Goal: Task Accomplishment & Management: Manage account settings

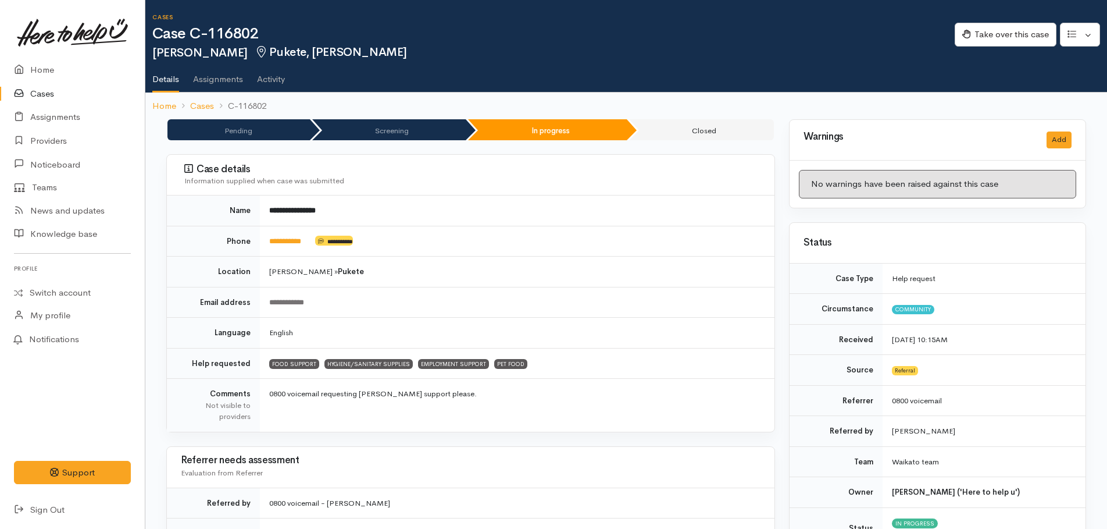
scroll to position [903, 0]
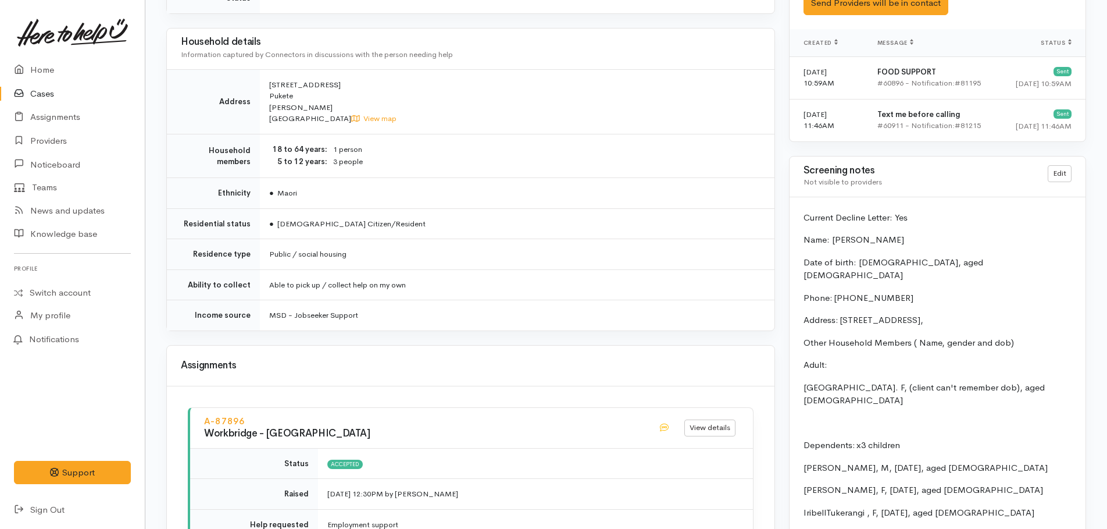
click at [557, 211] on td "● NZ Citizen/Resident" at bounding box center [517, 223] width 515 height 31
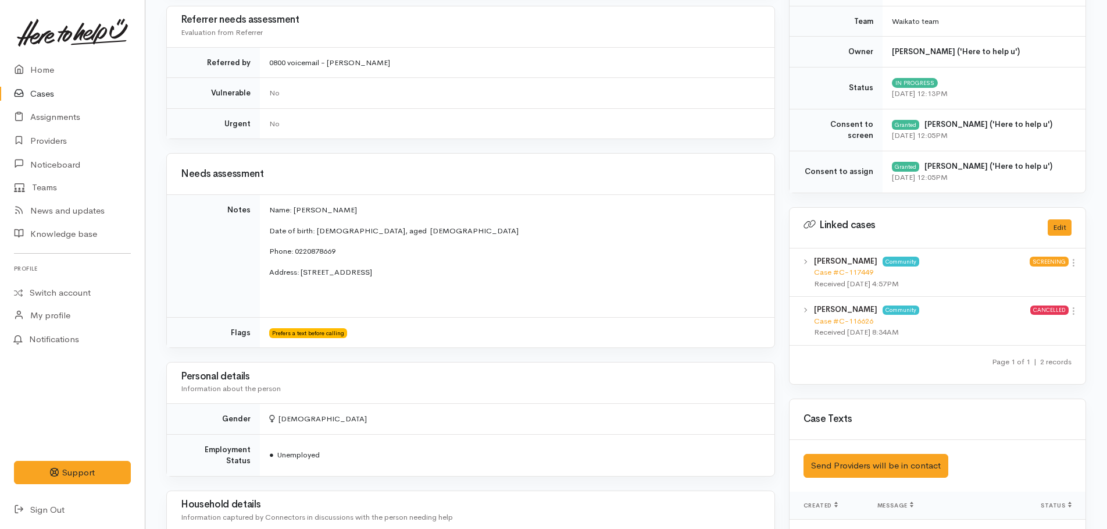
scroll to position [437, 0]
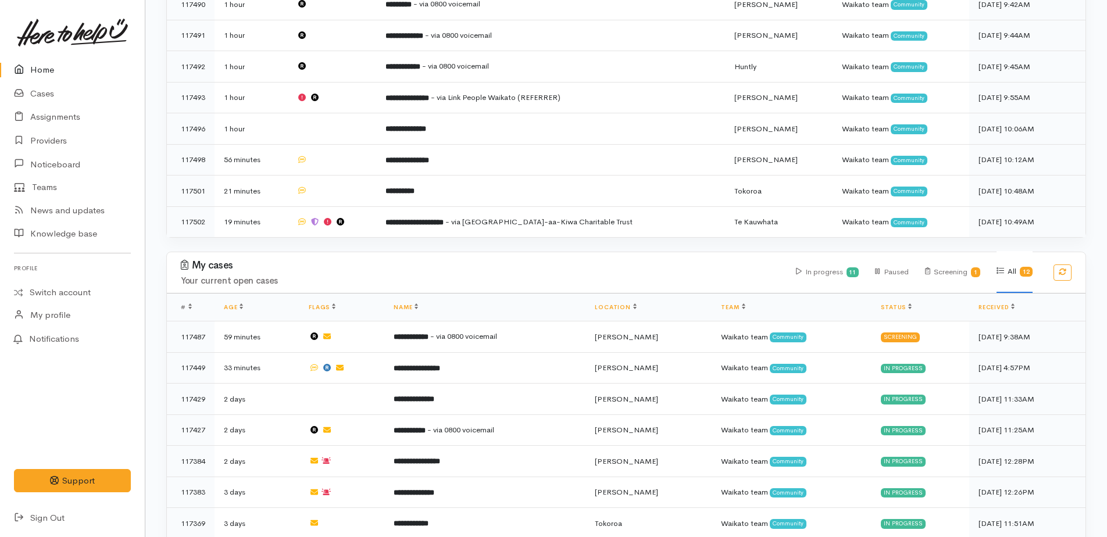
scroll to position [640, 0]
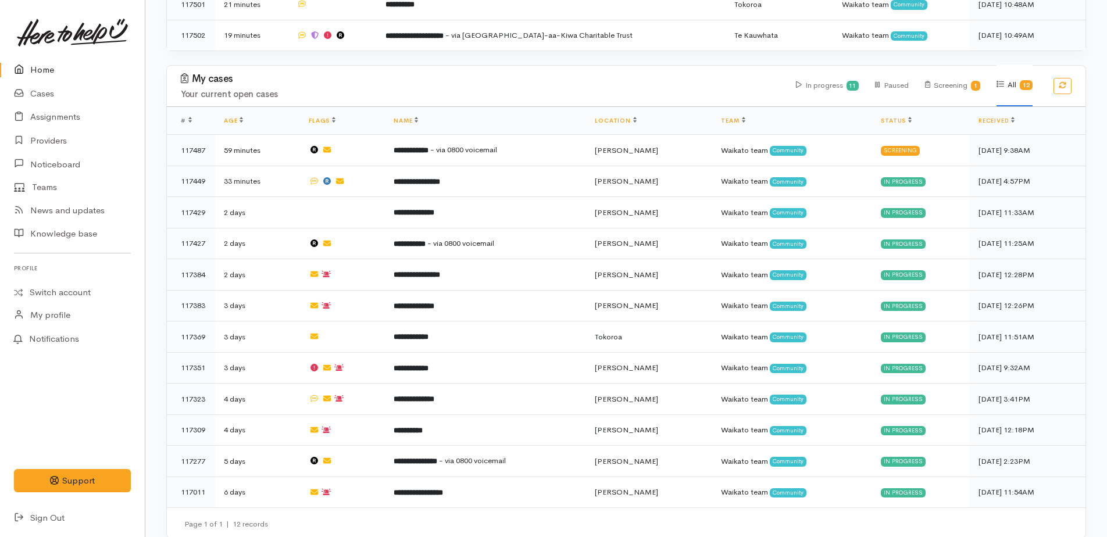
click at [51, 66] on link "Home" at bounding box center [72, 70] width 145 height 24
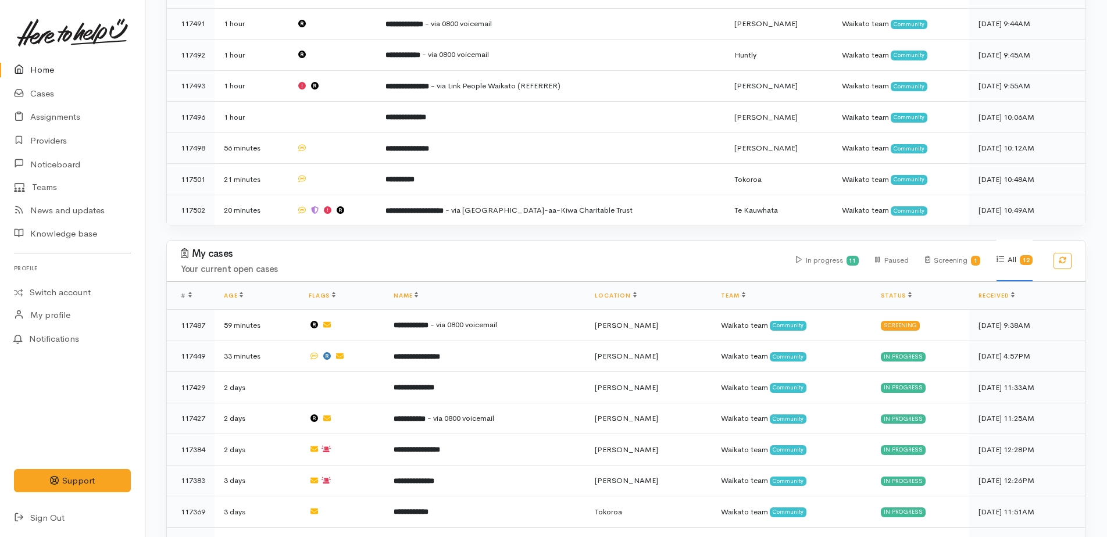
scroll to position [465, 0]
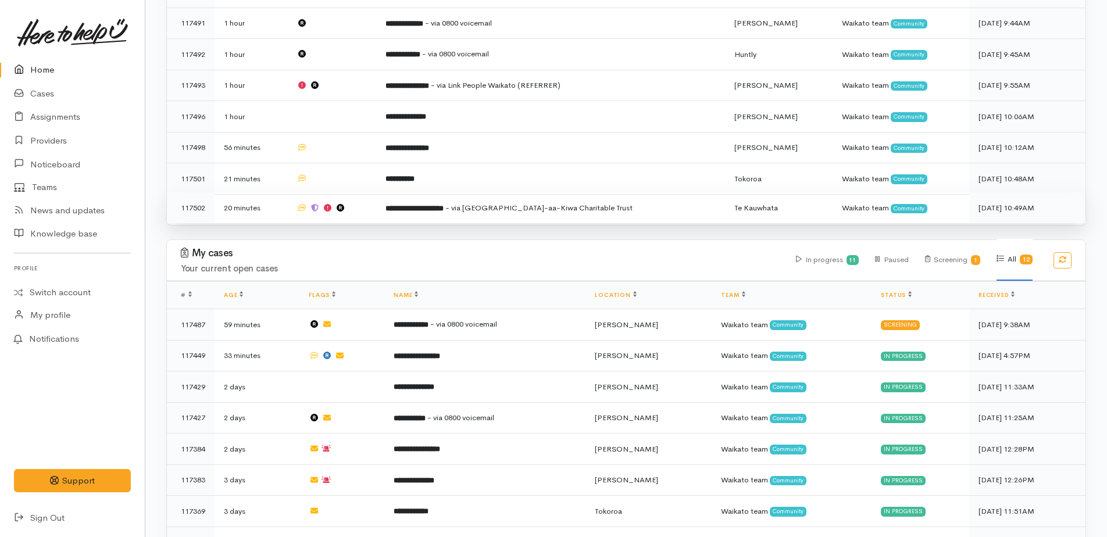
click at [505, 203] on span "- via Te Ngaakau-aa-Kiwa Charitable Trust" at bounding box center [538, 208] width 187 height 10
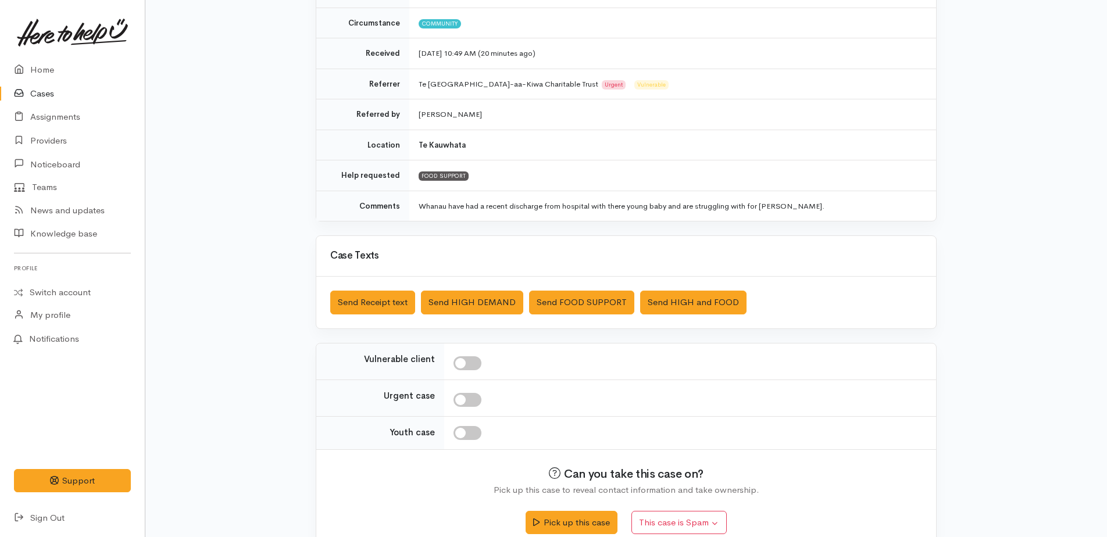
scroll to position [184, 0]
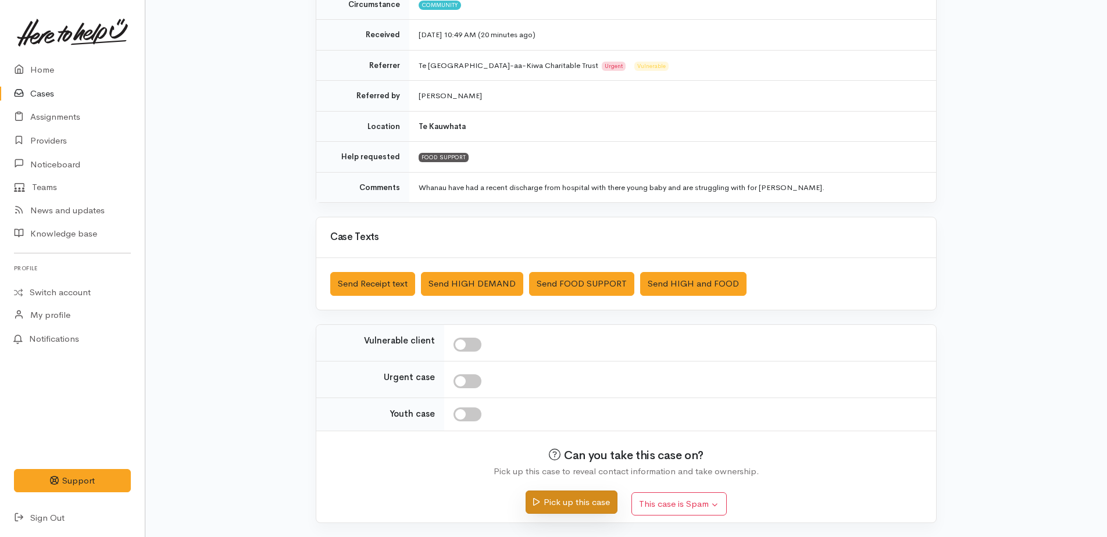
click at [557, 507] on button "Pick up this case" at bounding box center [571, 503] width 91 height 24
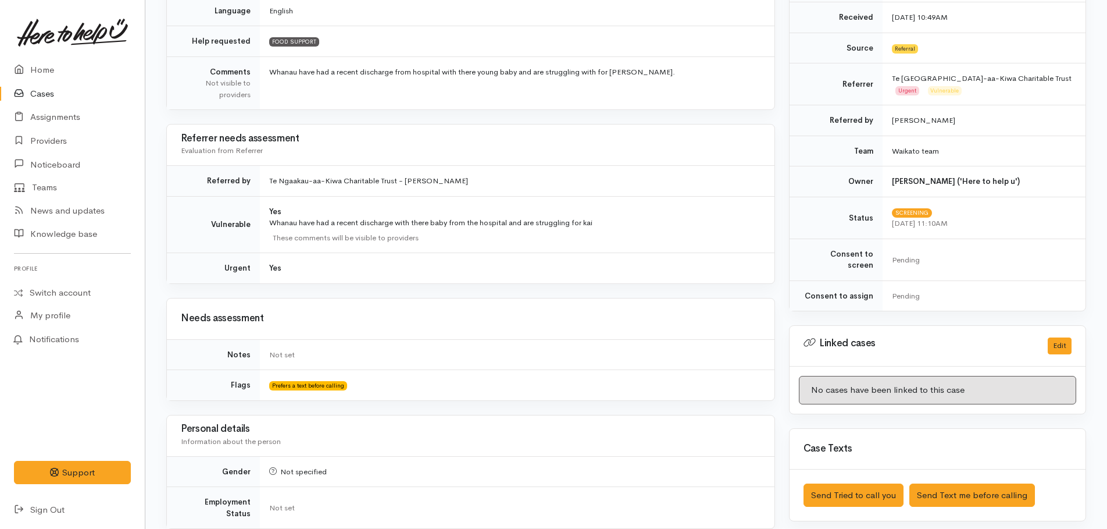
scroll to position [523, 0]
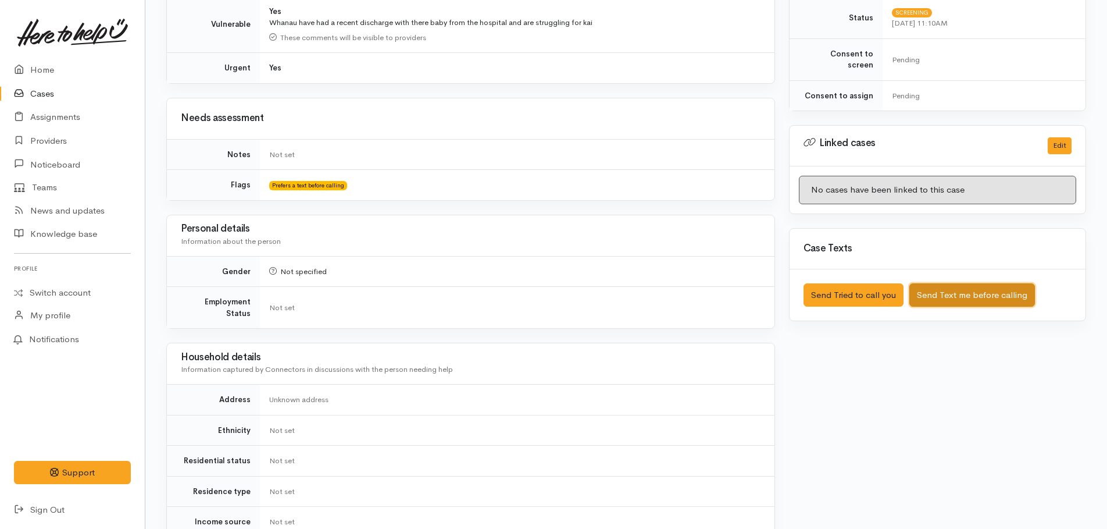
click at [996, 283] on button "Send Text me before calling" at bounding box center [973, 295] width 126 height 24
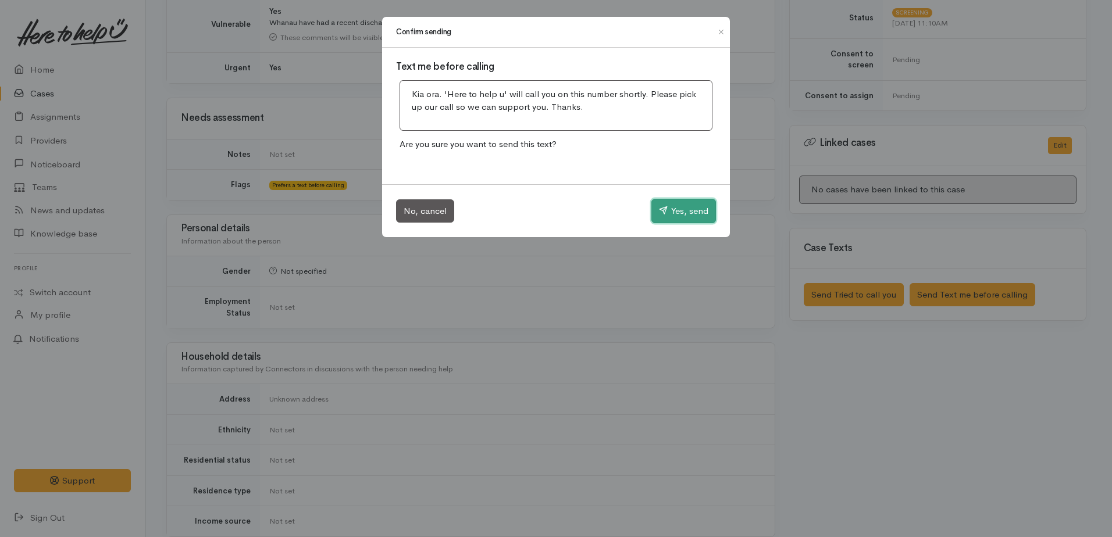
click at [669, 205] on button "Yes, send" at bounding box center [683, 211] width 65 height 24
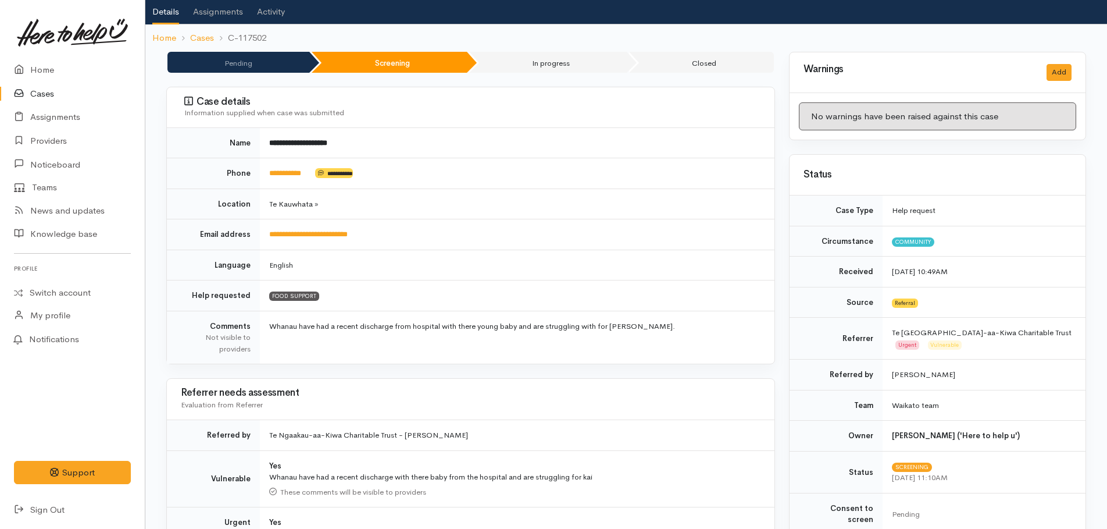
scroll to position [0, 0]
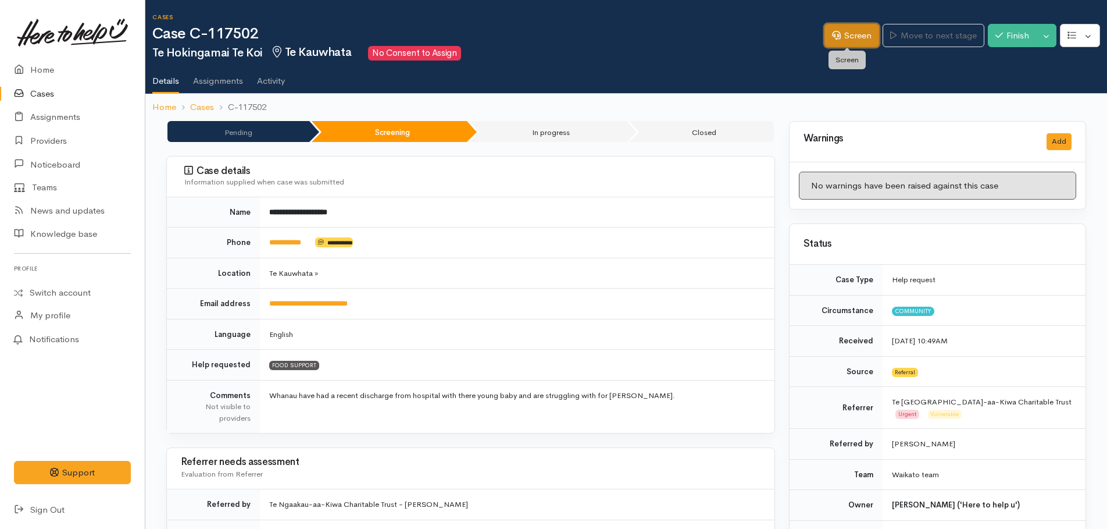
click at [840, 40] on link "Screen" at bounding box center [852, 36] width 55 height 24
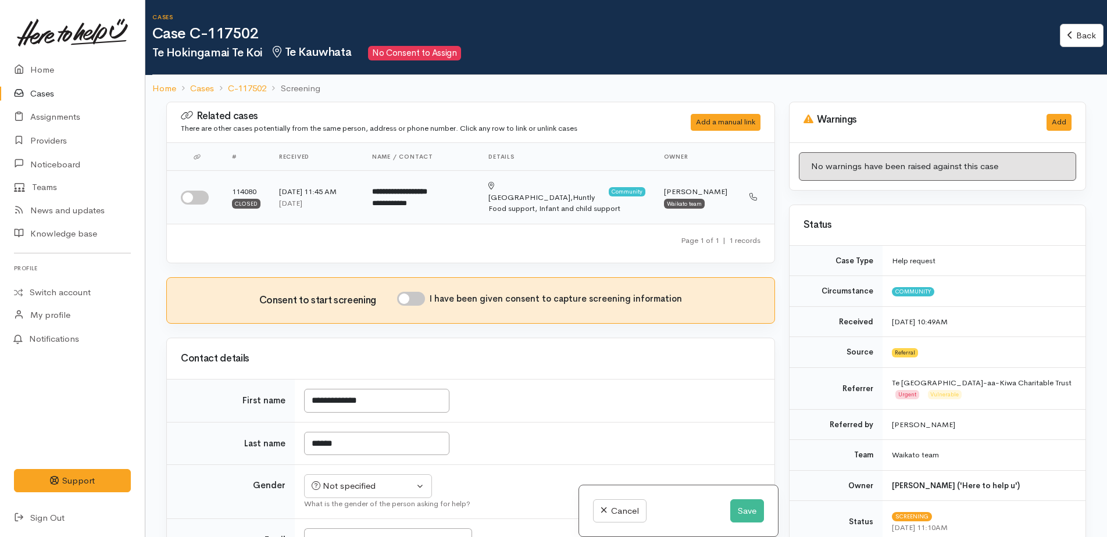
click at [191, 194] on input "checkbox" at bounding box center [195, 198] width 28 height 14
checkbox input "true"
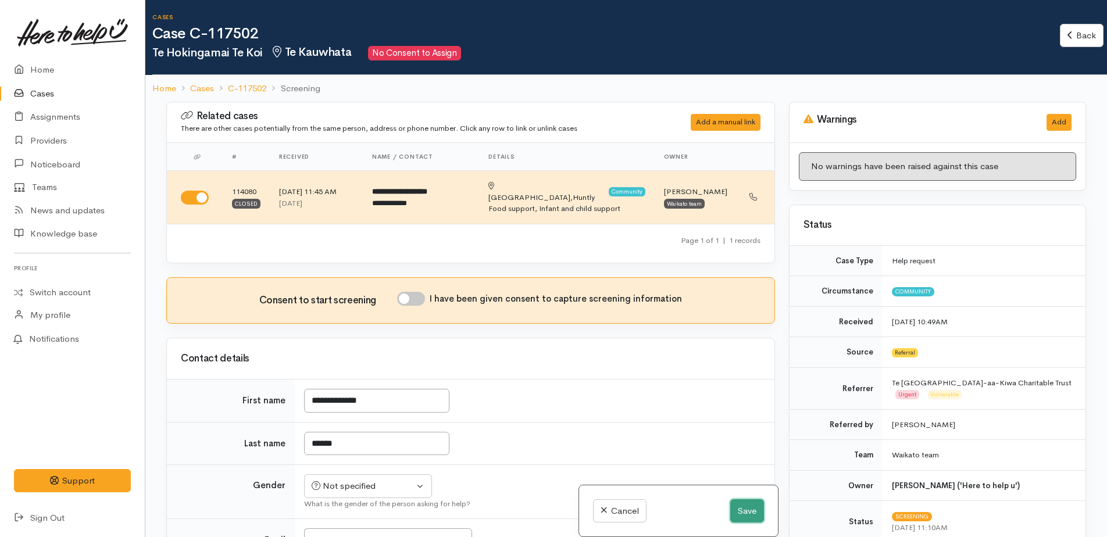
click at [749, 508] on button "Save" at bounding box center [747, 512] width 34 height 24
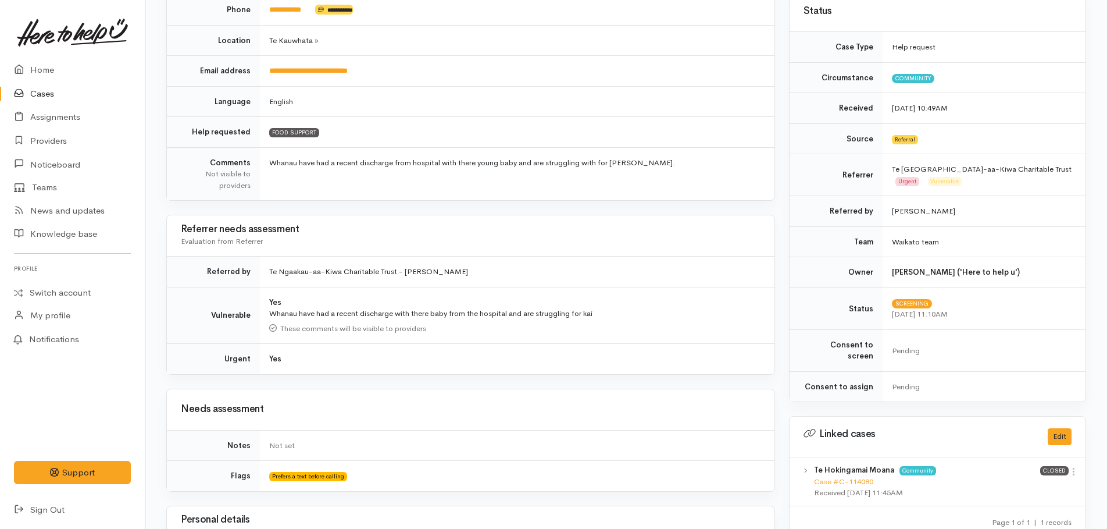
scroll to position [465, 0]
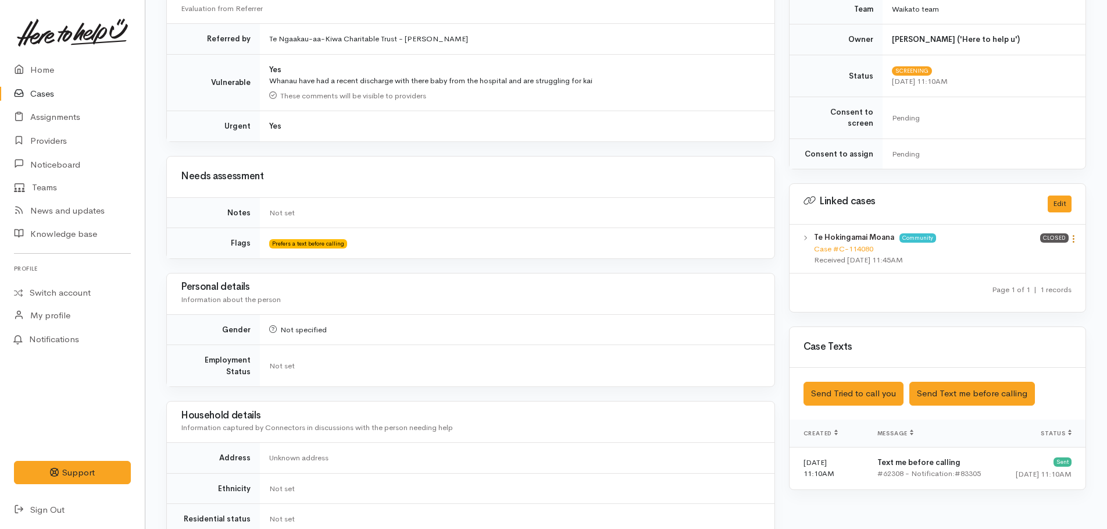
click at [1078, 234] on icon at bounding box center [1074, 239] width 10 height 10
click at [1021, 252] on link "View case" at bounding box center [1032, 261] width 92 height 18
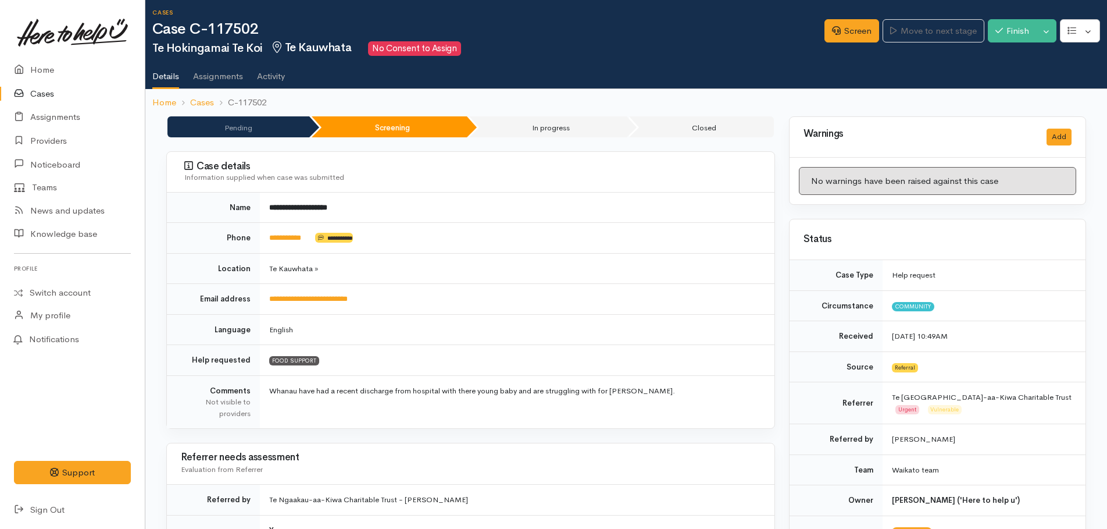
scroll to position [0, 0]
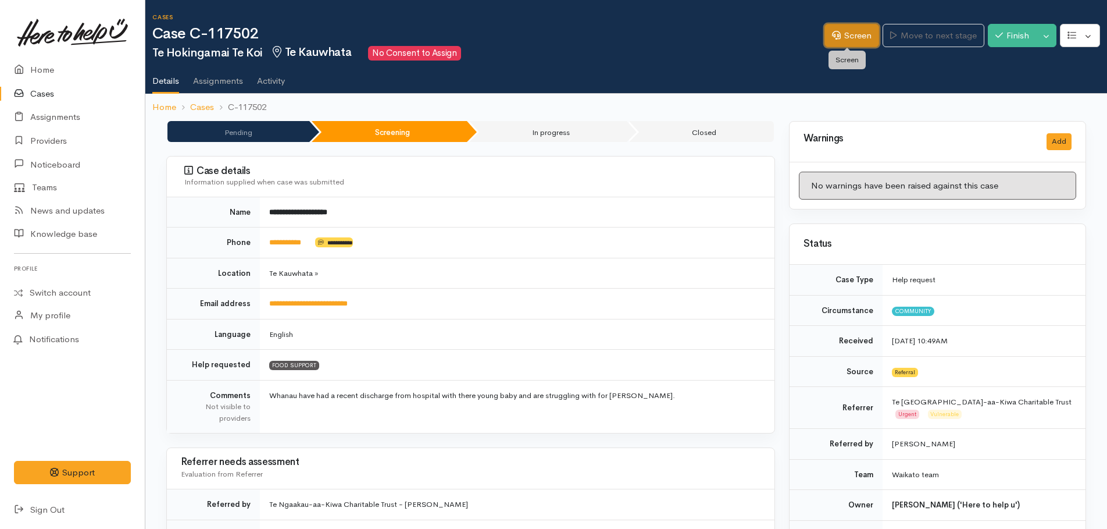
drag, startPoint x: 844, startPoint y: 43, endPoint x: 828, endPoint y: 56, distance: 21.1
click at [844, 43] on link "Screen" at bounding box center [852, 36] width 55 height 24
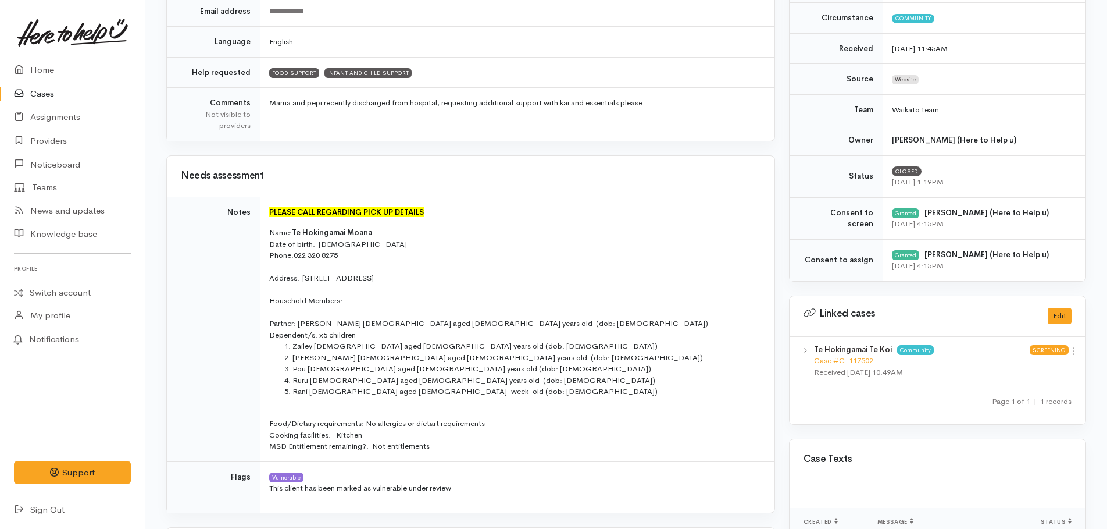
scroll to position [349, 0]
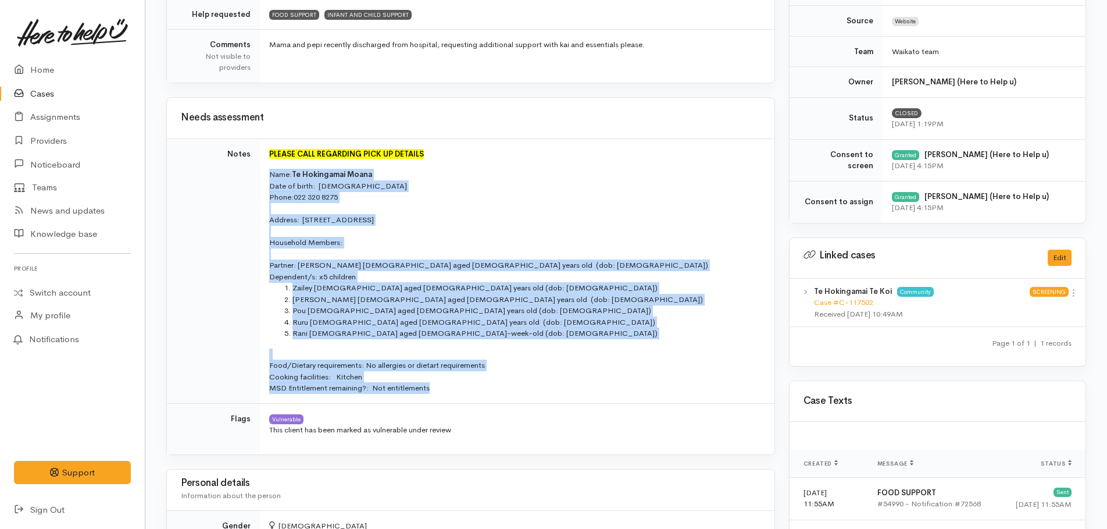
drag, startPoint x: 268, startPoint y: 173, endPoint x: 486, endPoint y: 400, distance: 314.6
click at [486, 400] on td "PLEASE CALL REGARDING PICK UP DETAILS Name: Te Hokingamai Moana Date of birth: …" at bounding box center [517, 270] width 515 height 265
copy td "Name: Te Hokingamai Moana Date of birth: 13/01/1988 Phone:  022 320 8275 Addres…"
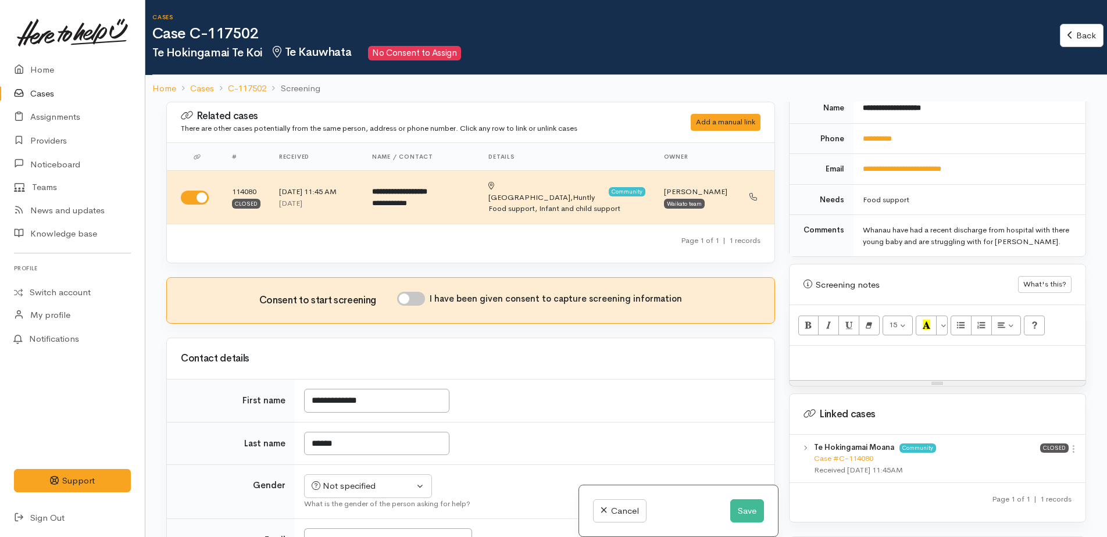
scroll to position [710, 0]
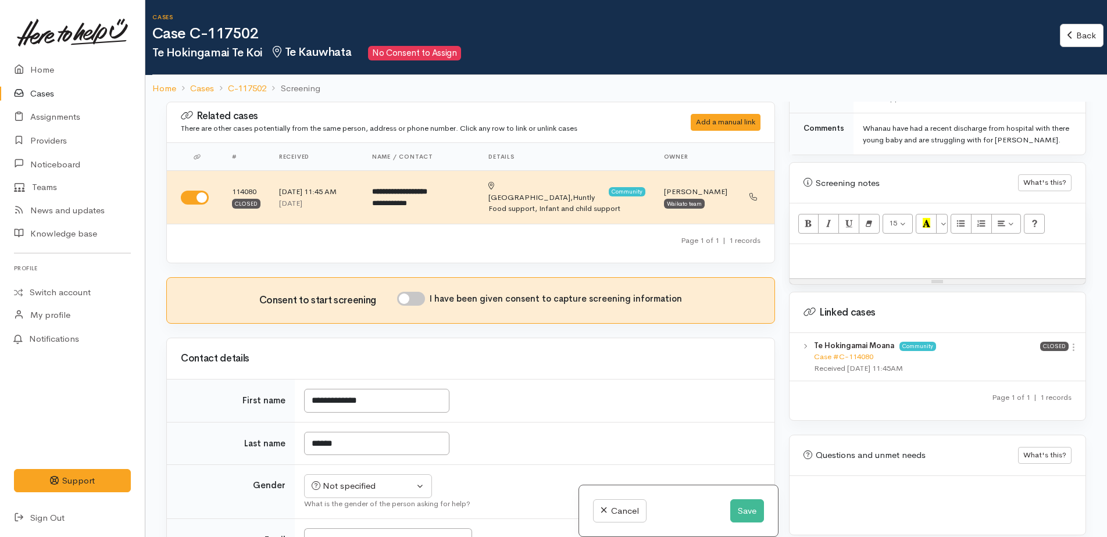
click at [826, 250] on p at bounding box center [938, 256] width 284 height 13
paste div
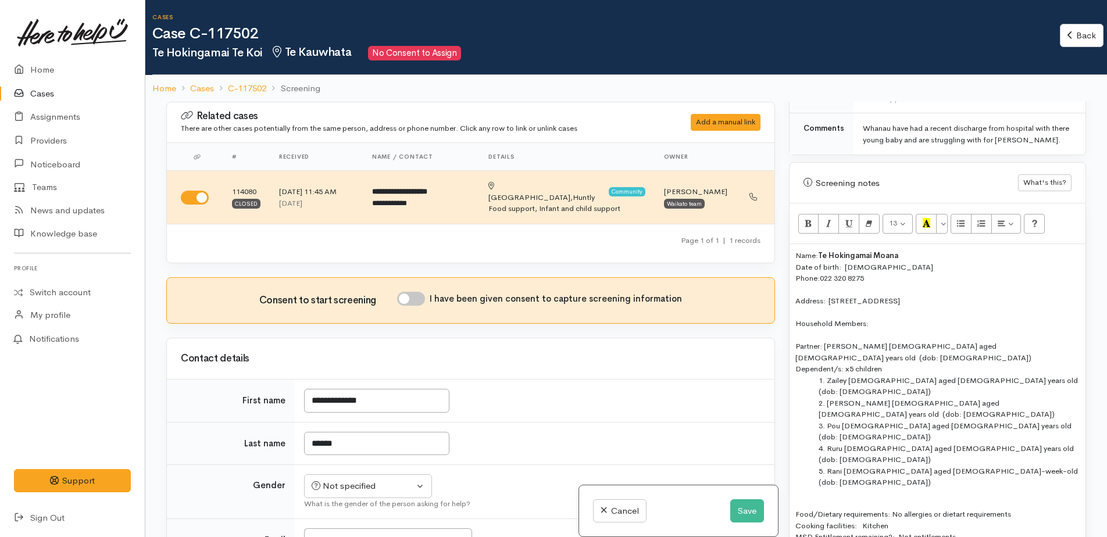
click at [797, 250] on div "Name: Te Hokingamai Moana" at bounding box center [938, 256] width 284 height 12
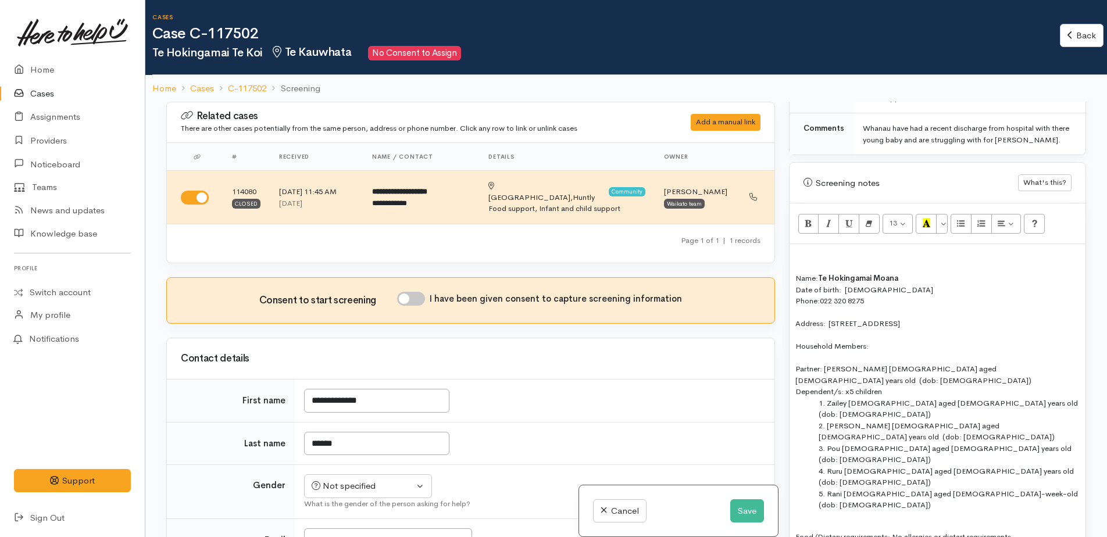
click at [800, 250] on div at bounding box center [938, 256] width 284 height 12
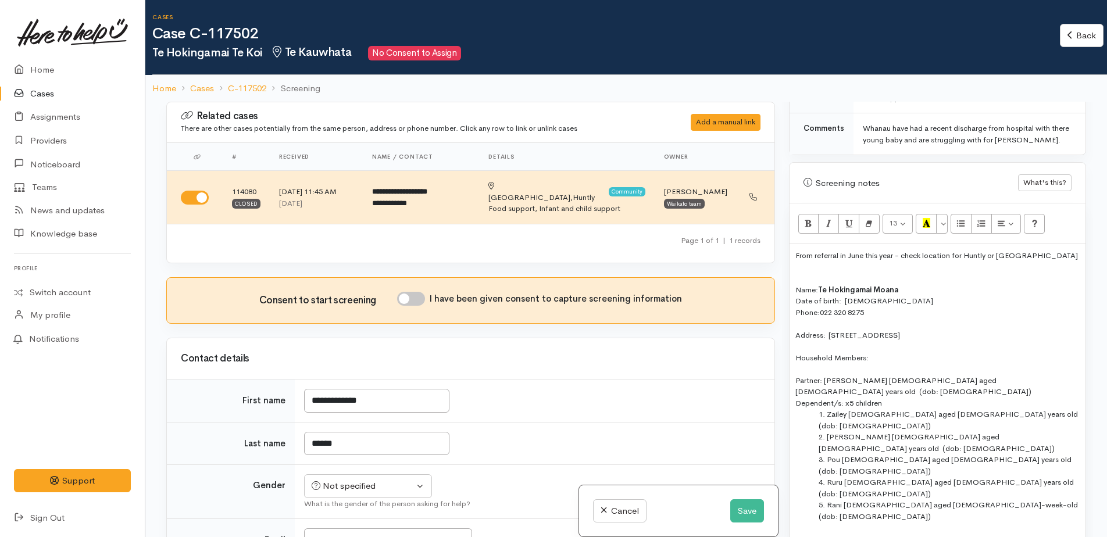
click at [1007, 250] on div "From referral in June this year - check location for Huntly or Tre kauwhata" at bounding box center [938, 256] width 284 height 12
click at [1063, 250] on div "From referral in June this year - check location for Huntly or Te Kauwhata" at bounding box center [938, 256] width 284 height 12
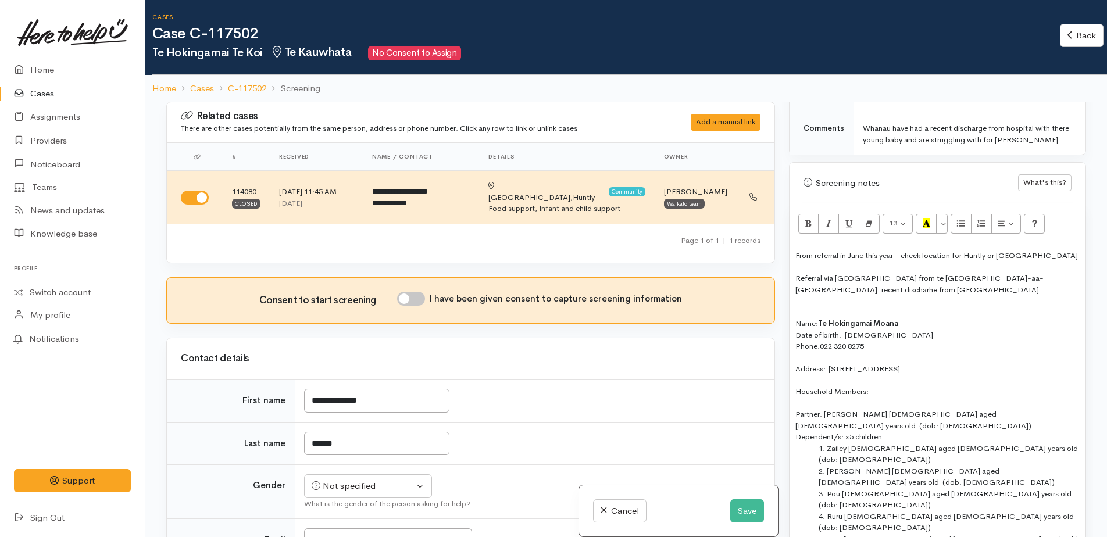
click at [947, 273] on div "Referral via Talia from te Ngaakau-aa-Kiwa. recent discharhe from hoistal" at bounding box center [938, 284] width 284 height 23
drag, startPoint x: 863, startPoint y: 279, endPoint x: 1022, endPoint y: 288, distance: 159.1
click at [1033, 295] on div at bounding box center [938, 301] width 284 height 12
drag, startPoint x: 824, startPoint y: 276, endPoint x: 921, endPoint y: 286, distance: 98.1
click at [993, 295] on div at bounding box center [938, 301] width 284 height 12
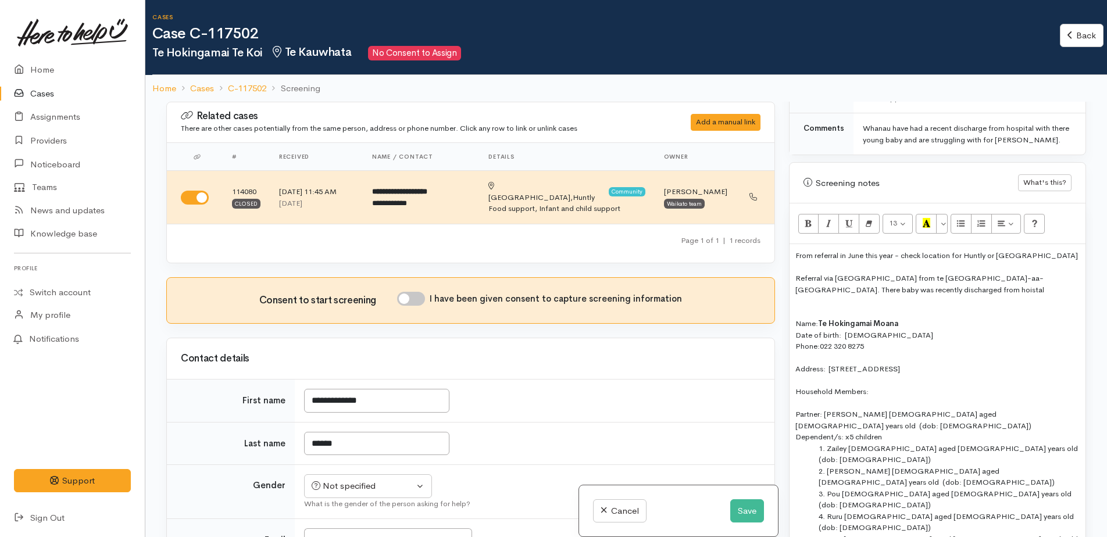
click at [857, 280] on div "Referral via Talia from te Ngaakau-aa-Kiwa. There baby was recently discharged …" at bounding box center [938, 284] width 284 height 23
click at [804, 307] on div at bounding box center [938, 313] width 284 height 12
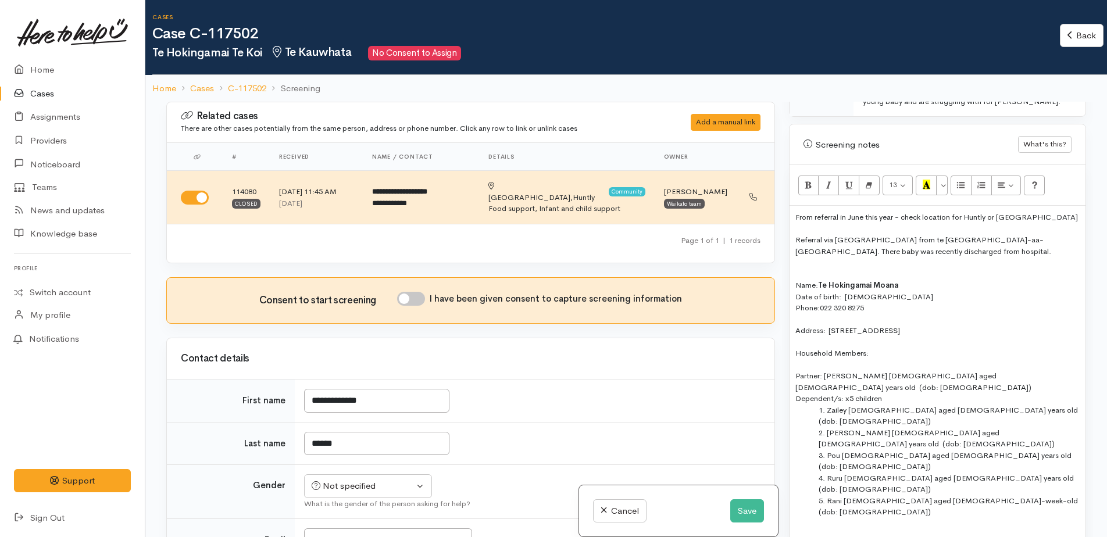
scroll to position [826, 0]
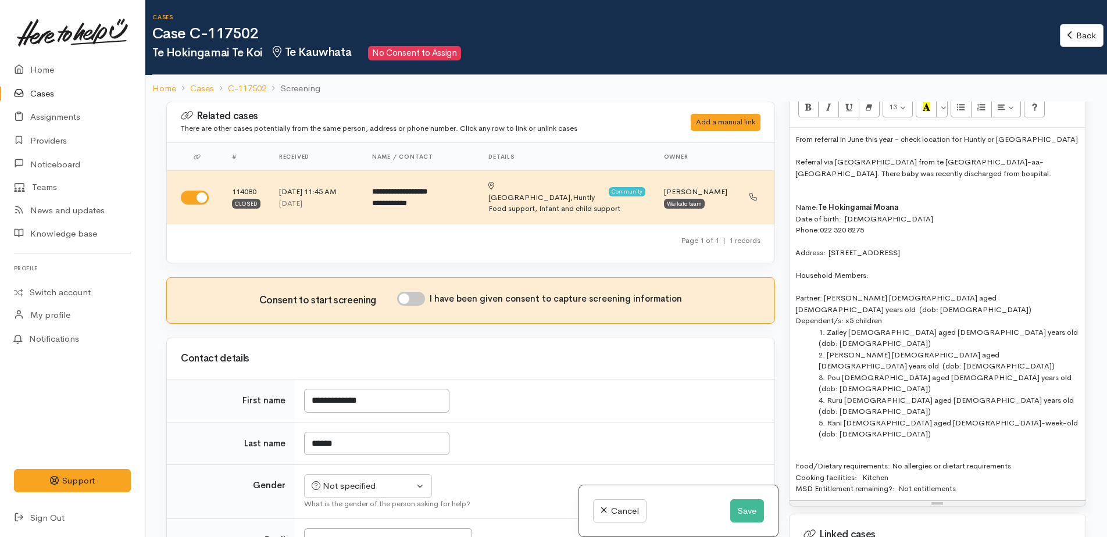
click at [972, 483] on div "MSD Entitlement remaining?: Not entitlements" at bounding box center [938, 489] width 284 height 12
click at [1000, 483] on div "MSD Entitlement remaining?: Not entitlements" at bounding box center [938, 489] width 284 height 12
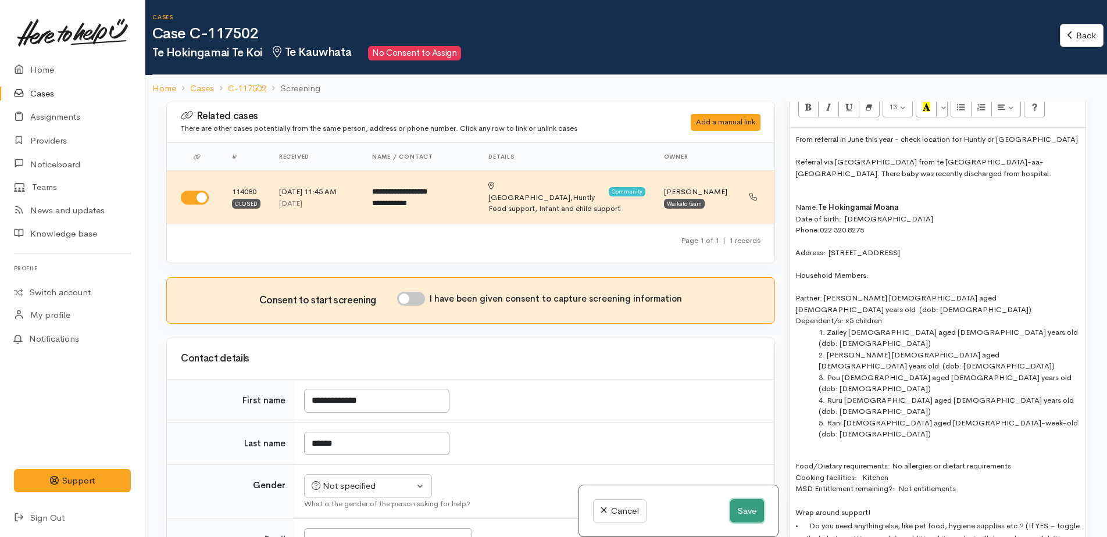
click at [748, 508] on button "Save" at bounding box center [747, 512] width 34 height 24
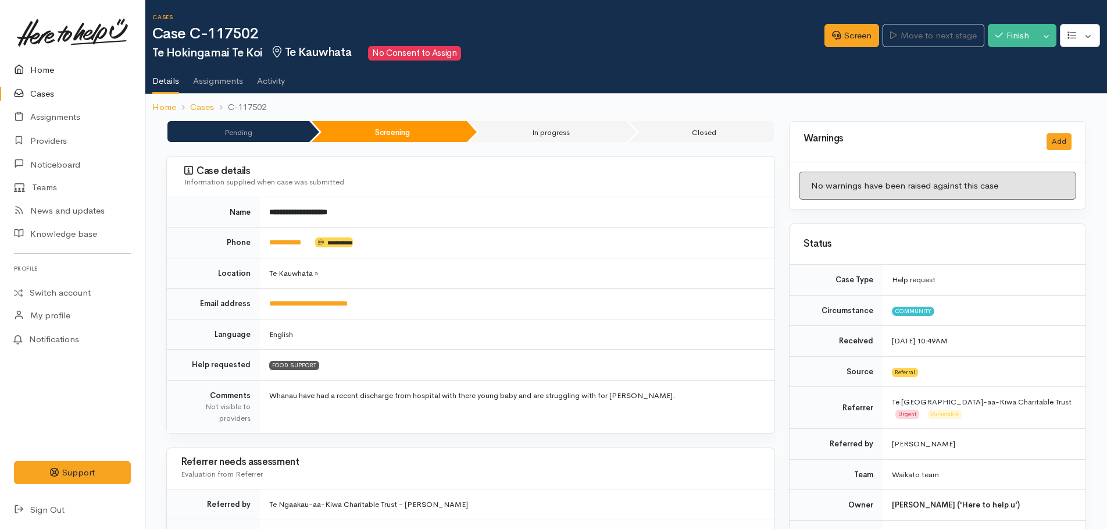
click at [38, 73] on link "Home" at bounding box center [72, 70] width 145 height 24
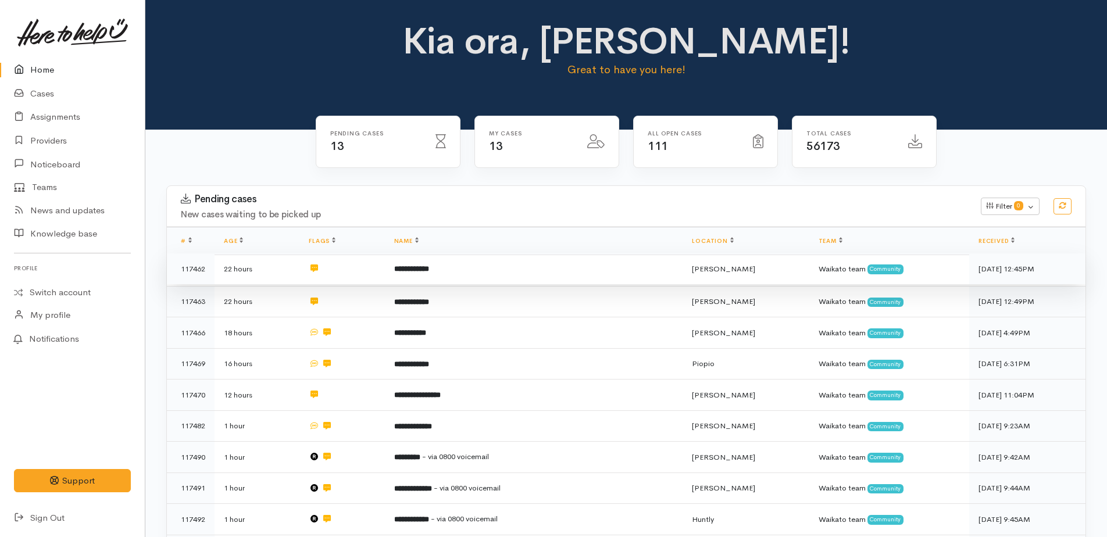
click at [429, 268] on b "**********" at bounding box center [411, 269] width 35 height 8
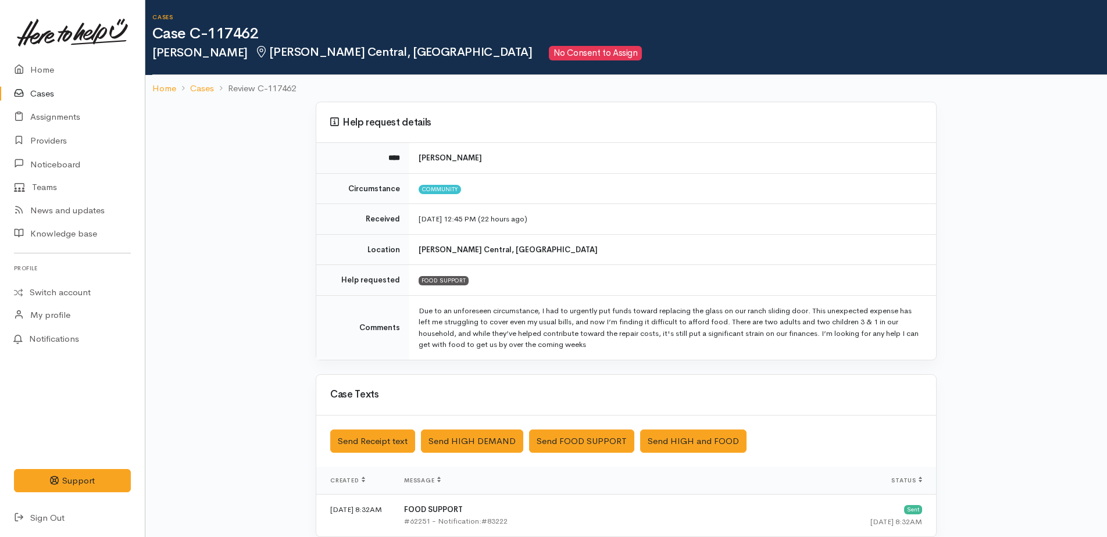
scroll to position [227, 0]
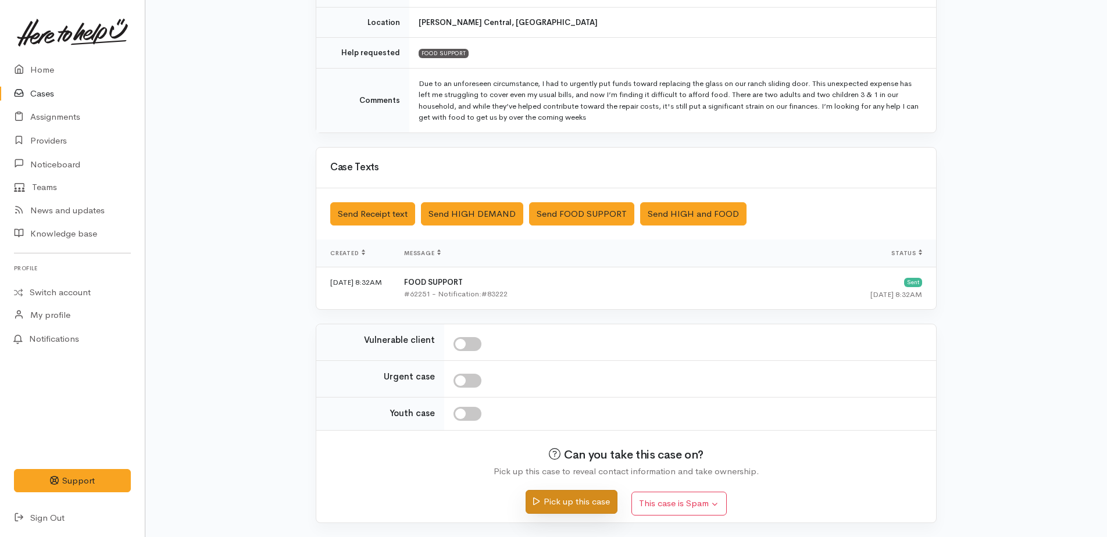
click at [579, 500] on button "Pick up this case" at bounding box center [571, 502] width 91 height 24
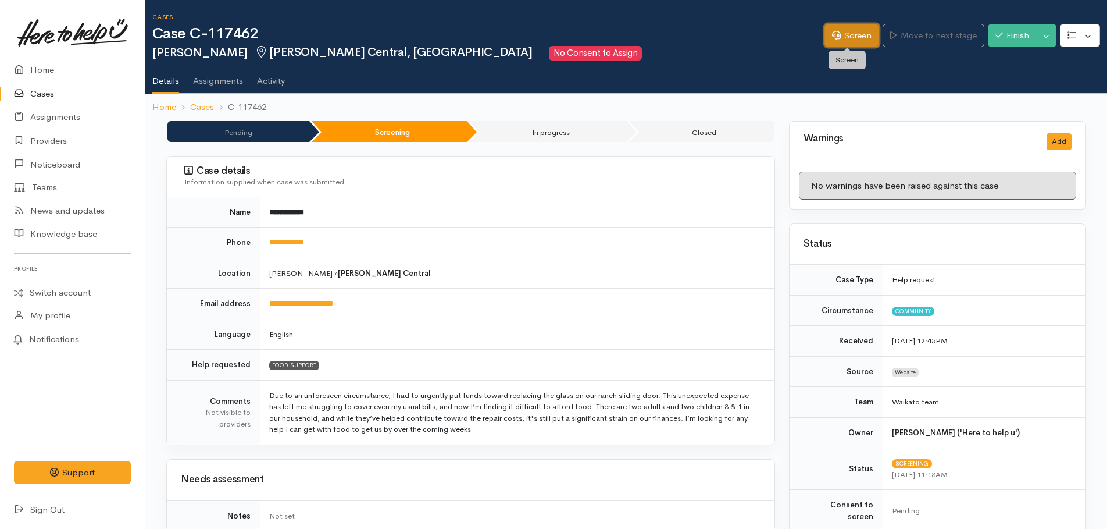
click at [845, 40] on link "Screen" at bounding box center [852, 36] width 55 height 24
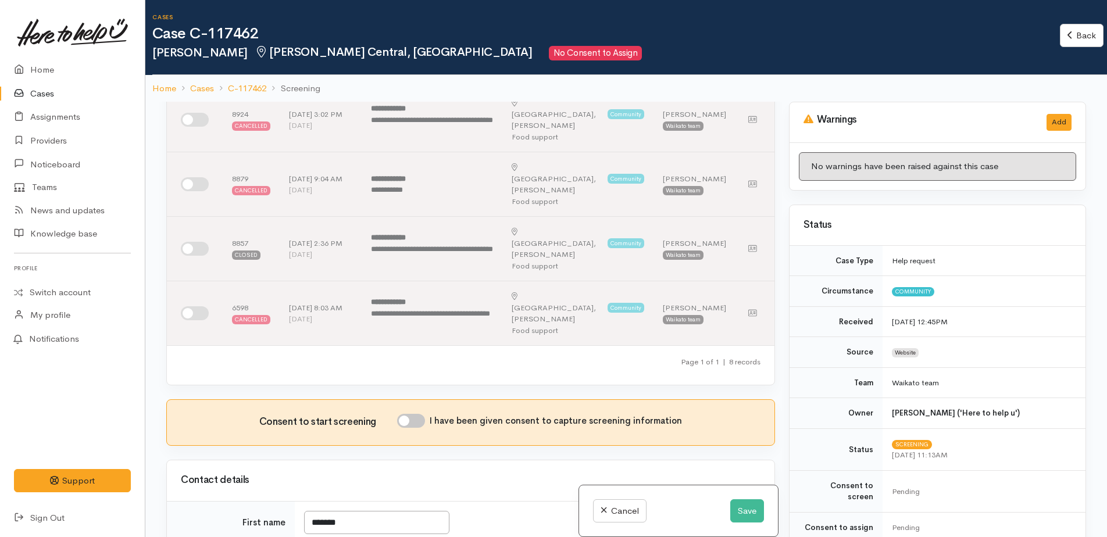
scroll to position [407, 0]
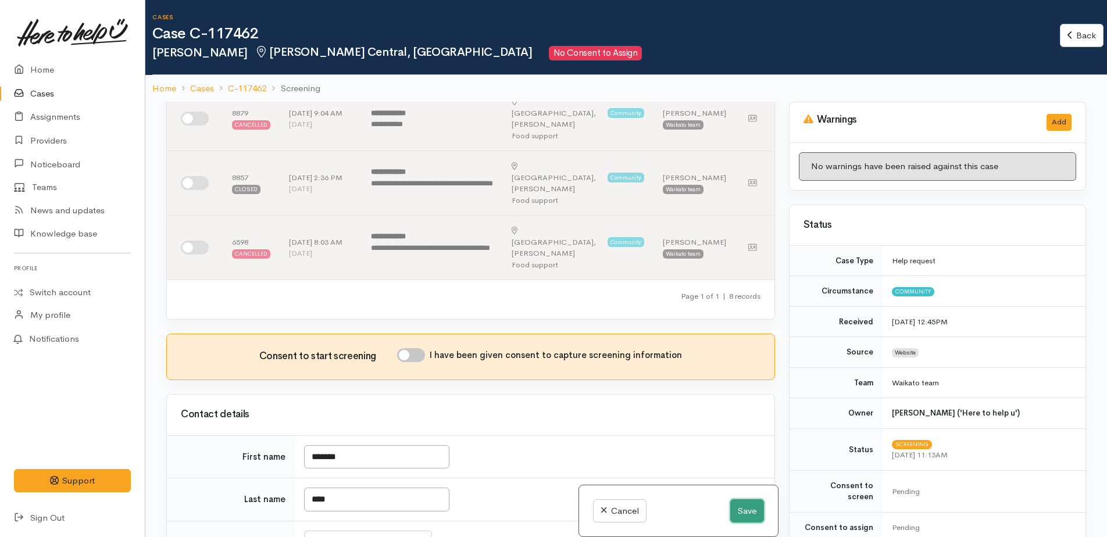
click at [740, 515] on button "Save" at bounding box center [747, 512] width 34 height 24
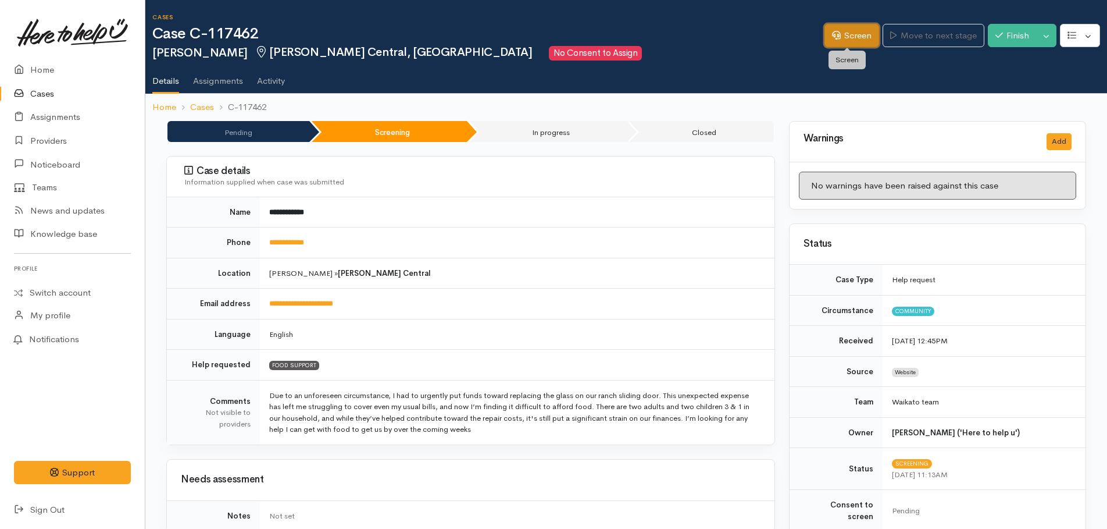
click at [839, 41] on link "Screen" at bounding box center [852, 36] width 55 height 24
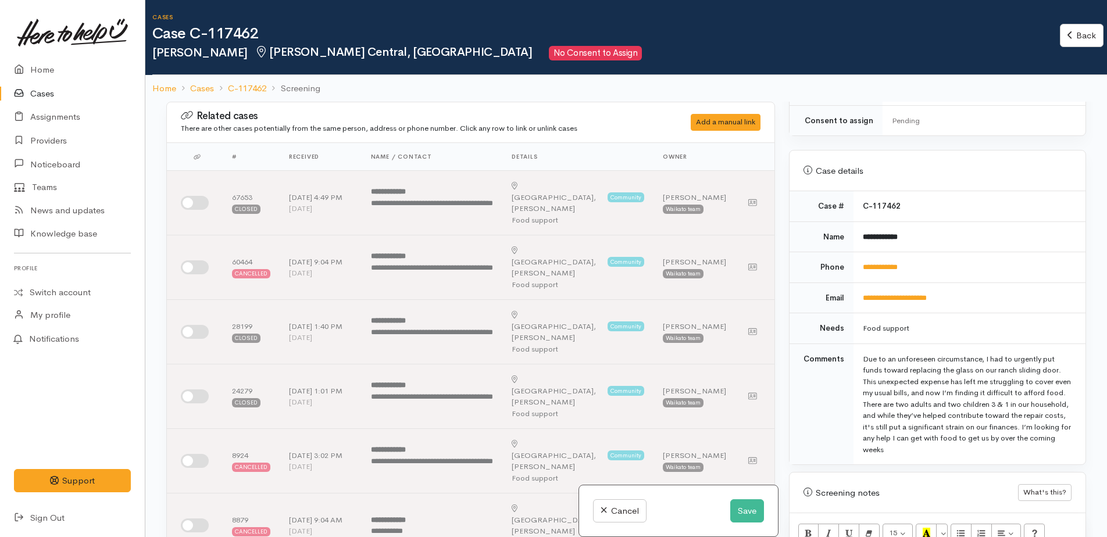
scroll to position [677, 0]
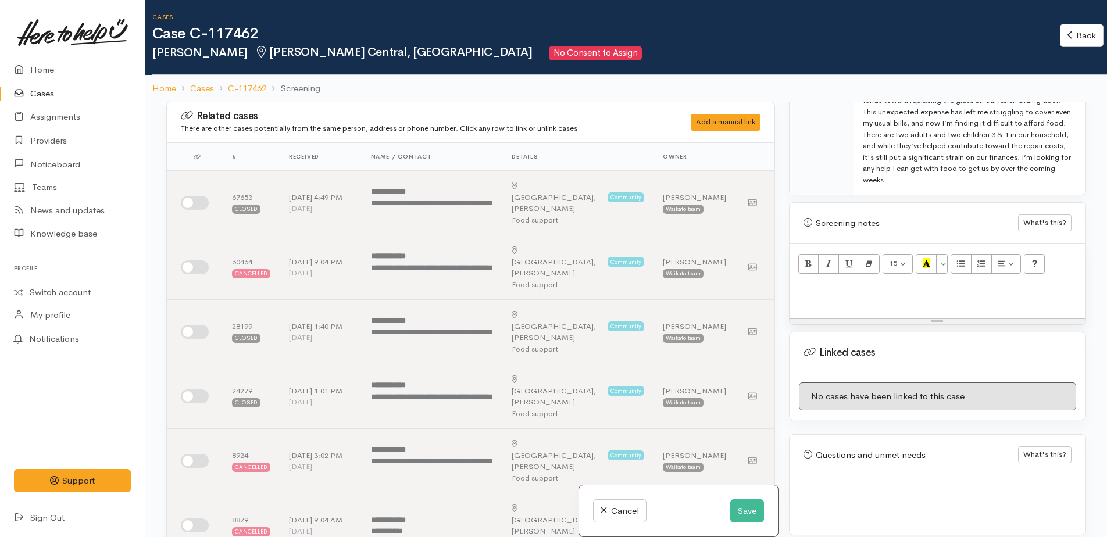
click at [876, 290] on p at bounding box center [938, 296] width 284 height 13
paste div
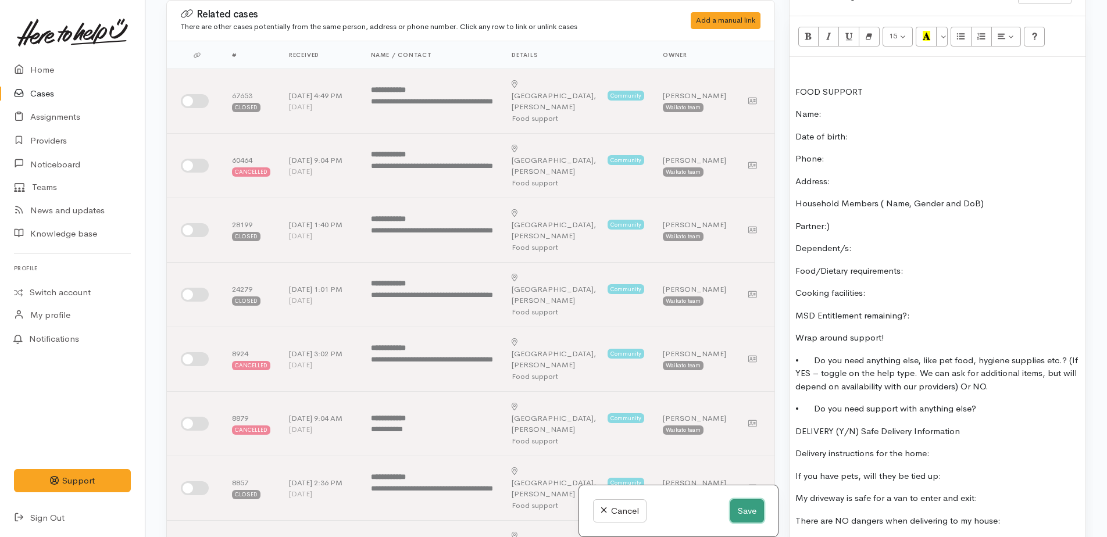
click at [751, 508] on button "Save" at bounding box center [747, 512] width 34 height 24
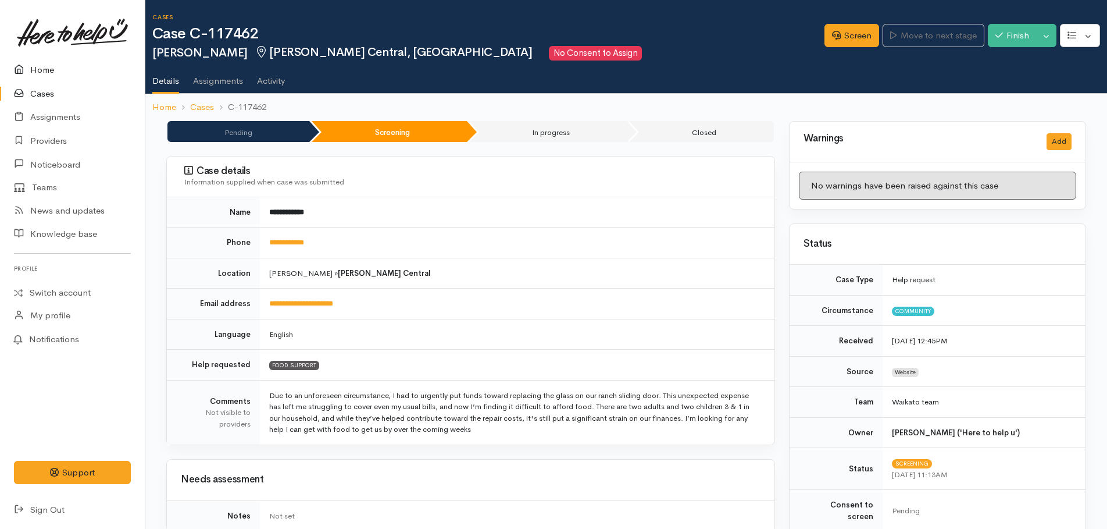
click at [36, 69] on link "Home" at bounding box center [72, 70] width 145 height 24
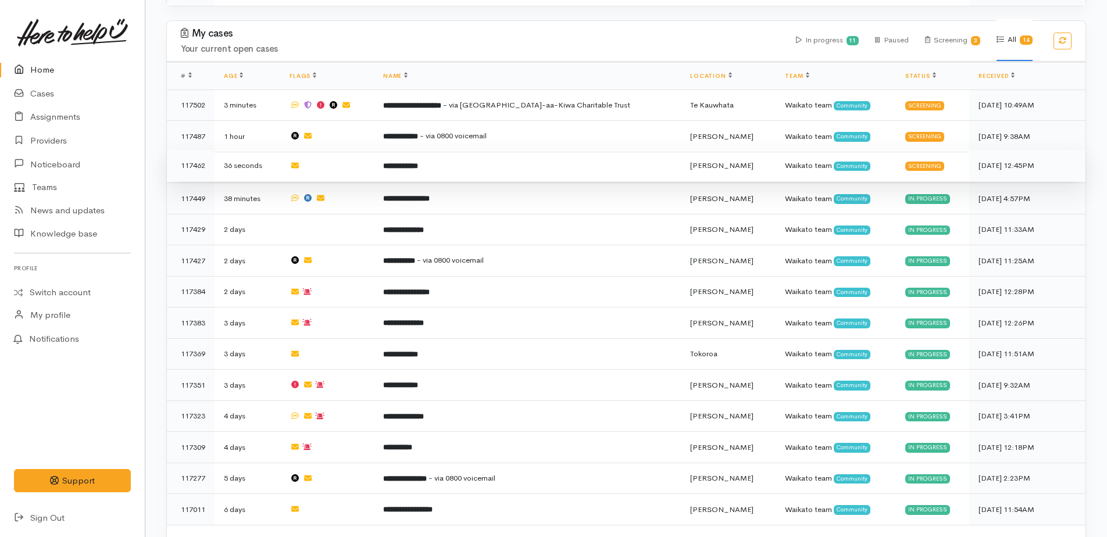
scroll to position [670, 0]
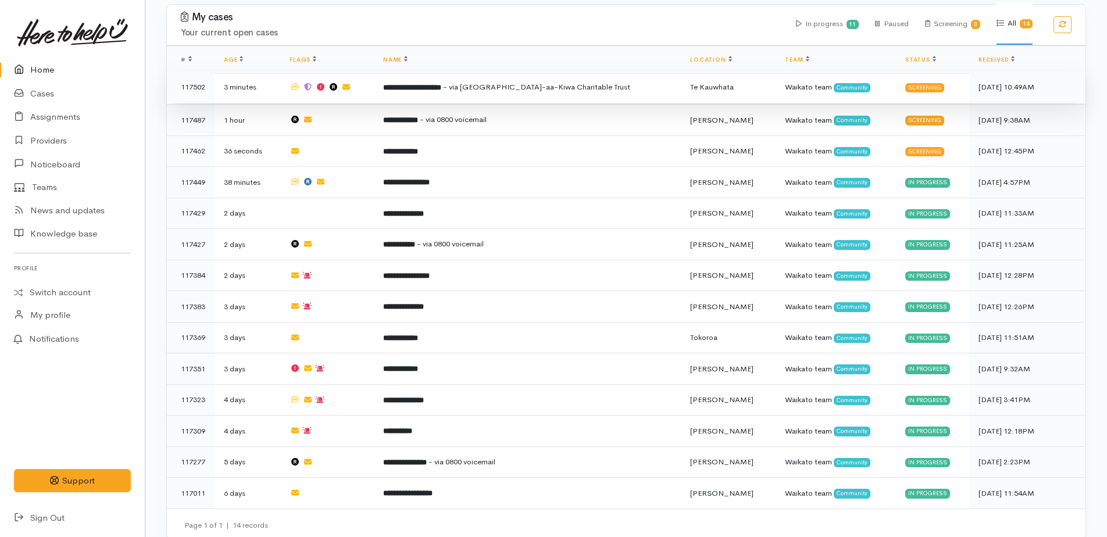
click at [433, 84] on b "**********" at bounding box center [412, 88] width 58 height 8
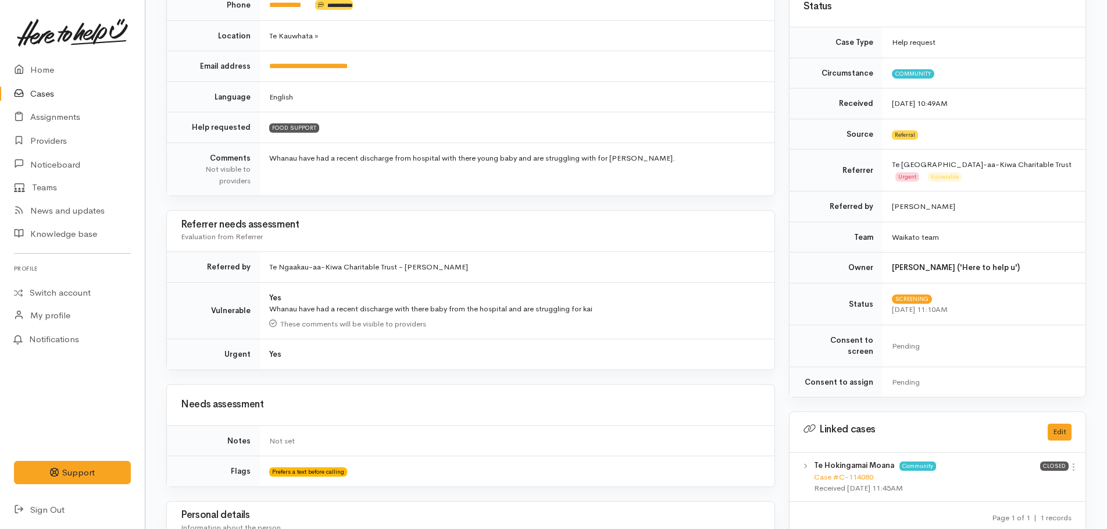
scroll to position [179, 0]
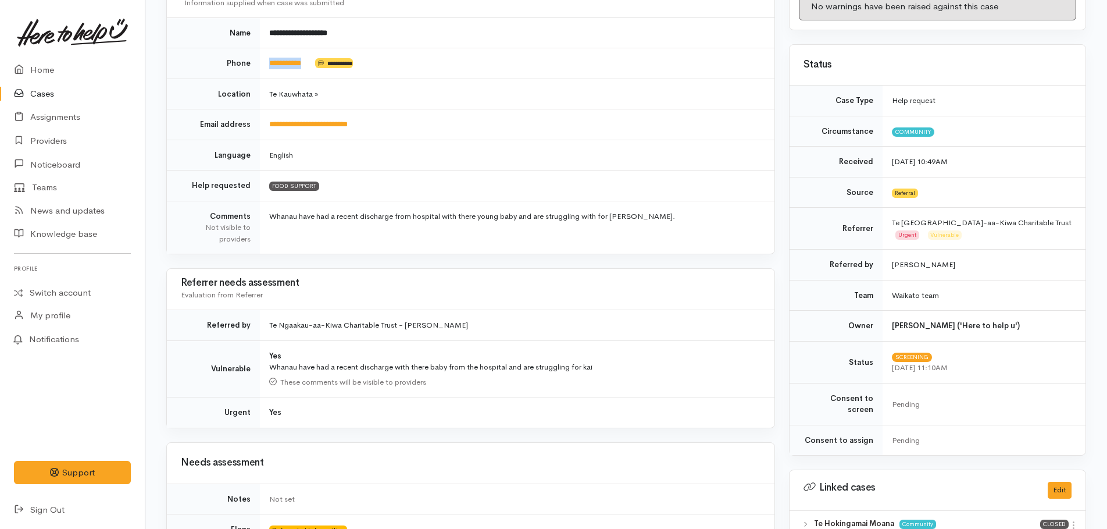
drag, startPoint x: 320, startPoint y: 59, endPoint x: 265, endPoint y: 60, distance: 55.3
click at [265, 60] on td "**********" at bounding box center [517, 63] width 515 height 31
copy td "**********"
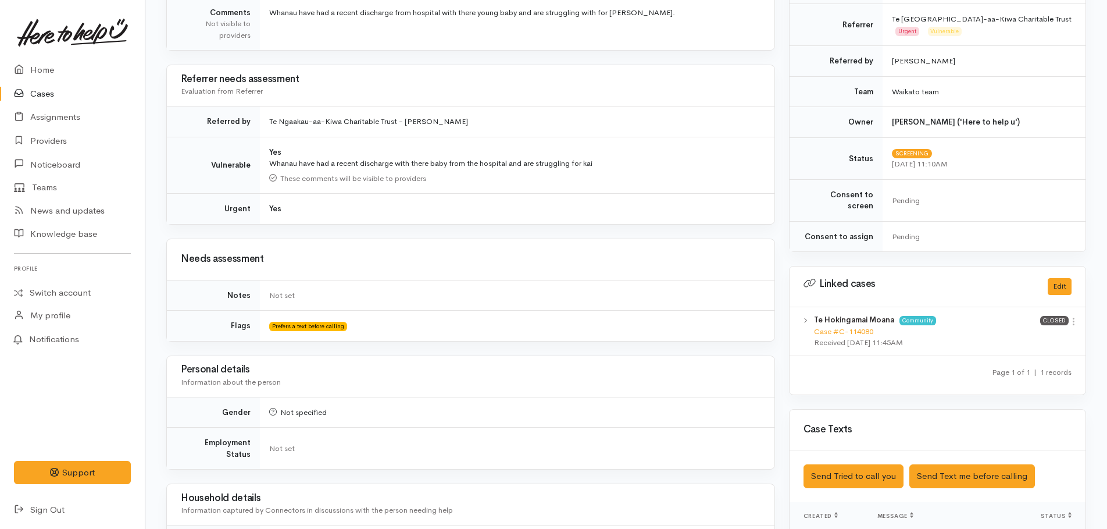
scroll to position [582, 0]
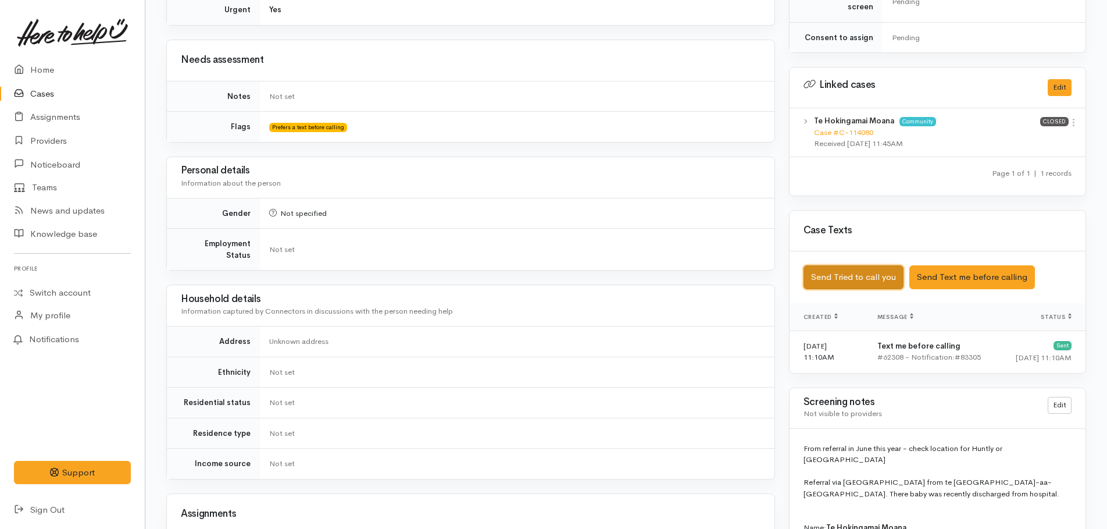
click at [857, 268] on button "Send Tried to call you" at bounding box center [854, 277] width 100 height 24
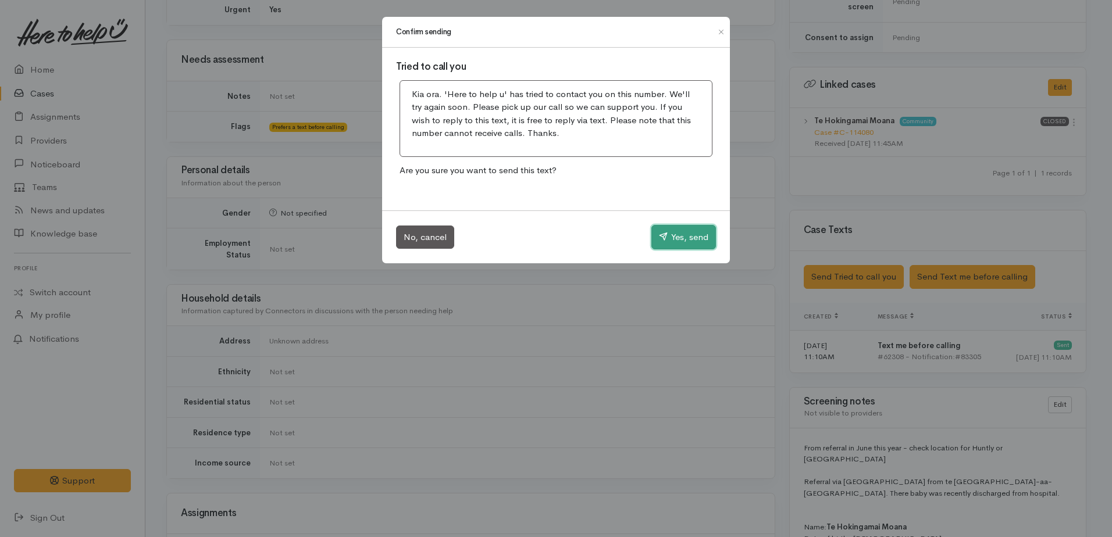
click at [686, 240] on button "Yes, send" at bounding box center [683, 237] width 65 height 24
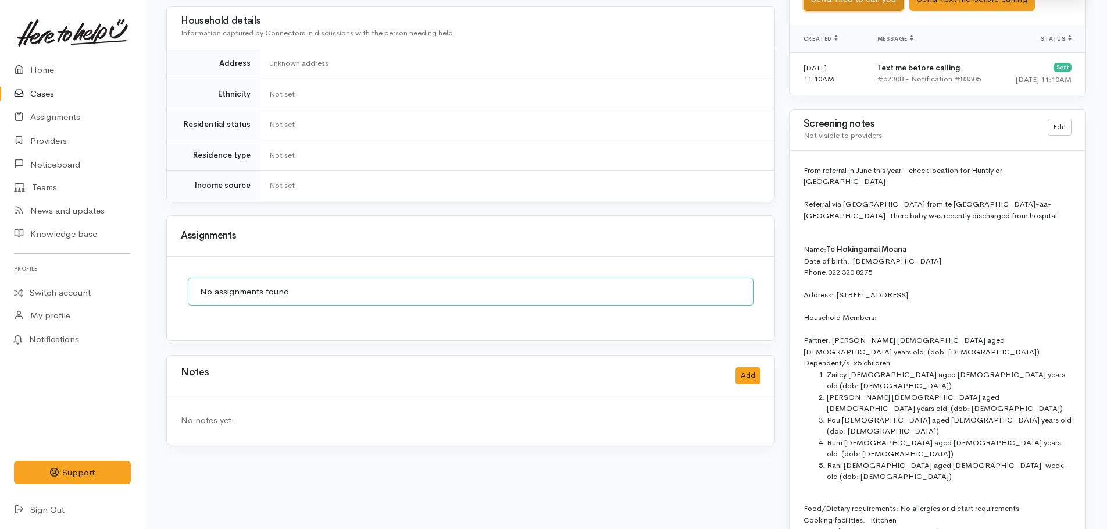
scroll to position [872, 0]
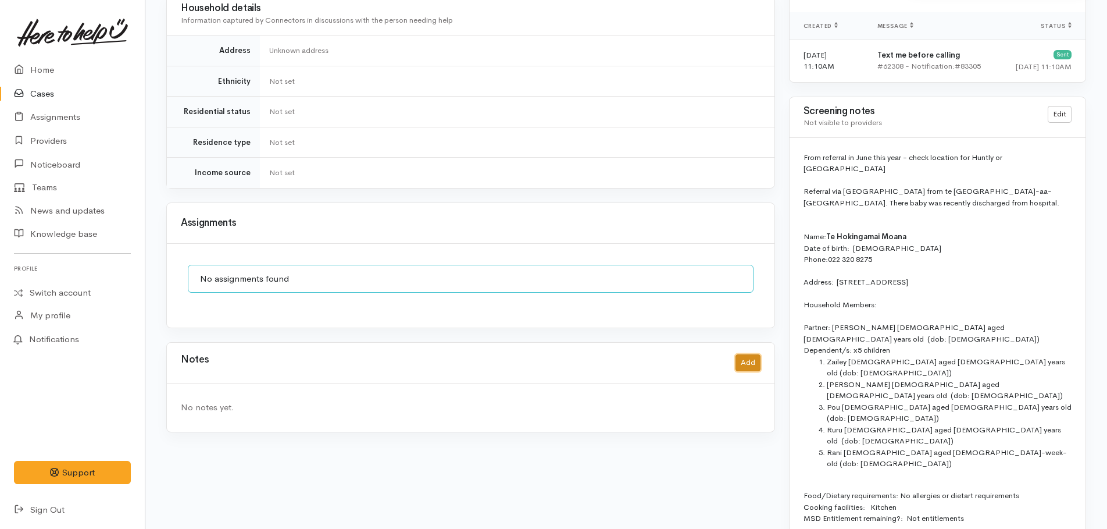
click at [746, 354] on button "Add" at bounding box center [748, 362] width 25 height 17
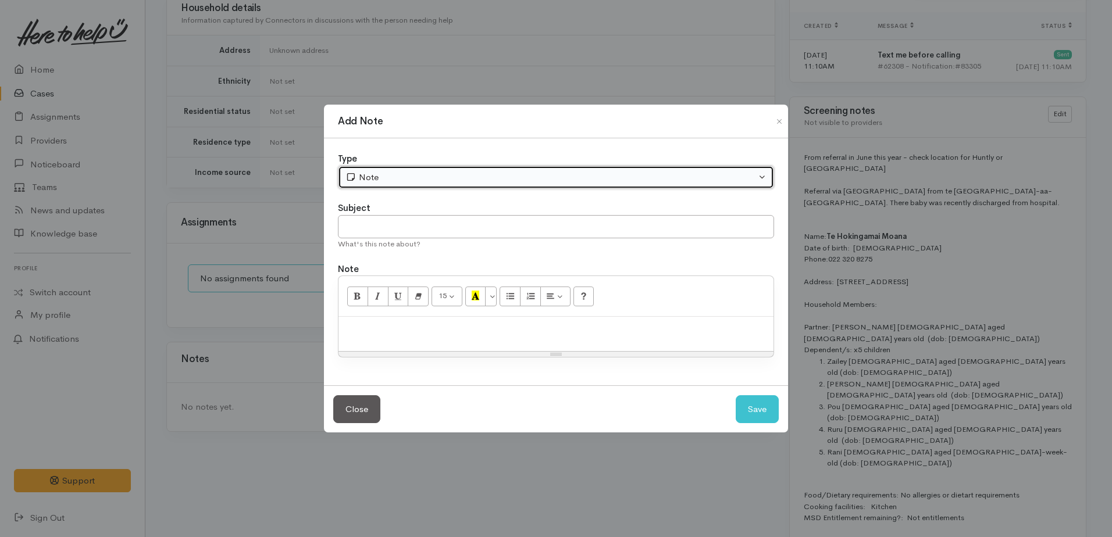
click at [368, 179] on div "Note" at bounding box center [550, 177] width 411 height 13
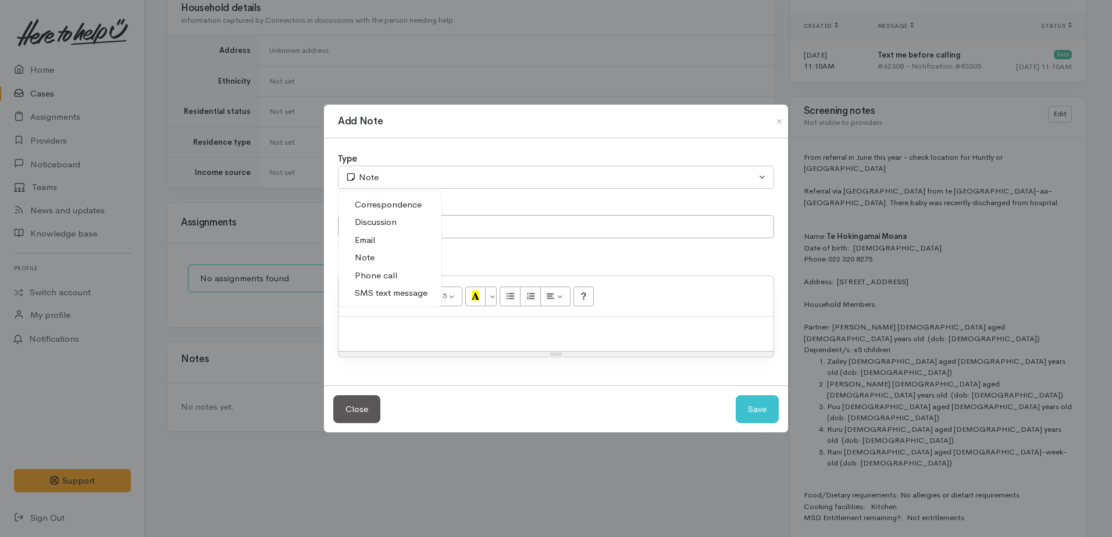
click at [373, 273] on span "Phone call" at bounding box center [376, 275] width 42 height 13
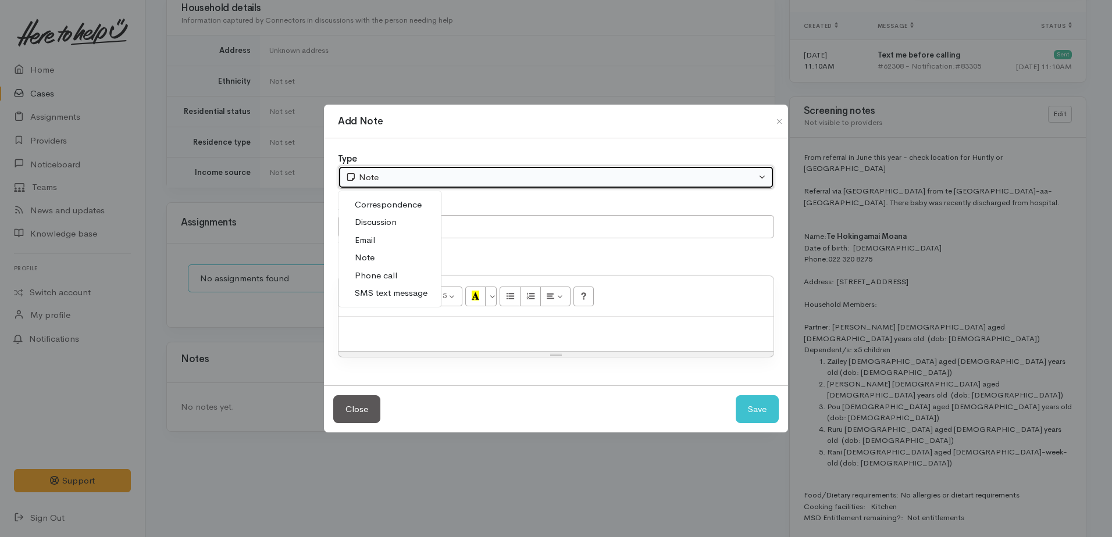
select select "3"
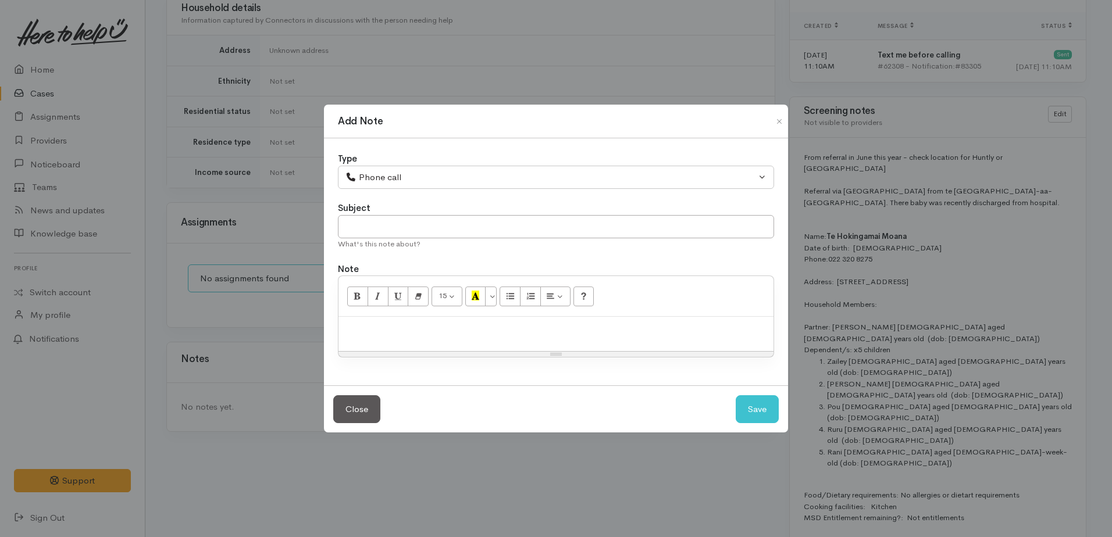
click at [395, 327] on p at bounding box center [555, 329] width 423 height 13
click at [771, 414] on button "Save" at bounding box center [757, 409] width 43 height 28
select select "1"
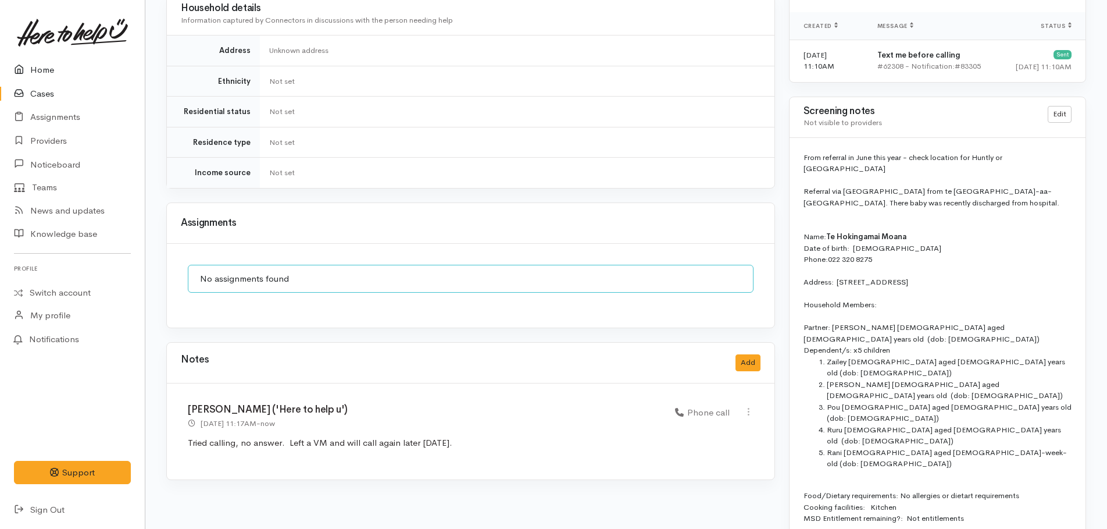
click at [44, 67] on link "Home" at bounding box center [72, 70] width 145 height 24
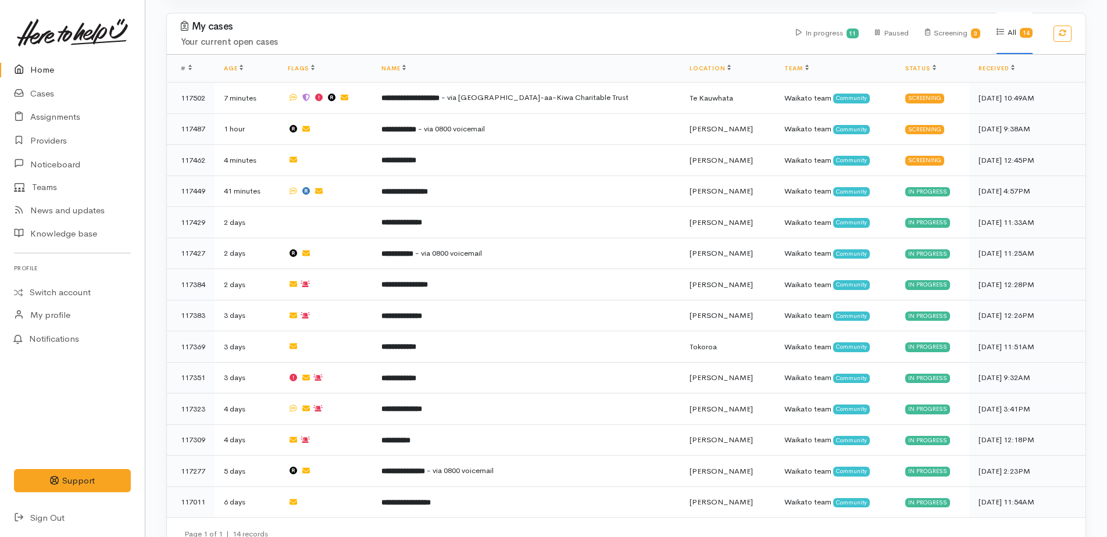
scroll to position [701, 0]
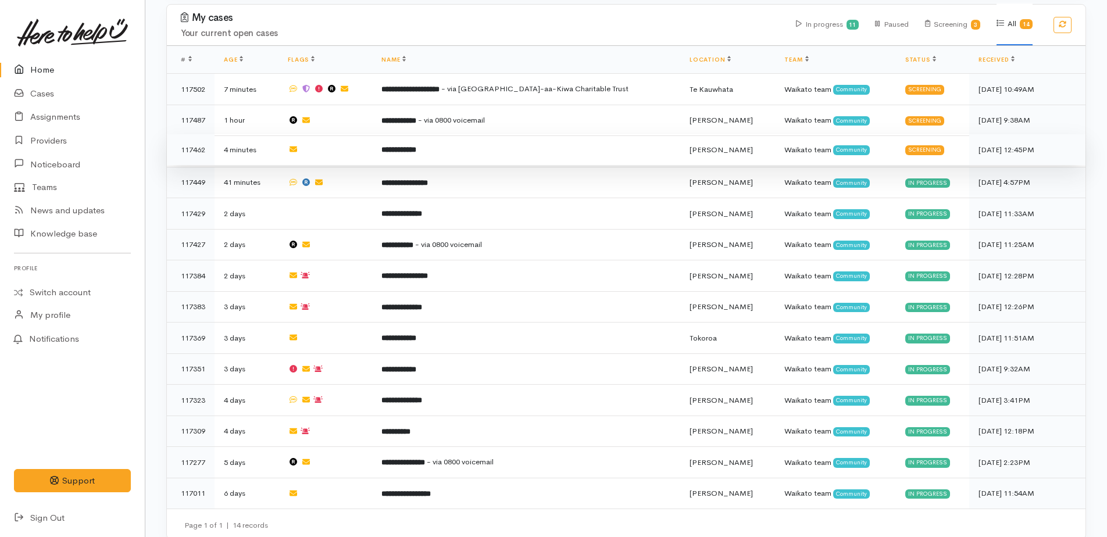
click at [416, 146] on b "**********" at bounding box center [399, 150] width 35 height 8
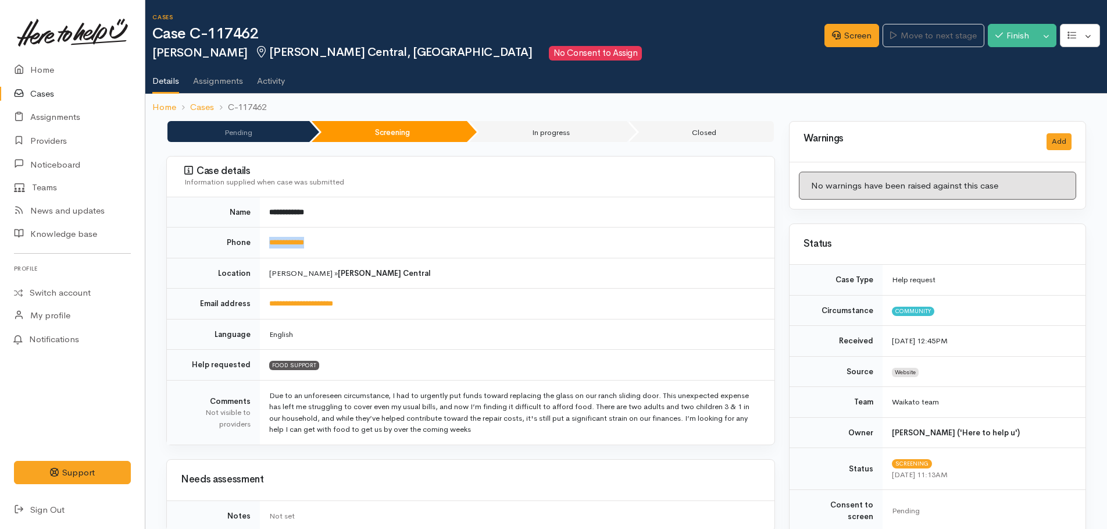
drag, startPoint x: 322, startPoint y: 240, endPoint x: 267, endPoint y: 237, distance: 54.7
click at [267, 237] on td "**********" at bounding box center [517, 242] width 515 height 31
drag, startPoint x: 267, startPoint y: 237, endPoint x: 279, endPoint y: 247, distance: 15.7
copy link "**********"
drag, startPoint x: 859, startPoint y: 34, endPoint x: 768, endPoint y: 65, distance: 96.4
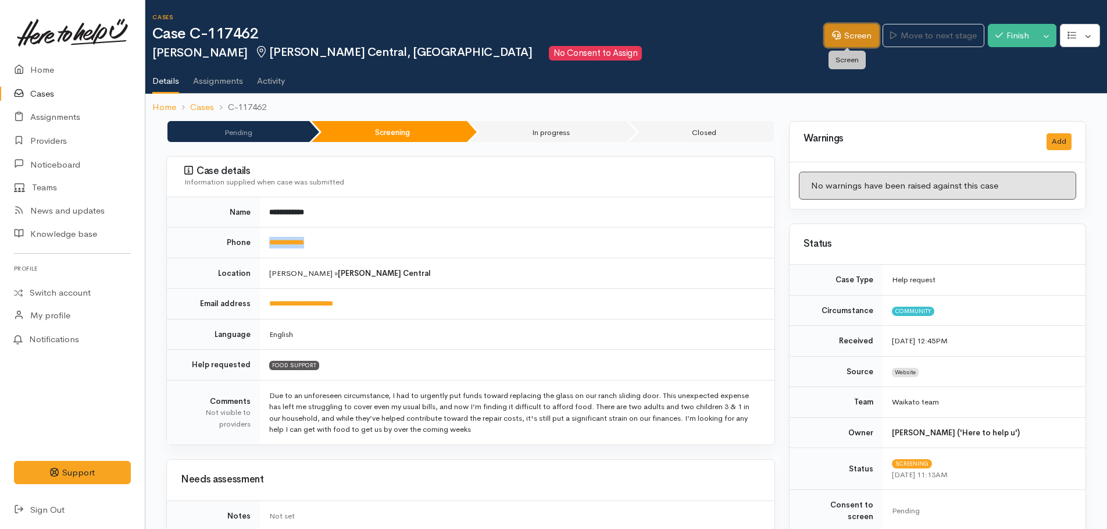
click at [859, 34] on link "Screen" at bounding box center [852, 36] width 55 height 24
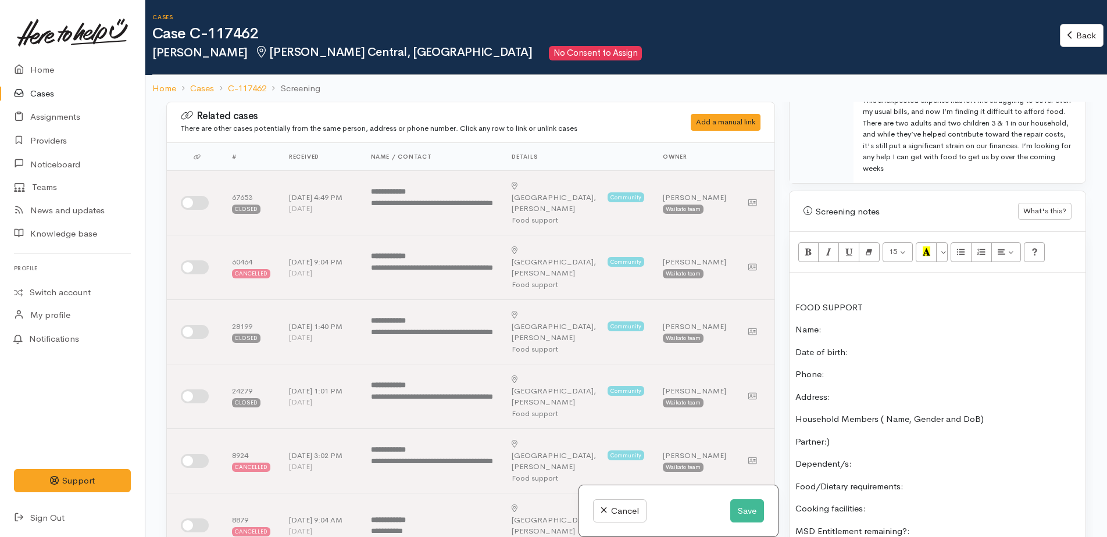
scroll to position [698, 0]
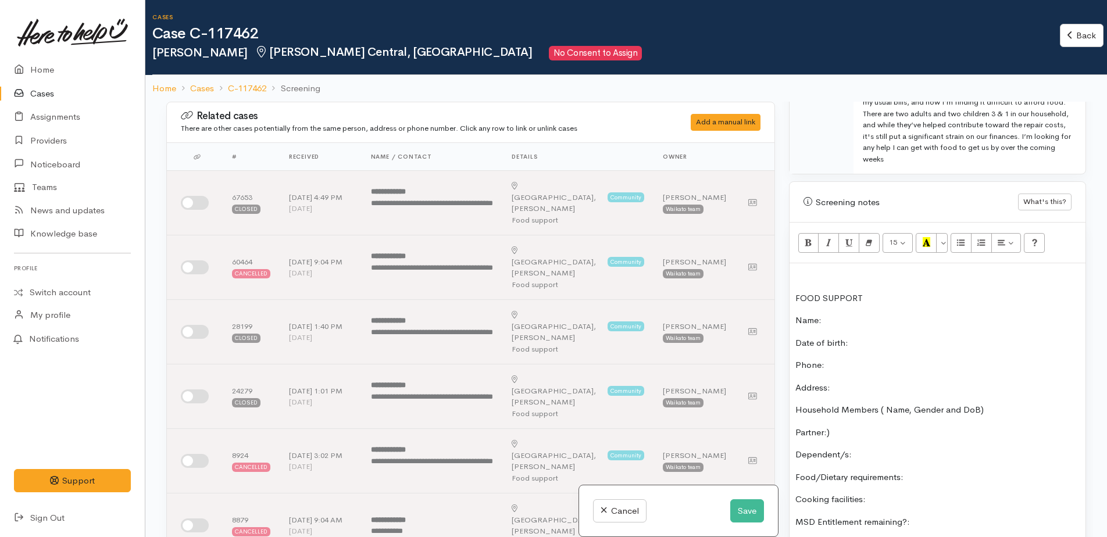
click at [879, 292] on p "FOOD SUPPORT" at bounding box center [938, 298] width 284 height 13
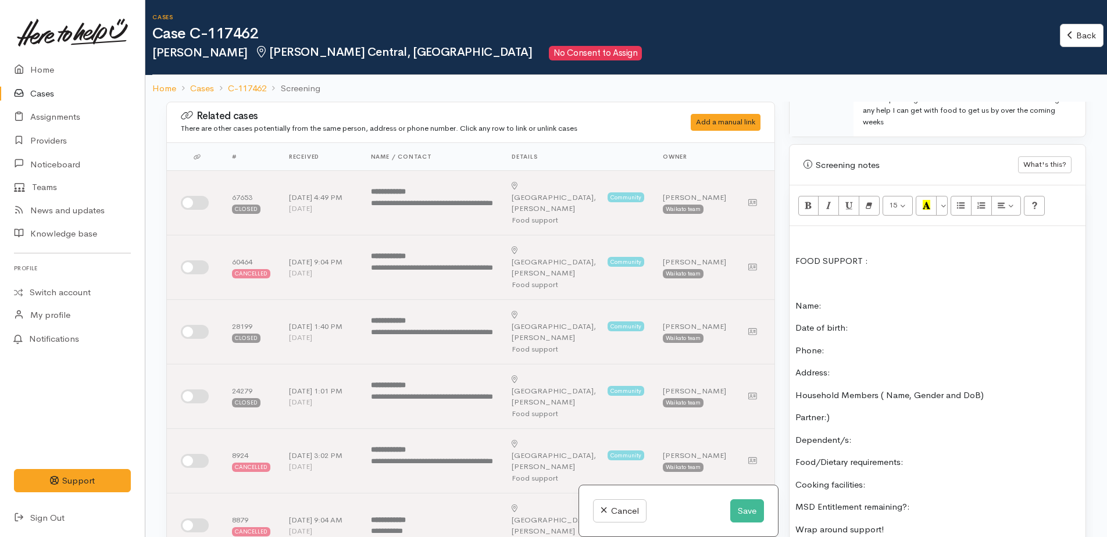
scroll to position [756, 0]
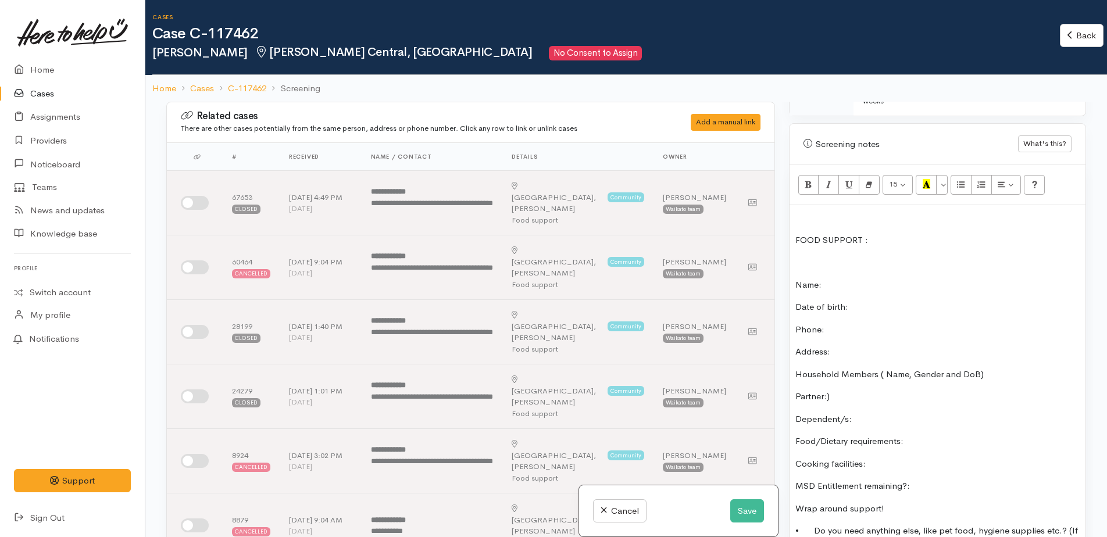
click at [801, 211] on p at bounding box center [938, 217] width 284 height 13
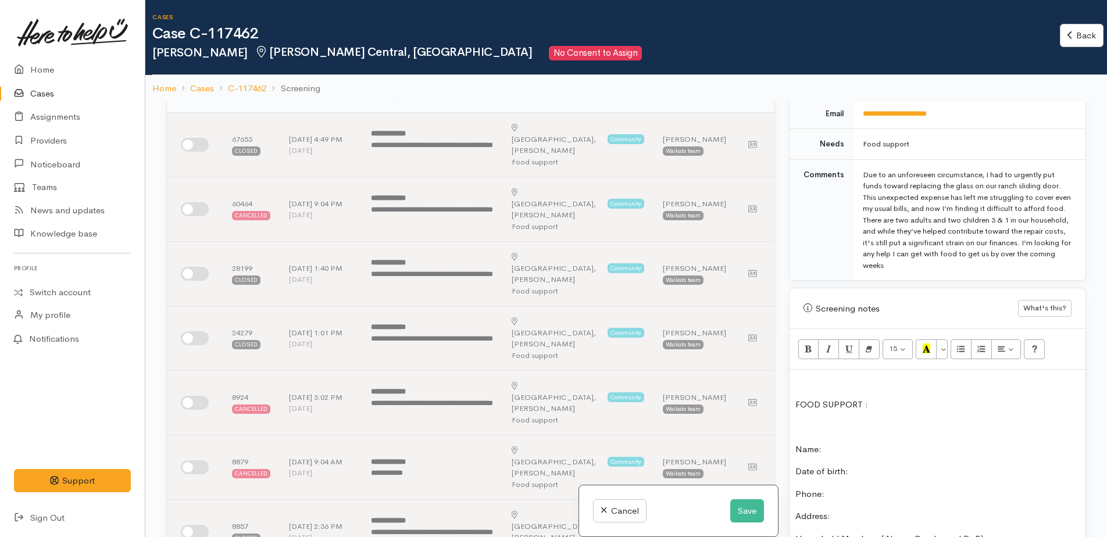
scroll to position [650, 0]
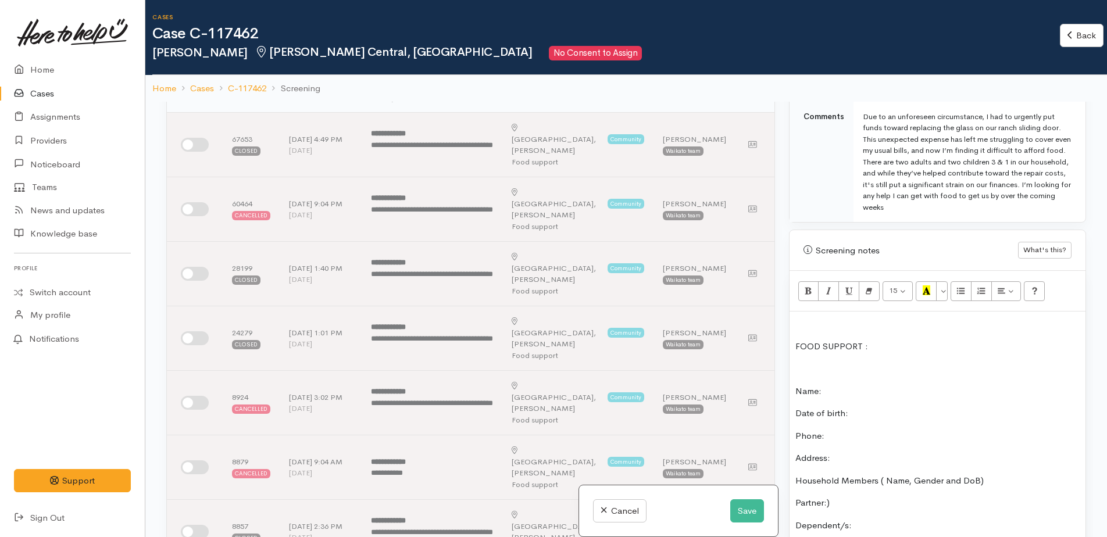
click at [797, 362] on p at bounding box center [938, 368] width 284 height 13
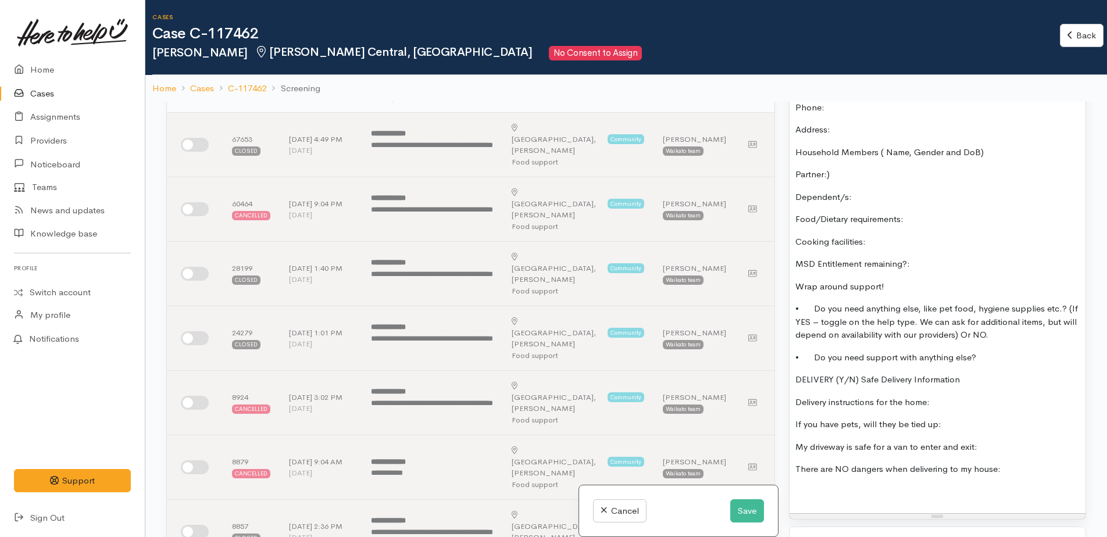
scroll to position [999, 0]
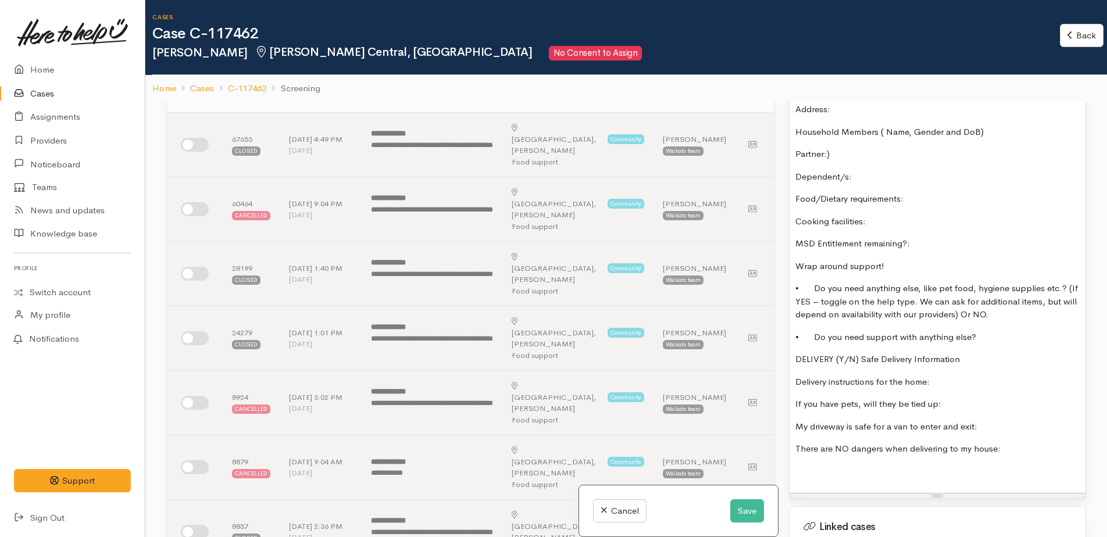
click at [1024, 443] on p "There are NO dangers when delivering to my house:" at bounding box center [938, 449] width 284 height 13
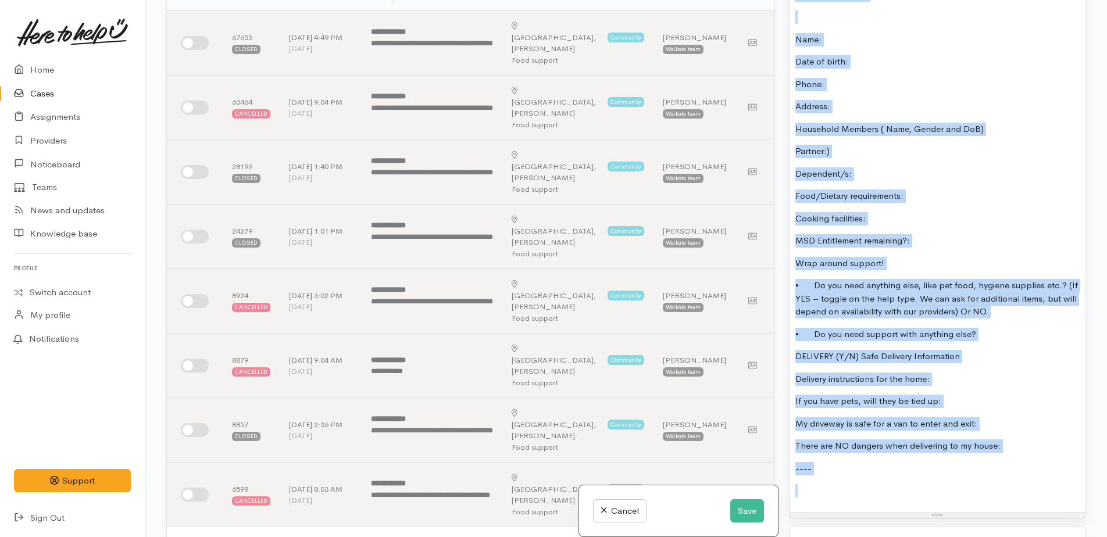
scroll to position [1174, 0]
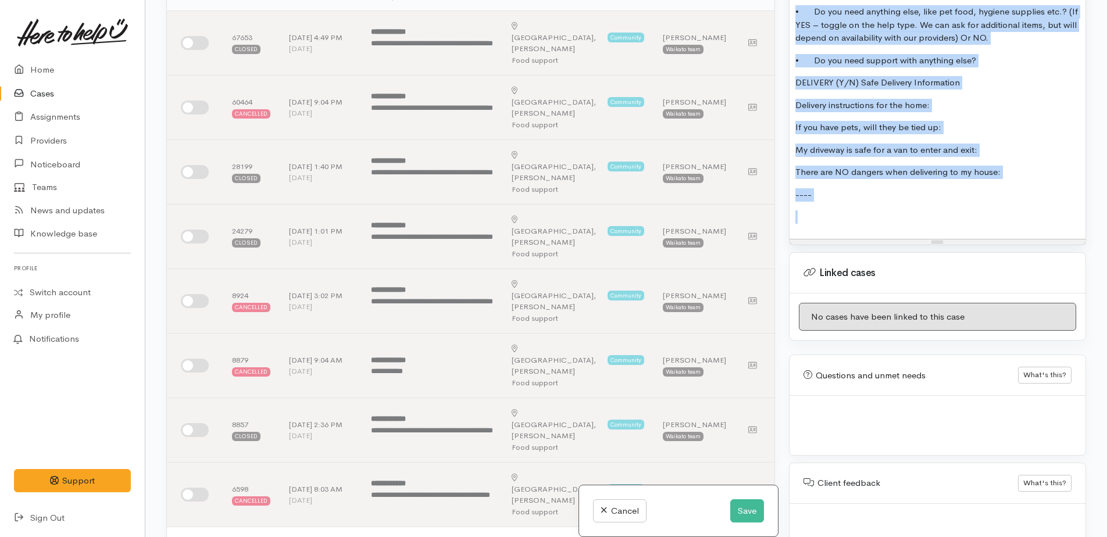
drag, startPoint x: 789, startPoint y: 215, endPoint x: 1033, endPoint y: 302, distance: 258.8
click at [1033, 302] on div "Warnings Add No warnings have been raised against this case Add Warning Title ●…" at bounding box center [937, 268] width 311 height 537
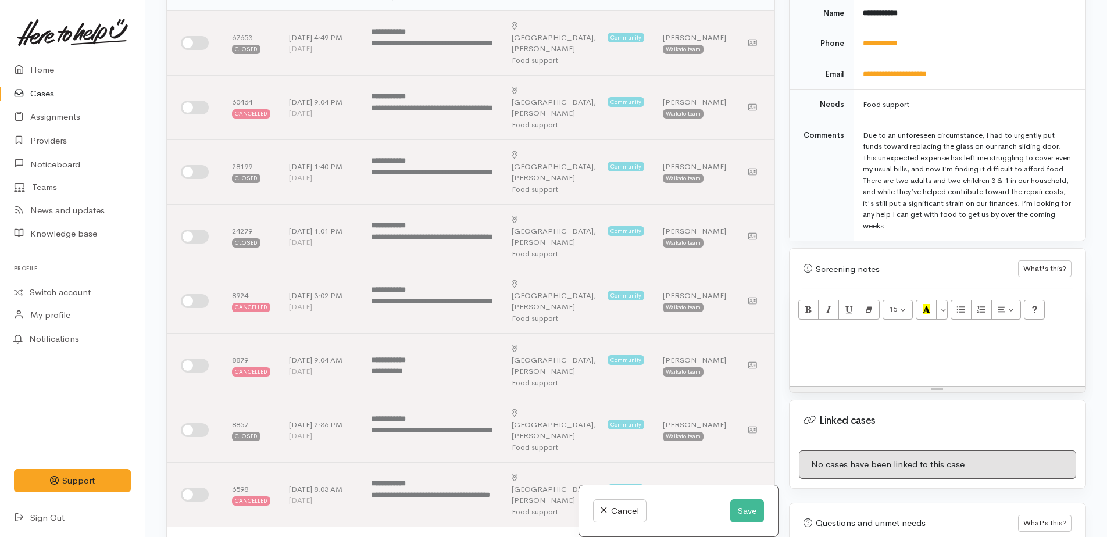
scroll to position [350, 0]
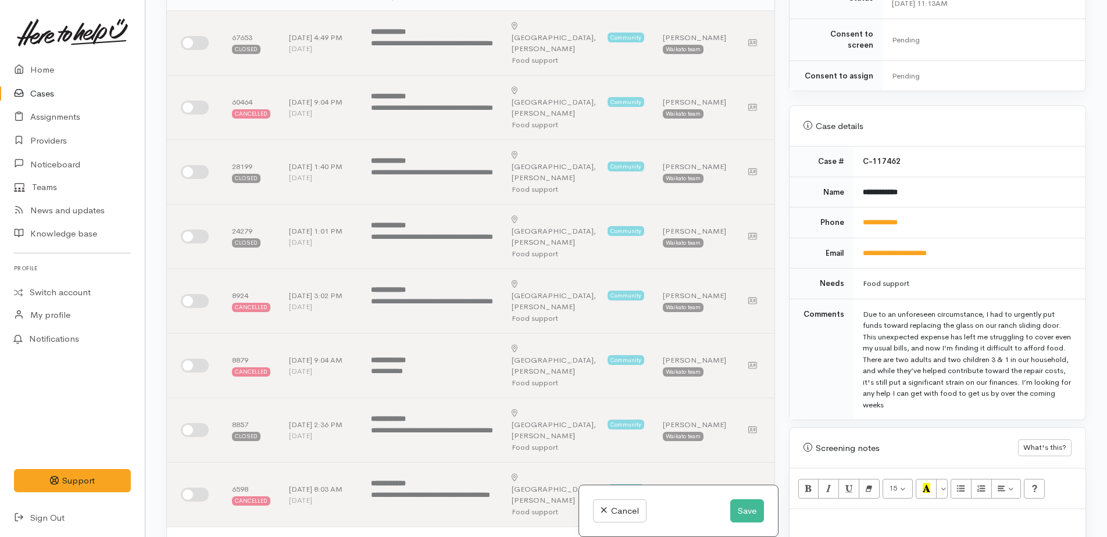
click at [822, 509] on div at bounding box center [938, 537] width 296 height 56
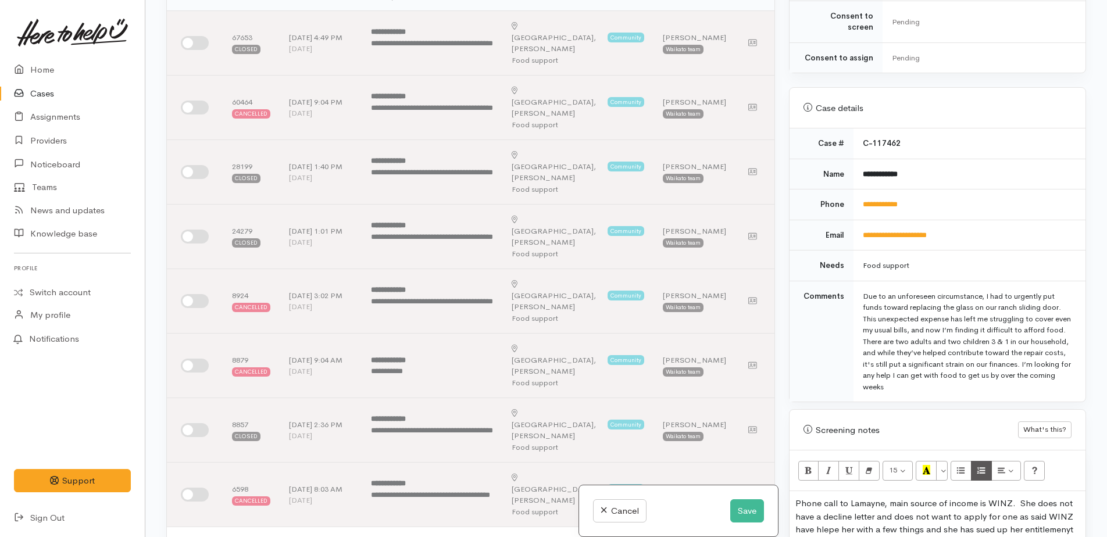
scroll to position [484, 0]
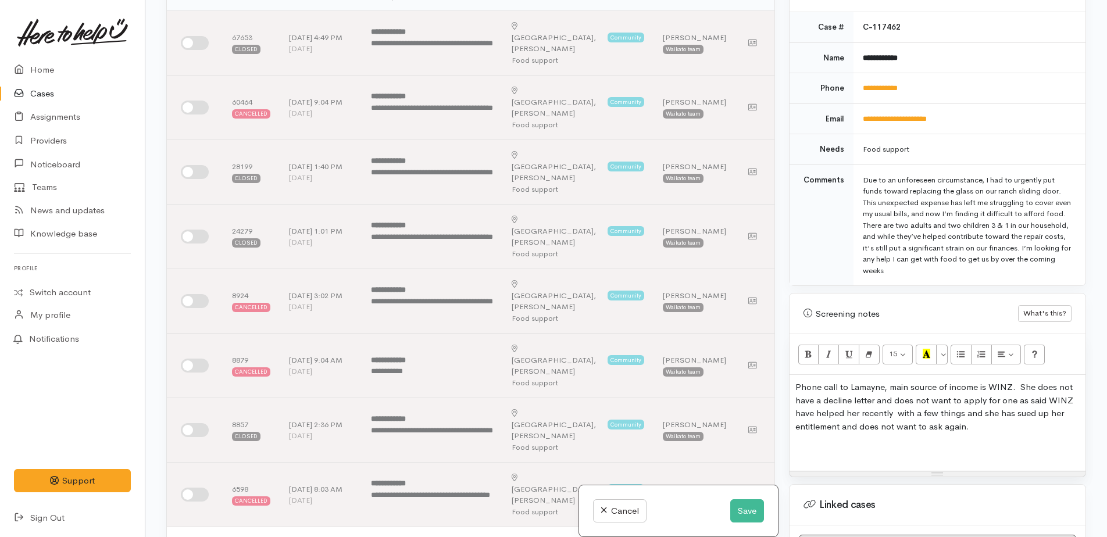
click at [1033, 404] on p "Phone call to Lamayne, main source of income is WINZ. She does not have a decli…" at bounding box center [938, 407] width 284 height 52
click at [994, 430] on div "Phone call to Lamayne, main source of income is WINZ. She does not have a decli…" at bounding box center [938, 423] width 296 height 96
click at [981, 430] on div "Phone call to Lamayne, main source of income is WINZ. She does not have a decli…" at bounding box center [938, 423] width 296 height 96
click at [988, 418] on p "Phone call to Lamayne, main source of income is WINZ. She does not have a decli…" at bounding box center [938, 407] width 284 height 52
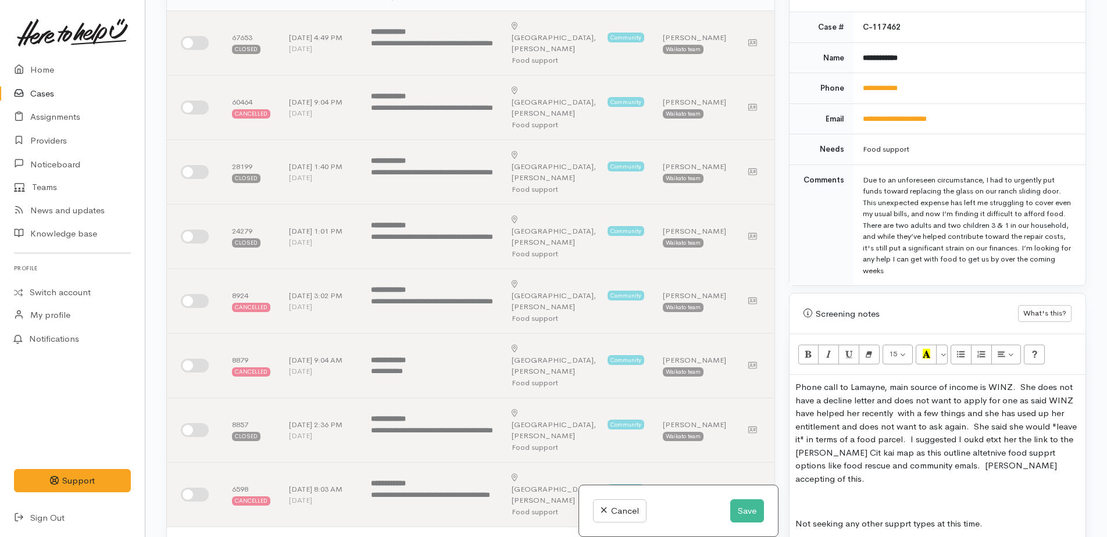
drag, startPoint x: 1035, startPoint y: 502, endPoint x: 1013, endPoint y: 480, distance: 31.3
click at [1035, 518] on p "Not seeking any other supprt types at this time." at bounding box center [938, 524] width 284 height 13
click at [983, 426] on p "Phone call to Lamayne, main source of income is WINZ. She does not have a decli…" at bounding box center [938, 433] width 284 height 105
click at [844, 446] on p "Phone call to Lamayne, main source of income is WINZ. She does not have a decli…" at bounding box center [938, 433] width 284 height 105
drag, startPoint x: 956, startPoint y: 440, endPoint x: 958, endPoint y: 450, distance: 10.2
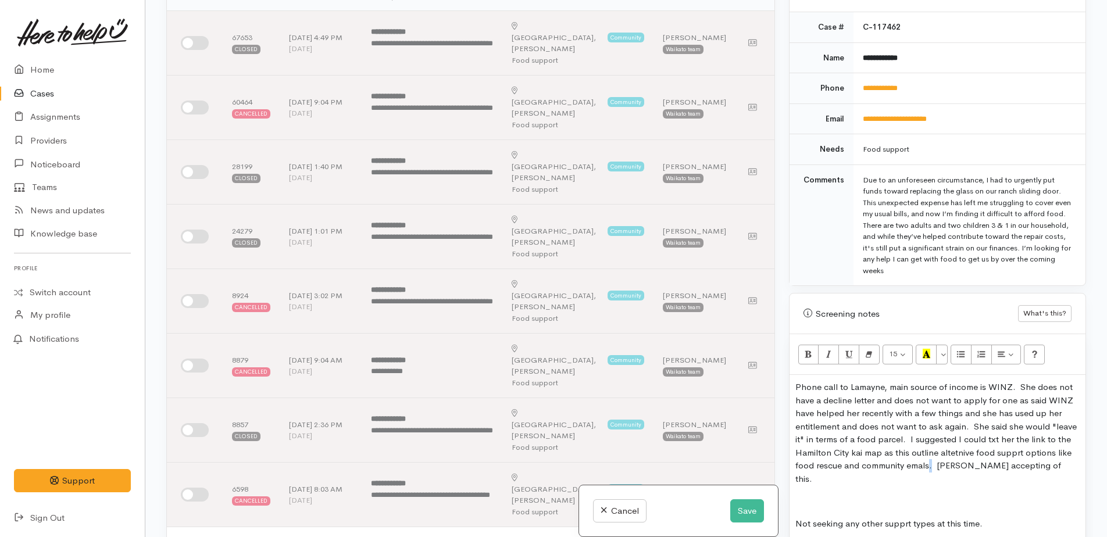
click at [936, 457] on p "Phone call to Lamayne, main source of income is WINZ. She does not have a decli…" at bounding box center [938, 433] width 284 height 105
click at [1024, 441] on p "Phone call to Lamayne, main source of income is WINZ. She does not have a decli…" at bounding box center [938, 433] width 284 height 105
drag, startPoint x: 961, startPoint y: 454, endPoint x: 953, endPoint y: 464, distance: 12.4
click at [929, 469] on div "Phone call to Lamayne, main source of income is WINZ. She does not have a decli…" at bounding box center [938, 482] width 296 height 215
click at [744, 512] on button "Save" at bounding box center [747, 512] width 34 height 24
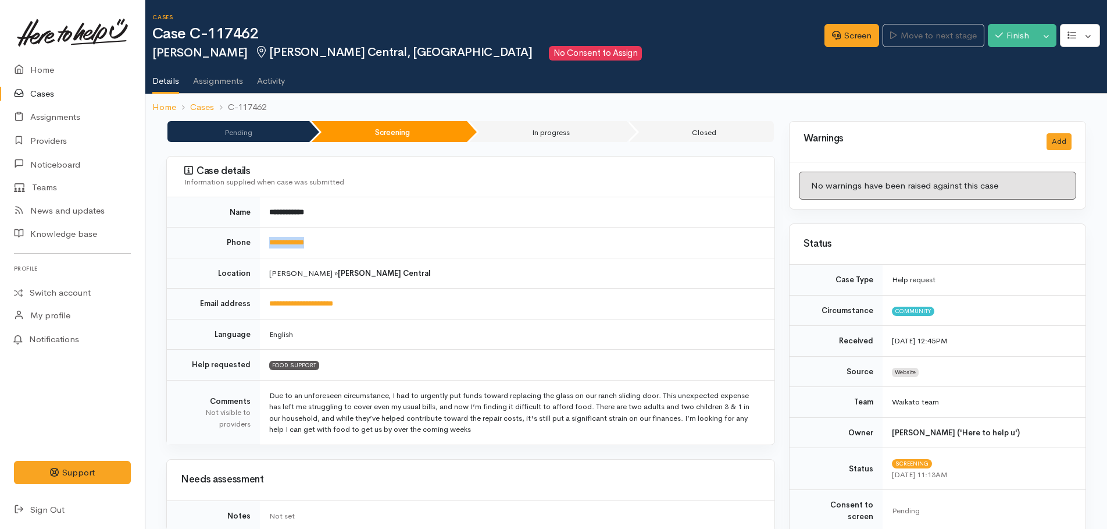
drag, startPoint x: 353, startPoint y: 241, endPoint x: 267, endPoint y: 245, distance: 86.2
click at [267, 245] on td "**********" at bounding box center [517, 242] width 515 height 31
drag, startPoint x: 267, startPoint y: 245, endPoint x: 273, endPoint y: 245, distance: 5.8
copy link "**********"
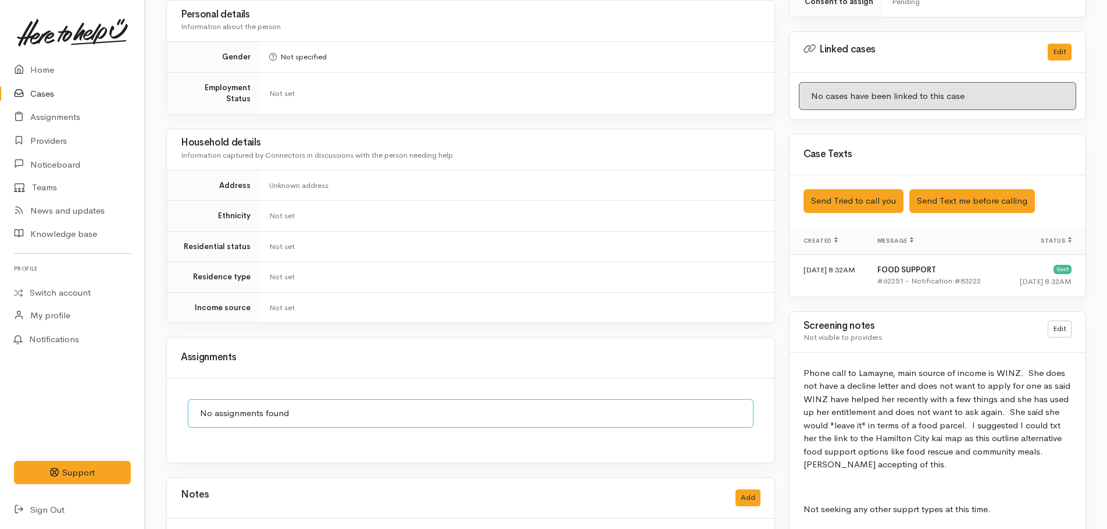
scroll to position [622, 0]
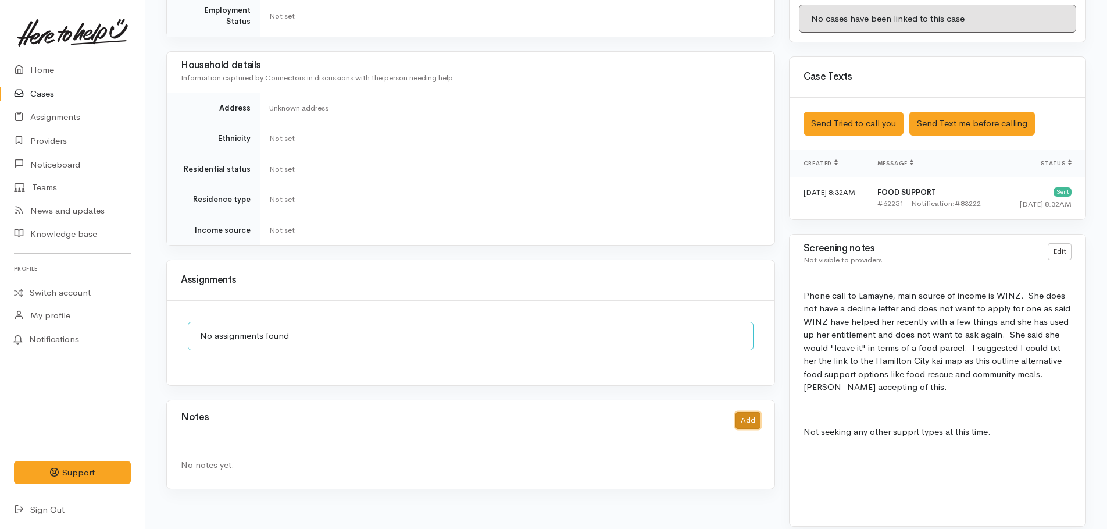
click at [746, 412] on button "Add" at bounding box center [748, 420] width 25 height 17
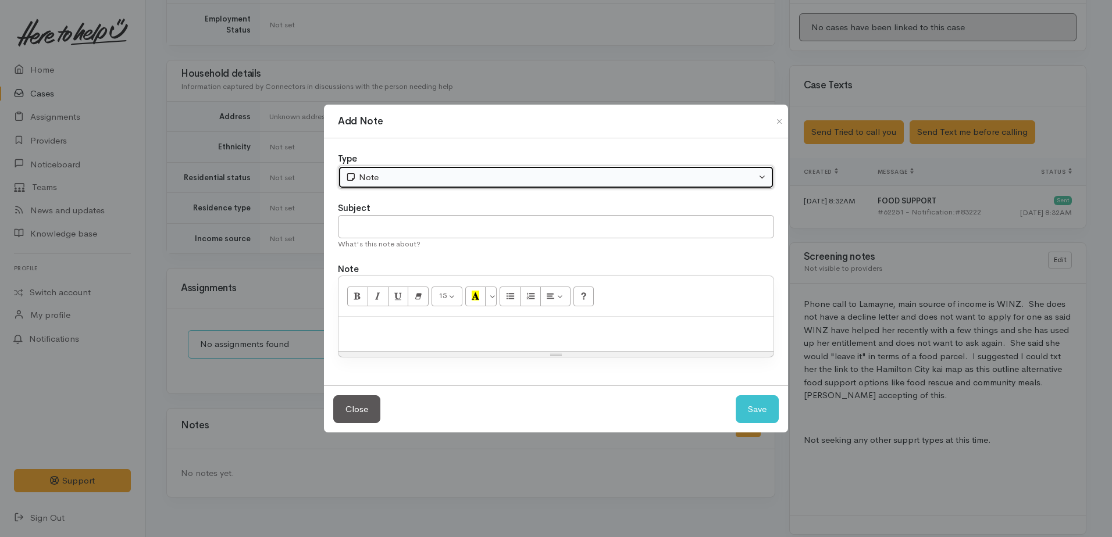
click at [444, 177] on div "Note" at bounding box center [550, 177] width 411 height 13
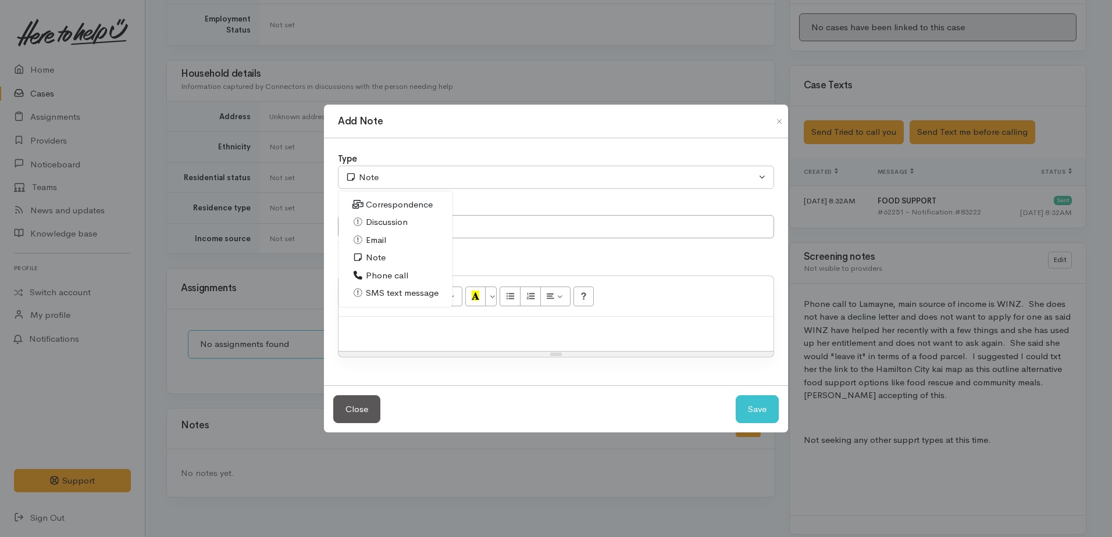
click at [382, 275] on span "Phone call" at bounding box center [387, 275] width 42 height 13
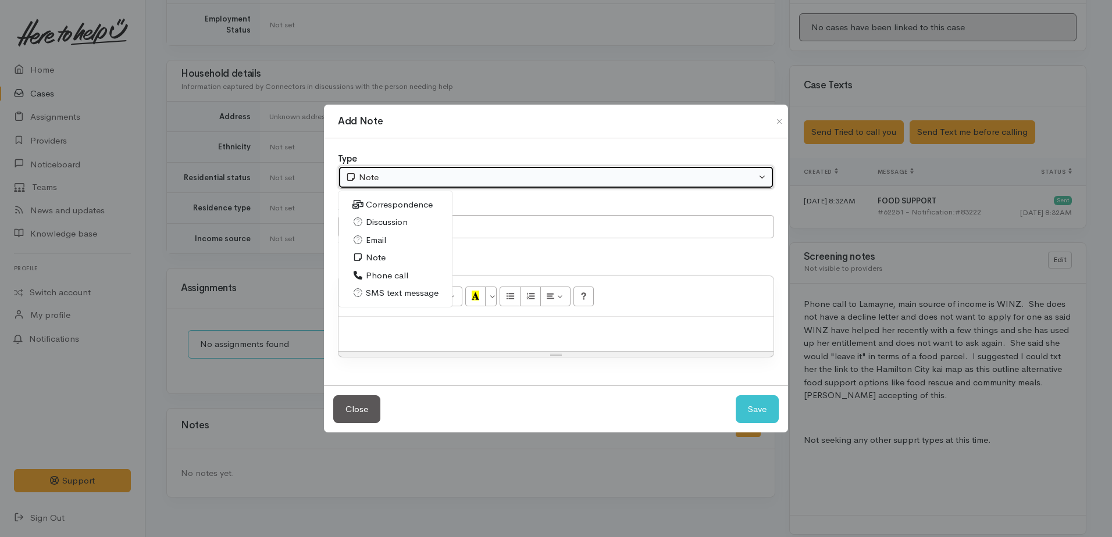
select select "3"
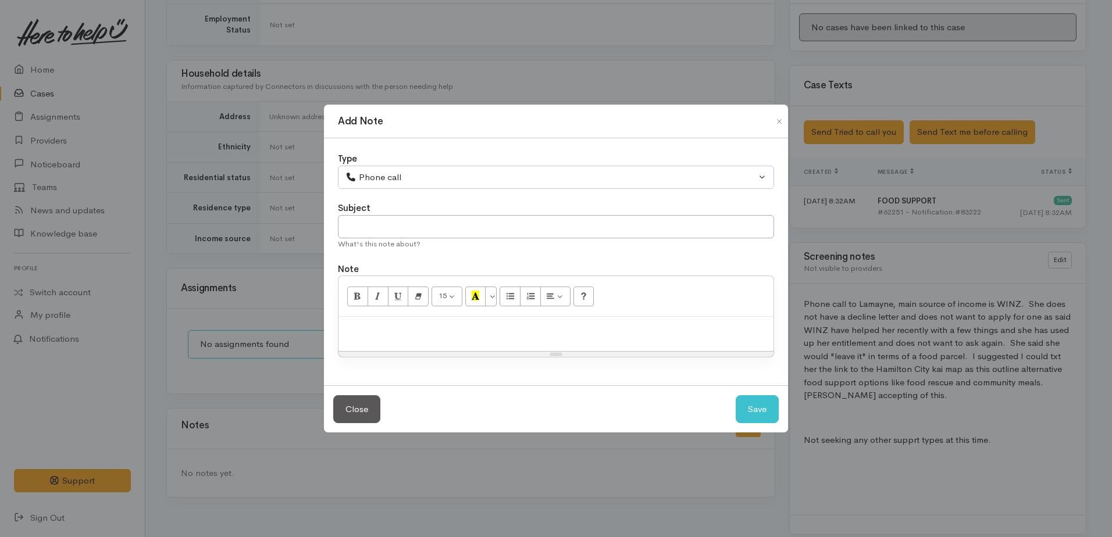
click at [390, 338] on div at bounding box center [555, 334] width 435 height 34
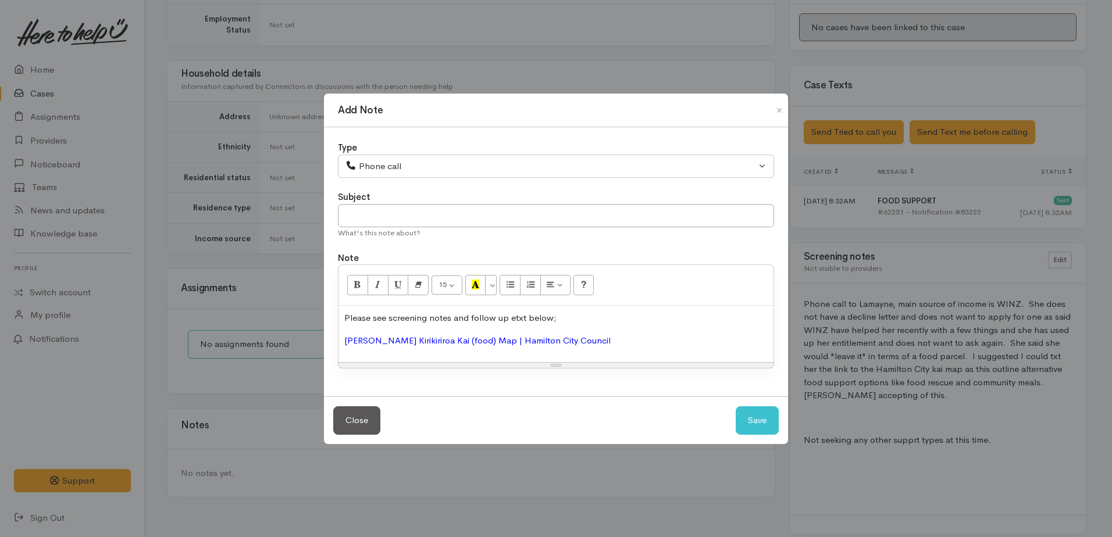
click at [343, 338] on div "Please see screening notes and follow up etxt below; Hamilton Kirikiriroa Kai (…" at bounding box center [555, 334] width 435 height 56
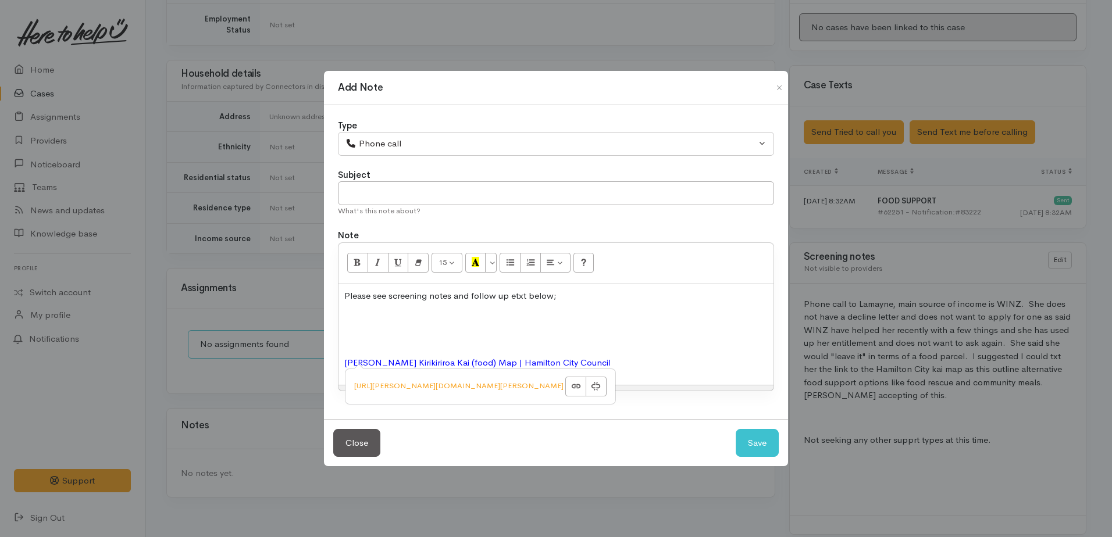
click at [355, 333] on div "Please see screening notes and follow up etxt below; Hamilton Kirikiriroa Kai (…" at bounding box center [555, 334] width 435 height 101
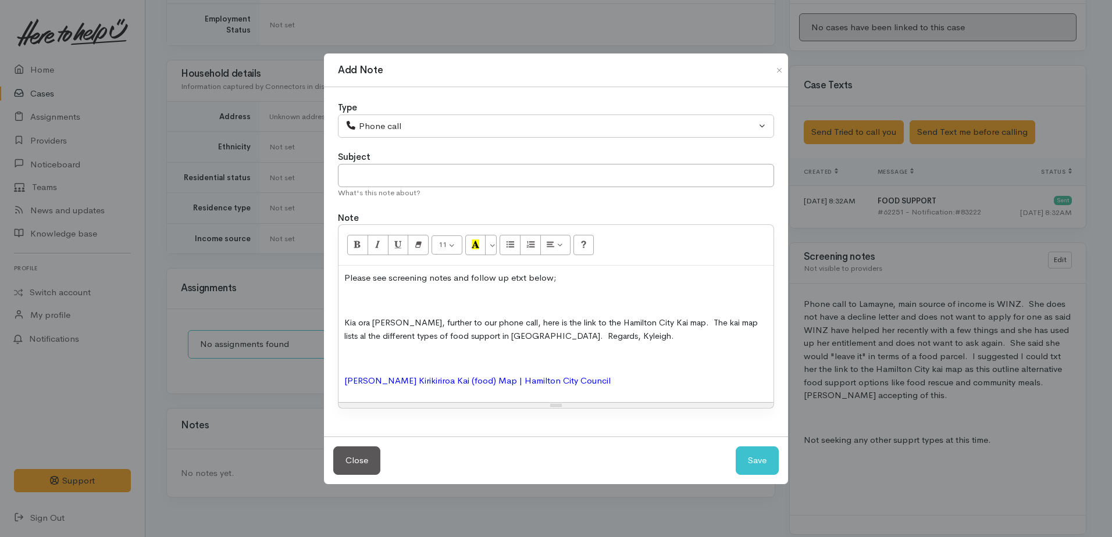
drag, startPoint x: 349, startPoint y: 296, endPoint x: 646, endPoint y: 224, distance: 305.1
click at [352, 297] on p at bounding box center [555, 300] width 423 height 13
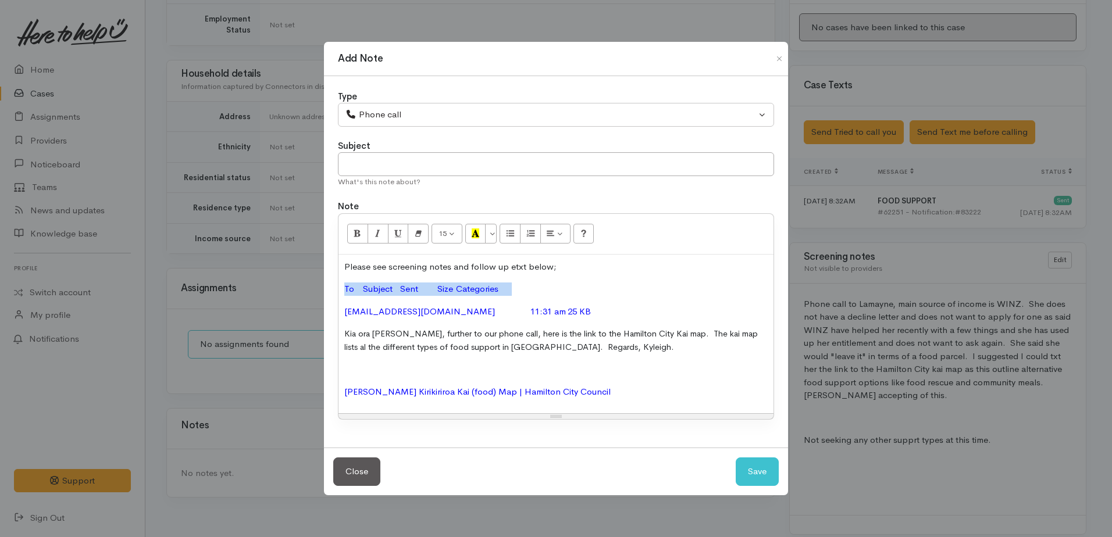
drag, startPoint x: 350, startPoint y: 286, endPoint x: 528, endPoint y: 287, distance: 178.0
click at [528, 287] on div "Please see screening notes and follow up etxt below; To Subject Sent Size Categ…" at bounding box center [555, 334] width 435 height 159
click at [743, 472] on button "Save" at bounding box center [757, 472] width 43 height 28
select select "1"
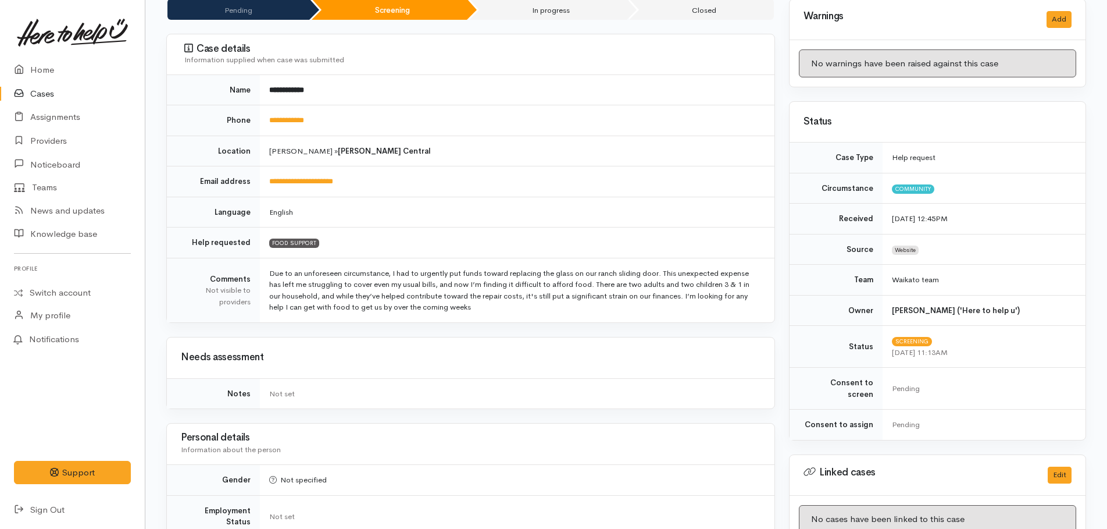
scroll to position [0, 0]
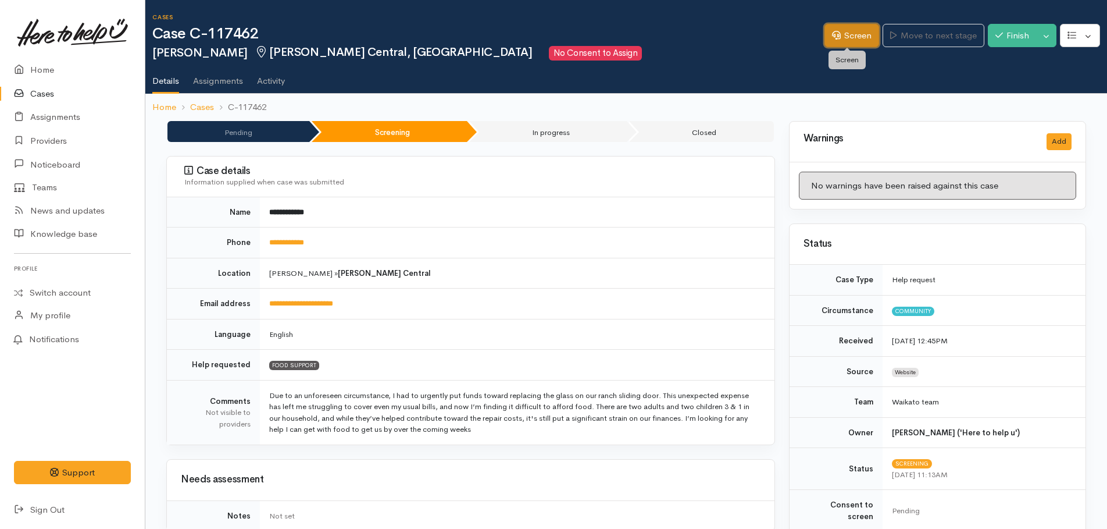
drag, startPoint x: 851, startPoint y: 34, endPoint x: 773, endPoint y: 34, distance: 77.9
click at [851, 34] on link "Screen" at bounding box center [852, 36] width 55 height 24
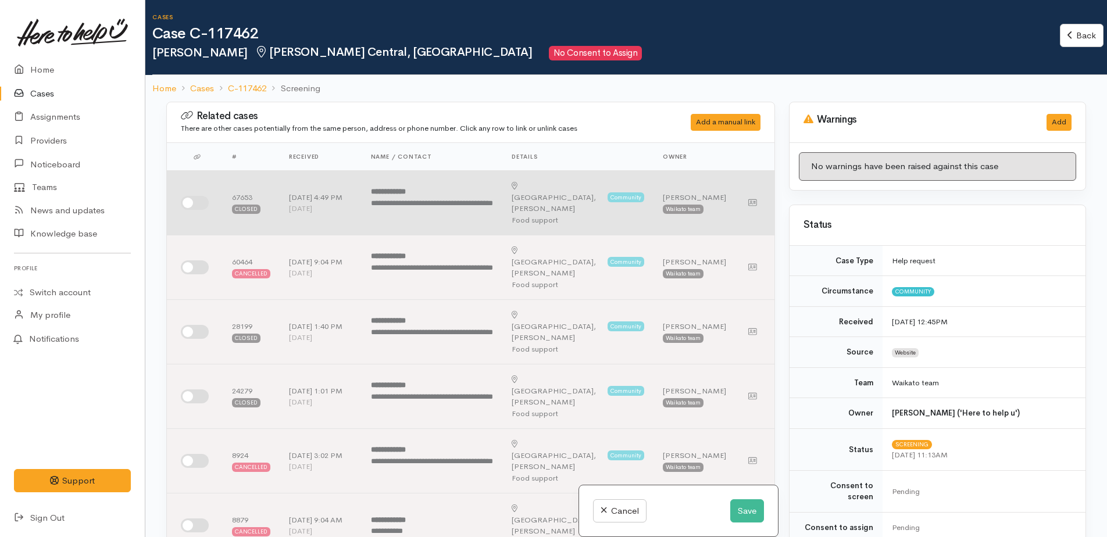
click at [195, 197] on input "checkbox" at bounding box center [195, 203] width 28 height 14
checkbox input "true"
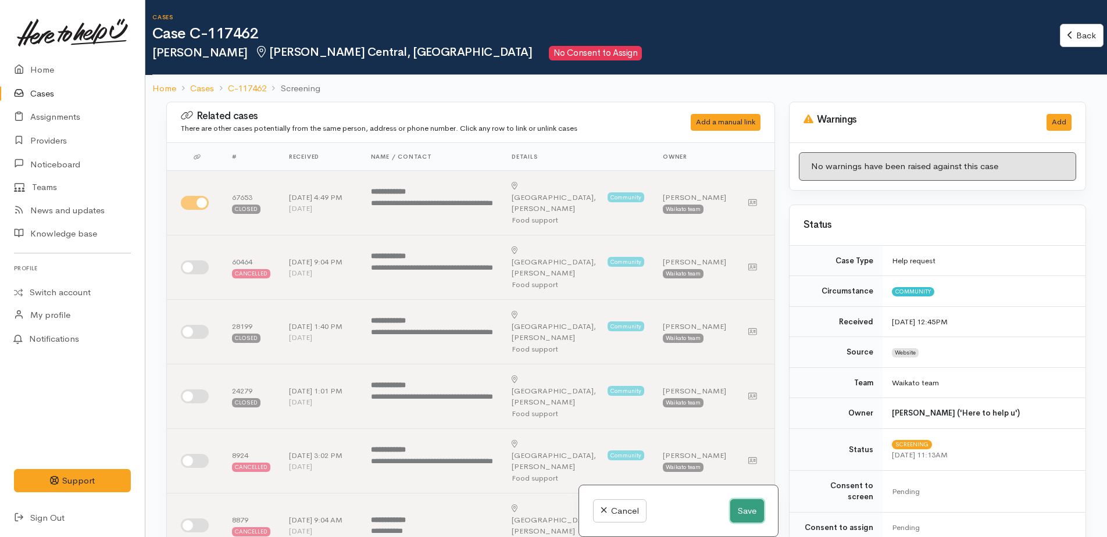
click at [744, 514] on button "Save" at bounding box center [747, 512] width 34 height 24
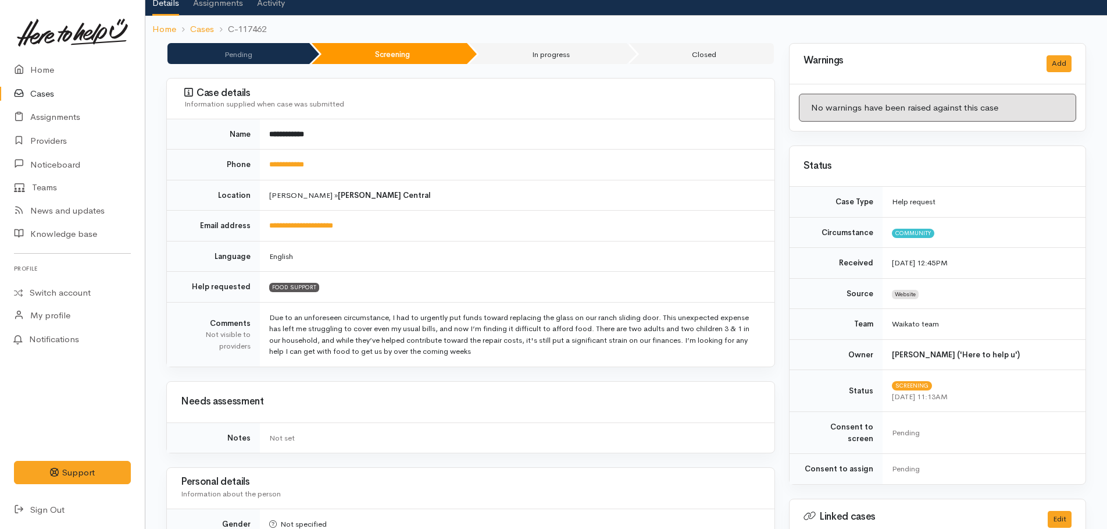
scroll to position [233, 0]
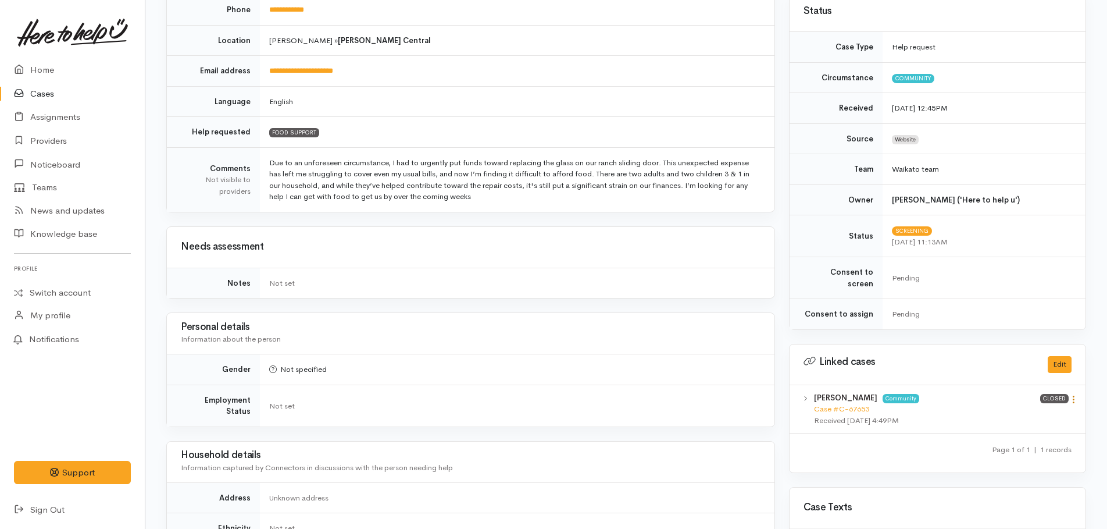
click at [1074, 394] on icon at bounding box center [1074, 399] width 10 height 10
click at [1023, 413] on link "View case" at bounding box center [1032, 422] width 92 height 18
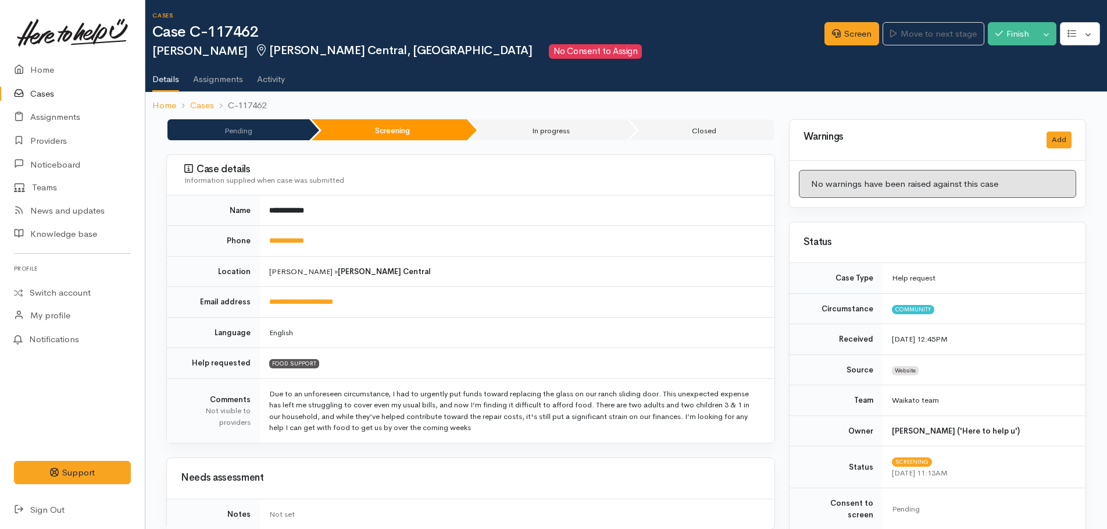
scroll to position [0, 0]
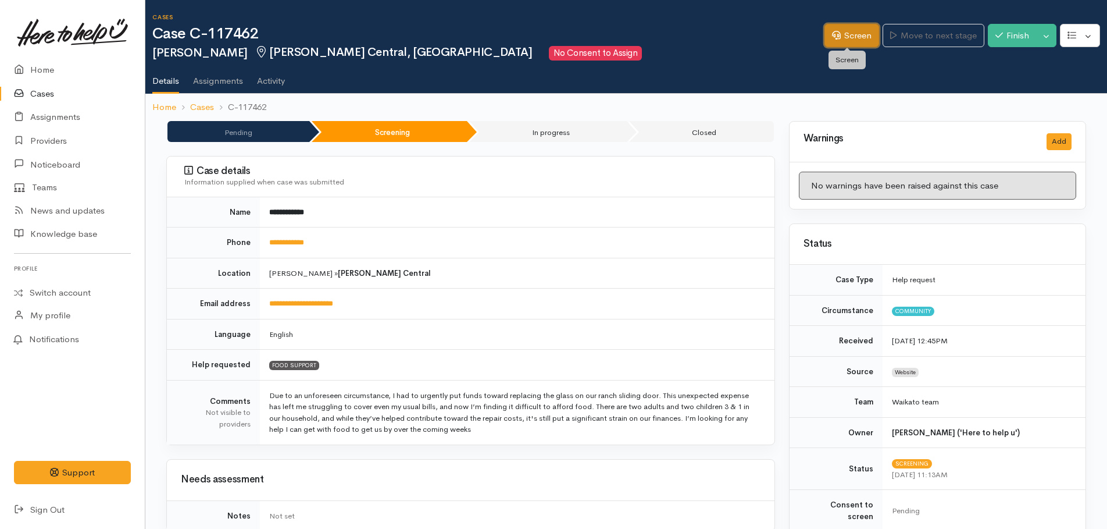
click at [860, 41] on link "Screen" at bounding box center [852, 36] width 55 height 24
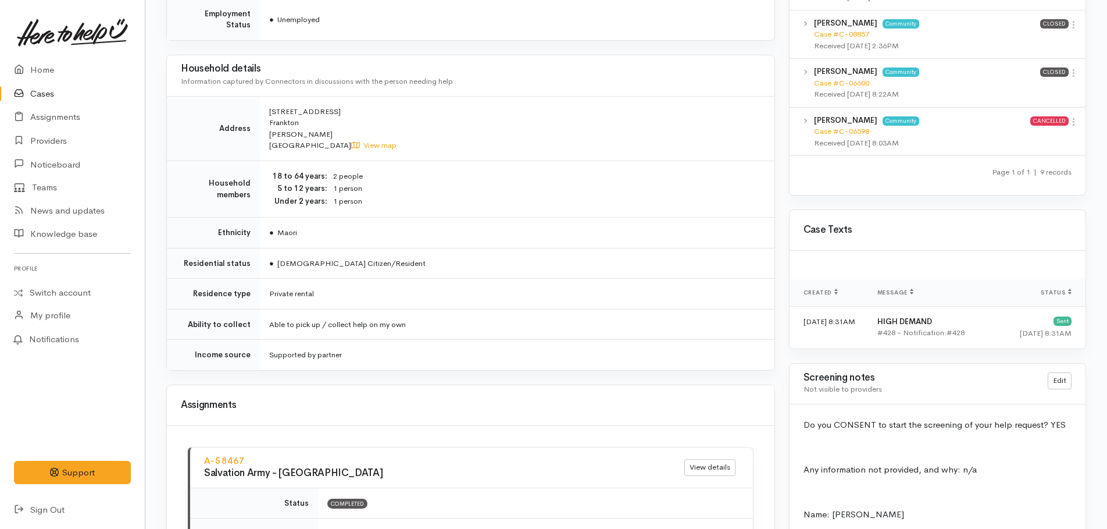
scroll to position [931, 0]
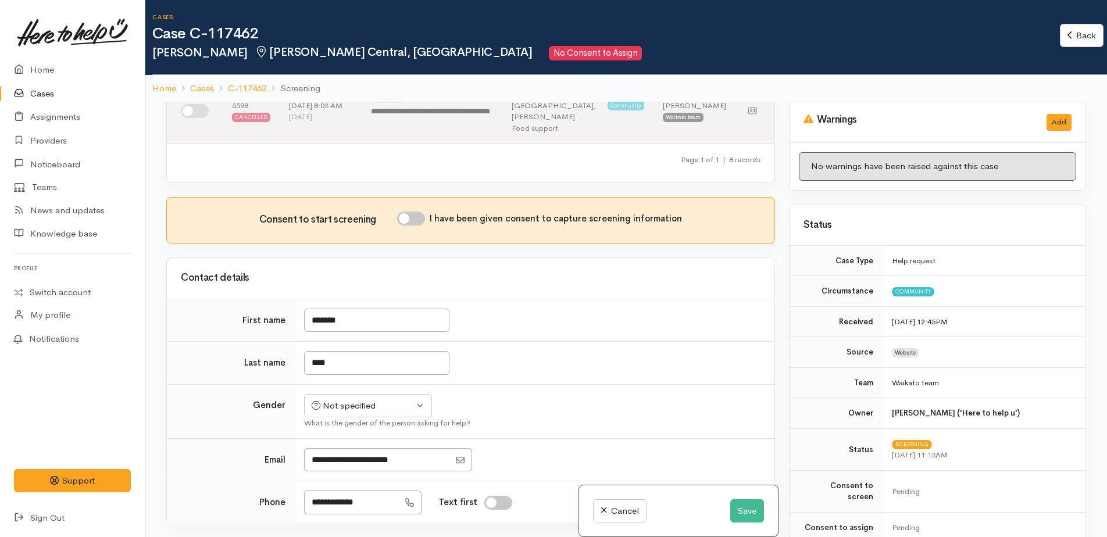
scroll to position [523, 0]
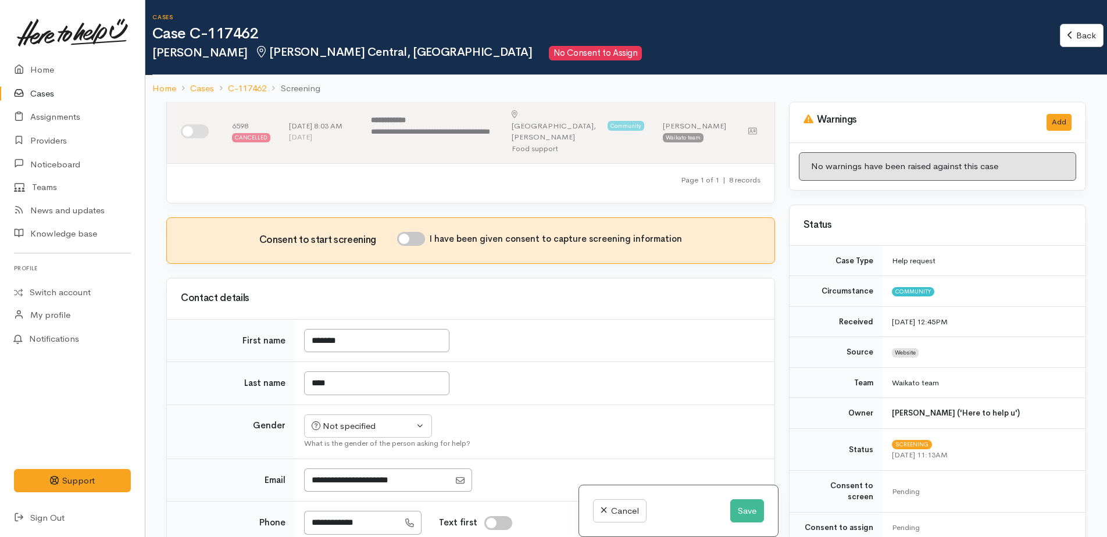
click at [406, 232] on input "I have been given consent to capture screening information" at bounding box center [411, 239] width 28 height 14
checkbox input "true"
click at [350, 420] on div "Not specified" at bounding box center [363, 426] width 102 height 13
click at [365, 480] on link "[DEMOGRAPHIC_DATA]" at bounding box center [373, 489] width 137 height 18
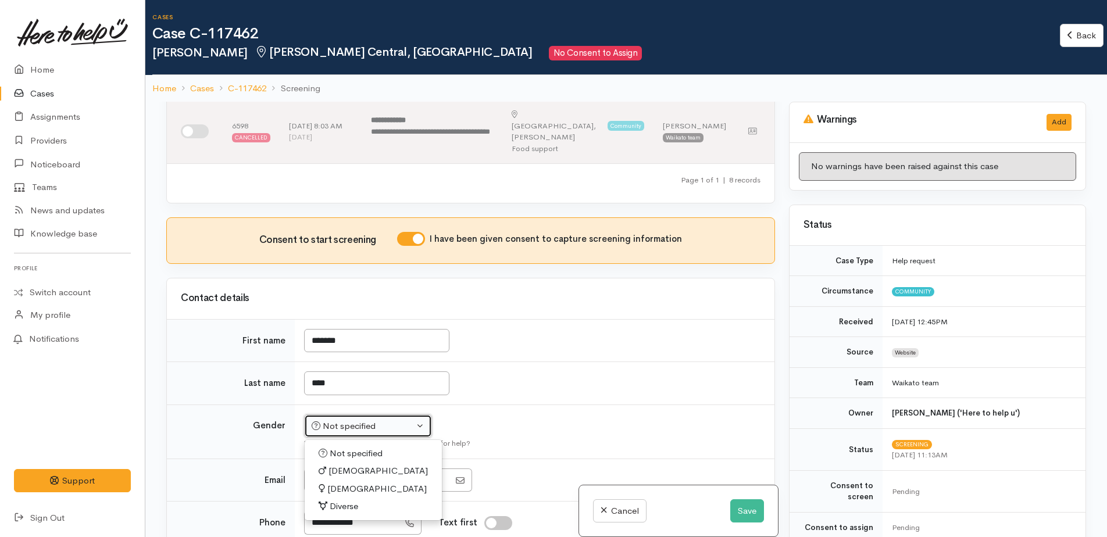
select select "[DEMOGRAPHIC_DATA]"
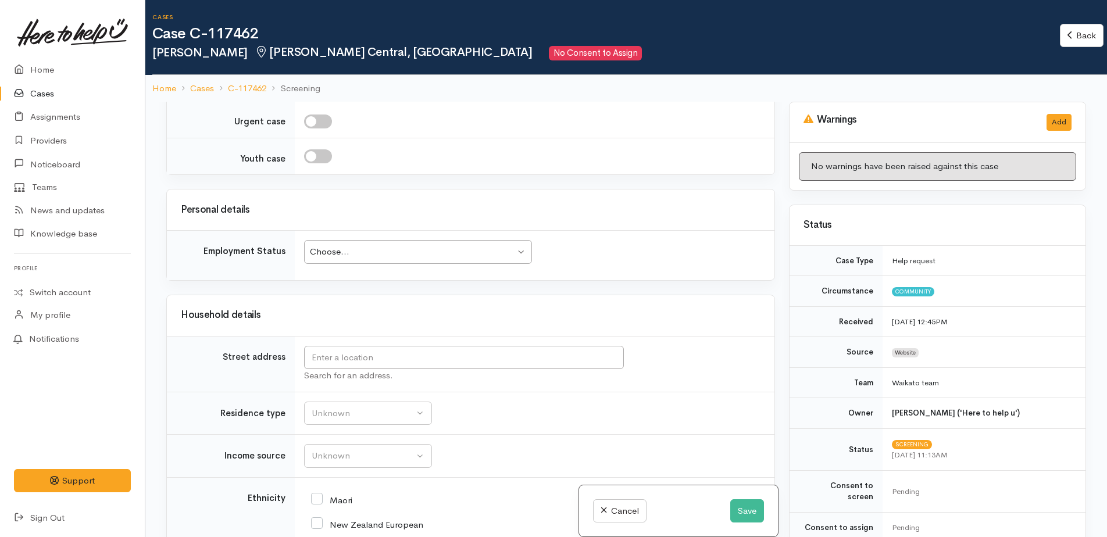
scroll to position [1628, 0]
click at [349, 243] on div "Choose..." at bounding box center [412, 249] width 205 height 13
click at [344, 343] on input "text" at bounding box center [464, 355] width 320 height 24
click at [251, 333] on td "Street address" at bounding box center [231, 361] width 128 height 56
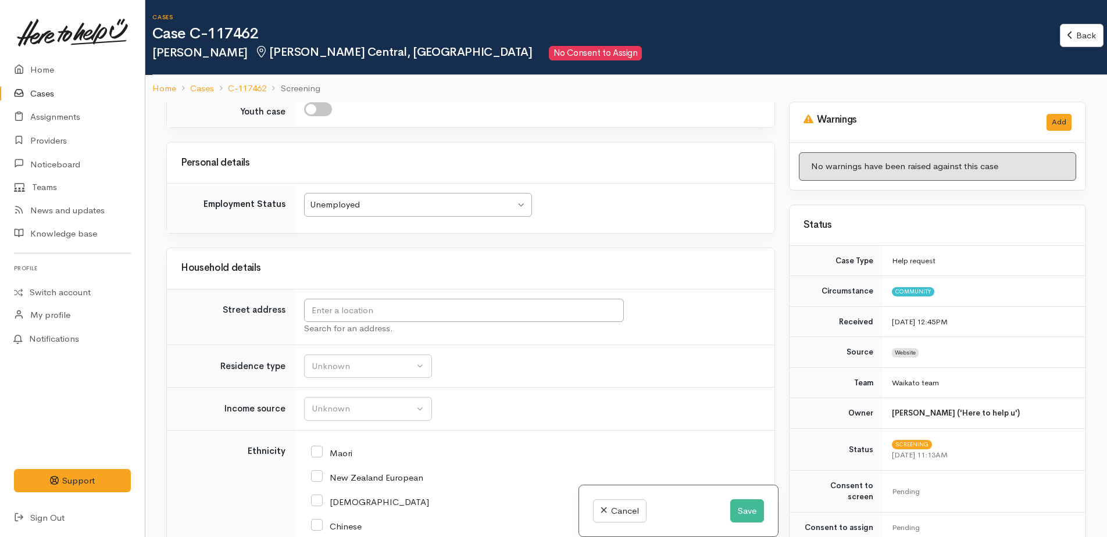
scroll to position [1745, 0]
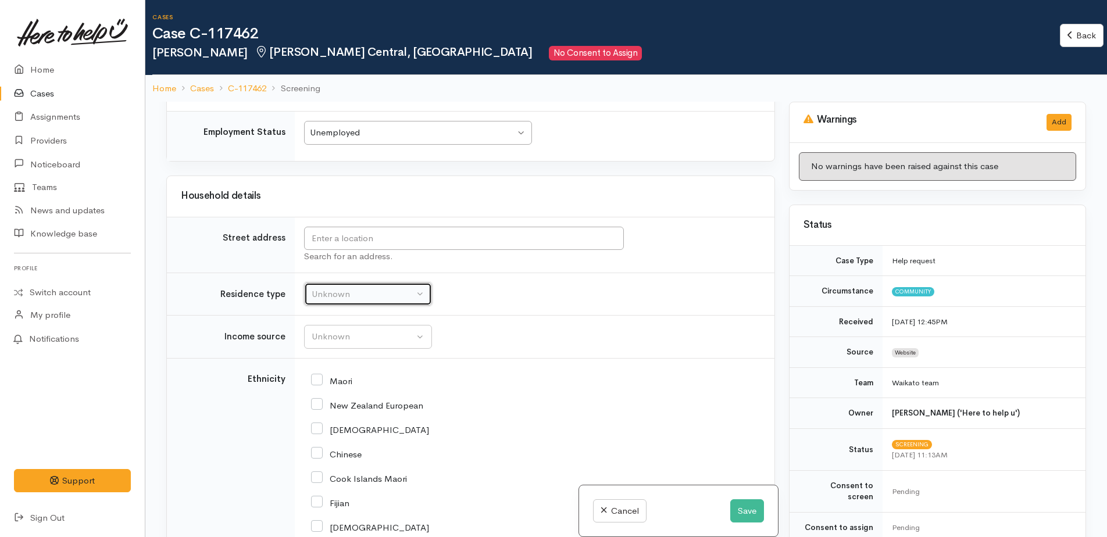
click at [336, 288] on div "Unknown" at bounding box center [363, 294] width 102 height 13
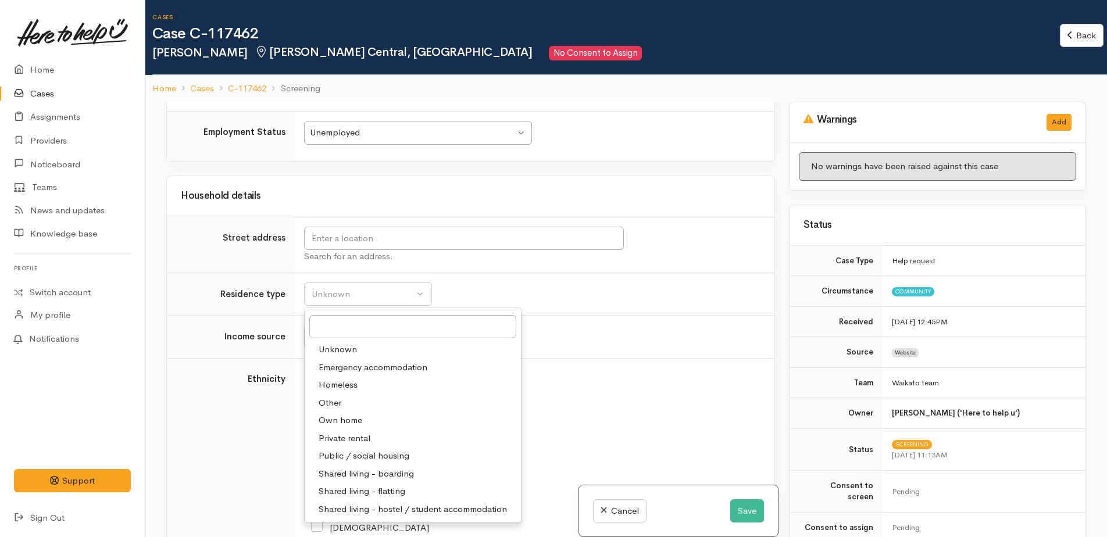
click at [345, 432] on span "Private rental" at bounding box center [345, 438] width 52 height 13
select select "2"
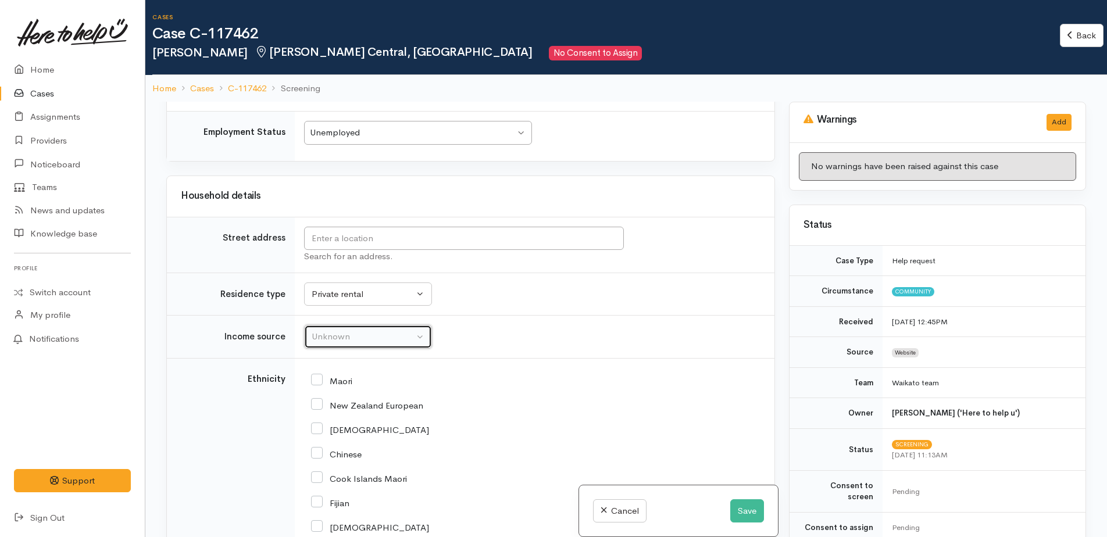
drag, startPoint x: 325, startPoint y: 251, endPoint x: 330, endPoint y: 260, distance: 10.5
click at [326, 330] on div "Unknown" at bounding box center [363, 336] width 102 height 13
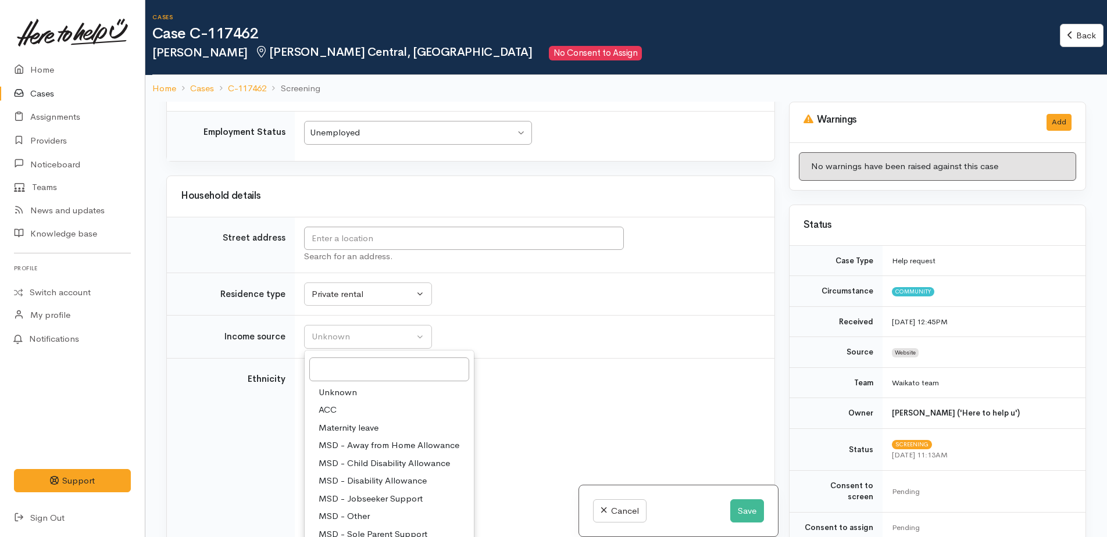
click at [353, 493] on span "MSD - Jobseeker Support" at bounding box center [371, 499] width 104 height 13
select select "4"
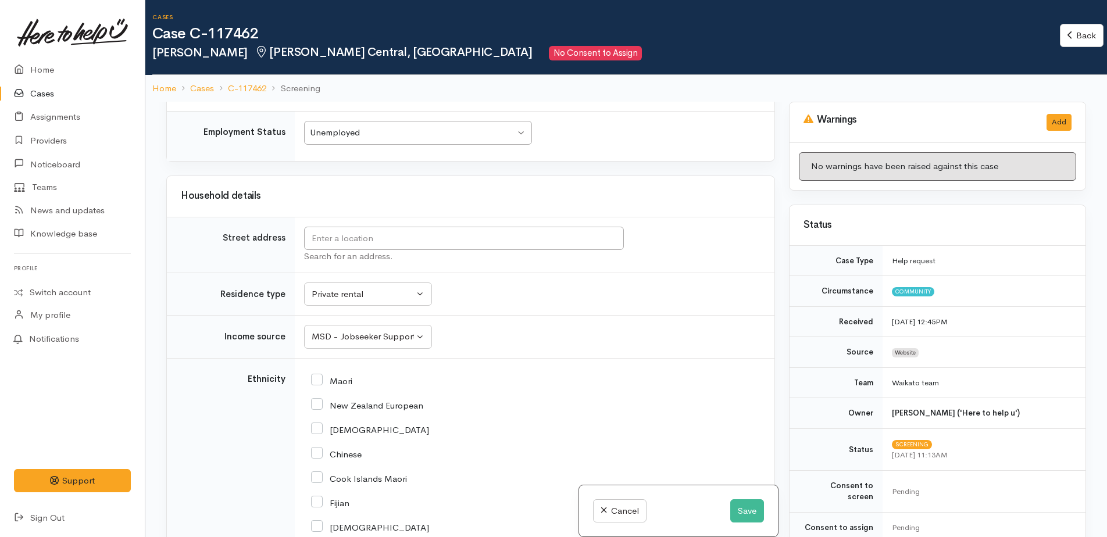
drag, startPoint x: 316, startPoint y: 291, endPoint x: 325, endPoint y: 277, distance: 17.3
click at [316, 375] on input "Maori" at bounding box center [331, 380] width 41 height 10
checkbox input "true"
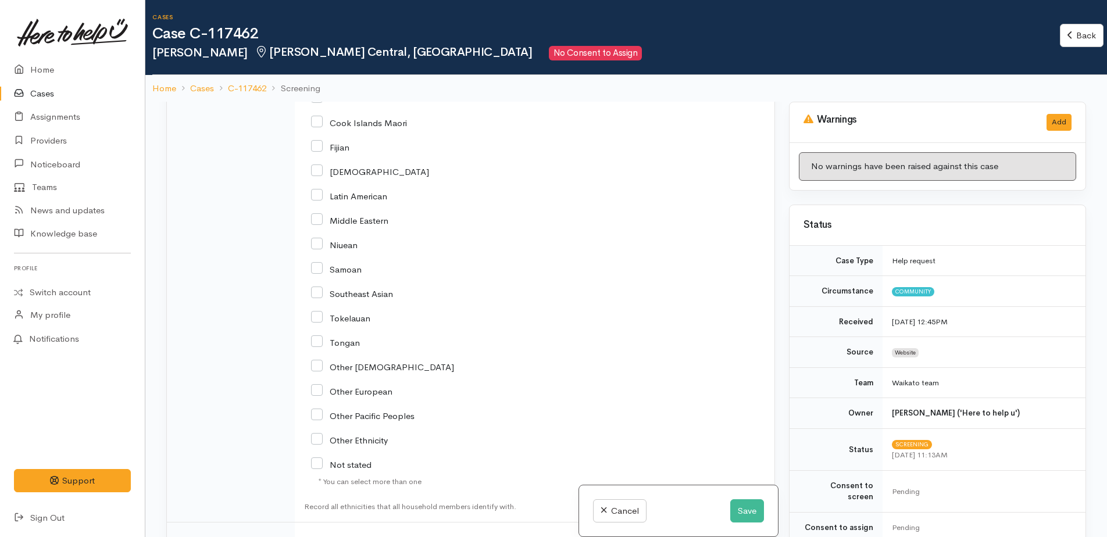
scroll to position [2305, 0]
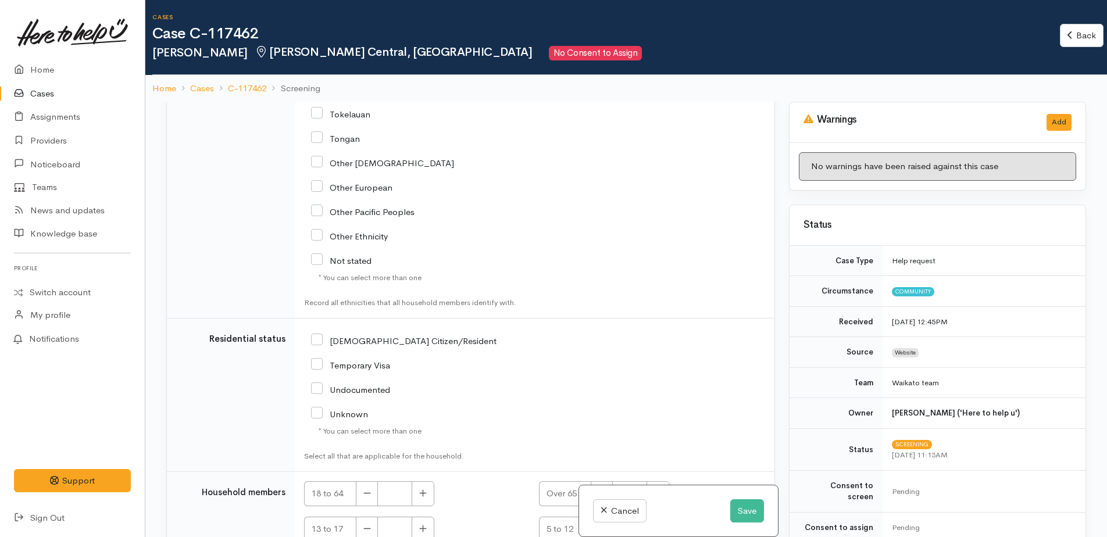
click at [316, 335] on input "NZ Citizen/Resident" at bounding box center [404, 340] width 186 height 10
checkbox input "true"
click at [429, 482] on button "button" at bounding box center [423, 494] width 23 height 25
type input "1"
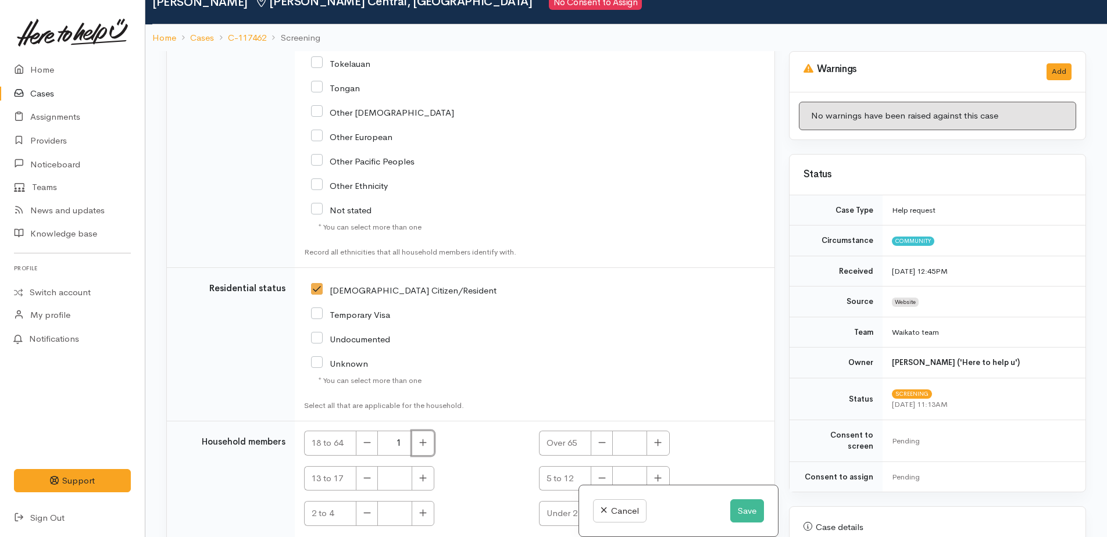
scroll to position [102, 0]
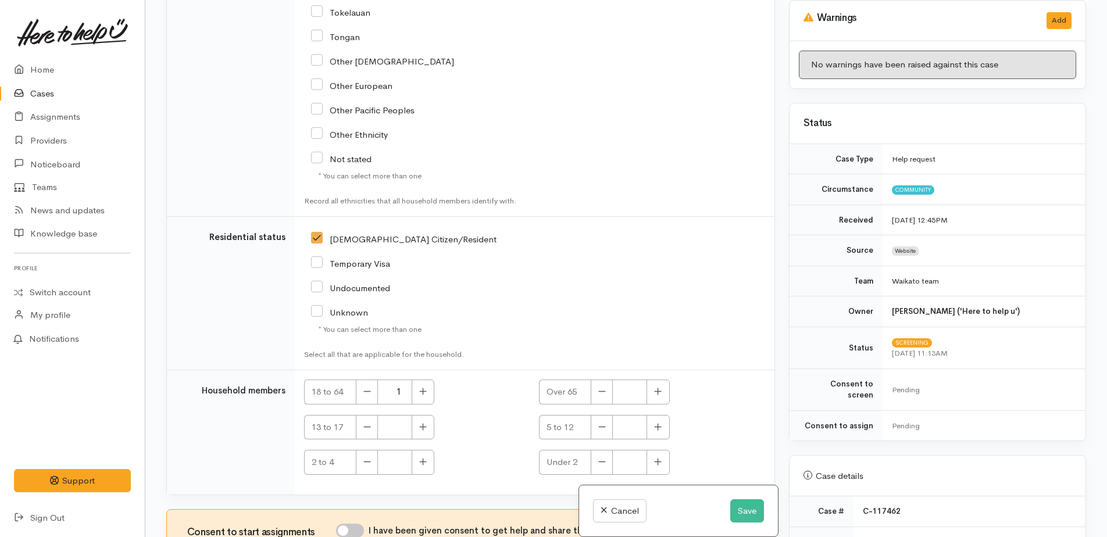
click at [350, 524] on input "I have been given consent to get help and share this information with appropria…" at bounding box center [350, 531] width 28 height 14
checkbox input "true"
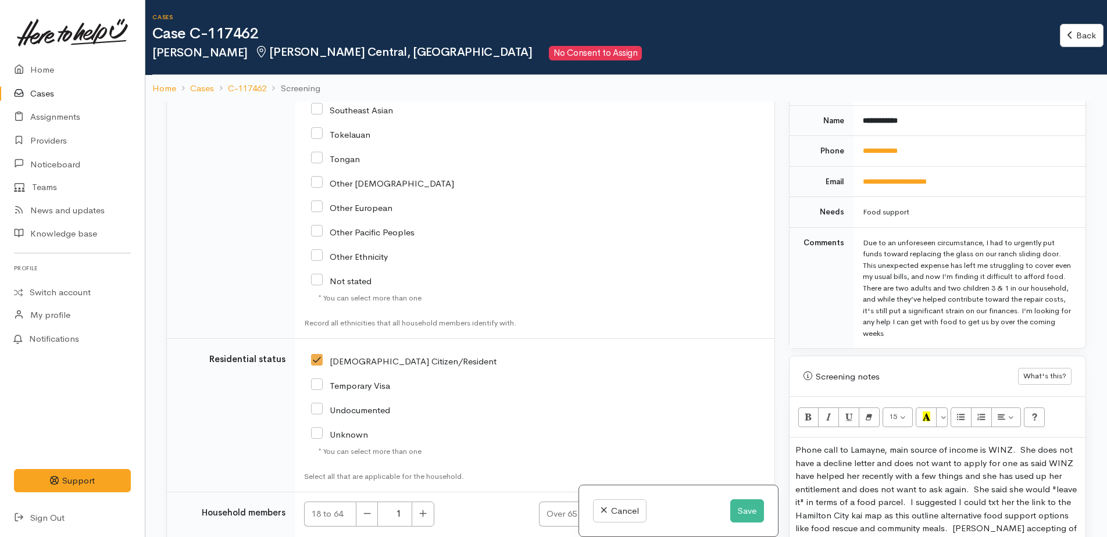
scroll to position [2305, 0]
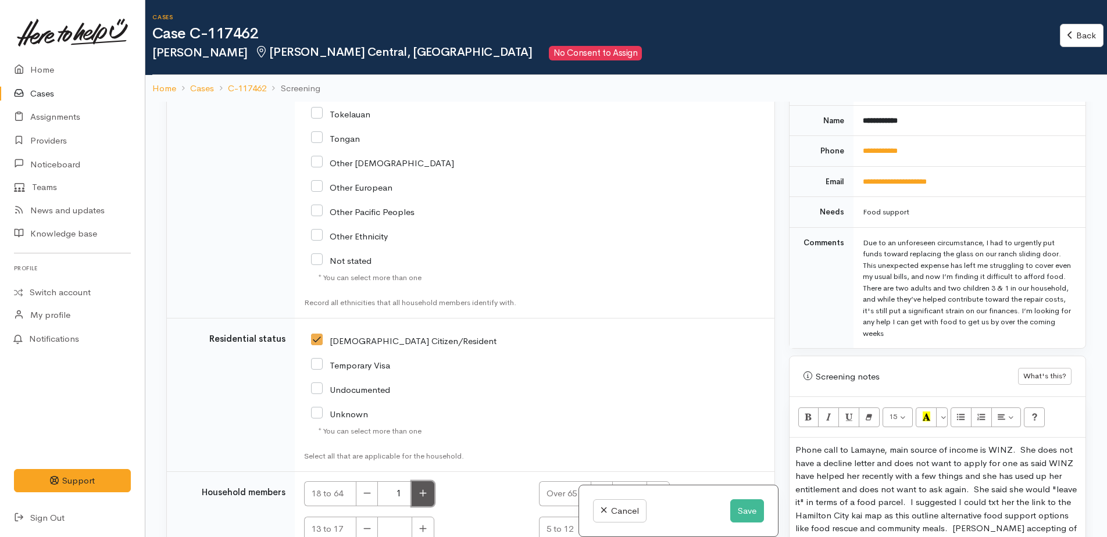
click at [418, 482] on button "button" at bounding box center [423, 494] width 23 height 25
type input "2"
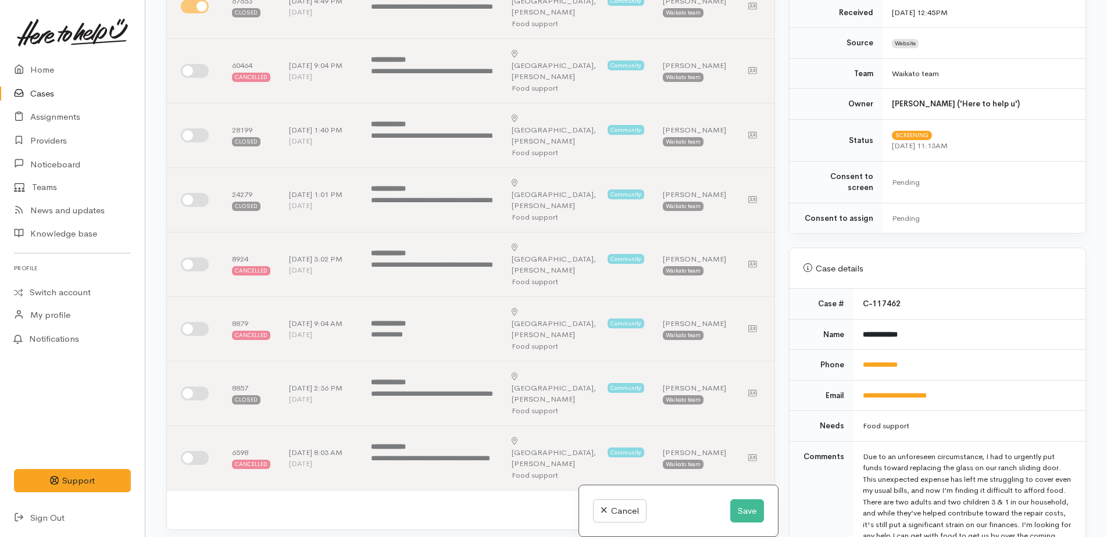
scroll to position [233, 0]
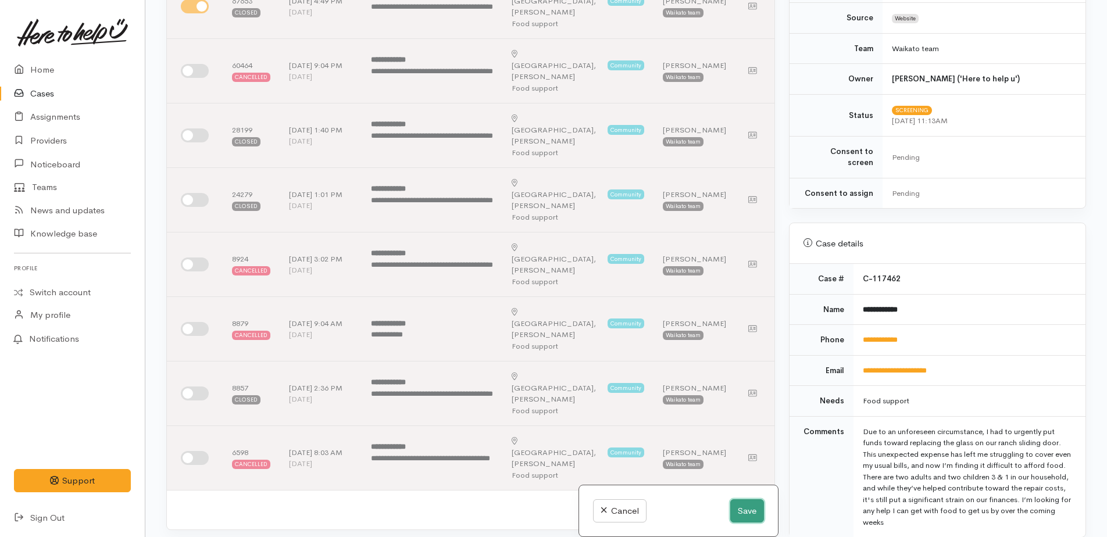
click at [738, 510] on button "Save" at bounding box center [747, 512] width 34 height 24
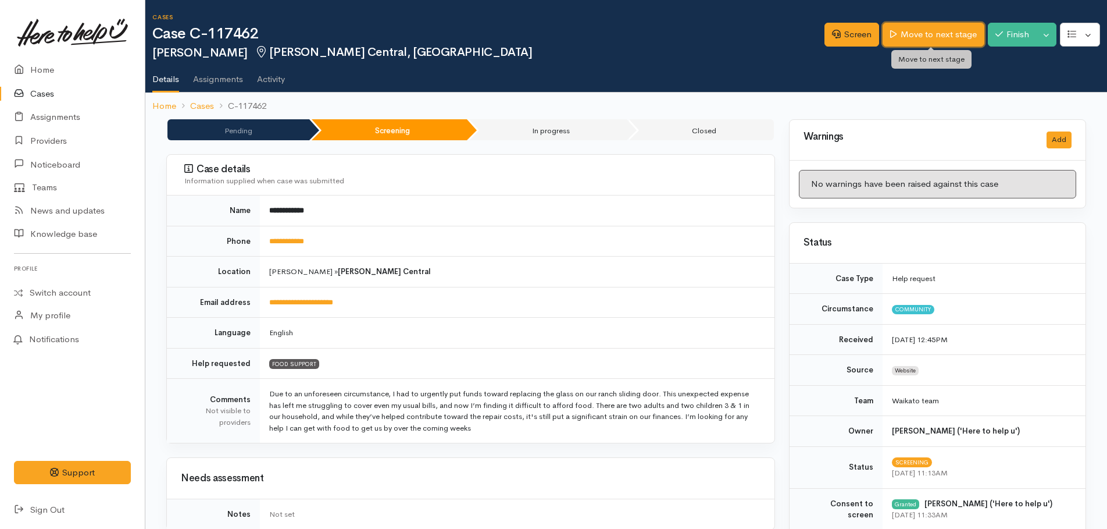
click at [939, 37] on link "Move to next stage" at bounding box center [933, 35] width 101 height 24
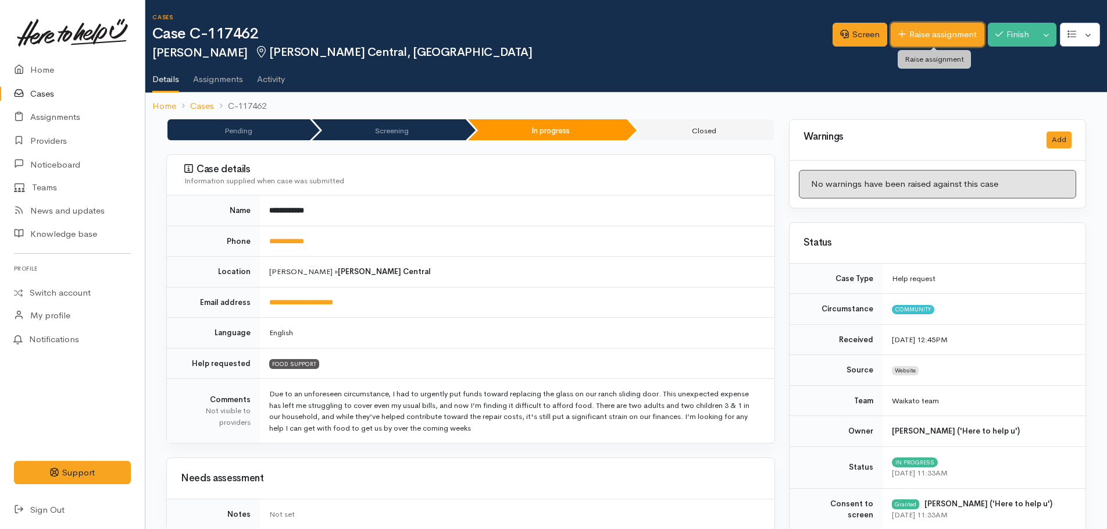
click at [924, 35] on link "Raise assignment" at bounding box center [938, 35] width 94 height 24
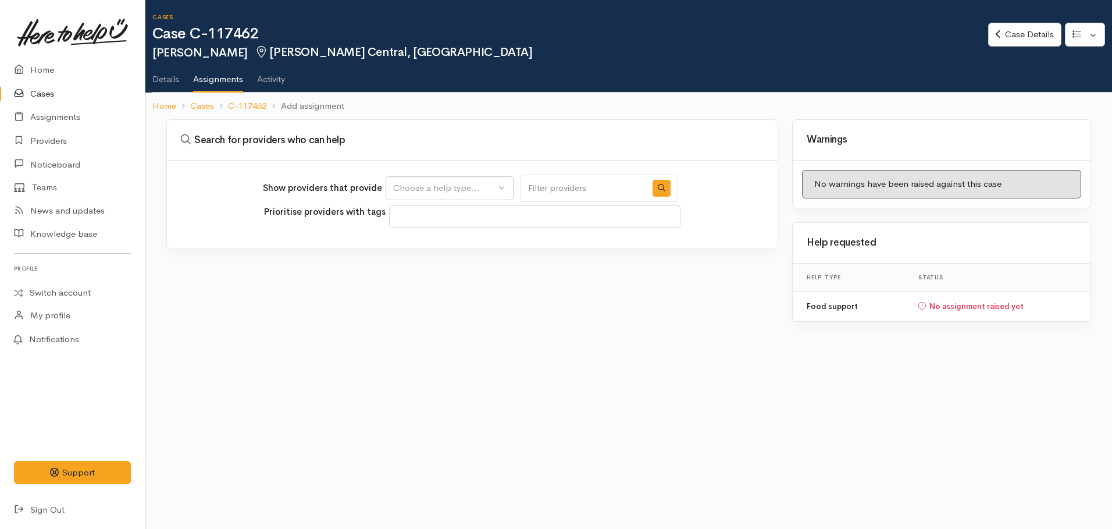
select select
click at [426, 186] on div "Choose a help type..." at bounding box center [444, 187] width 102 height 13
click at [425, 248] on span "Food support" at bounding box center [427, 243] width 54 height 13
select select "3"
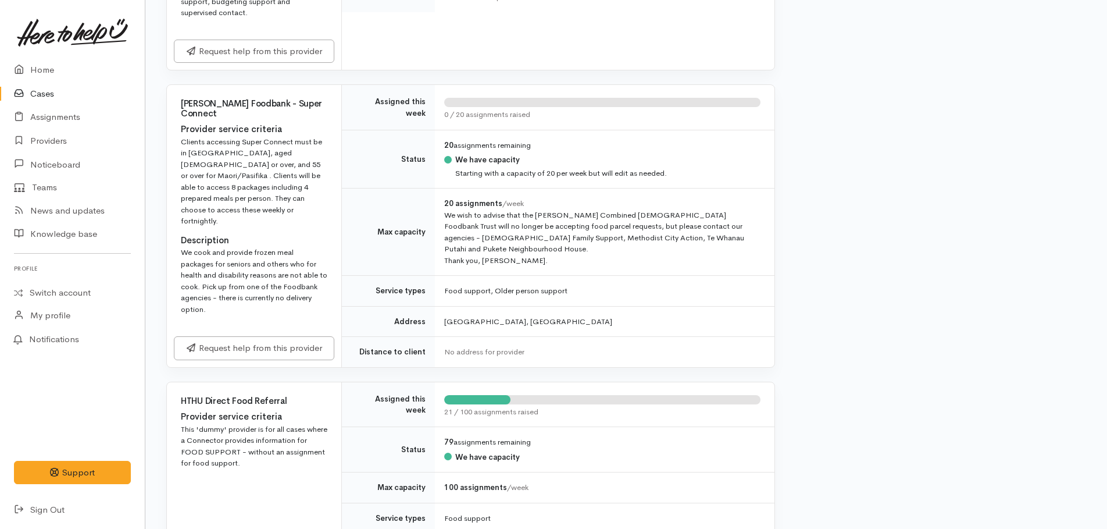
scroll to position [698, 0]
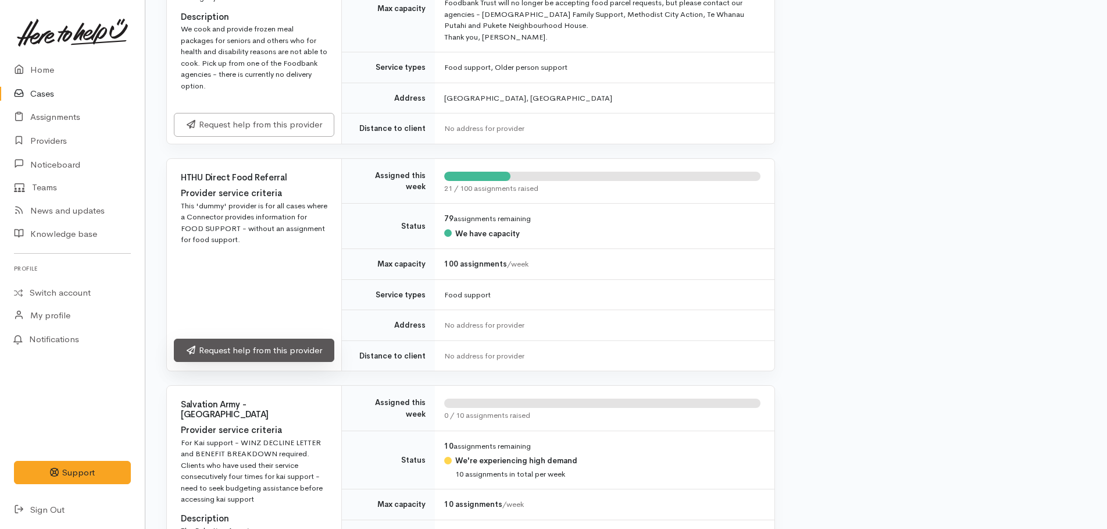
click at [262, 338] on link "Request help from this provider" at bounding box center [254, 350] width 161 height 24
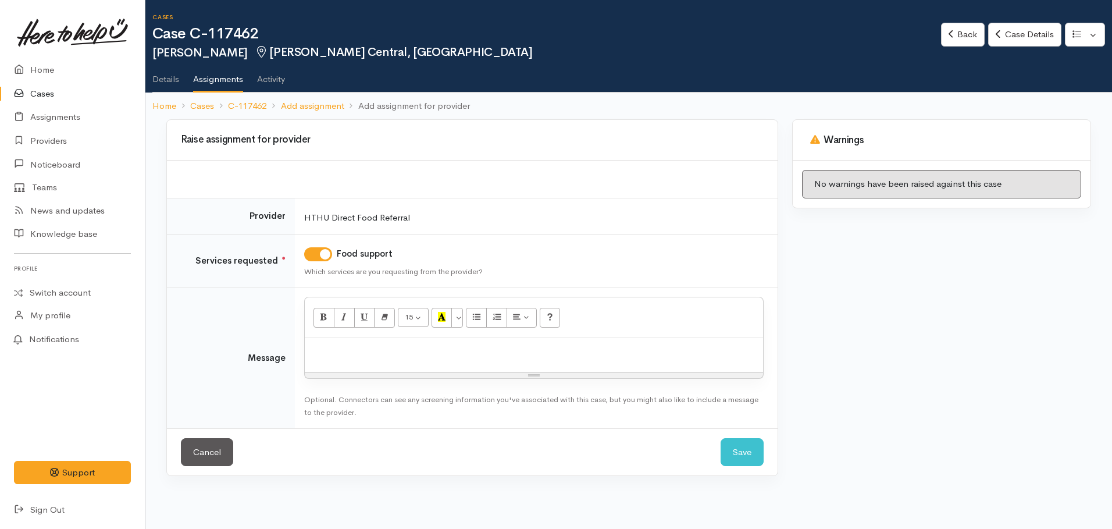
click at [394, 357] on div at bounding box center [534, 355] width 458 height 34
drag, startPoint x: 418, startPoint y: 350, endPoint x: 445, endPoint y: 348, distance: 27.4
click at [445, 348] on p "has chosen to look at altertnive food supprt options (like food rescue)" at bounding box center [534, 350] width 447 height 13
click at [479, 349] on p "has chosen to look at alternative food supprt options (like food rescue)" at bounding box center [534, 350] width 447 height 13
click at [597, 351] on p "has chosen to look at alternative food support options (like food rescue)" at bounding box center [534, 350] width 447 height 13
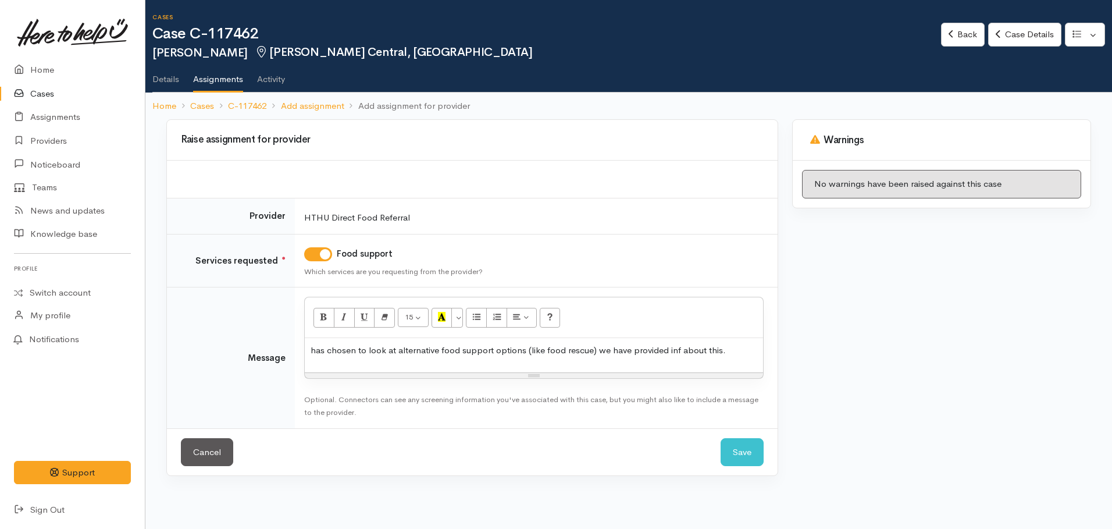
click at [676, 352] on p "has chosen to look at alternative food support options (like food rescue) we ha…" at bounding box center [534, 350] width 447 height 13
click at [748, 454] on button "Save" at bounding box center [742, 452] width 43 height 28
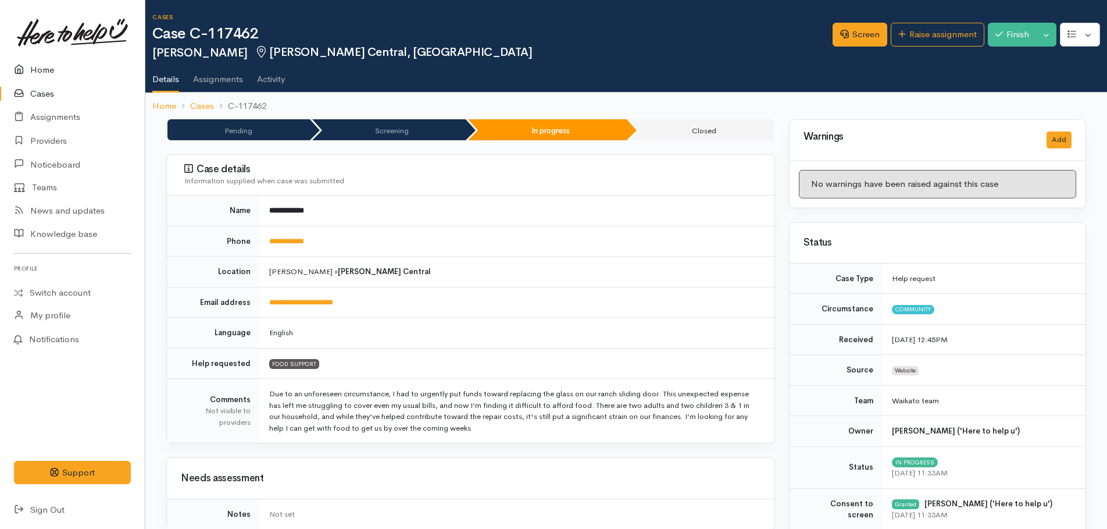
click at [40, 69] on link "Home" at bounding box center [72, 70] width 145 height 24
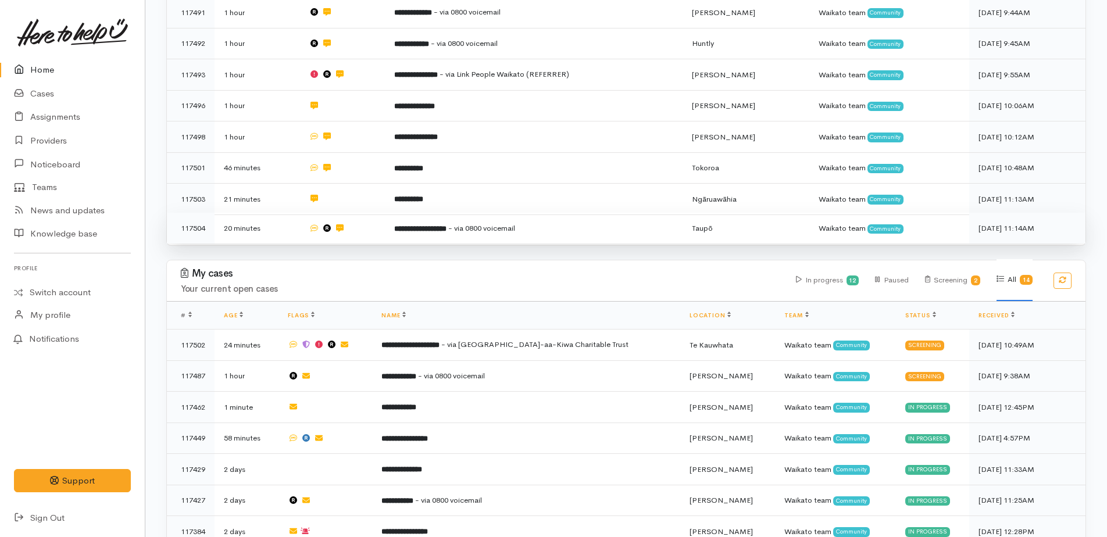
scroll to position [465, 0]
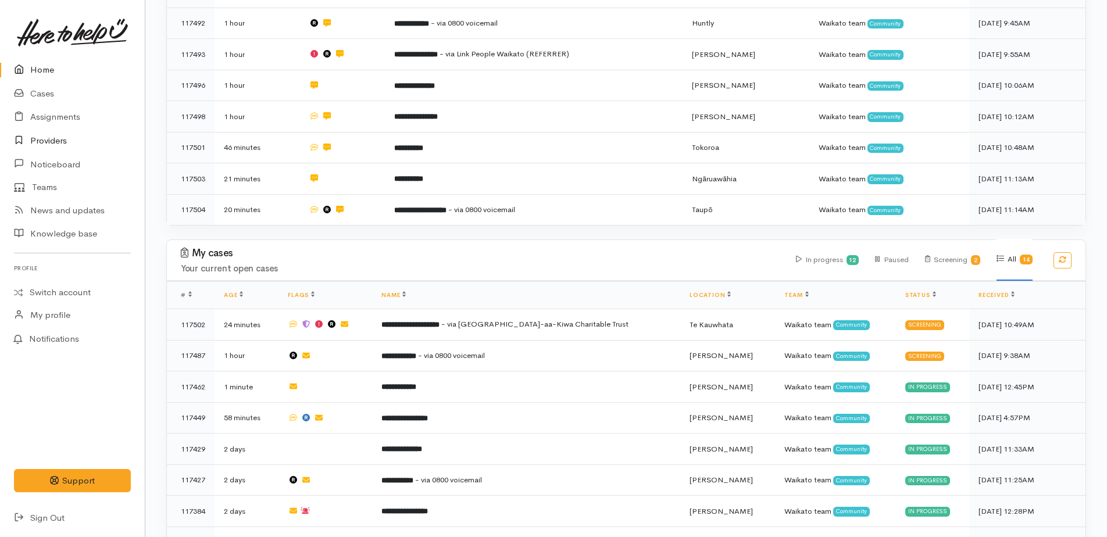
click at [40, 140] on link "Providers" at bounding box center [72, 141] width 145 height 24
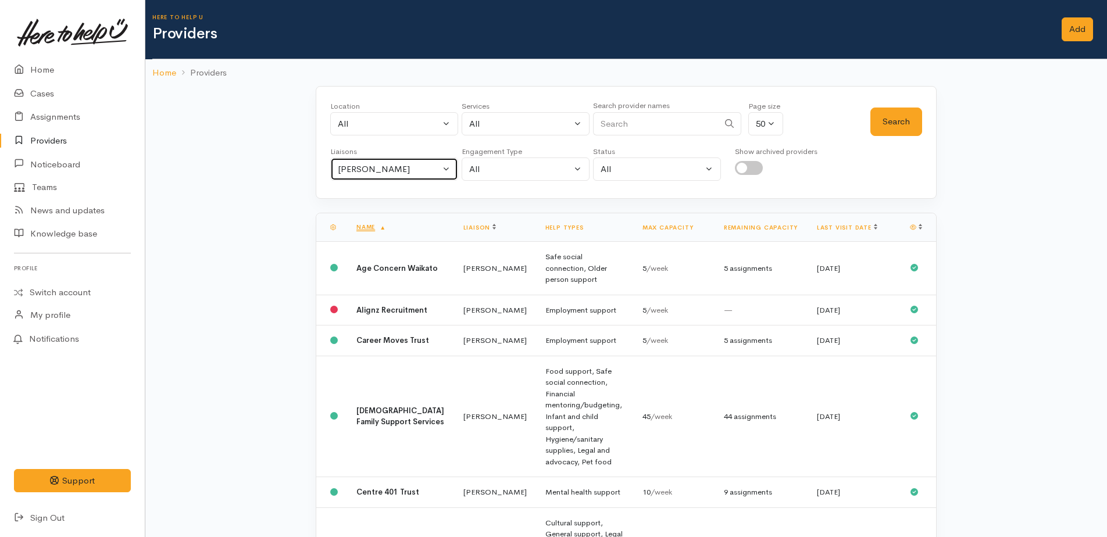
click at [373, 165] on div "Kyleigh Pike" at bounding box center [389, 169] width 102 height 13
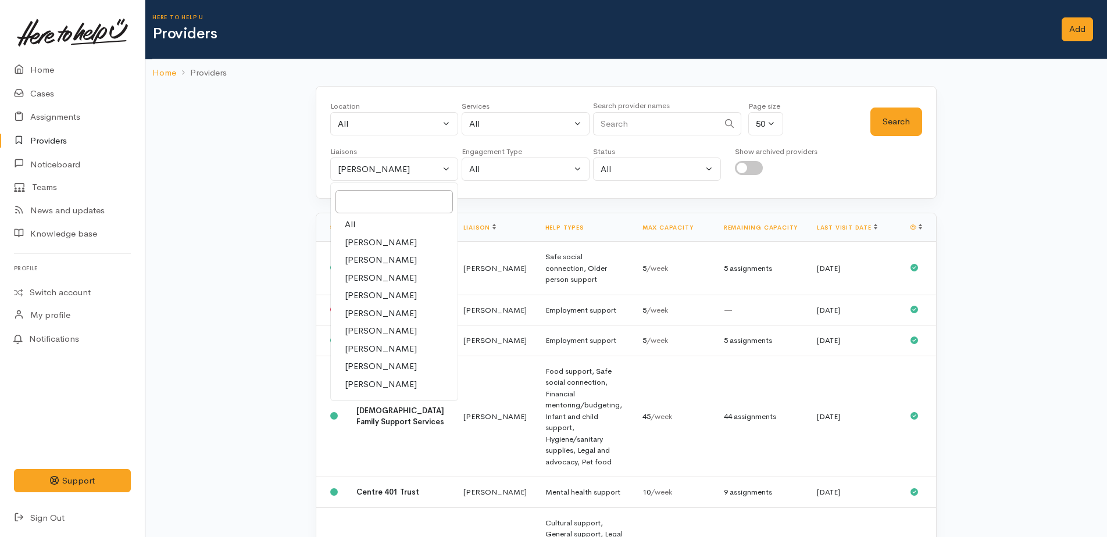
drag, startPoint x: 358, startPoint y: 224, endPoint x: 360, endPoint y: 215, distance: 8.9
click at [358, 222] on link "All" at bounding box center [394, 225] width 127 height 18
select select "null"
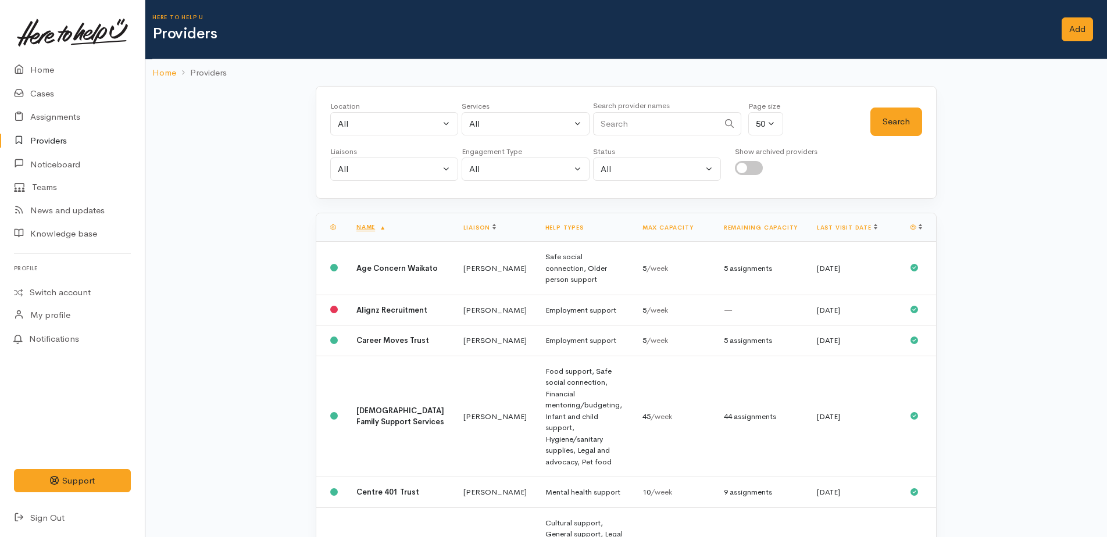
click at [614, 131] on input "Search" at bounding box center [656, 124] width 126 height 24
type input "community law"
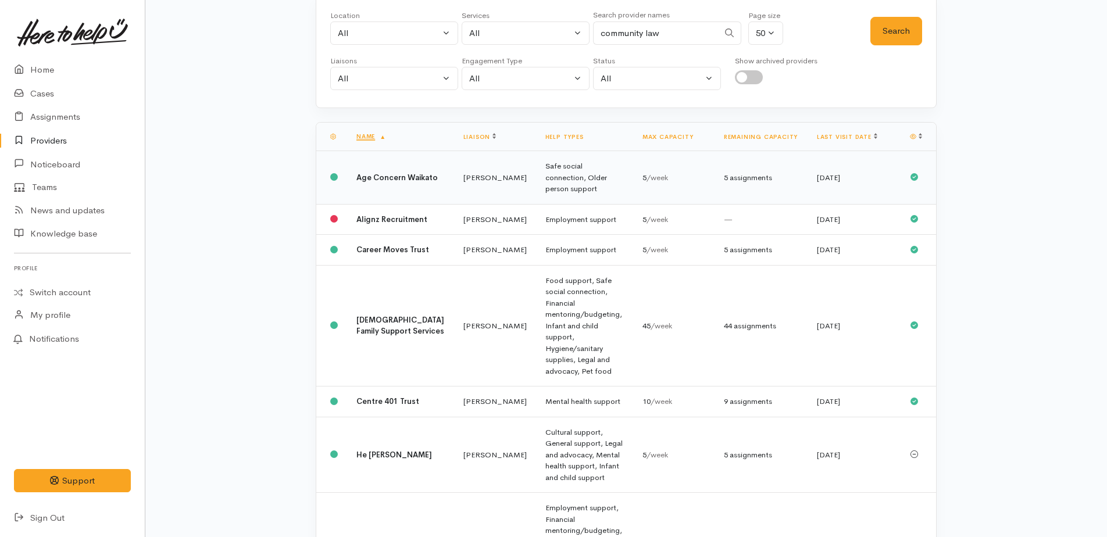
scroll to position [116, 0]
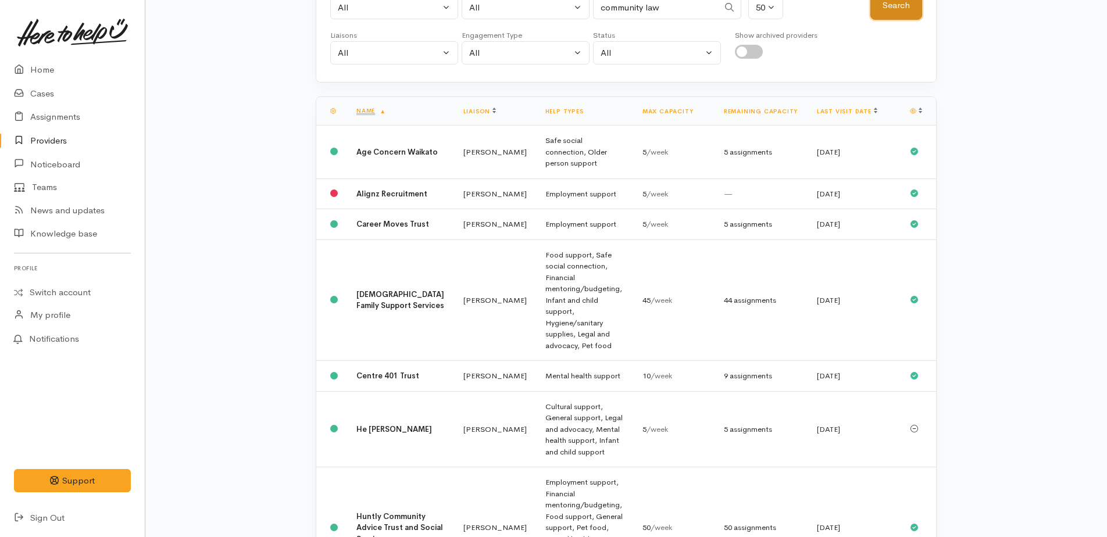
click at [896, 6] on button "Search" at bounding box center [897, 5] width 52 height 28
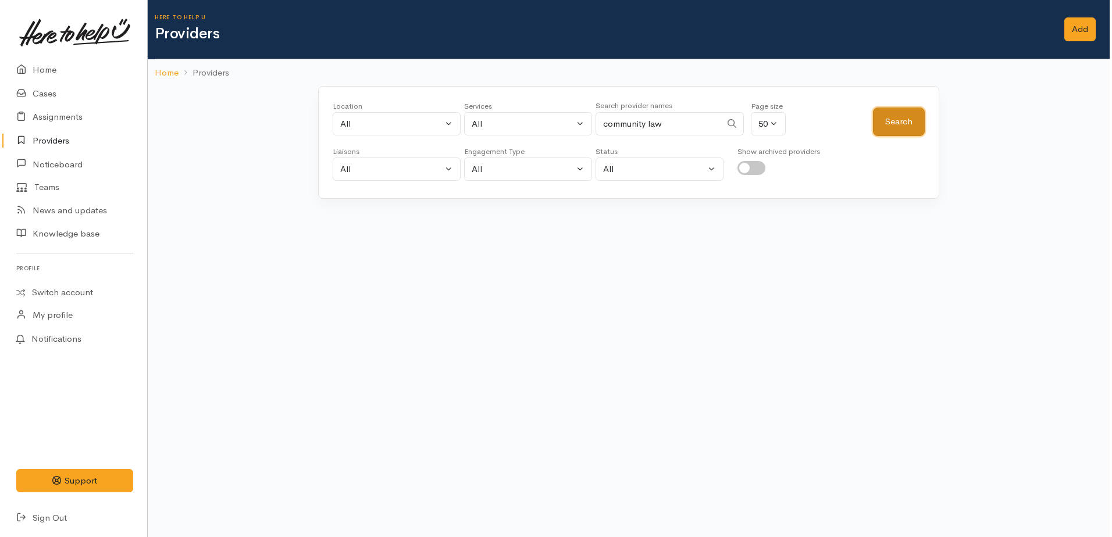
scroll to position [0, 0]
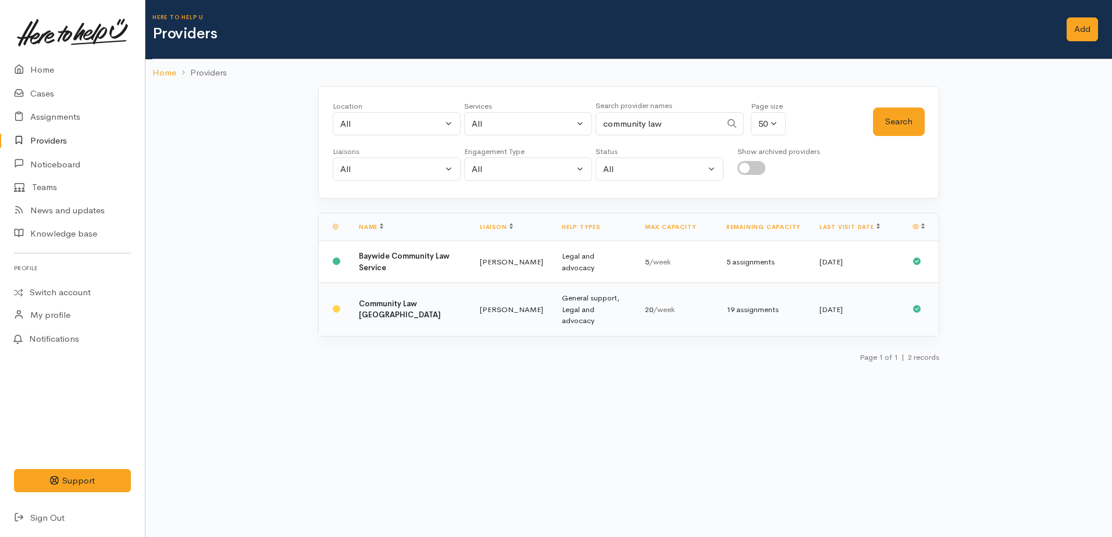
click at [398, 305] on b "Community Law Waikato" at bounding box center [400, 310] width 82 height 22
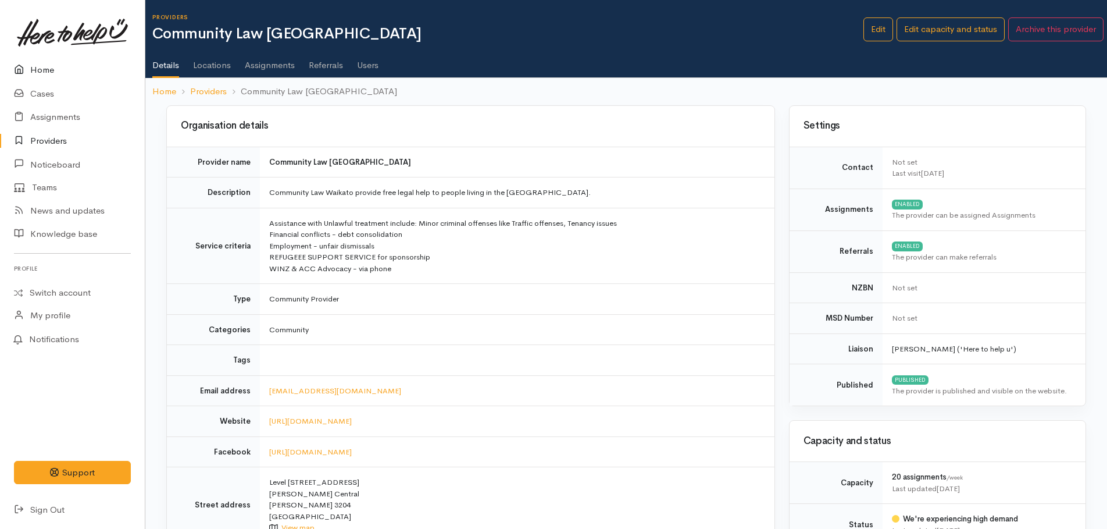
click at [44, 73] on link "Home" at bounding box center [72, 70] width 145 height 24
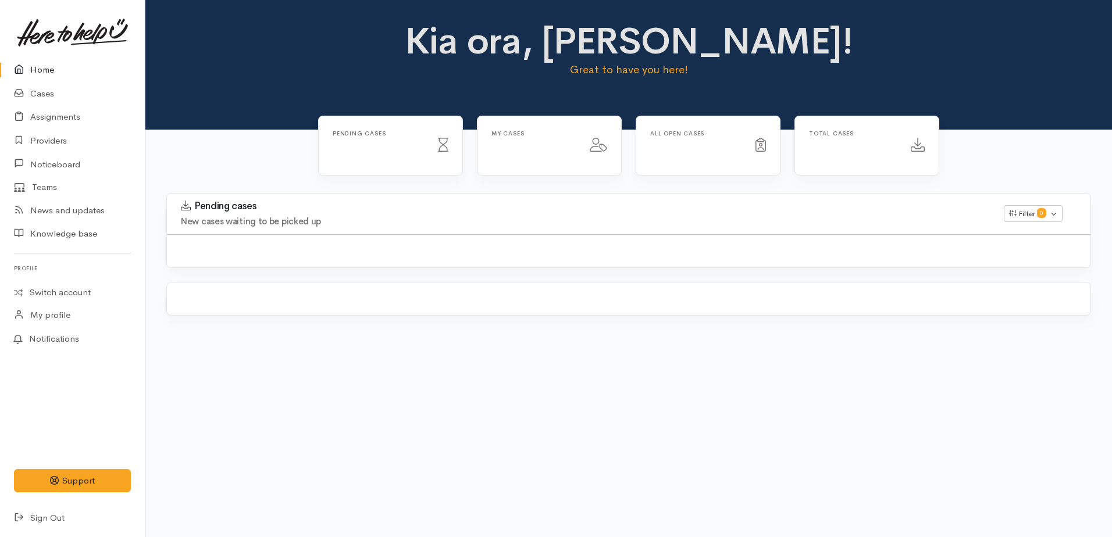
click at [44, 70] on link "Home" at bounding box center [72, 70] width 145 height 24
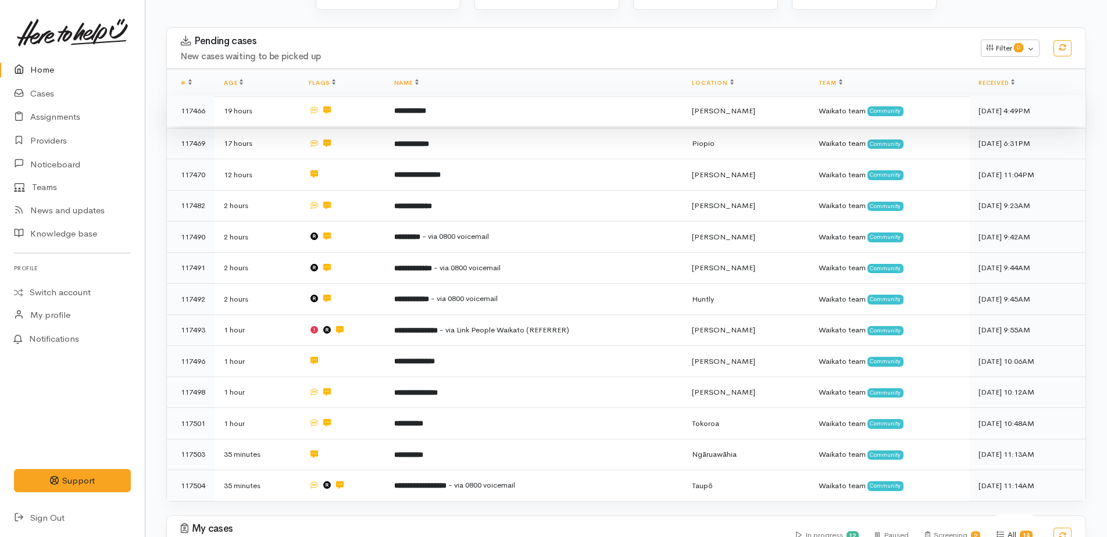
scroll to position [174, 0]
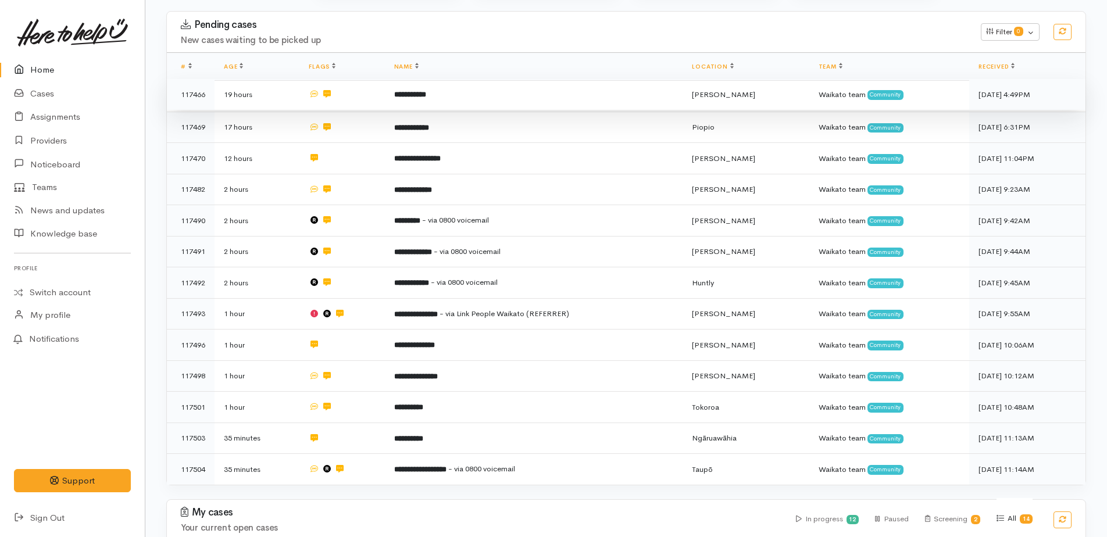
click at [405, 94] on b "**********" at bounding box center [410, 95] width 32 height 8
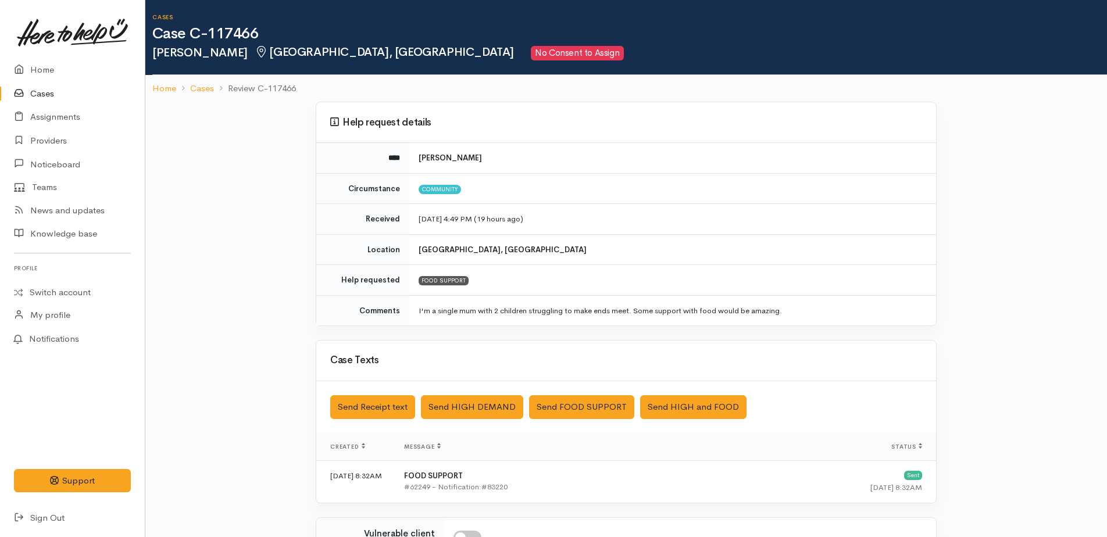
scroll to position [193, 0]
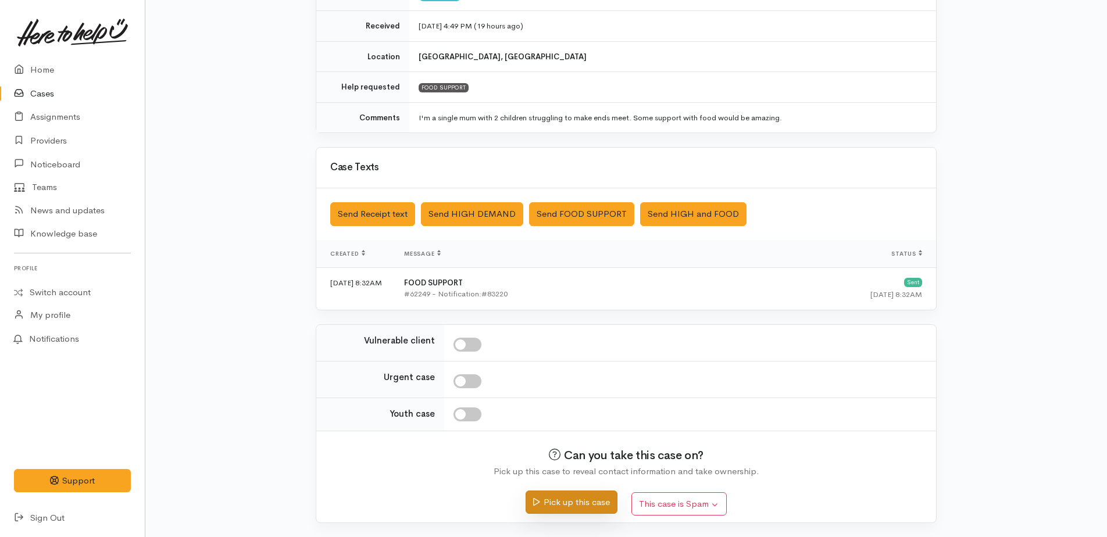
click at [580, 504] on button "Pick up this case" at bounding box center [571, 503] width 91 height 24
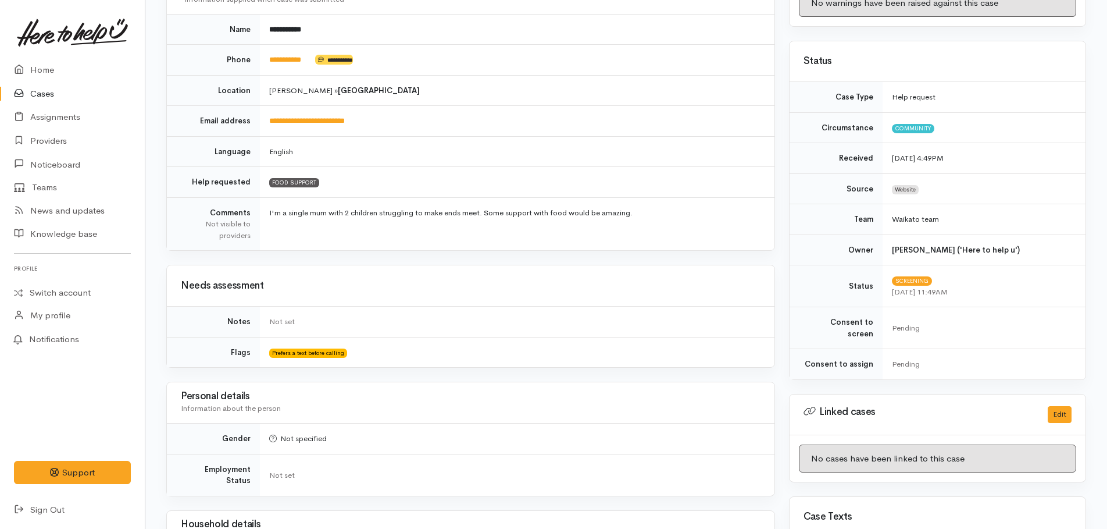
scroll to position [349, 0]
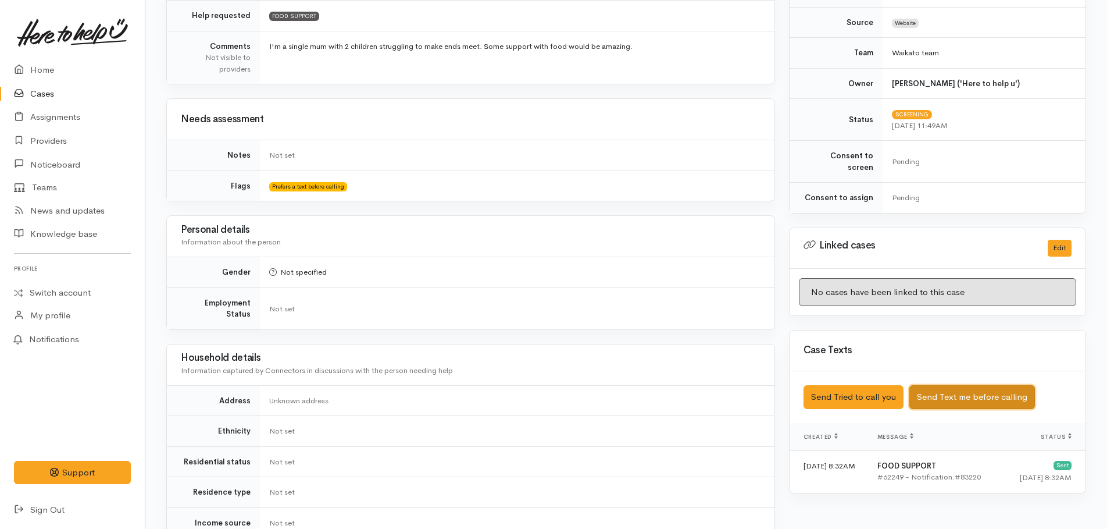
click at [975, 394] on button "Send Text me before calling" at bounding box center [973, 397] width 126 height 24
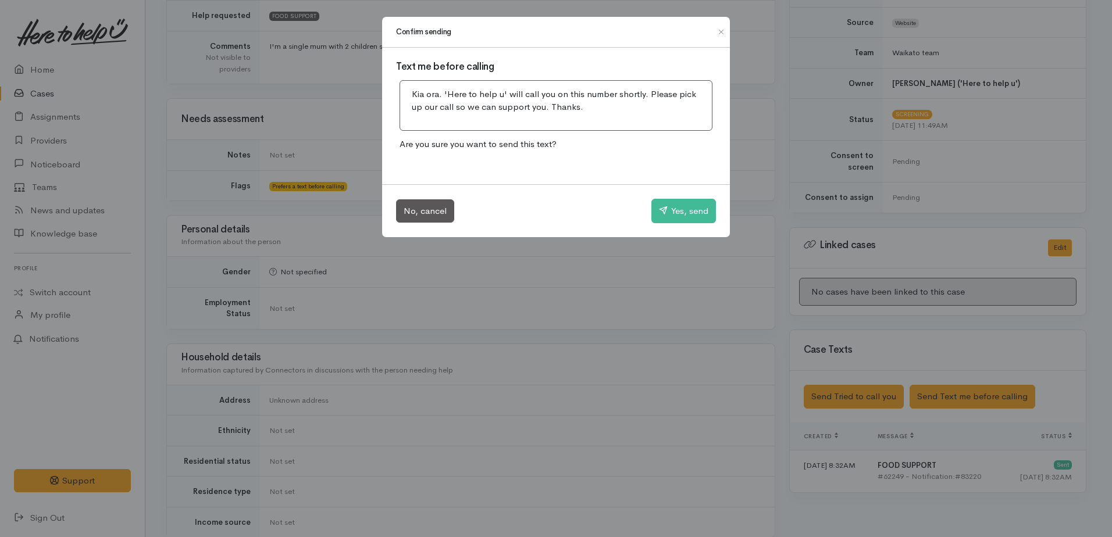
click at [689, 198] on div "No, cancel Yes, send" at bounding box center [556, 210] width 348 height 53
click at [683, 212] on button "Yes, send" at bounding box center [683, 211] width 65 height 24
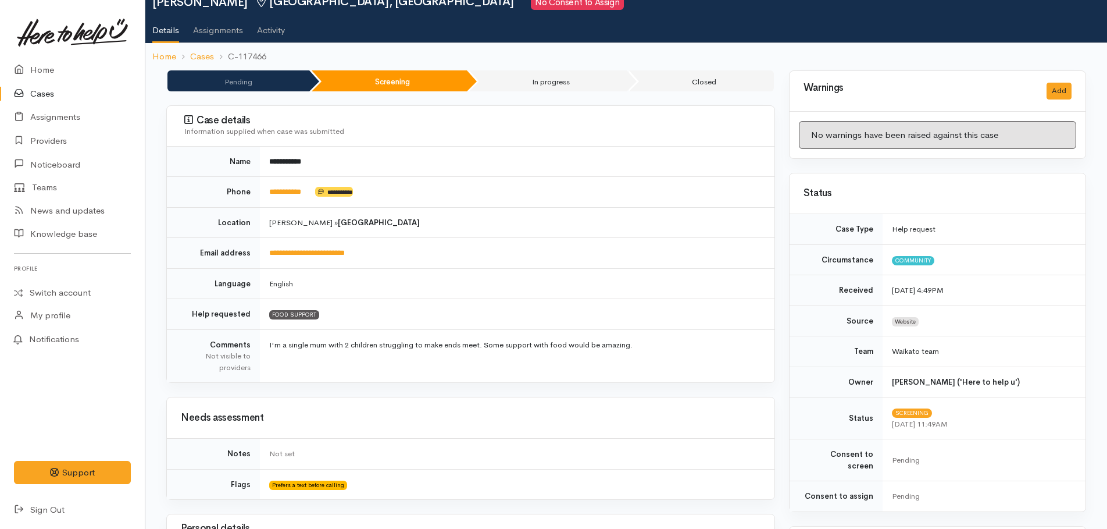
scroll to position [0, 0]
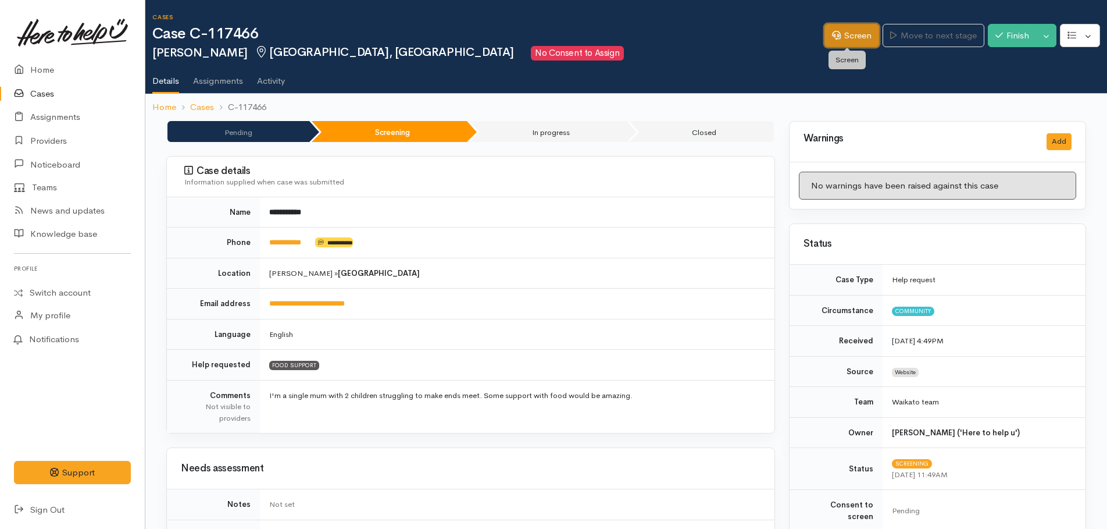
click at [842, 38] on link "Screen" at bounding box center [852, 36] width 55 height 24
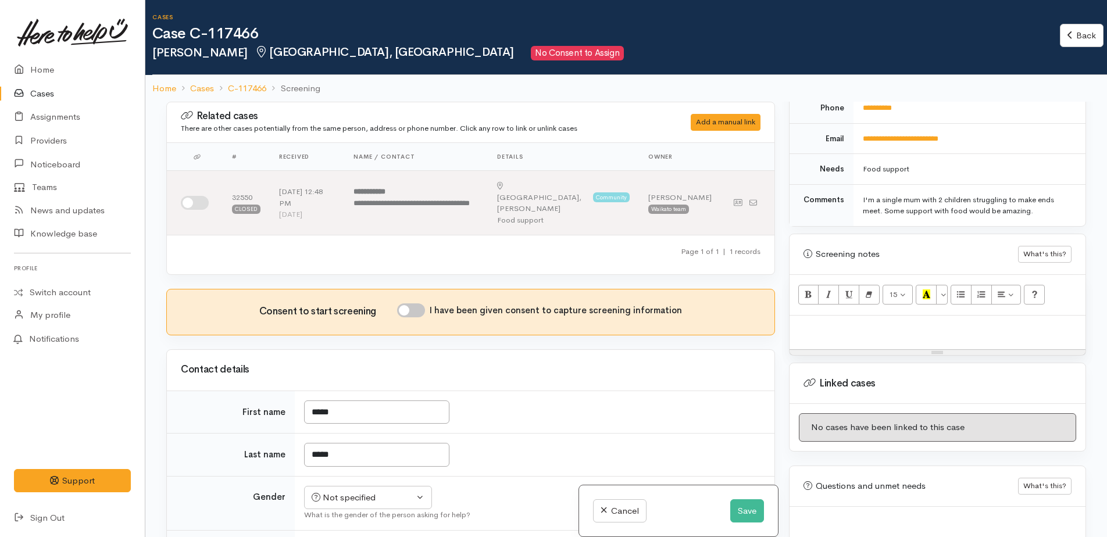
scroll to position [582, 0]
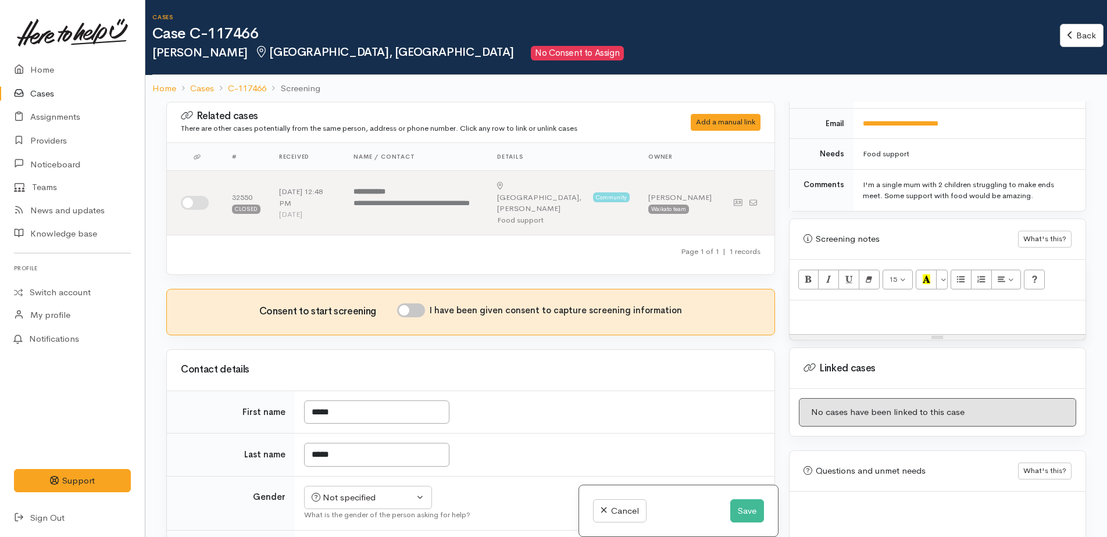
click at [852, 313] on div at bounding box center [938, 318] width 296 height 34
paste div
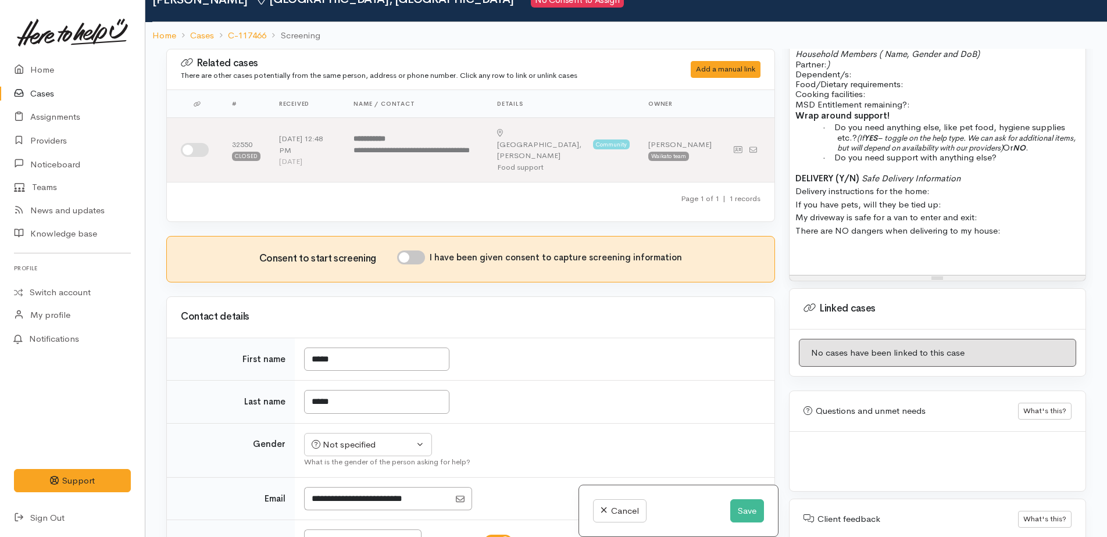
scroll to position [872, 0]
click at [748, 509] on button "Save" at bounding box center [747, 512] width 34 height 24
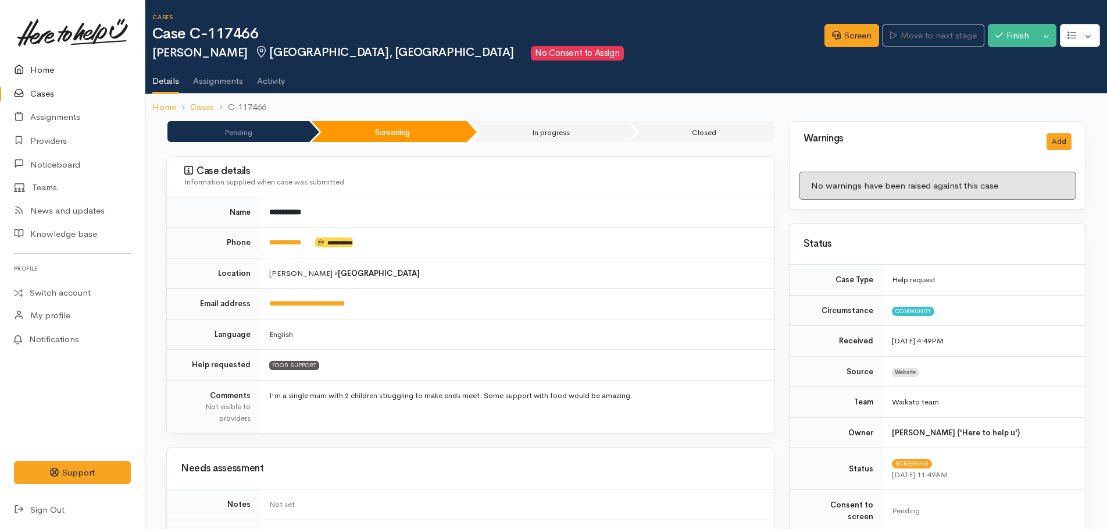
click at [49, 69] on link "Home" at bounding box center [72, 70] width 145 height 24
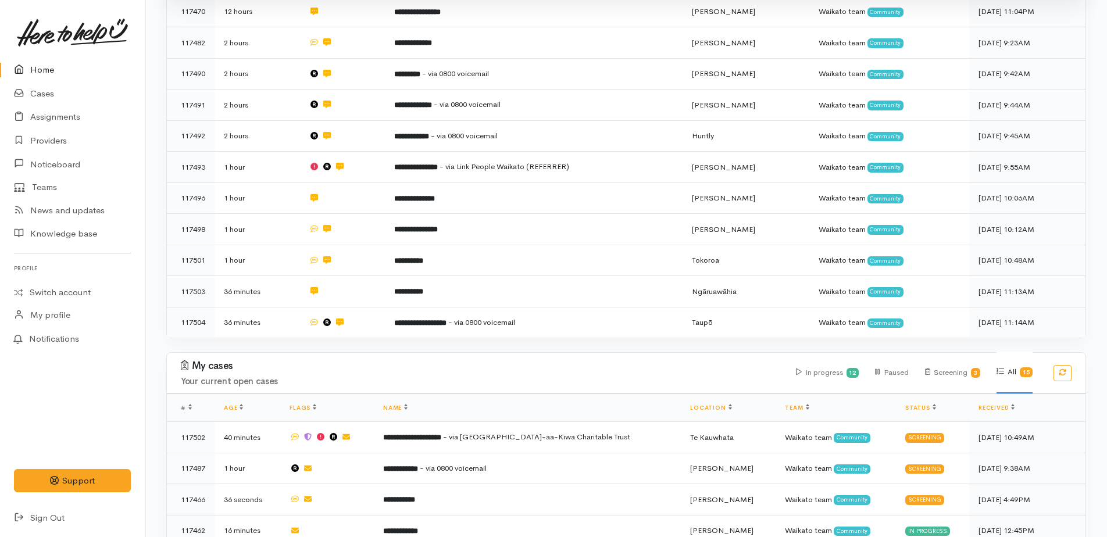
scroll to position [291, 0]
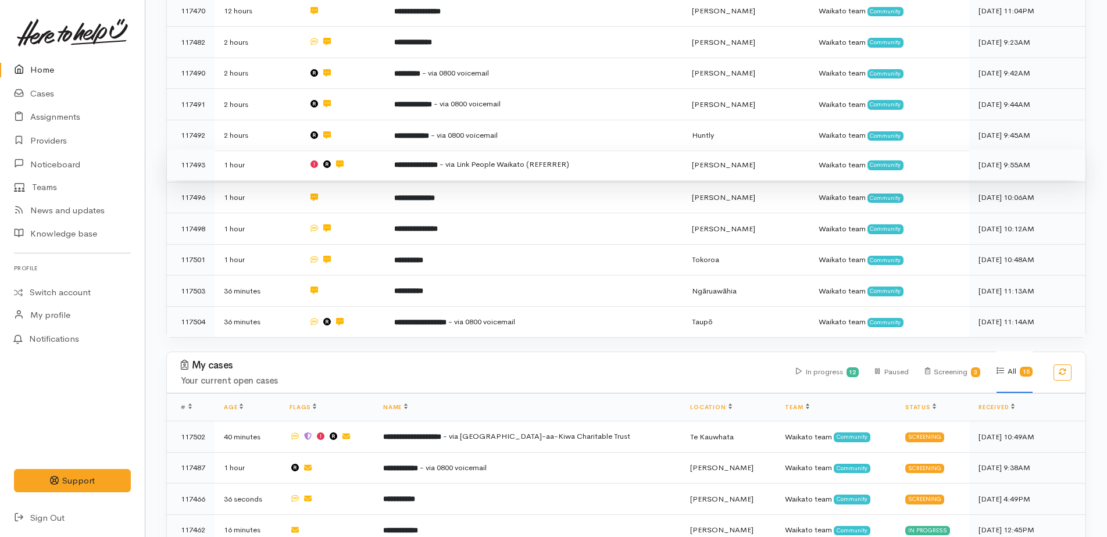
click at [422, 161] on b "**********" at bounding box center [416, 165] width 44 height 8
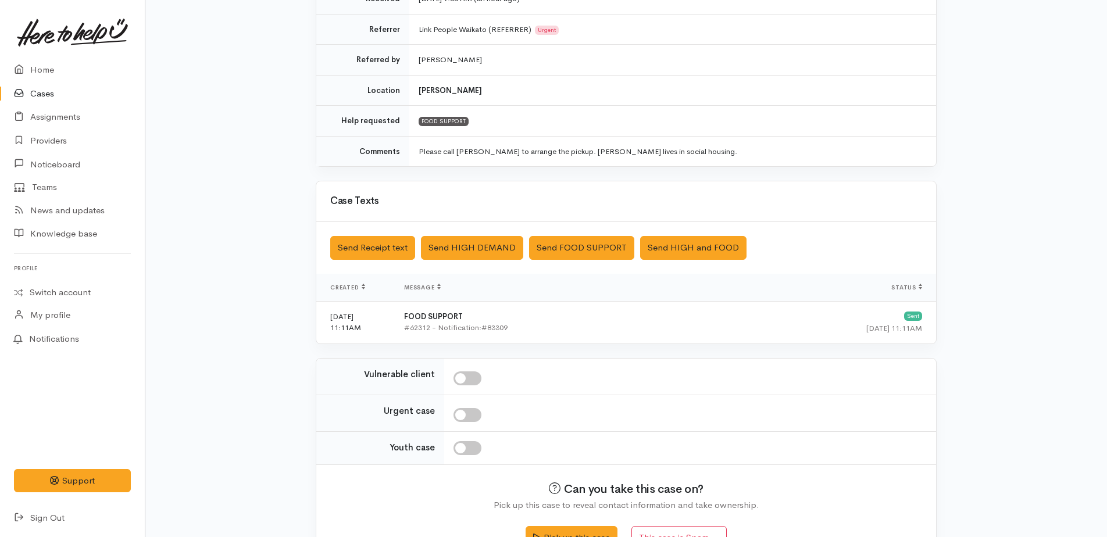
scroll to position [254, 0]
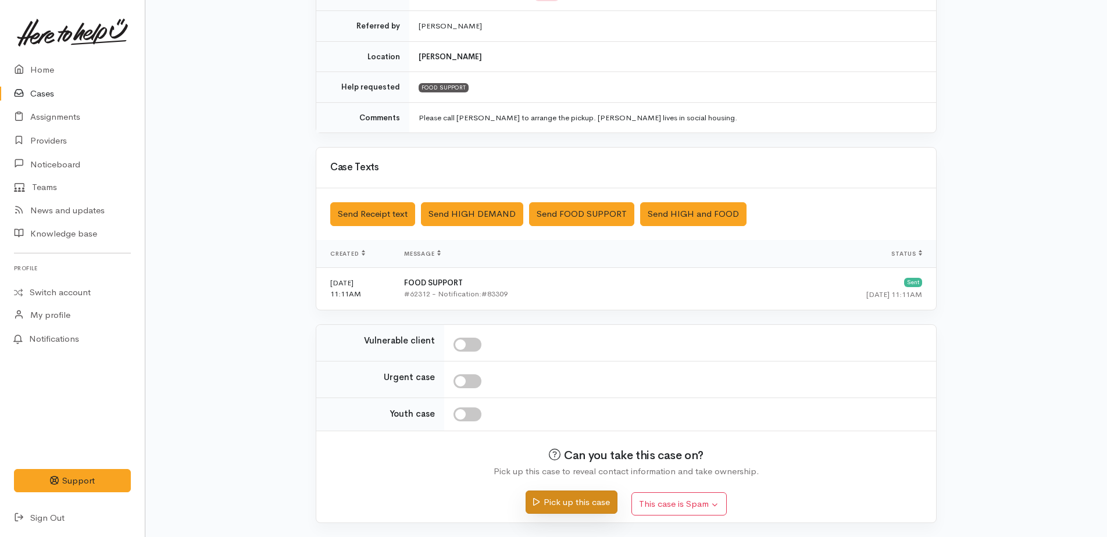
click at [579, 498] on button "Pick up this case" at bounding box center [571, 503] width 91 height 24
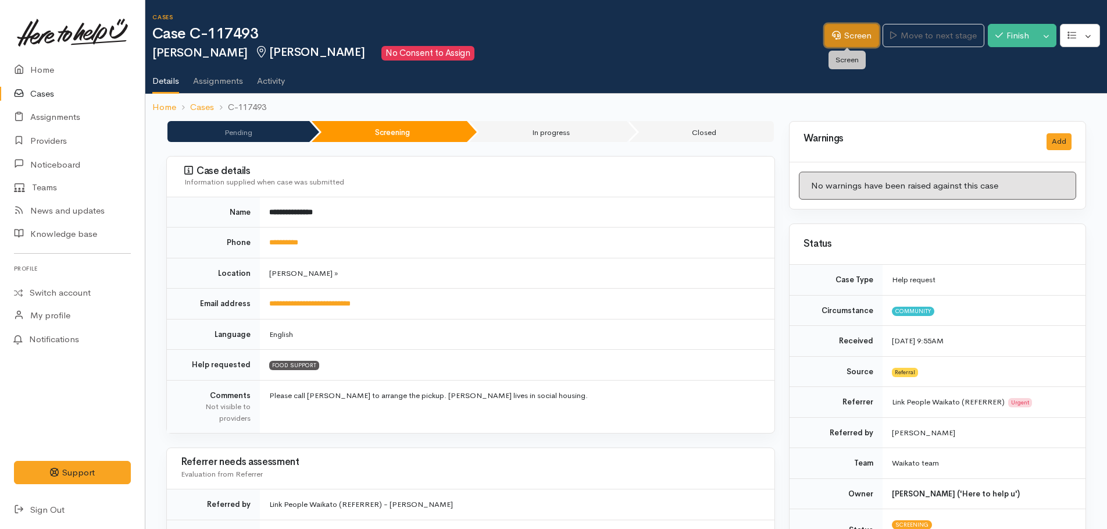
click at [835, 40] on link "Screen" at bounding box center [852, 36] width 55 height 24
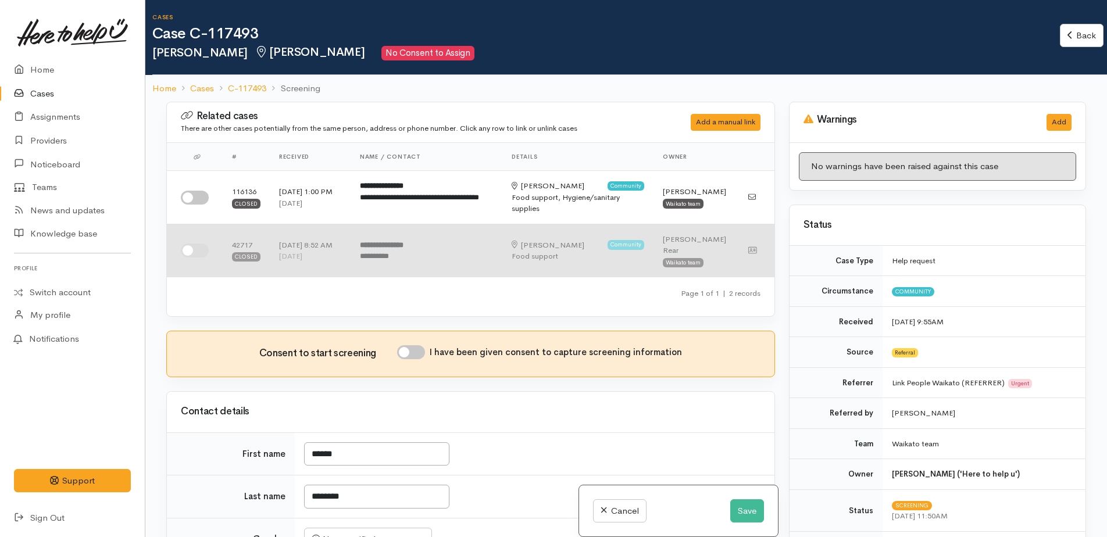
click at [194, 252] on input "checkbox" at bounding box center [195, 251] width 28 height 14
click at [204, 251] on input "checkbox" at bounding box center [195, 251] width 28 height 14
checkbox input "false"
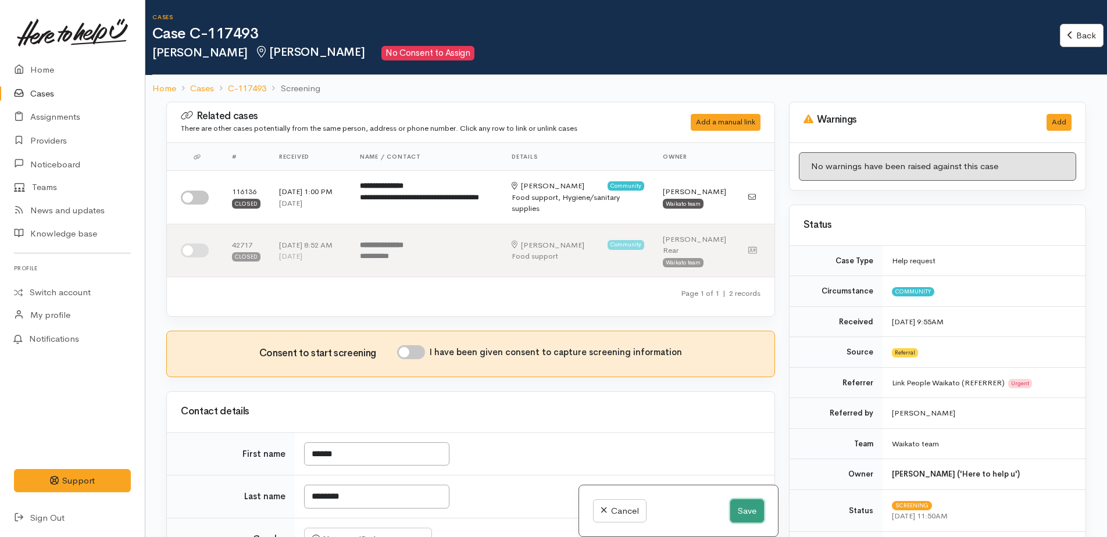
click at [739, 515] on button "Save" at bounding box center [747, 512] width 34 height 24
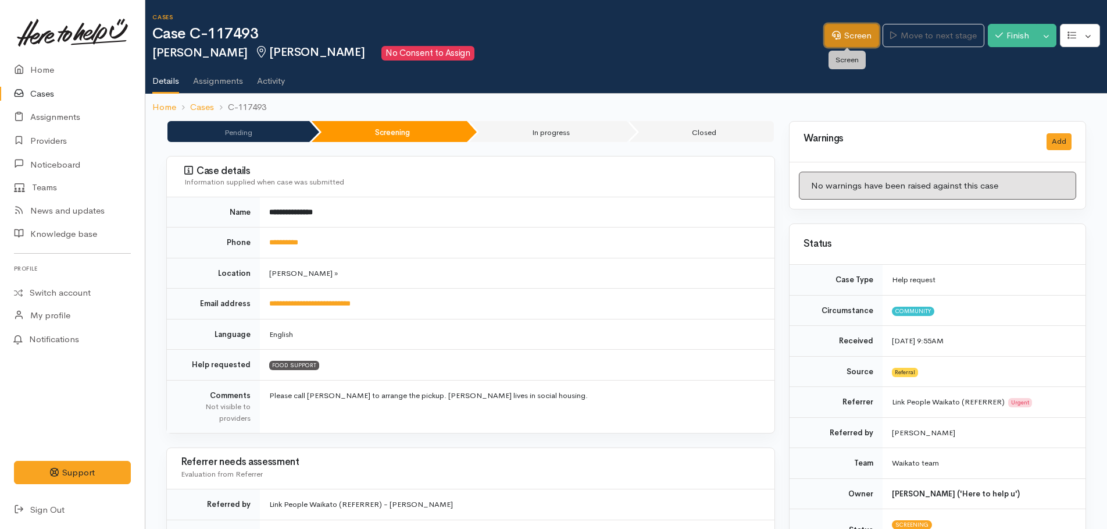
drag, startPoint x: 847, startPoint y: 42, endPoint x: 840, endPoint y: 47, distance: 8.4
click at [847, 42] on link "Screen" at bounding box center [852, 36] width 55 height 24
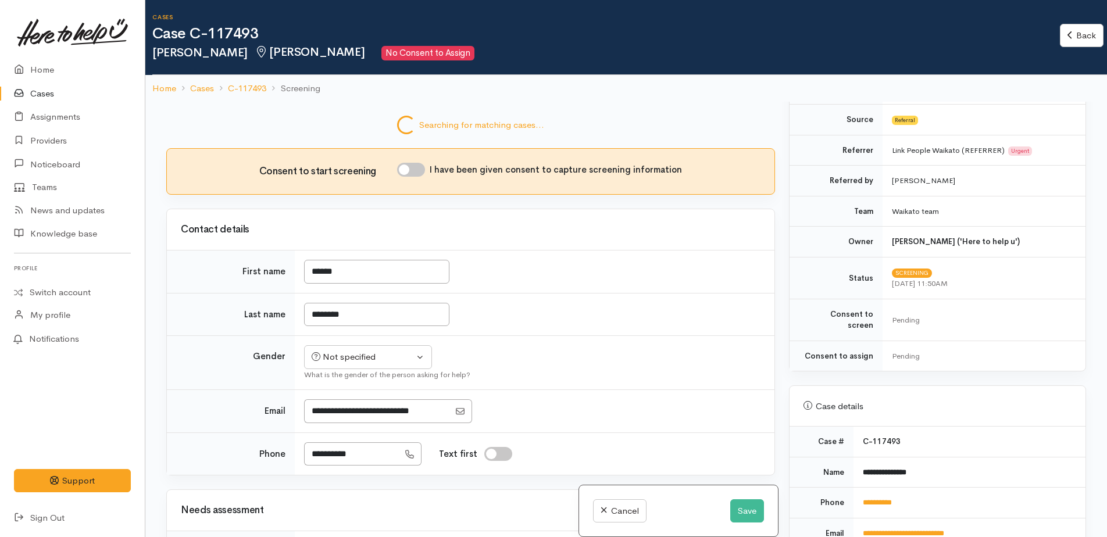
scroll to position [589, 0]
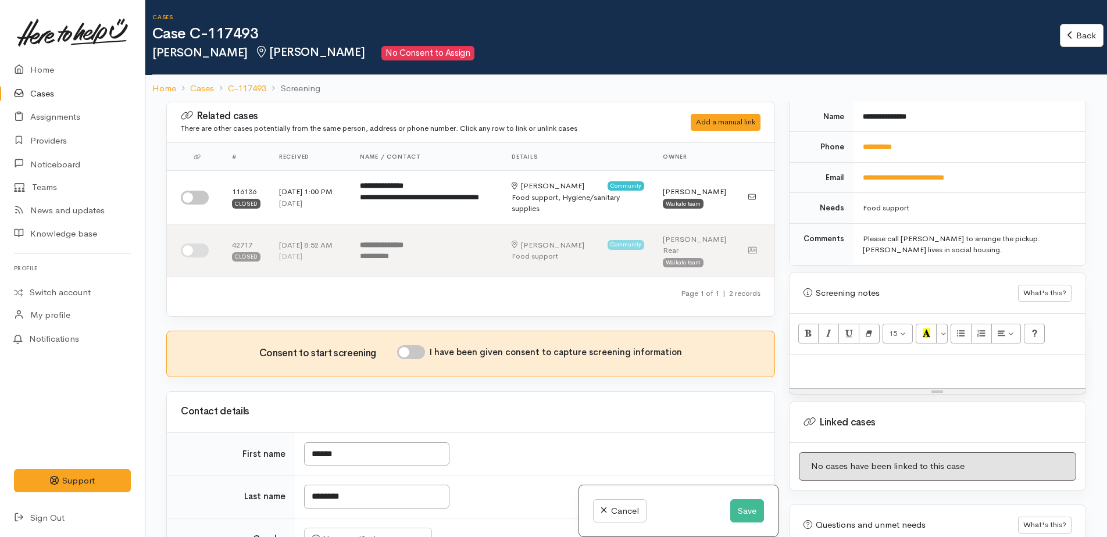
click at [817, 361] on p at bounding box center [938, 367] width 284 height 13
paste div
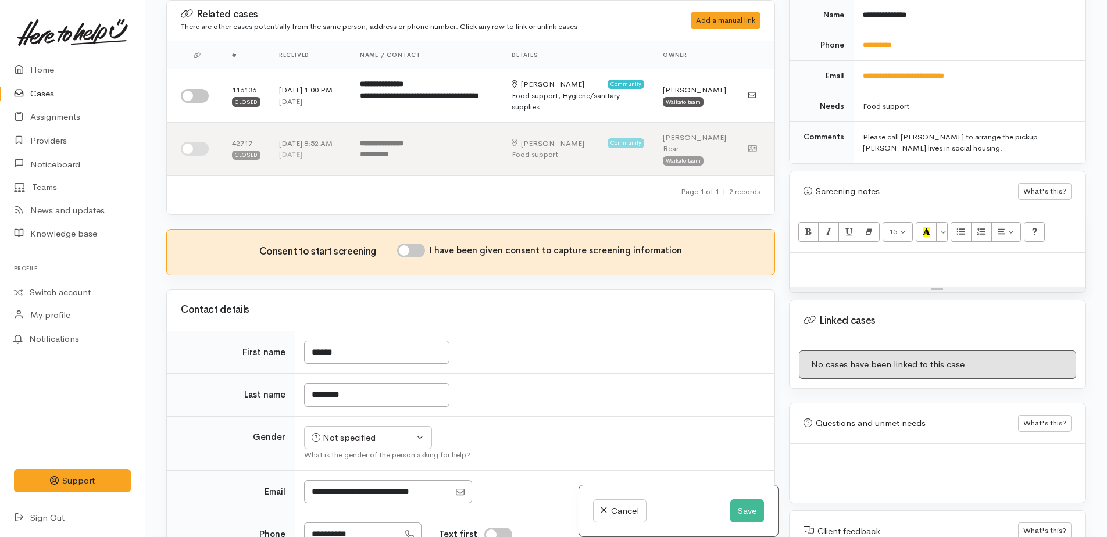
scroll to position [594, 0]
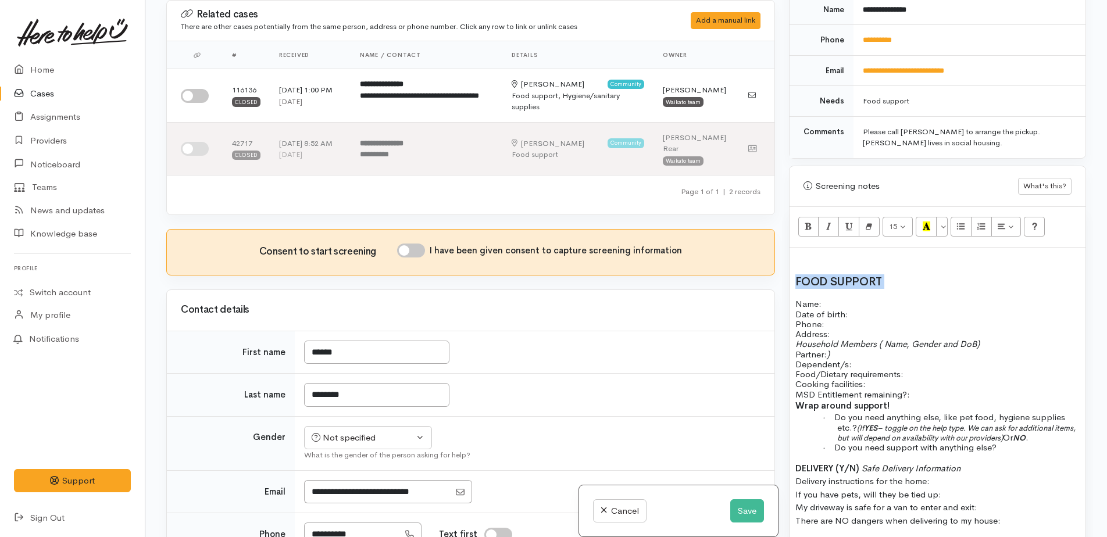
drag, startPoint x: 794, startPoint y: 261, endPoint x: 916, endPoint y: 261, distance: 121.5
click at [916, 261] on div "FOOD SUPPORT Name: Date of birth: Phone:   Address:   Household Members ( Name,…" at bounding box center [938, 407] width 296 height 318
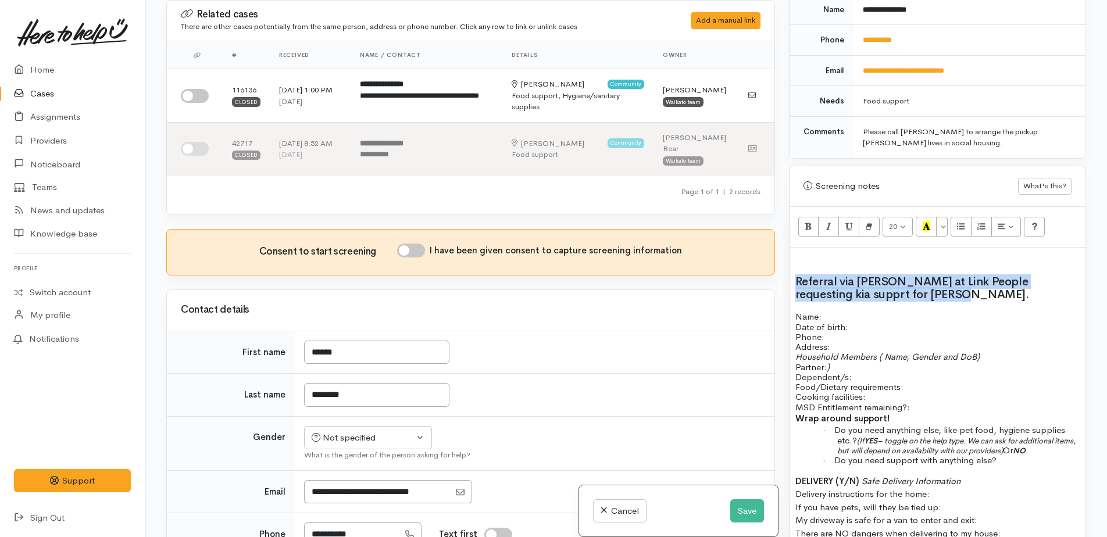
drag, startPoint x: 797, startPoint y: 265, endPoint x: 907, endPoint y: 283, distance: 112.1
click at [907, 283] on h2 "Referral via [PERSON_NAME] at Link People requesting kia supprt for [PERSON_NAM…" at bounding box center [938, 289] width 284 height 26
click at [908, 218] on button "20" at bounding box center [898, 227] width 31 height 20
drag, startPoint x: 914, startPoint y: 347, endPoint x: 918, endPoint y: 335, distance: 12.9
click at [914, 354] on link "18" at bounding box center [929, 363] width 92 height 19
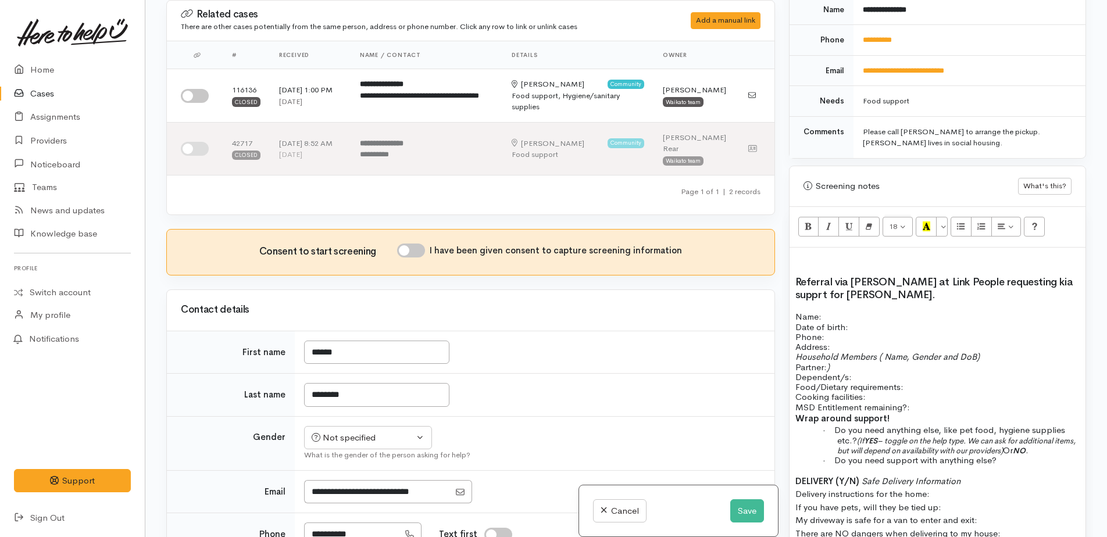
click at [940, 312] on p "Name: Date of birth: Phone:" at bounding box center [938, 327] width 284 height 30
click at [752, 514] on button "Save" at bounding box center [747, 512] width 34 height 24
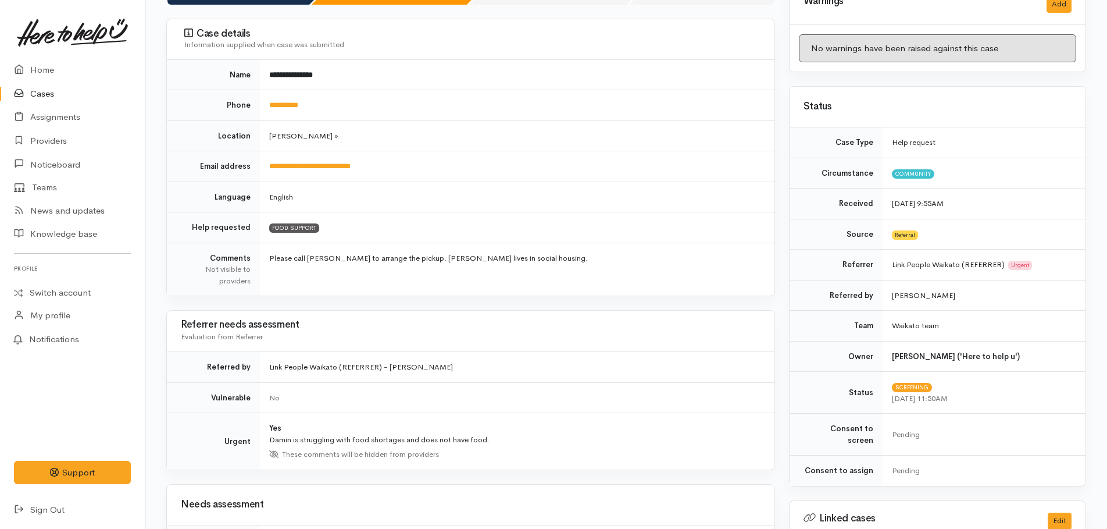
scroll to position [116, 0]
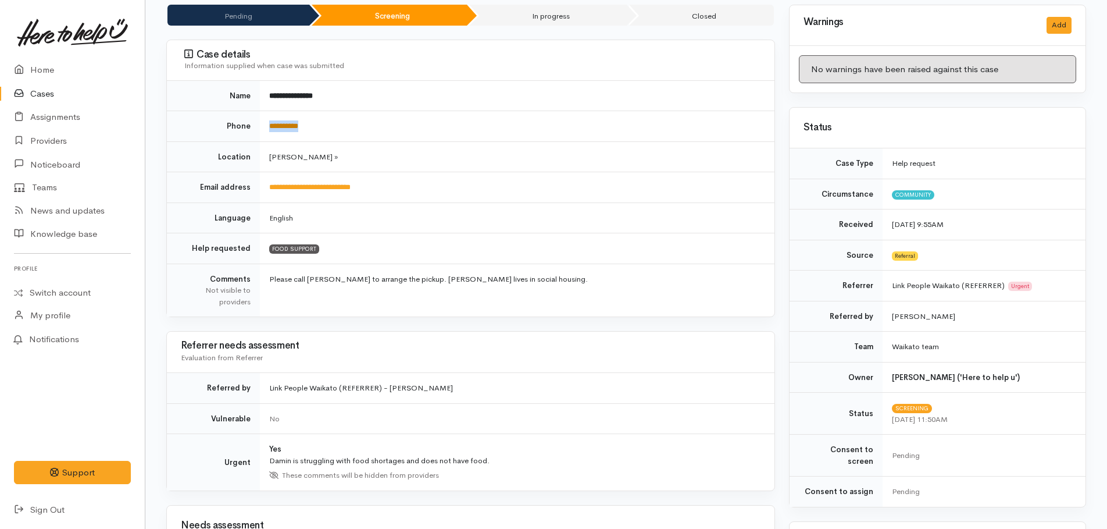
drag, startPoint x: 323, startPoint y: 126, endPoint x: 270, endPoint y: 126, distance: 53.5
click at [270, 126] on td "**********" at bounding box center [517, 126] width 515 height 31
copy link "**********"
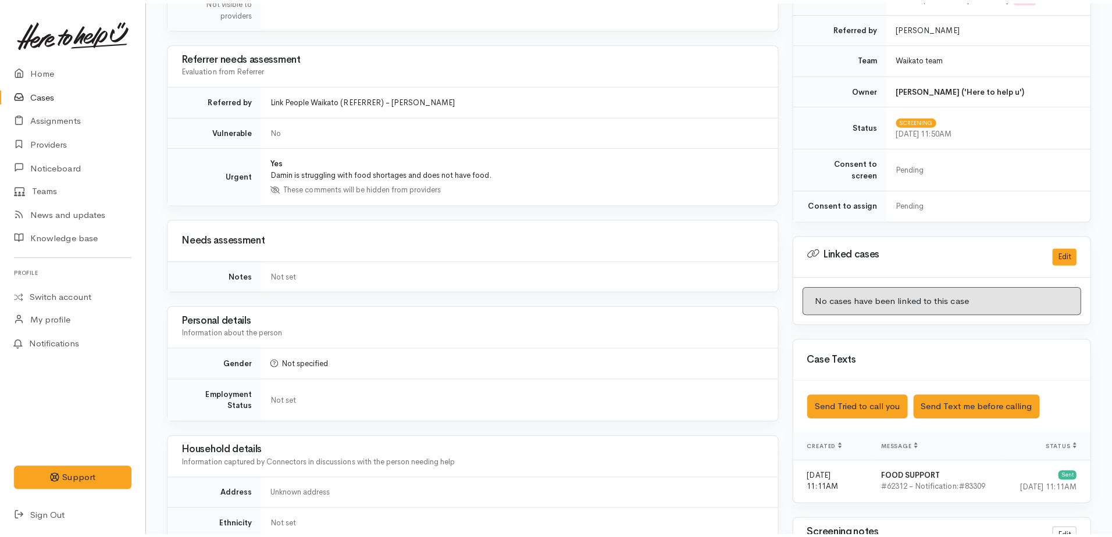
scroll to position [407, 0]
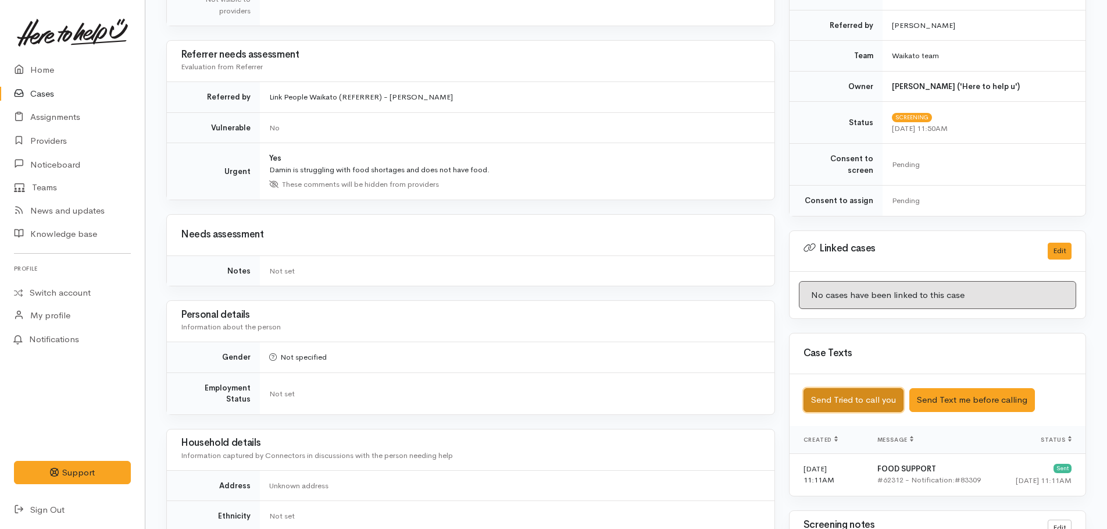
click at [875, 392] on button "Send Tried to call you" at bounding box center [854, 400] width 100 height 24
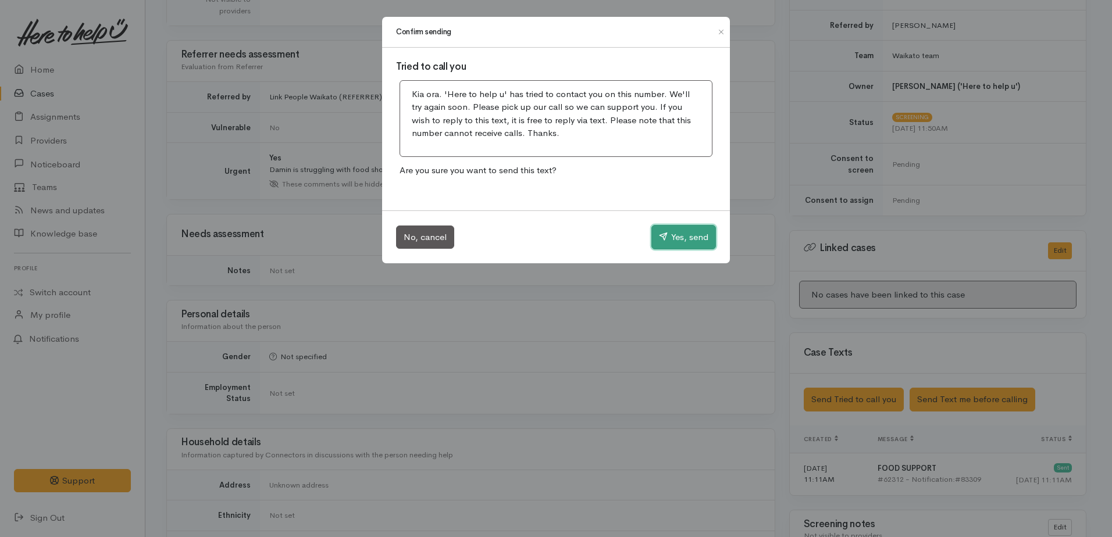
click at [680, 244] on button "Yes, send" at bounding box center [683, 237] width 65 height 24
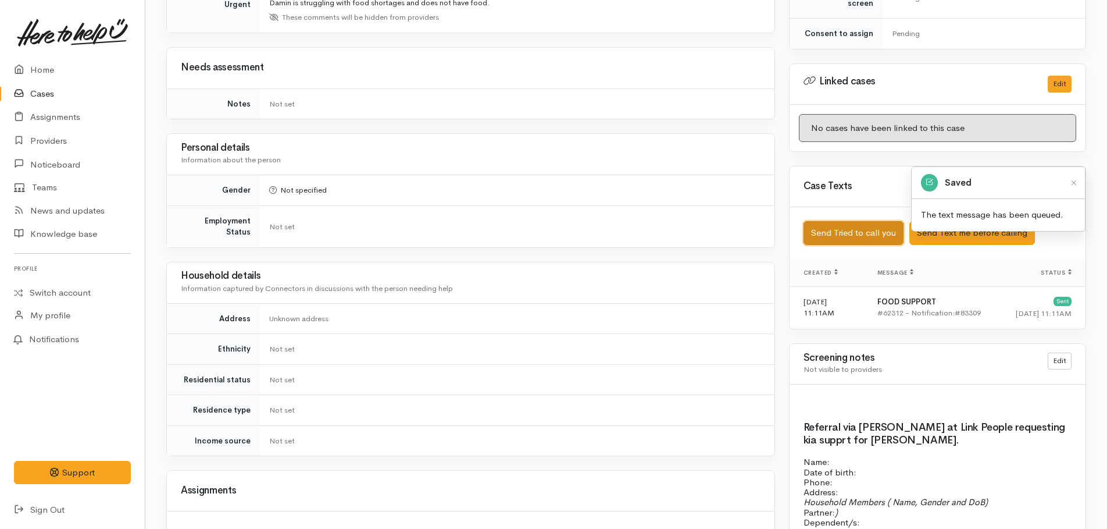
scroll to position [698, 0]
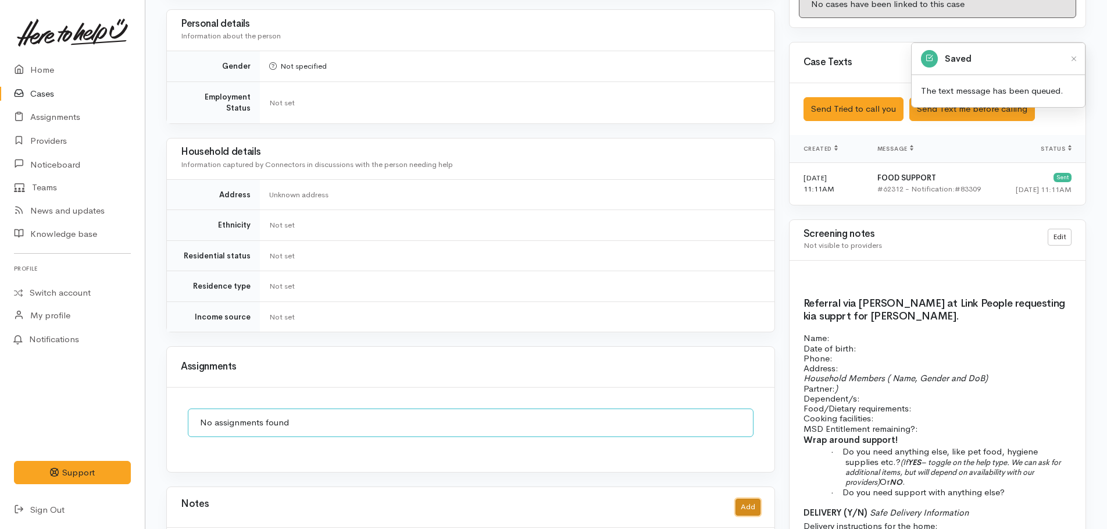
click at [746, 498] on button "Add" at bounding box center [748, 506] width 25 height 17
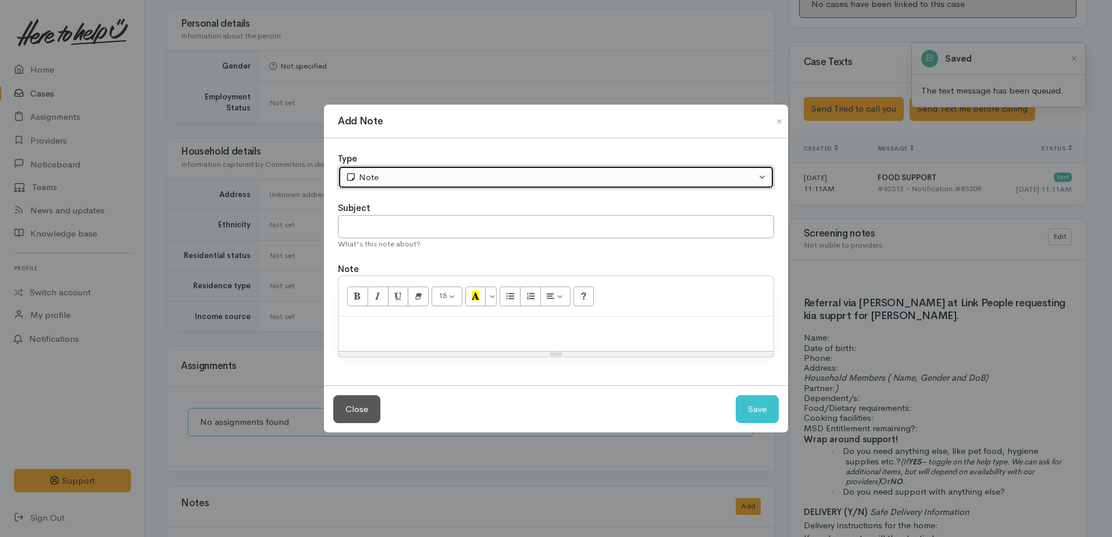
click at [401, 177] on div "Note" at bounding box center [550, 177] width 411 height 13
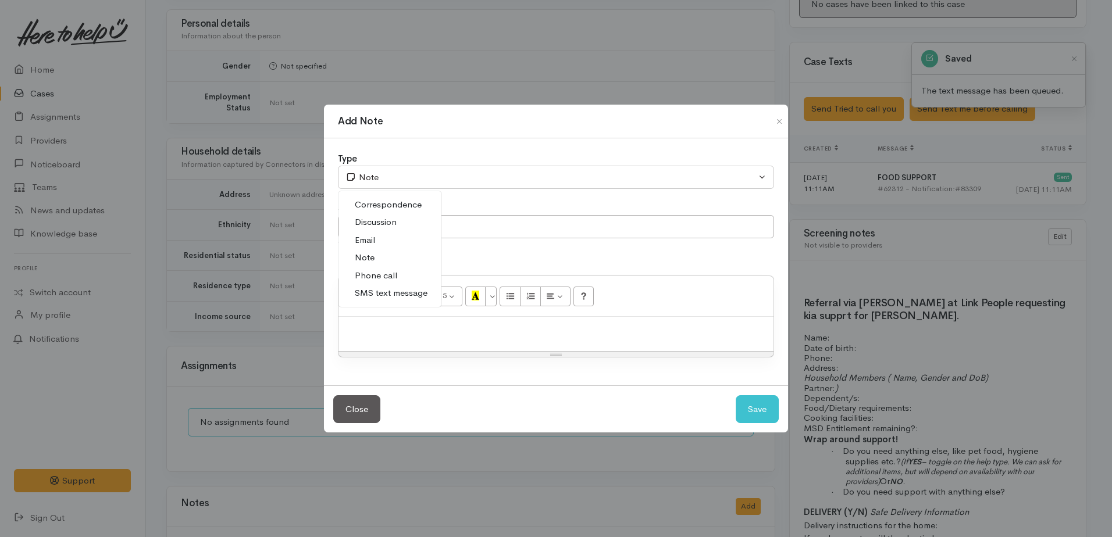
click at [380, 271] on span "Phone call" at bounding box center [376, 275] width 42 height 13
select select "3"
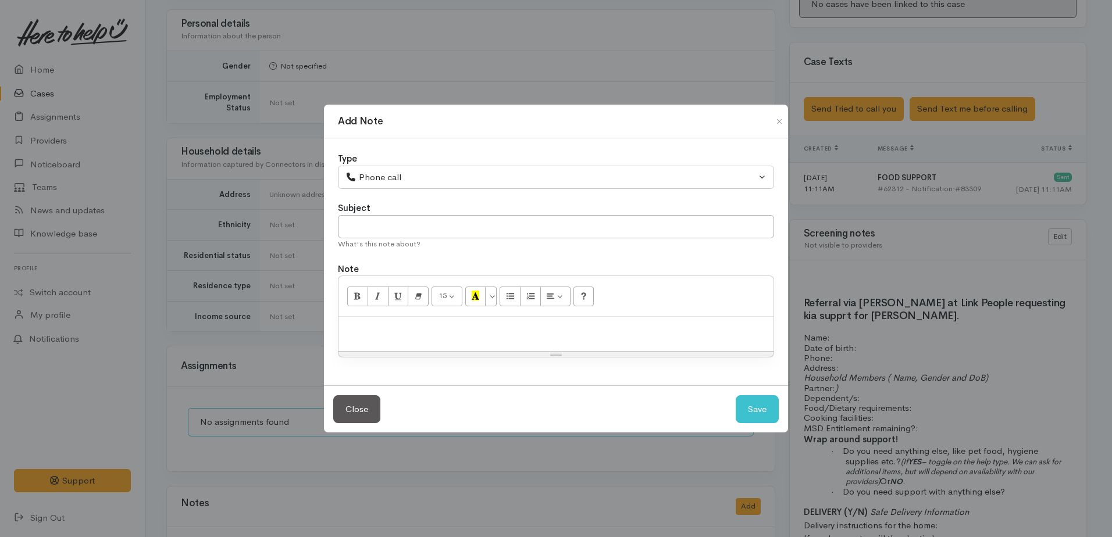
click at [400, 322] on div at bounding box center [555, 334] width 435 height 34
click at [750, 411] on button "Save" at bounding box center [757, 409] width 43 height 28
select select "1"
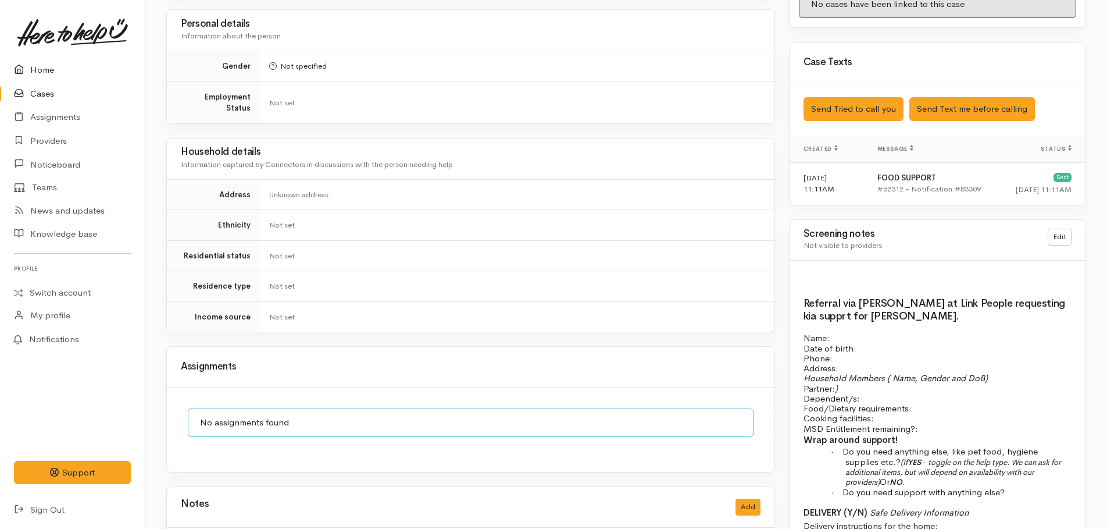
click at [50, 70] on link "Home" at bounding box center [72, 70] width 145 height 24
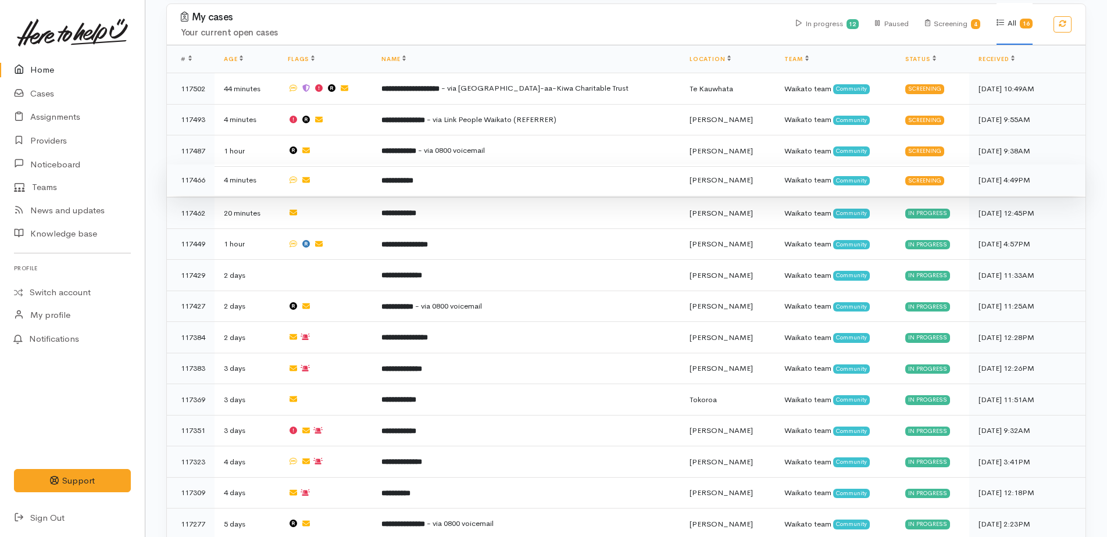
scroll to position [640, 0]
click at [413, 176] on b "**********" at bounding box center [398, 180] width 32 height 8
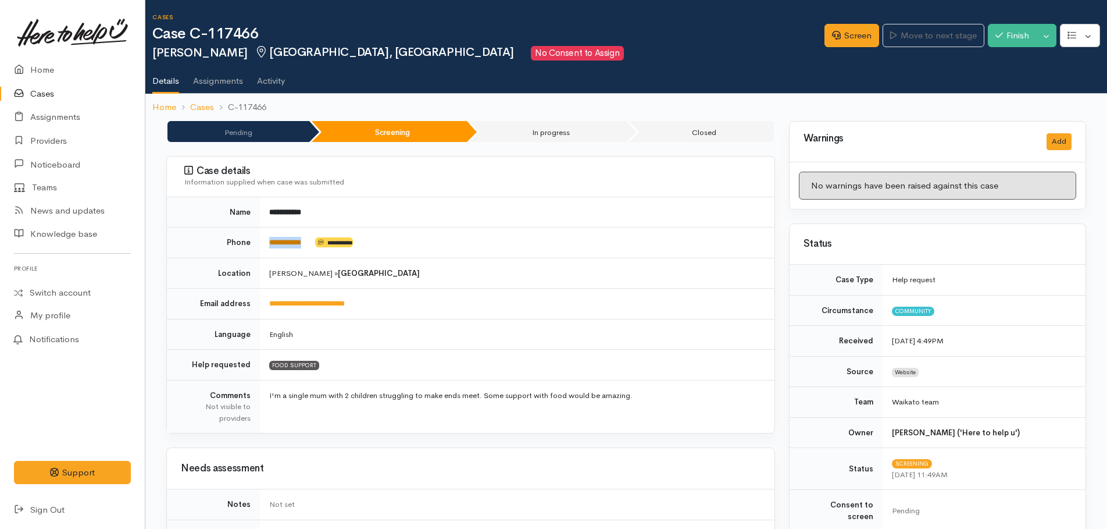
drag, startPoint x: 315, startPoint y: 241, endPoint x: 269, endPoint y: 238, distance: 46.0
click at [269, 238] on td "**********" at bounding box center [517, 242] width 515 height 31
copy td "**********"
click at [844, 45] on link "Screen" at bounding box center [852, 36] width 55 height 24
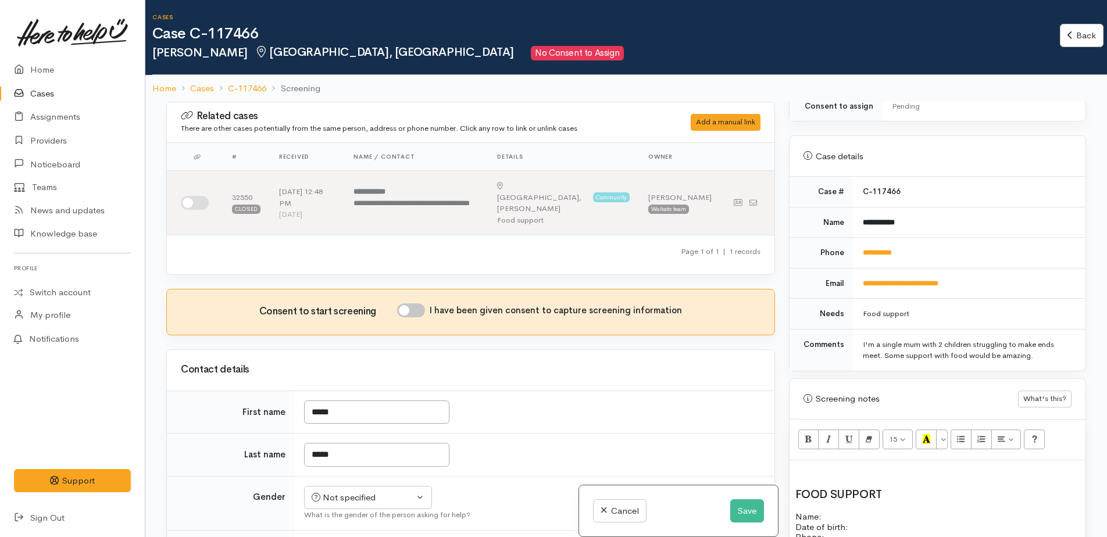
scroll to position [465, 0]
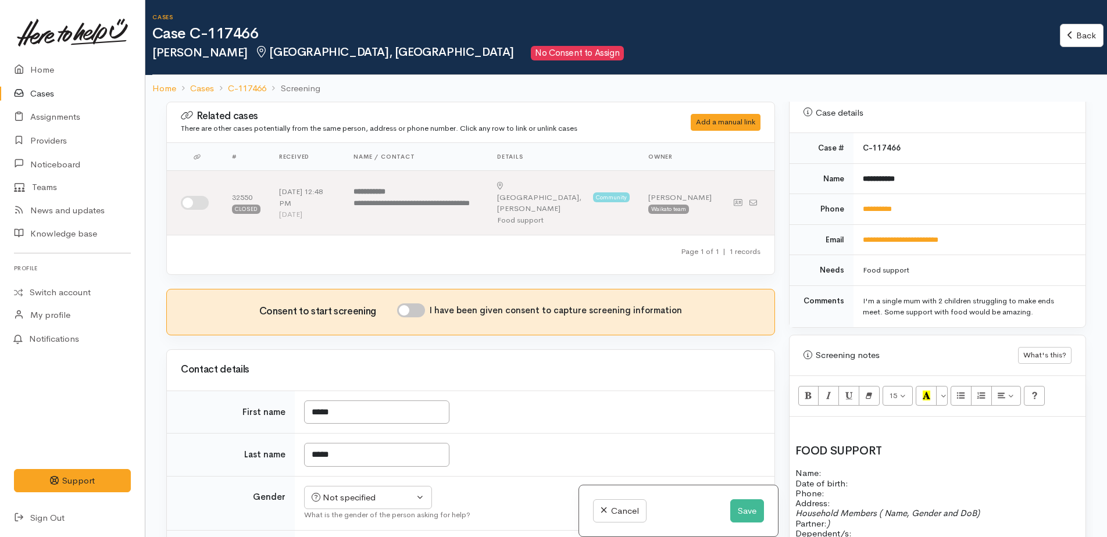
click at [805, 423] on p at bounding box center [938, 429] width 284 height 13
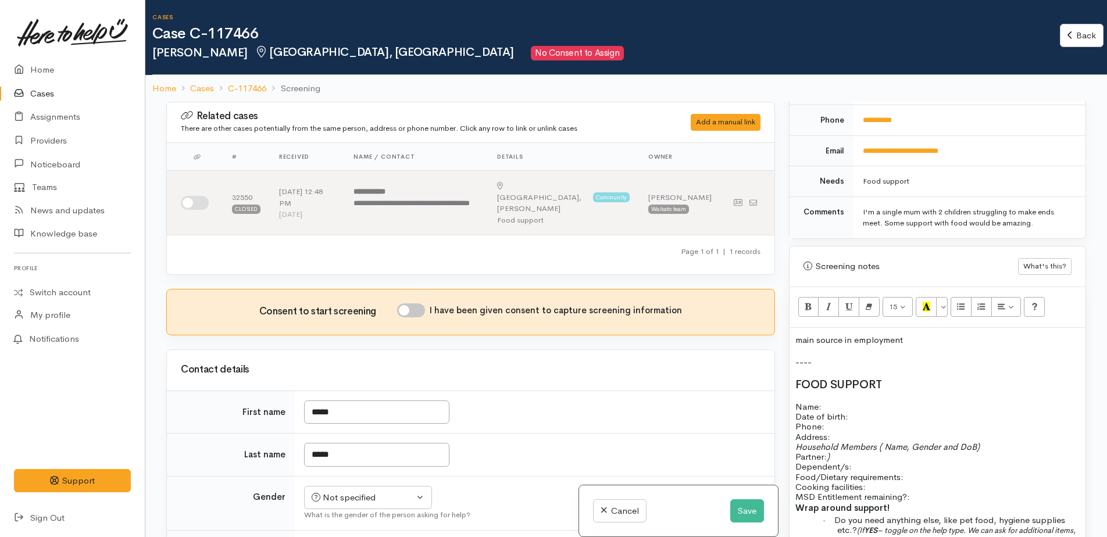
scroll to position [582, 0]
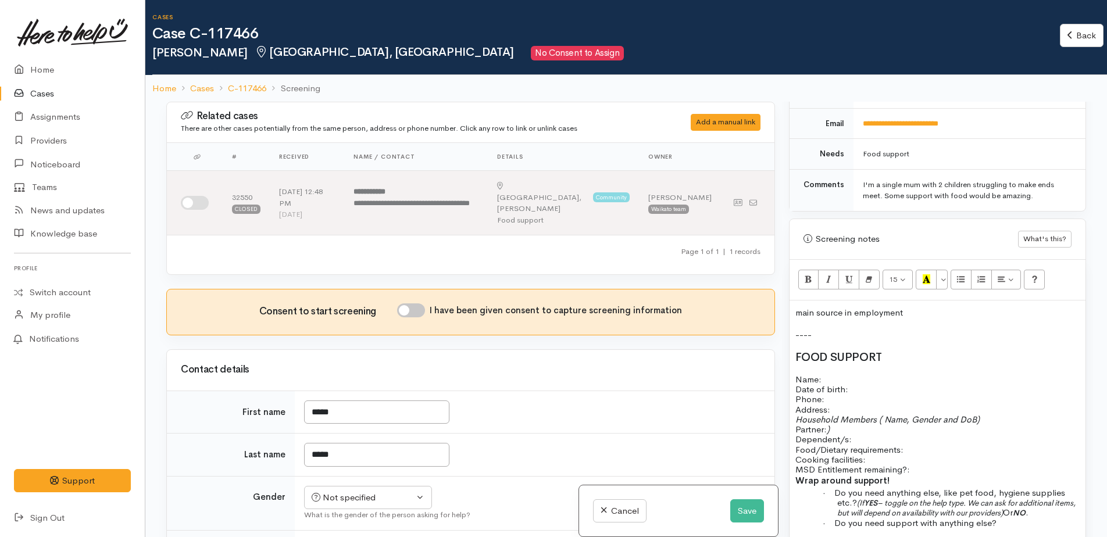
click at [837, 375] on p "Name: Date of birth: Phone:" at bounding box center [938, 390] width 284 height 30
click at [415, 304] on input "I have been given consent to capture screening information" at bounding box center [411, 311] width 28 height 14
checkbox input "true"
click at [831, 375] on p "Name: Date of birth: Phone:" at bounding box center [938, 390] width 284 height 30
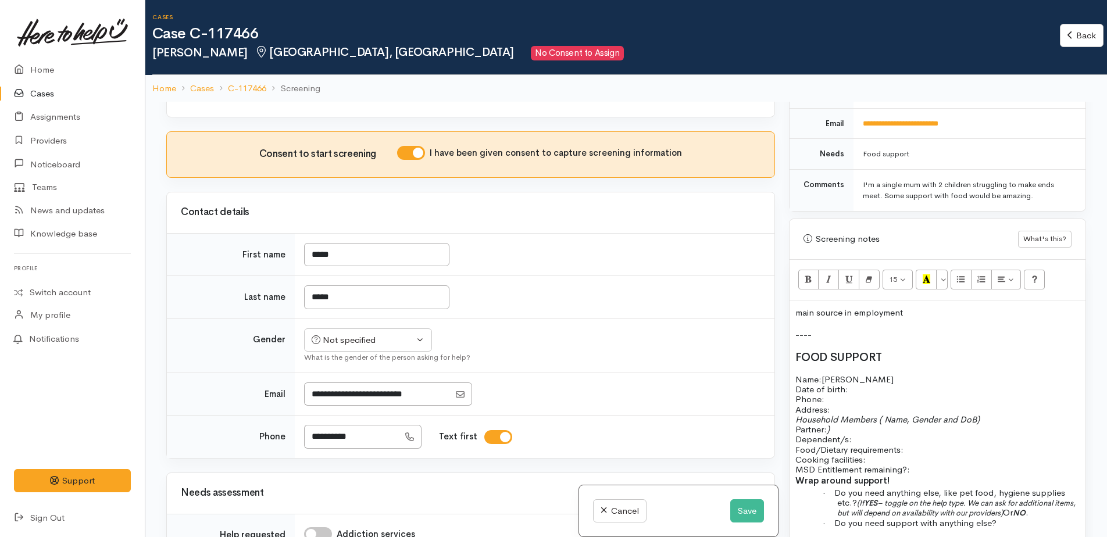
scroll to position [291, 0]
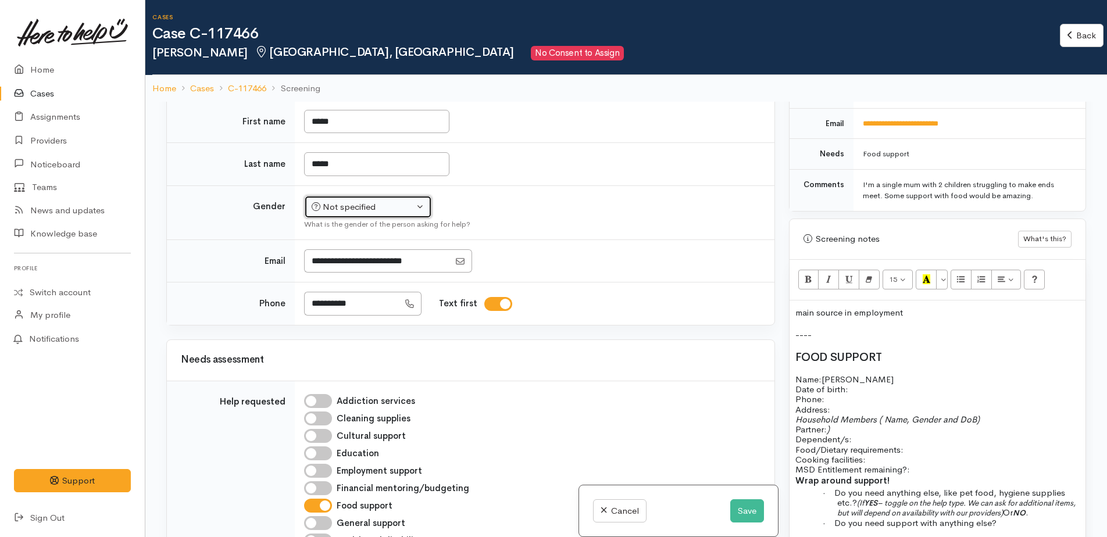
click at [323, 201] on div "Not specified" at bounding box center [363, 207] width 102 height 13
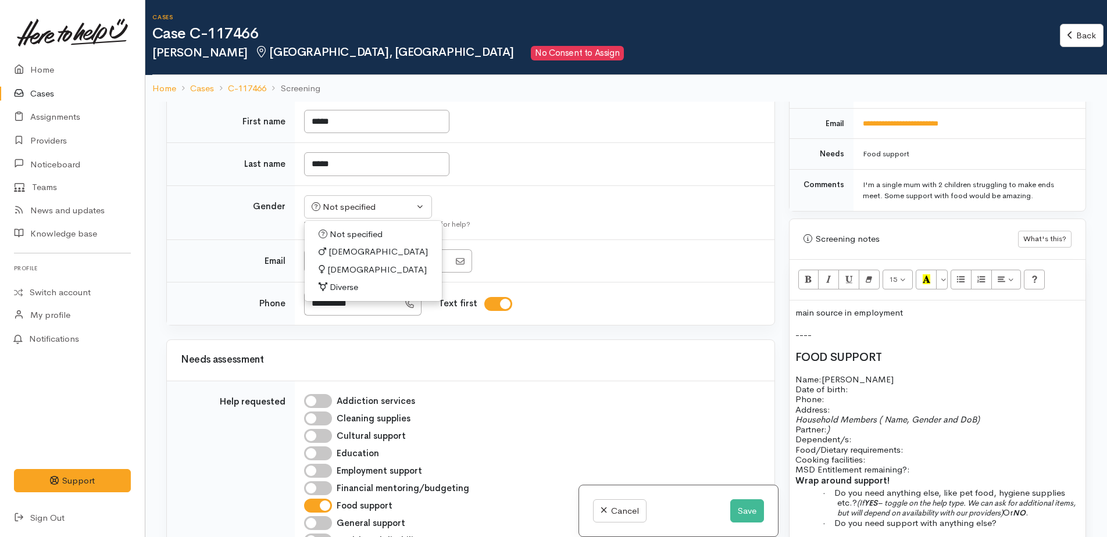
click at [337, 263] on span "[DEMOGRAPHIC_DATA]" at bounding box center [376, 269] width 99 height 13
select select "[DEMOGRAPHIC_DATA]"
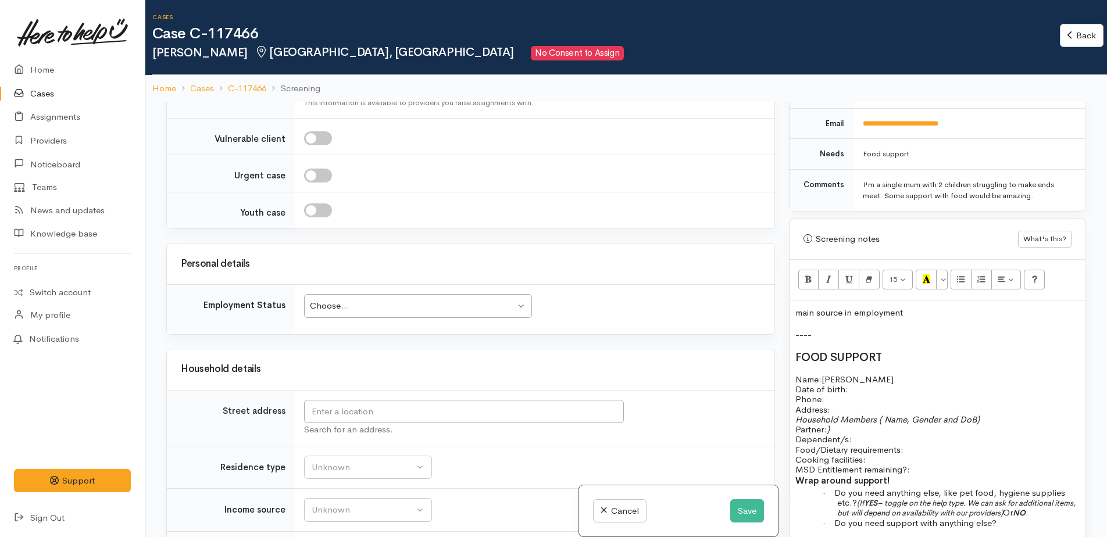
scroll to position [1163, 0]
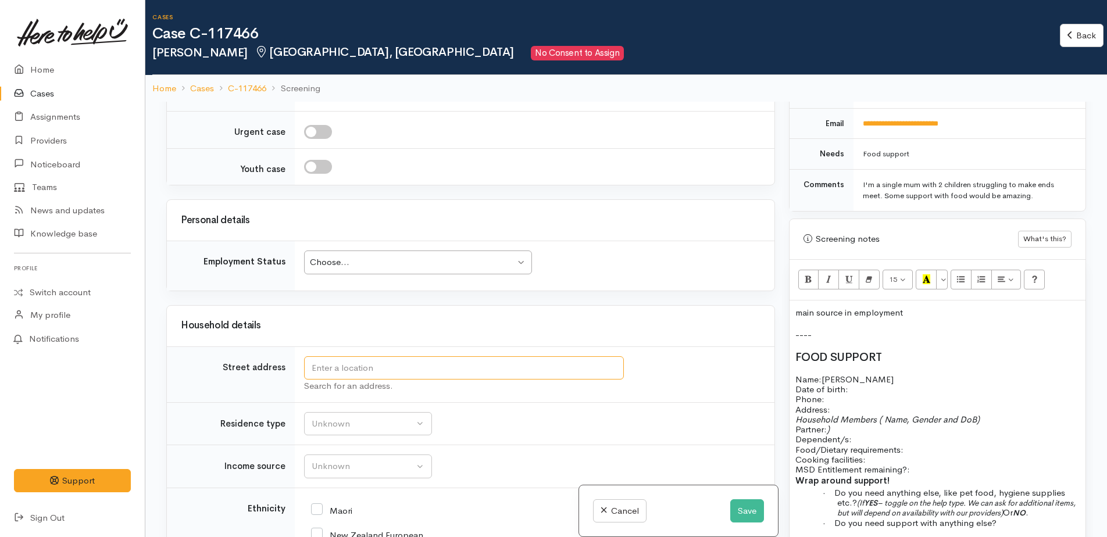
click at [370, 362] on input "text" at bounding box center [464, 369] width 320 height 24
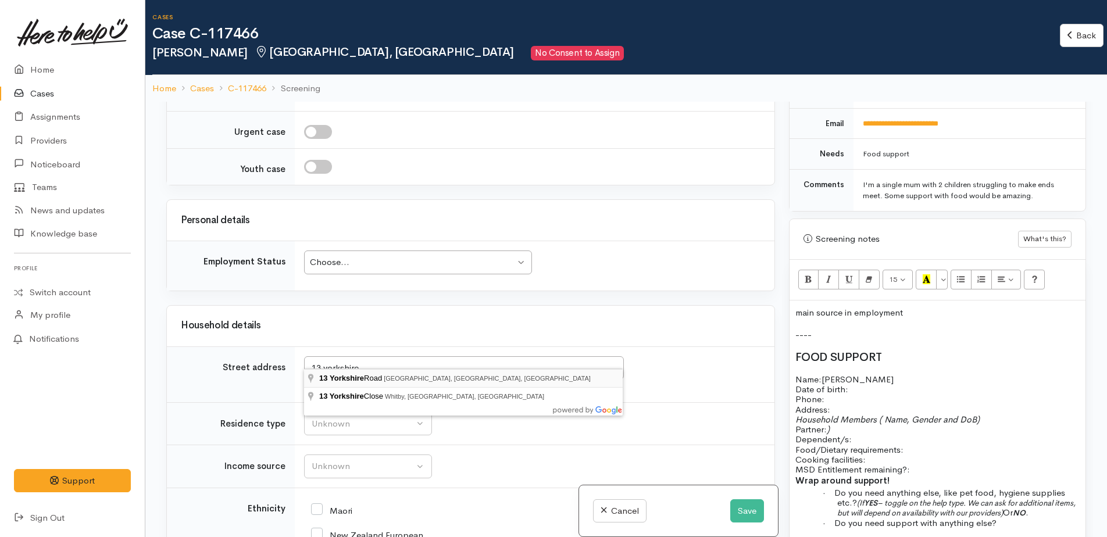
type input "13 Yorkshire Road, Silverdale, Hamilton, New Zealand"
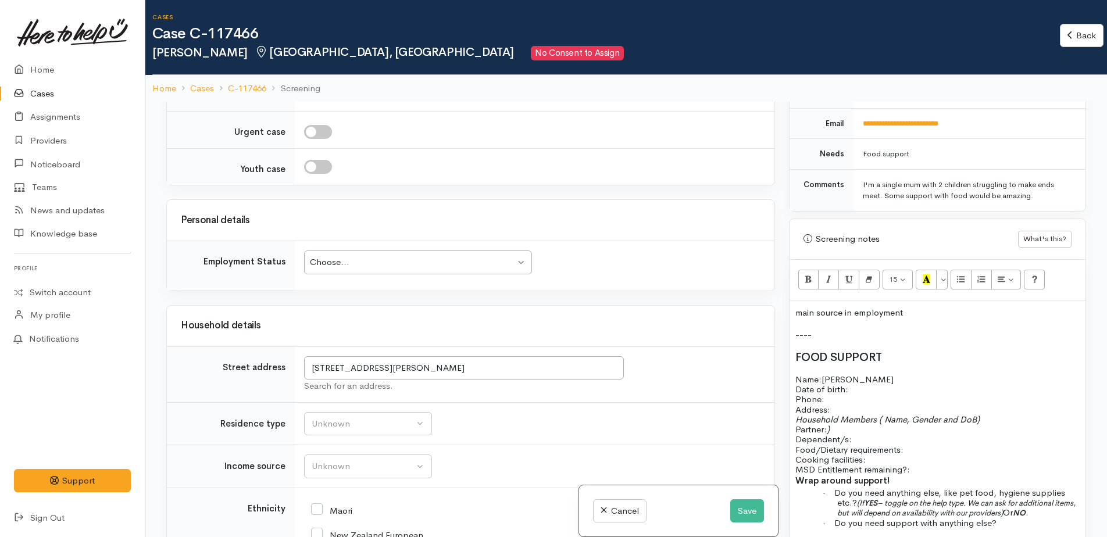
click at [408, 256] on div "Choose..." at bounding box center [412, 262] width 205 height 13
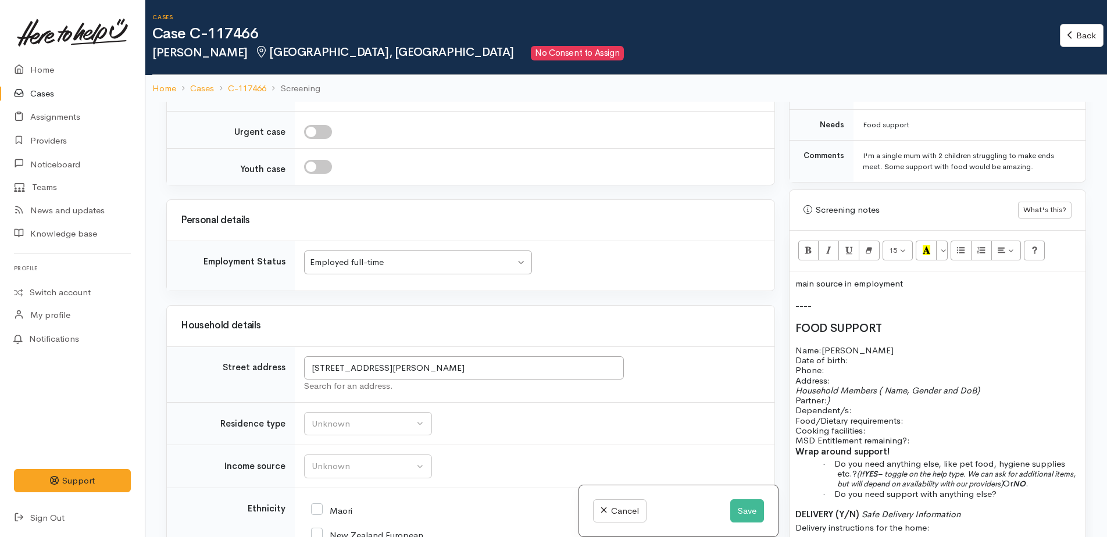
scroll to position [640, 0]
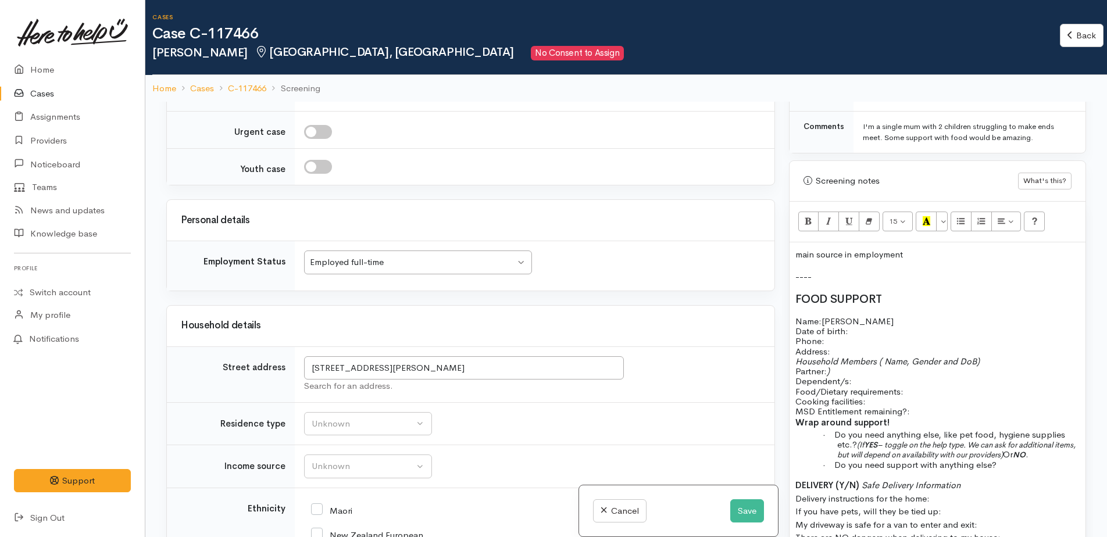
click at [869, 320] on p "Name: Dayna Allen Date of birth: Phone:" at bounding box center [938, 331] width 284 height 30
click at [867, 365] on p "Household Members ( Name, Gender and DoB) Partner: ) Dependent/s:" at bounding box center [938, 372] width 284 height 30
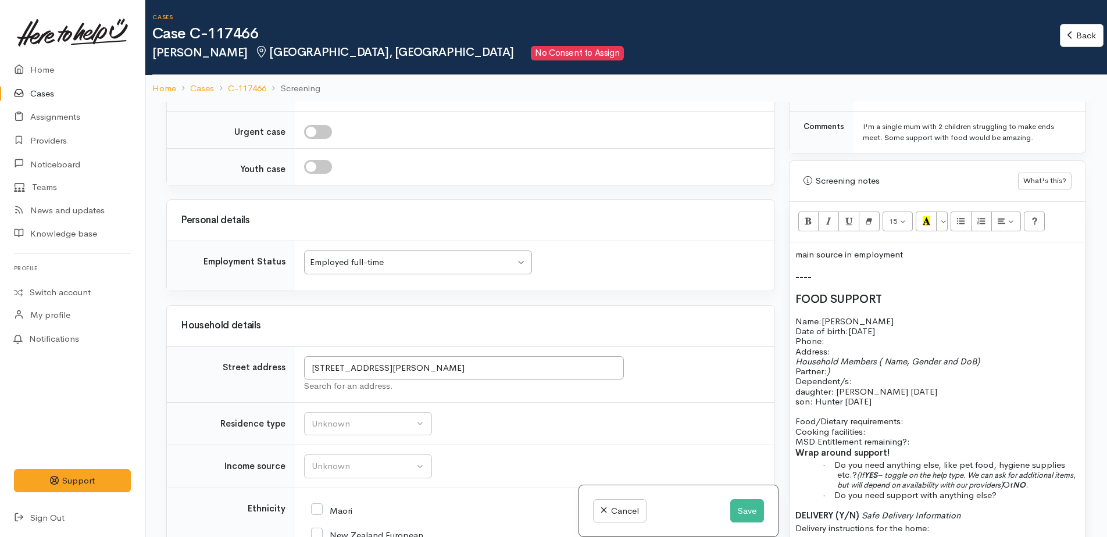
click at [855, 386] on span "daughter: Taylor 23/2/2012" at bounding box center [867, 391] width 142 height 11
click at [859, 386] on span "daughter: Taylor 23/2/2012" at bounding box center [867, 391] width 142 height 11
click at [935, 387] on p "daughter: Tayla 23/2/2012" at bounding box center [938, 392] width 284 height 10
click at [861, 386] on span "daughter: Tayla 23/2/2012" at bounding box center [867, 391] width 142 height 11
click at [844, 396] on span "son: Hunter 20/11/2017" at bounding box center [834, 401] width 76 height 11
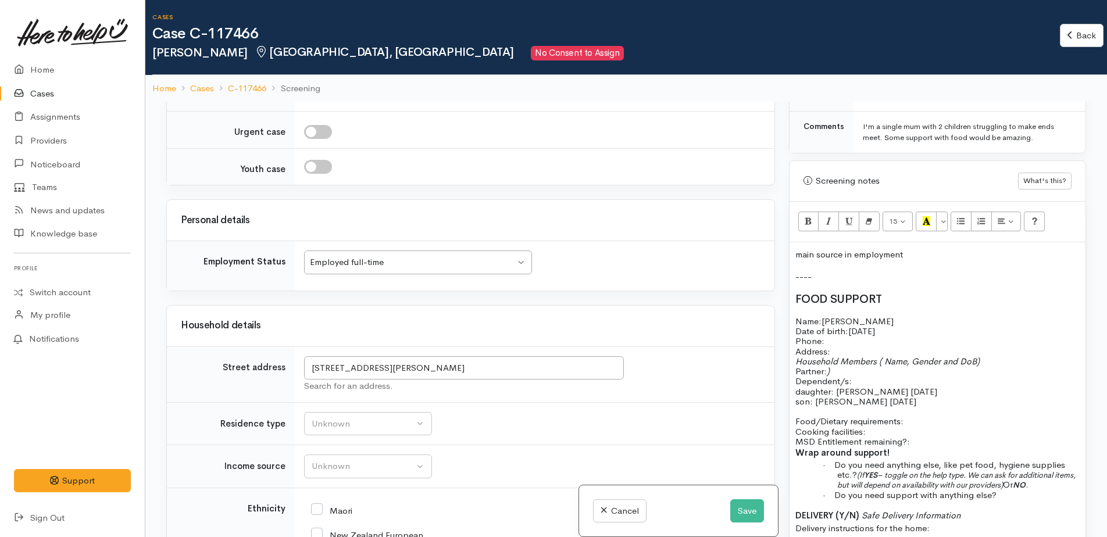
click at [855, 386] on span "daughter: Tayla 23/2/2012" at bounding box center [867, 391] width 142 height 11
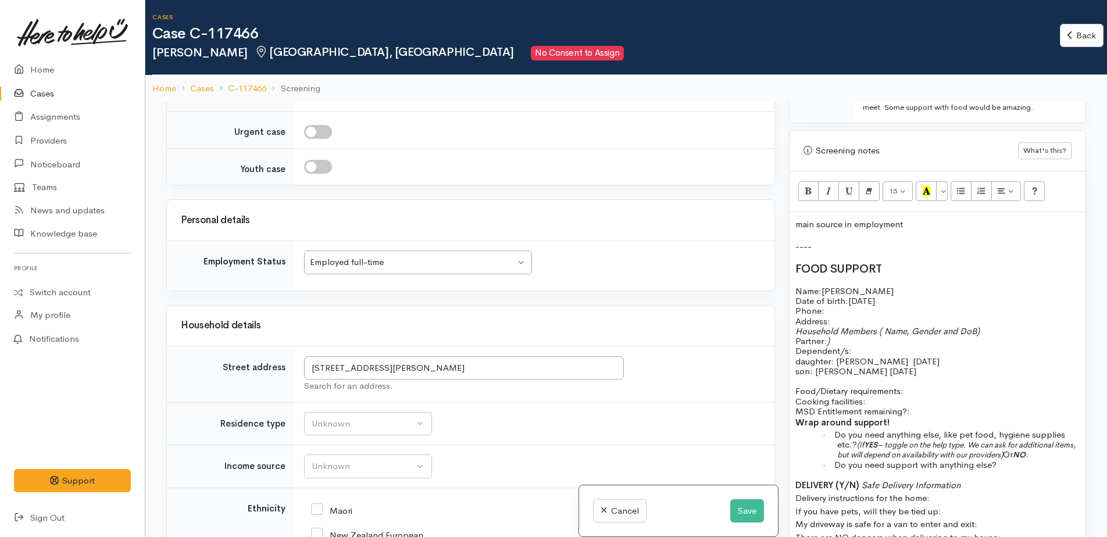
scroll to position [698, 0]
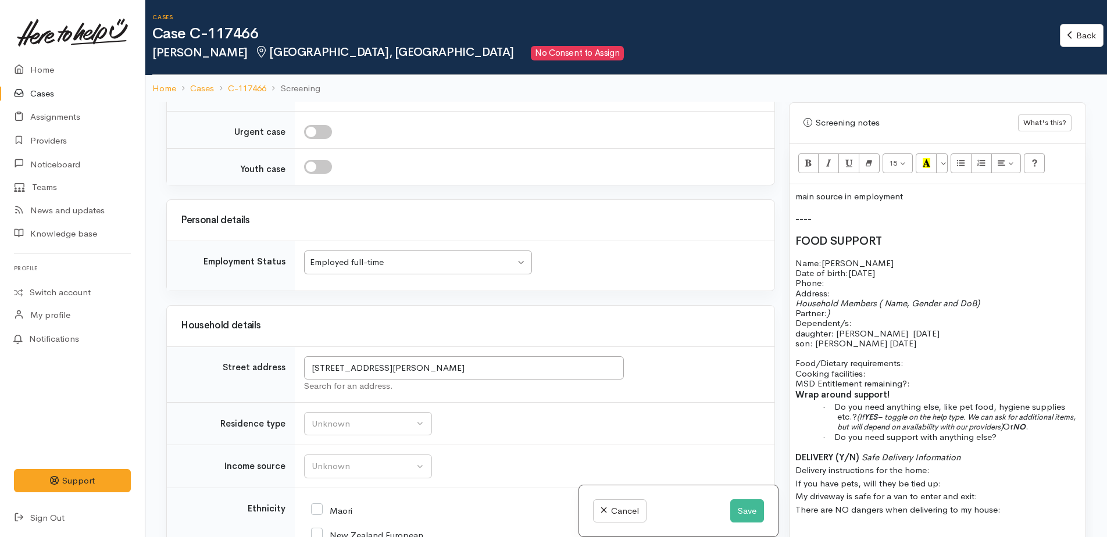
click at [925, 359] on p "Food/Dietary requirements: Cooking facilities: MSD Entitlement remaining?:" at bounding box center [938, 373] width 284 height 30
click at [915, 358] on p "Food/Dietary requirements: Cooking facilities: MSD Entitlement remaining?:" at bounding box center [938, 373] width 284 height 30
click at [899, 362] on p "Food/Dietary requirements: no Cooking facilities: MSD Entitlement remaining?:" at bounding box center [938, 373] width 284 height 30
click at [917, 372] on p "Food/Dietary requirements: no Cooking facilities: yes MSD Entitlement remaining…" at bounding box center [938, 373] width 284 height 30
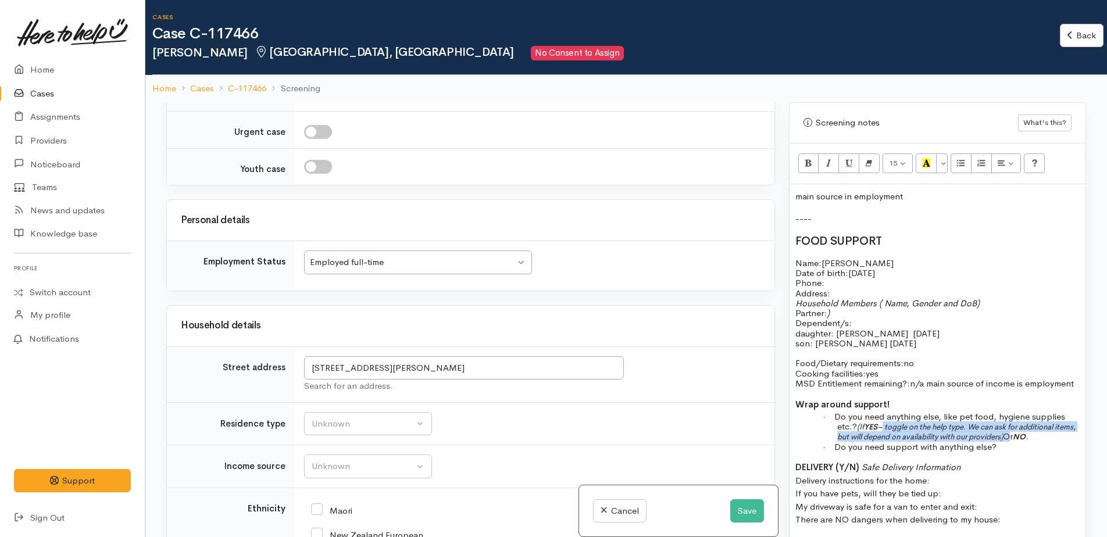
drag, startPoint x: 886, startPoint y: 427, endPoint x: 1036, endPoint y: 437, distance: 150.3
click at [1036, 437] on p "· Do you need anything else, like pet food, hygiene supplies etc.? (If YES – to…" at bounding box center [958, 427] width 243 height 30
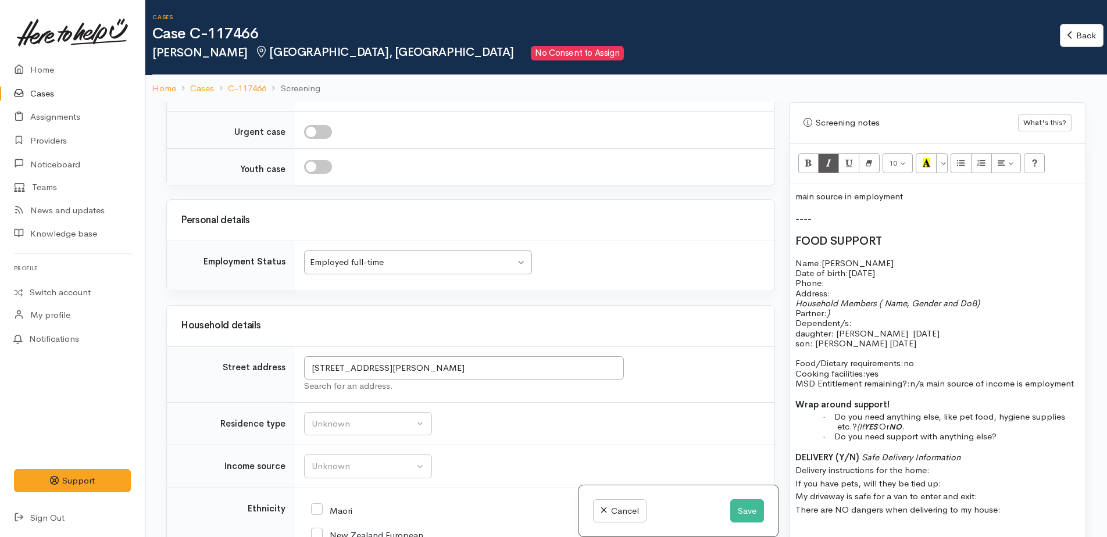
click at [912, 427] on p "· Do you need anything else, like pet food, hygiene supplies etc.? (If YES Or N…" at bounding box center [958, 422] width 243 height 20
click at [898, 426] on span "NO" at bounding box center [895, 427] width 13 height 10
click at [1010, 427] on p "· Do you need anything else, like pet food, hygiene supplies etc.? Yes, cat foo…" at bounding box center [958, 422] width 243 height 20
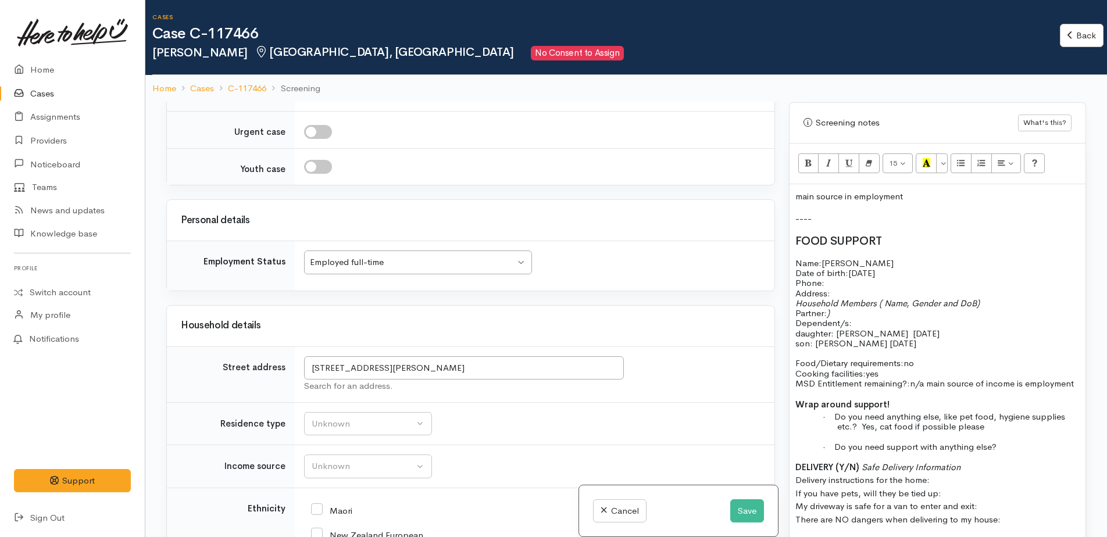
click at [1010, 450] on p "· Do you need support with anything else?" at bounding box center [958, 447] width 243 height 10
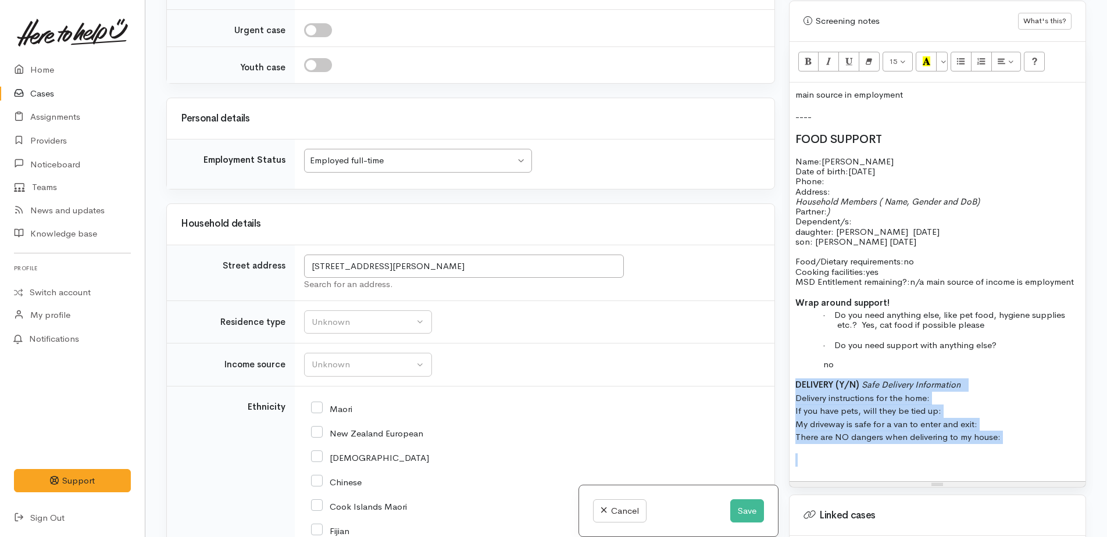
scroll to position [750, 0]
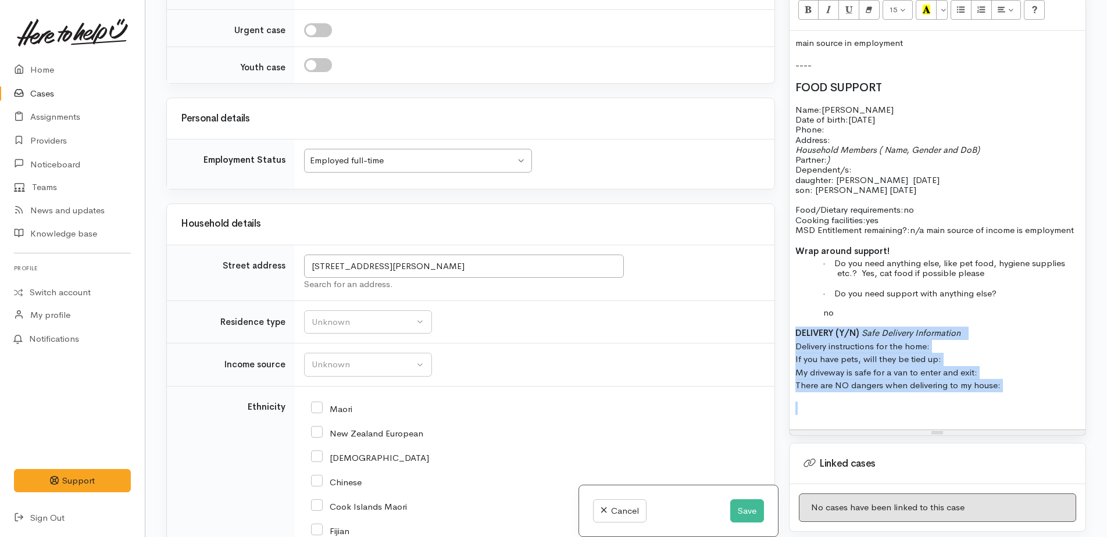
drag, startPoint x: 795, startPoint y: 482, endPoint x: 1003, endPoint y: 418, distance: 217.8
click at [1003, 418] on div "main source in employment ---- FOOD SUPPORT Name: Dayna Allen Date of birth: 19…" at bounding box center [938, 230] width 296 height 399
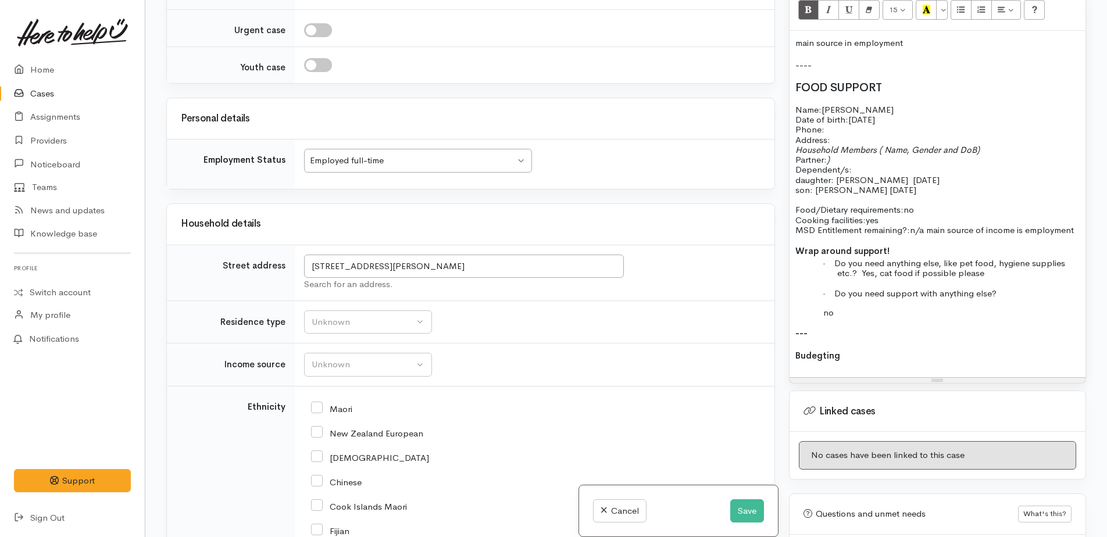
click at [844, 319] on div "main source in employment ---- FOOD SUPPORT Name: Dayna Allen Date of birth: 19…" at bounding box center [938, 204] width 296 height 347
click at [839, 308] on p "no" at bounding box center [958, 313] width 243 height 10
click at [860, 353] on p "Budgeting" at bounding box center [938, 356] width 284 height 13
drag, startPoint x: 742, startPoint y: 503, endPoint x: 710, endPoint y: 534, distance: 44.8
click at [741, 503] on button "Save" at bounding box center [747, 512] width 34 height 24
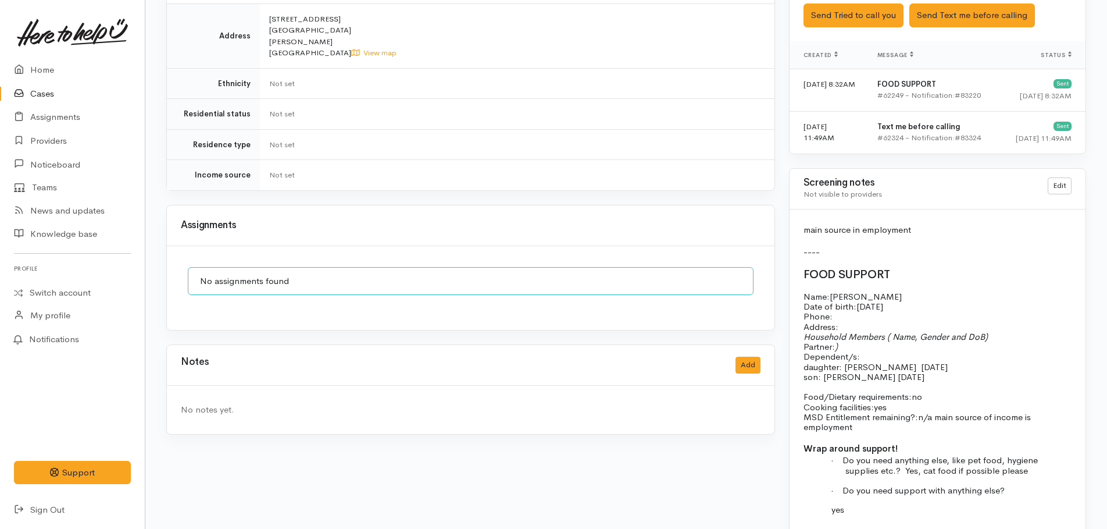
scroll to position [814, 0]
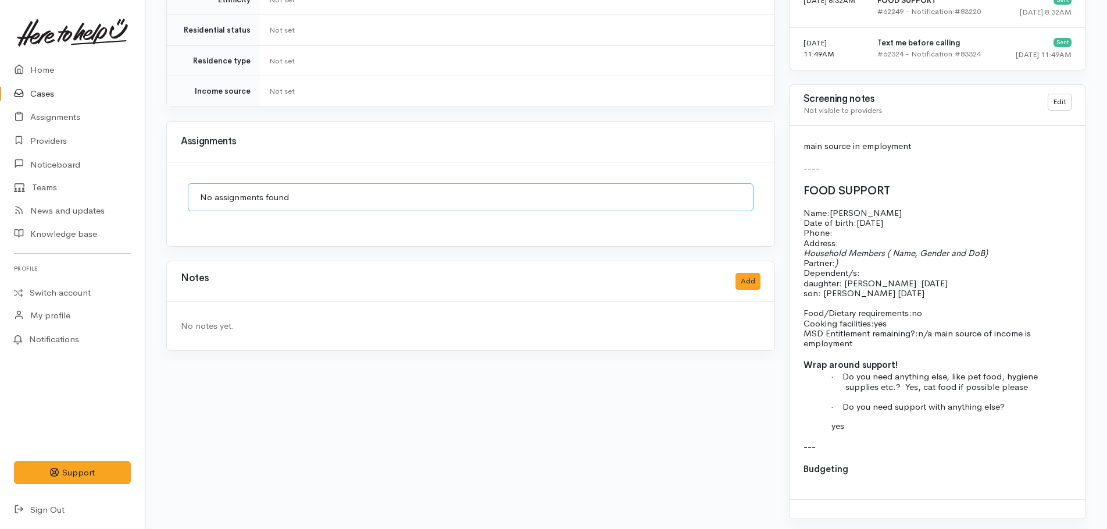
click at [861, 467] on p "Budgeting" at bounding box center [938, 468] width 268 height 13
click at [860, 466] on p "Budgeting" at bounding box center [938, 468] width 268 height 13
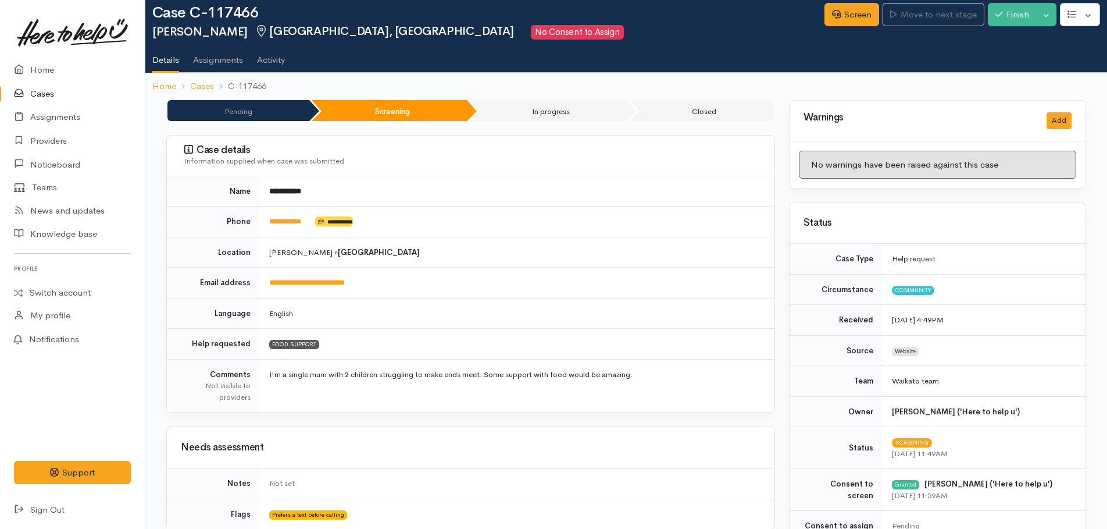
scroll to position [0, 0]
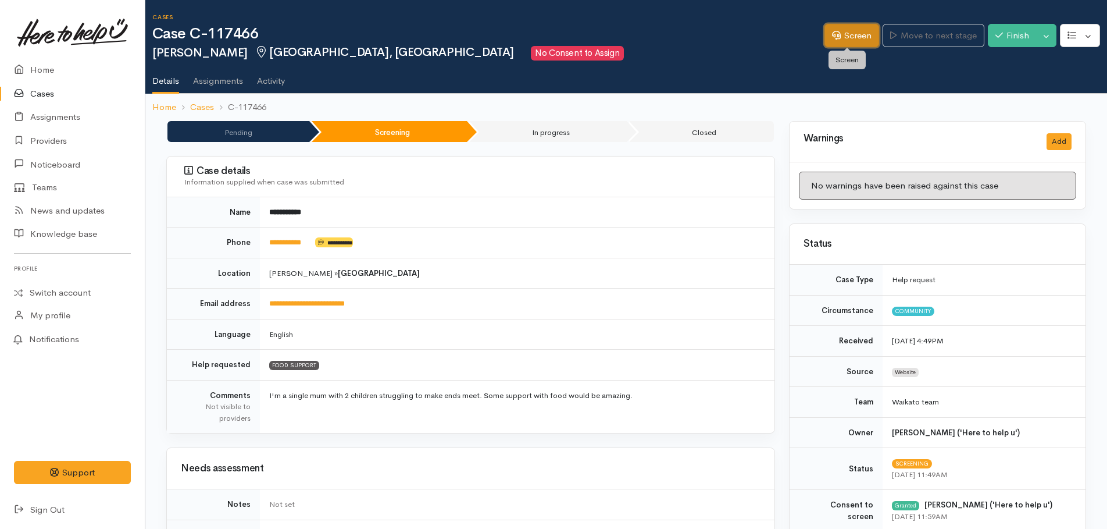
click at [847, 41] on link "Screen" at bounding box center [852, 36] width 55 height 24
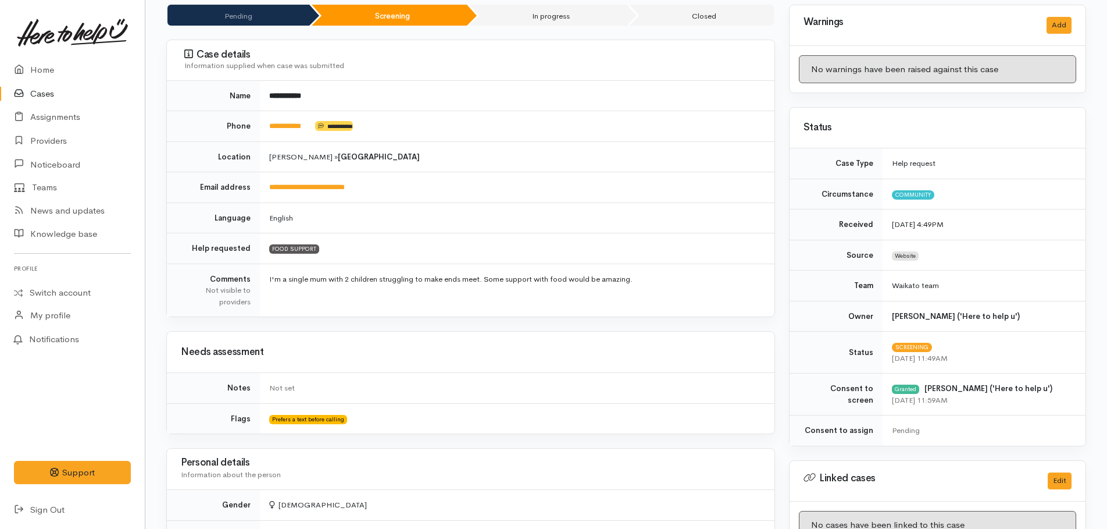
scroll to position [117, 0]
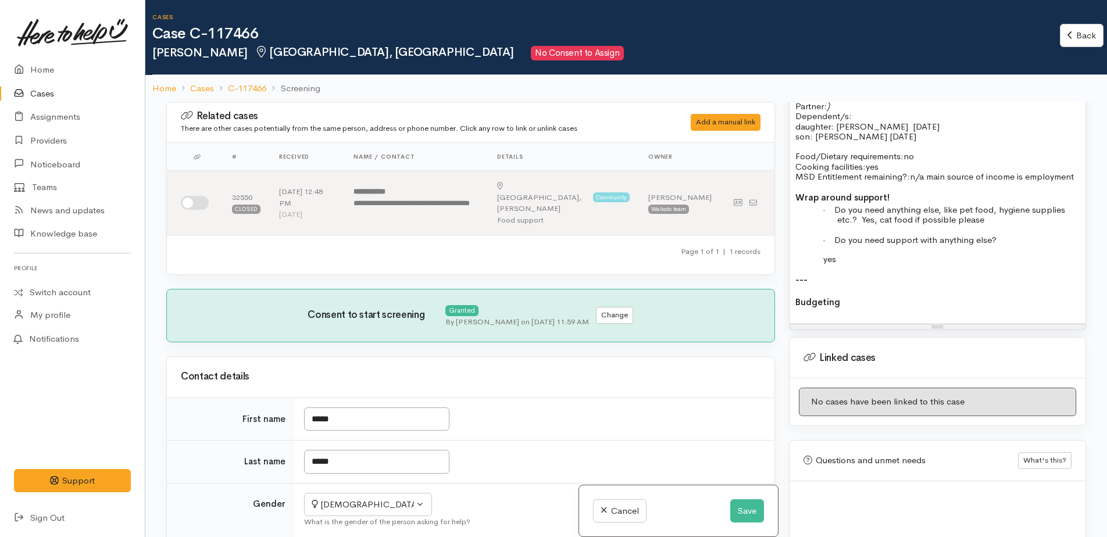
scroll to position [932, 0]
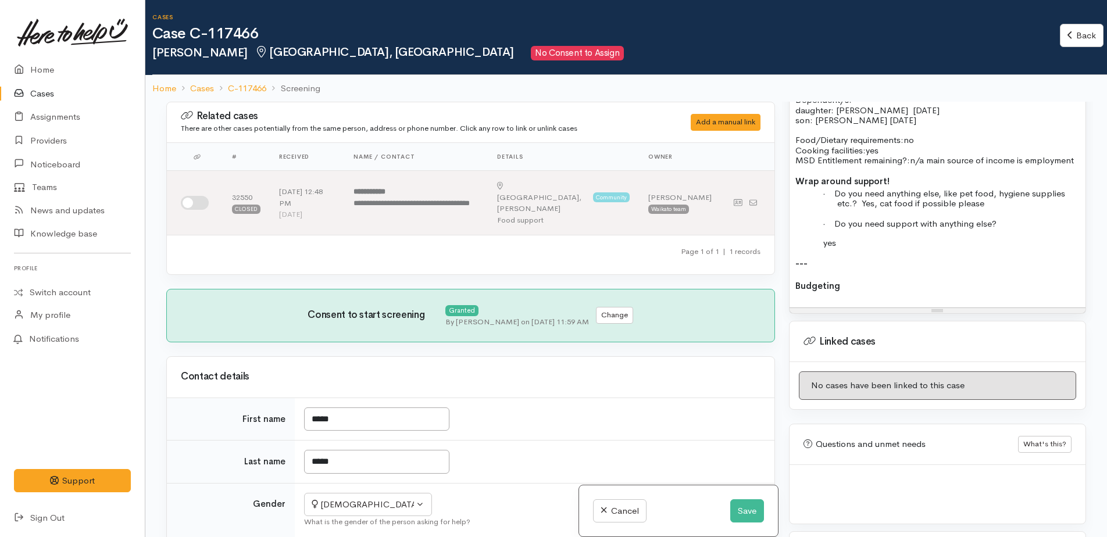
click at [865, 287] on p "Budgeting" at bounding box center [938, 286] width 284 height 13
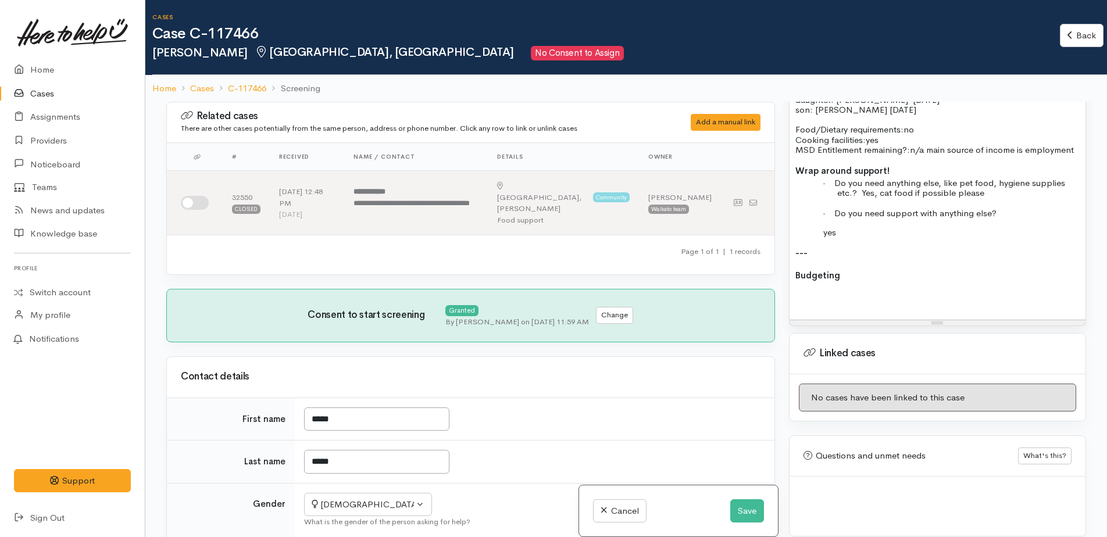
paste div
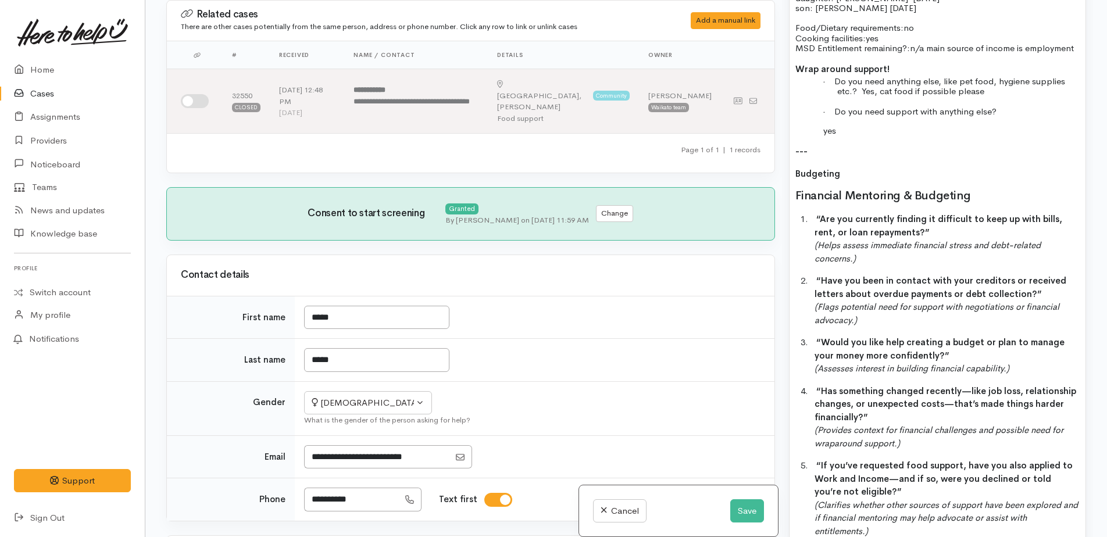
scroll to position [964, 0]
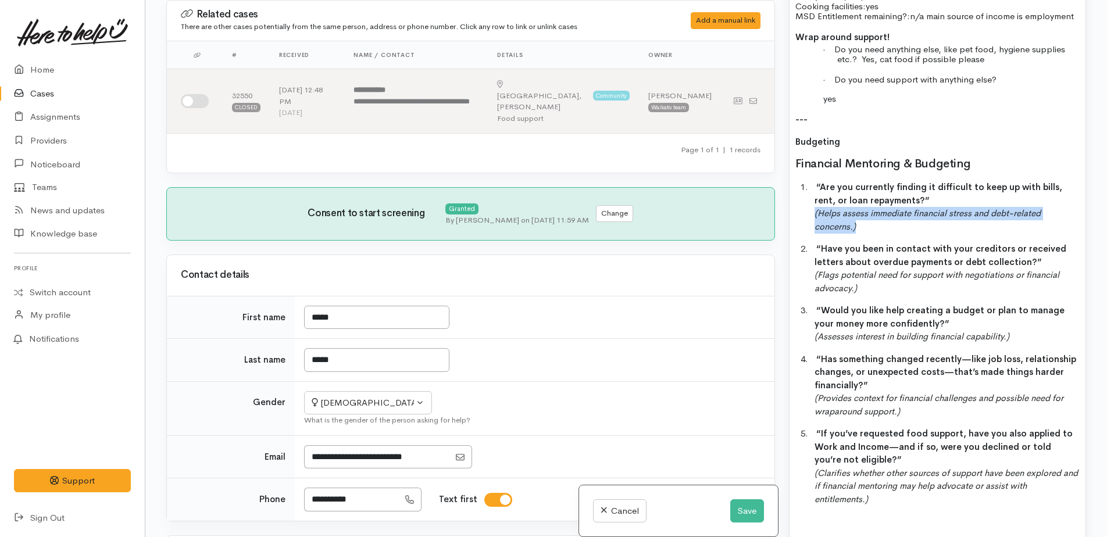
drag, startPoint x: 814, startPoint y: 223, endPoint x: 868, endPoint y: 240, distance: 56.1
click at [868, 240] on div "main source in employment ---- FOOD SUPPORT Name: [PERSON_NAME] Date of birth: …" at bounding box center [938, 180] width 296 height 727
click at [900, 233] on p "1. “Are you currently finding it difficult to keep up with bills, rent, or loan…" at bounding box center [947, 207] width 265 height 52
click at [913, 224] on icon "I manage to pay my bills but finding power and food the hardest to have money f…" at bounding box center [945, 220] width 261 height 24
click at [985, 223] on icon "I manage to pay my bills but finding power and food the hardest to have money f…" at bounding box center [945, 220] width 261 height 24
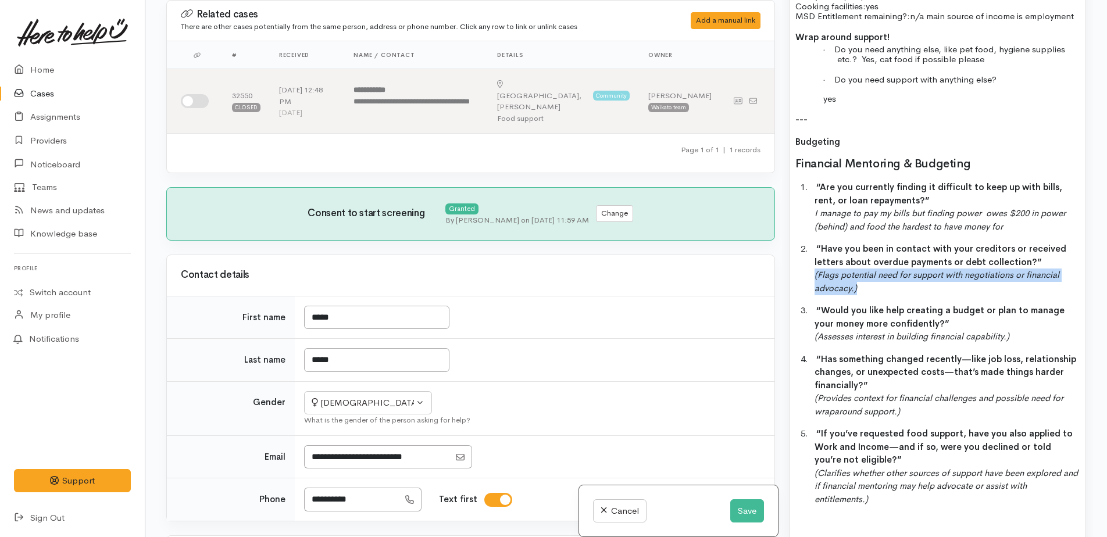
drag, startPoint x: 814, startPoint y: 286, endPoint x: 867, endPoint y: 300, distance: 54.9
click at [867, 300] on div "main source in employment ---- FOOD SUPPORT Name: [PERSON_NAME] Date of birth: …" at bounding box center [938, 180] width 296 height 727
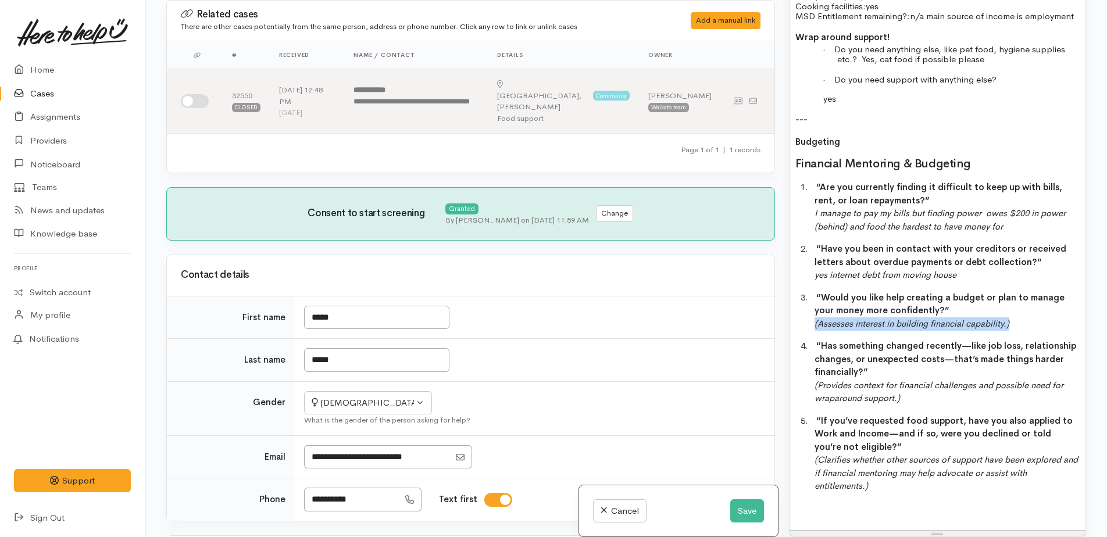
drag, startPoint x: 814, startPoint y: 334, endPoint x: 1017, endPoint y: 331, distance: 203.0
click at [1017, 331] on div "main source in employment ---- FOOD SUPPORT Name: [PERSON_NAME] Date of birth: …" at bounding box center [938, 174] width 296 height 714
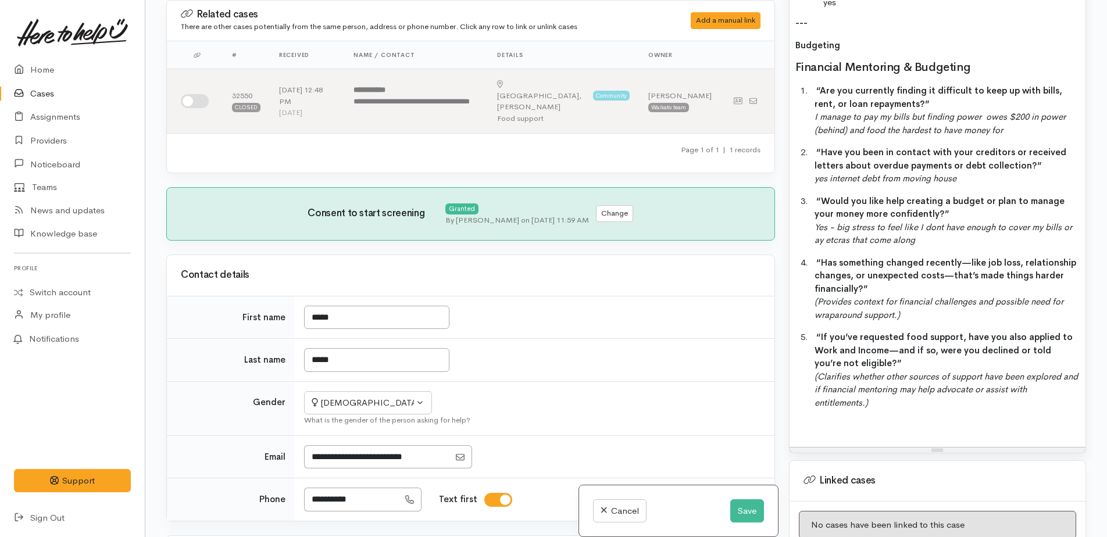
scroll to position [1080, 0]
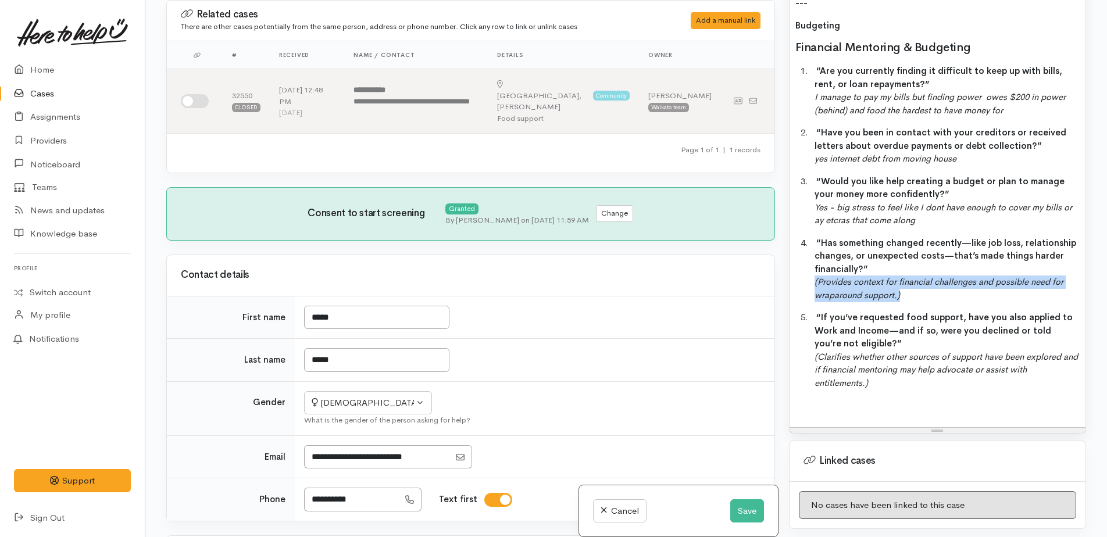
drag, startPoint x: 816, startPoint y: 291, endPoint x: 904, endPoint y: 304, distance: 88.7
click at [904, 302] on p "4. “Has something changed recently—like job loss, relationship changes, or unex…" at bounding box center [947, 270] width 265 height 66
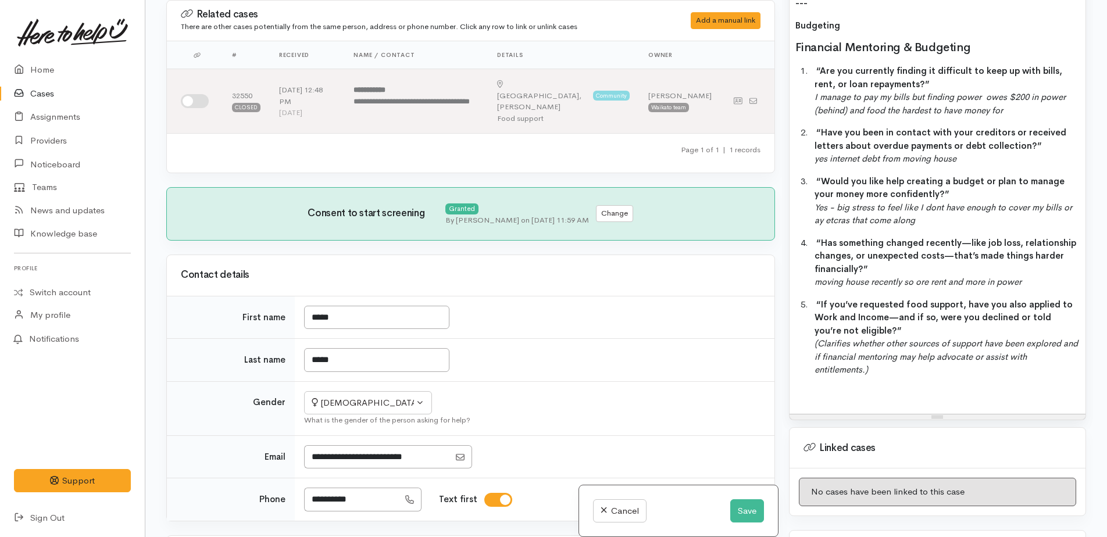
click at [919, 287] on icon "moving house recently so ore rent and more in power" at bounding box center [918, 281] width 207 height 11
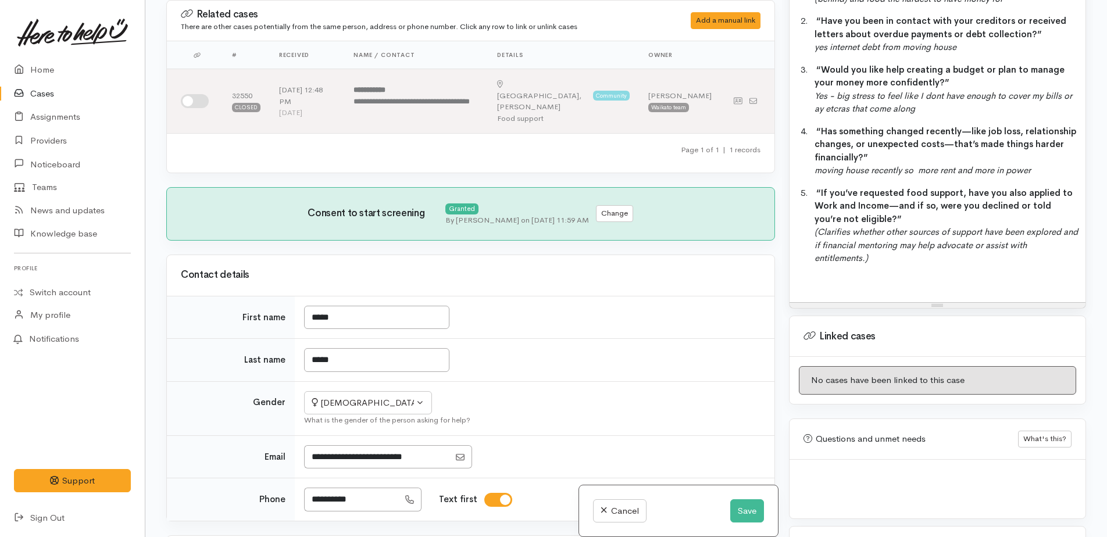
scroll to position [1196, 0]
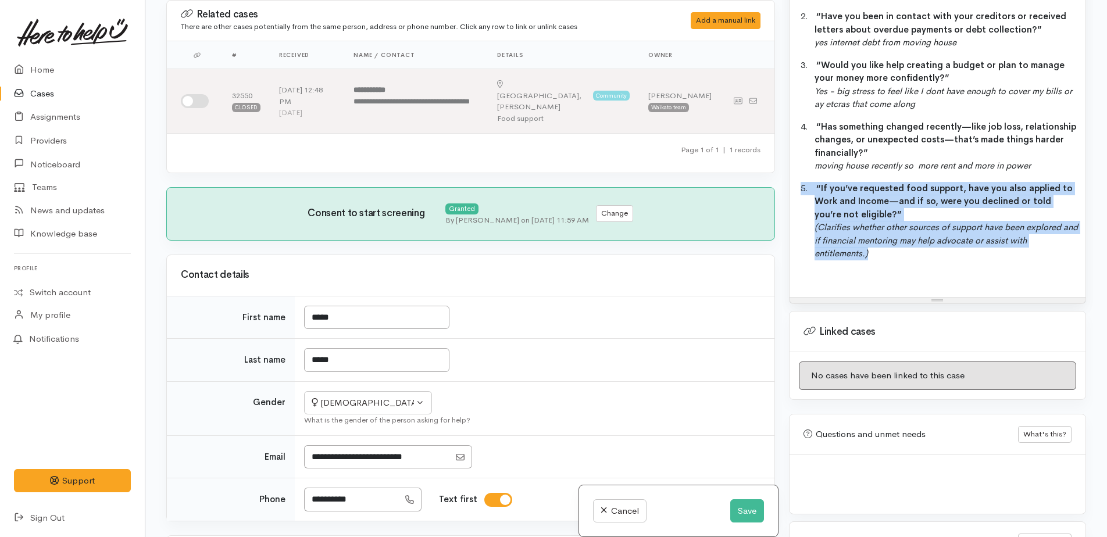
drag, startPoint x: 801, startPoint y: 194, endPoint x: 884, endPoint y: 263, distance: 108.1
click at [884, 261] on p "5. “If you’ve requested food support, have you also applied to Work and Income—…" at bounding box center [947, 221] width 265 height 79
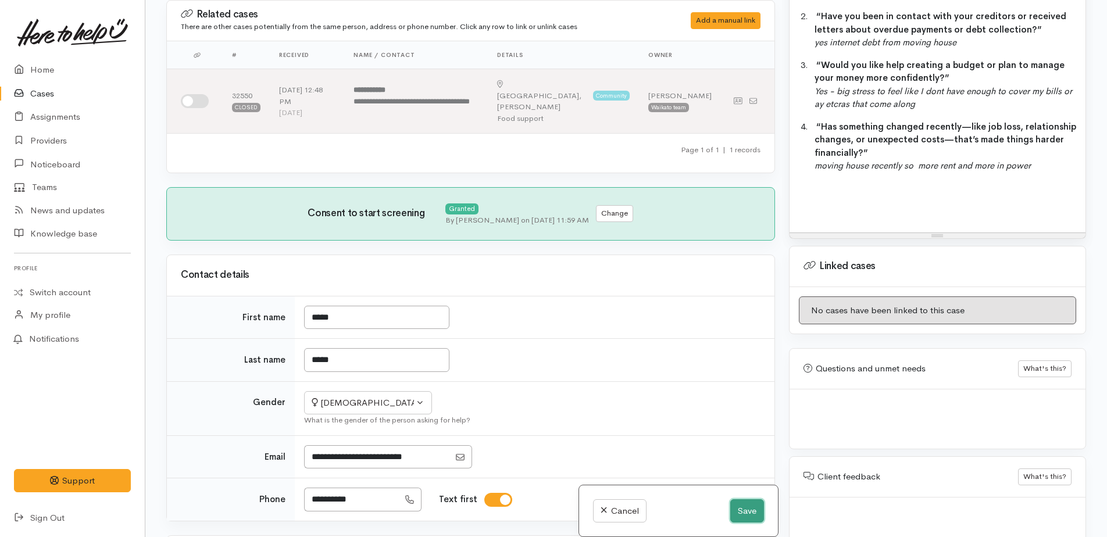
click at [740, 511] on button "Save" at bounding box center [747, 512] width 34 height 24
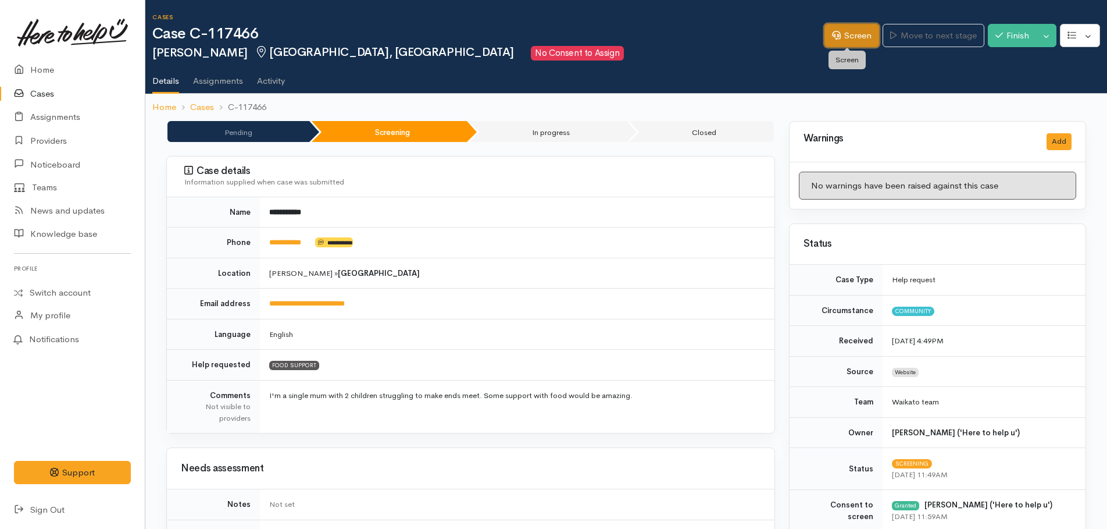
click at [834, 34] on icon at bounding box center [836, 35] width 9 height 9
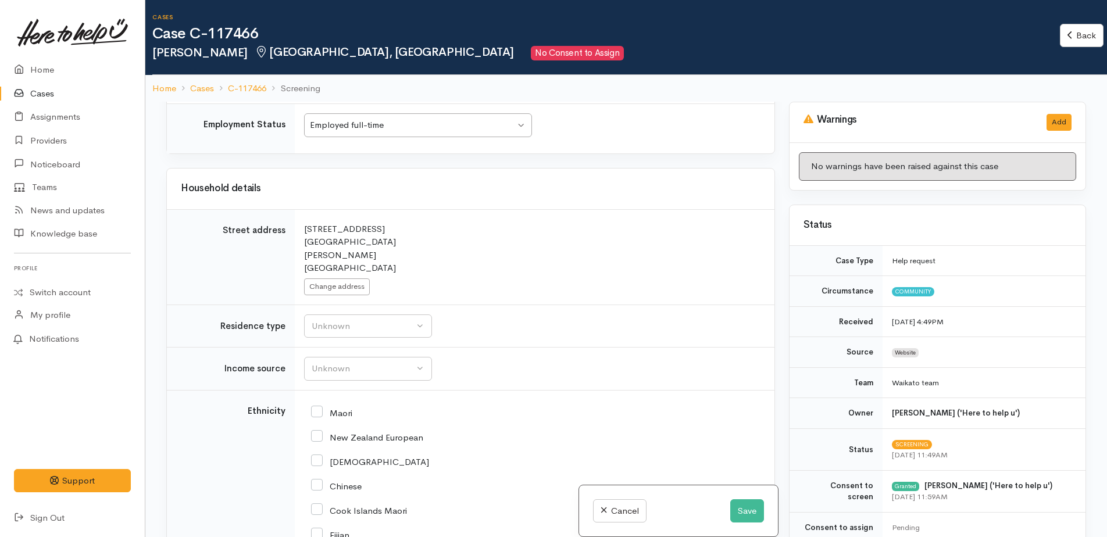
scroll to position [1338, 0]
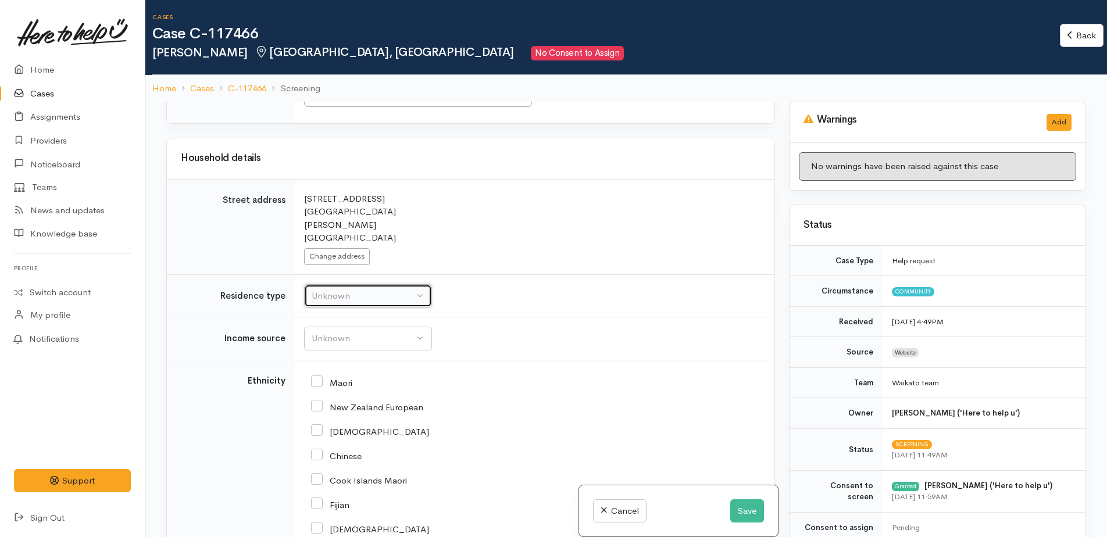
click at [388, 290] on div "Unknown" at bounding box center [363, 296] width 102 height 13
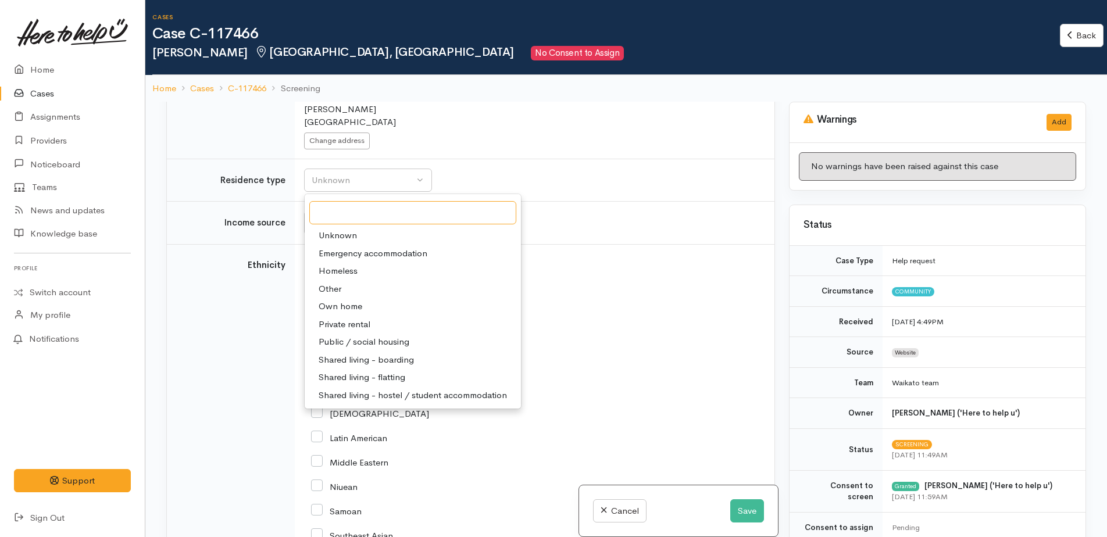
scroll to position [1454, 0]
click at [344, 318] on span "Private rental" at bounding box center [345, 324] width 52 height 13
select select "2"
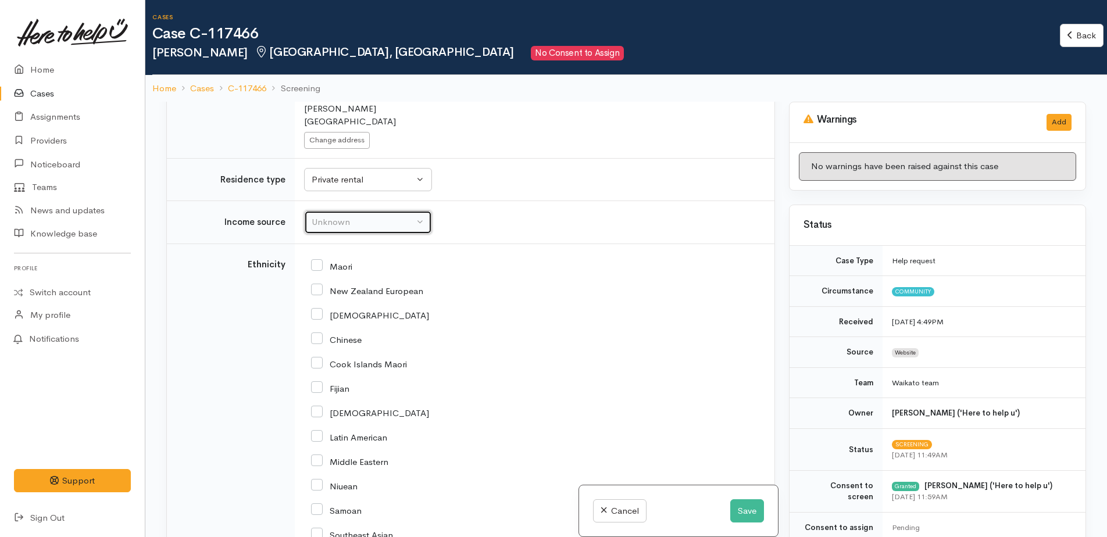
click at [348, 216] on div "Unknown" at bounding box center [363, 222] width 102 height 13
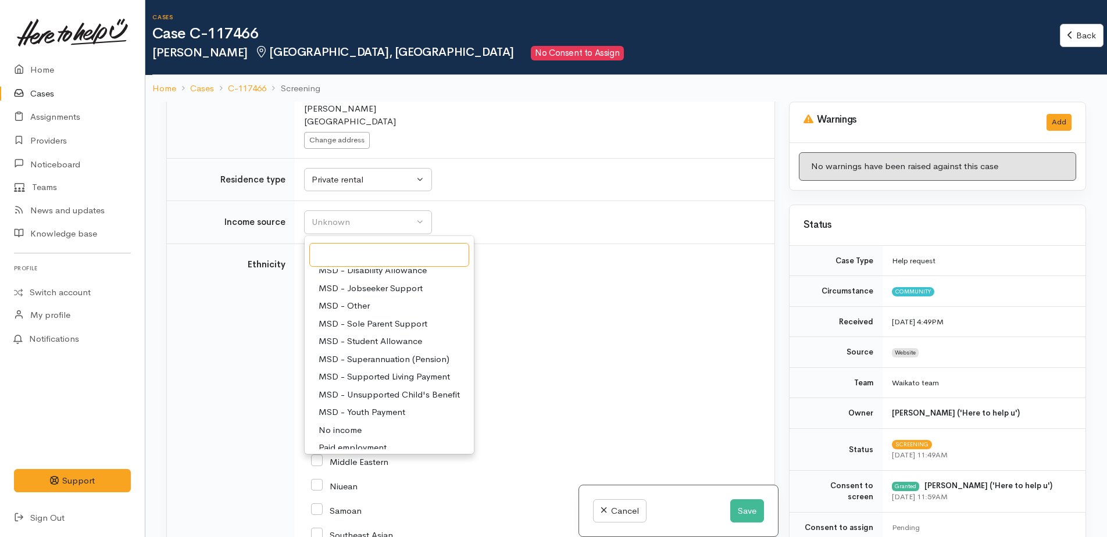
scroll to position [116, 0]
click at [369, 421] on span "Paid employment" at bounding box center [353, 427] width 68 height 13
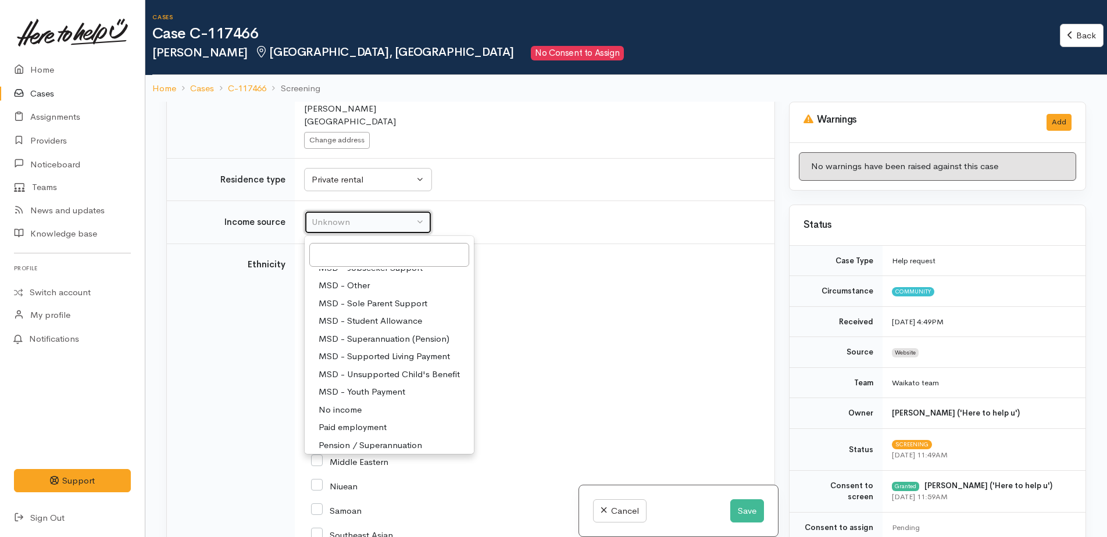
select select "1"
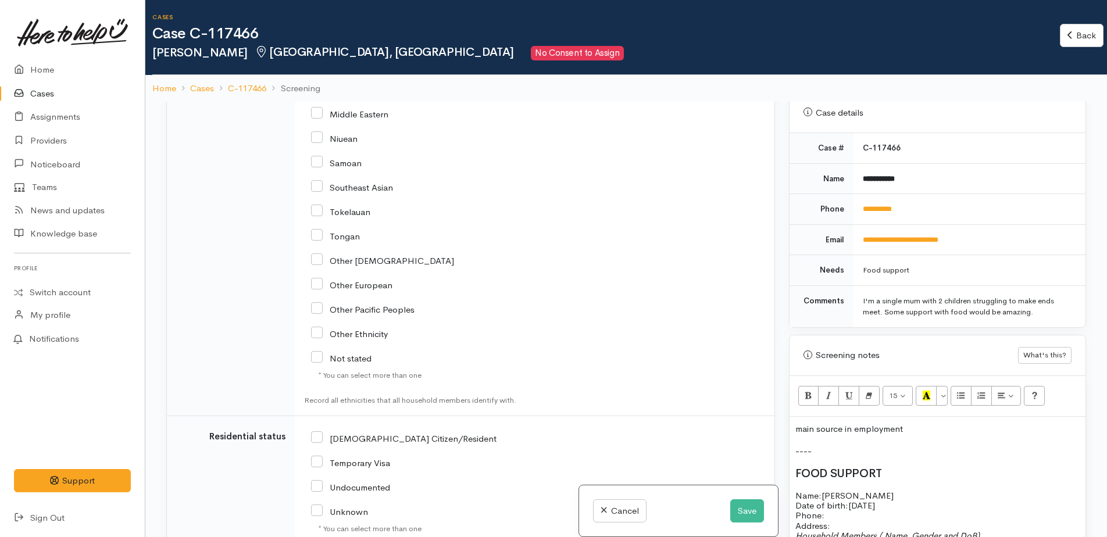
scroll to position [1803, 0]
click at [318, 432] on input "[DEMOGRAPHIC_DATA] Citizen/Resident" at bounding box center [404, 437] width 186 height 10
checkbox input "true"
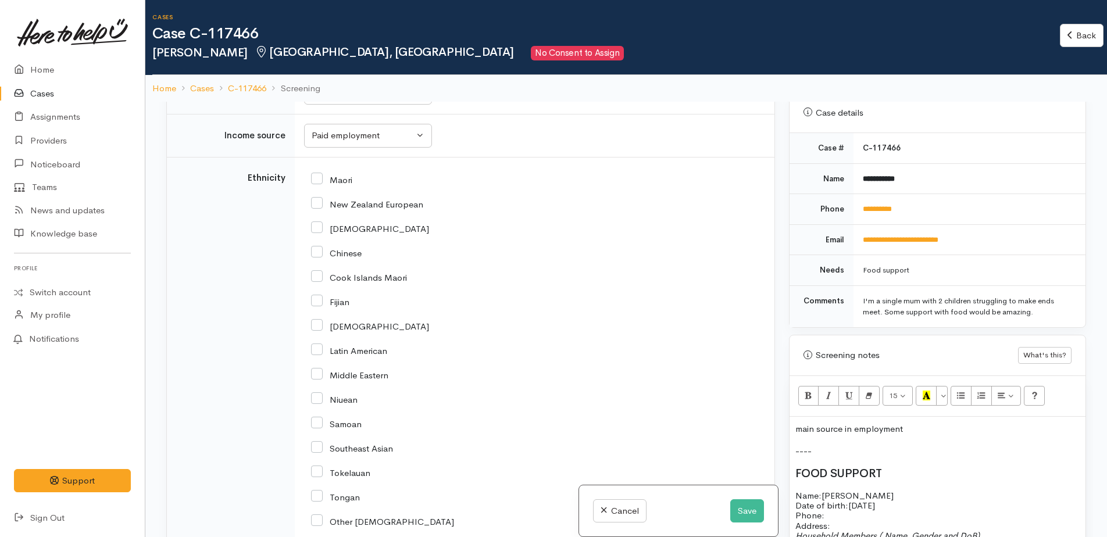
scroll to position [1512, 0]
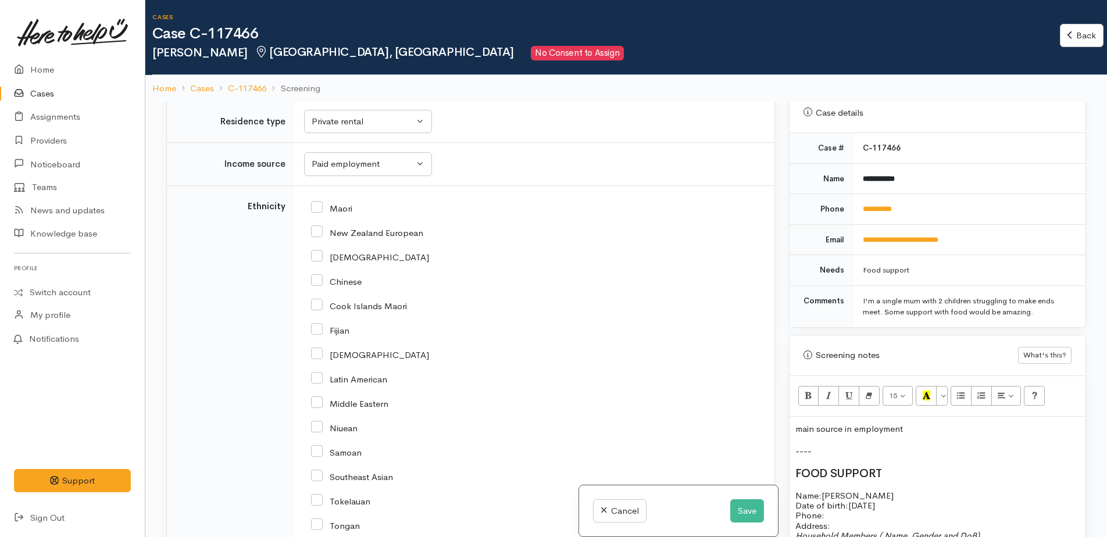
click at [318, 227] on input "New Zealand European" at bounding box center [367, 232] width 112 height 10
checkbox input "true"
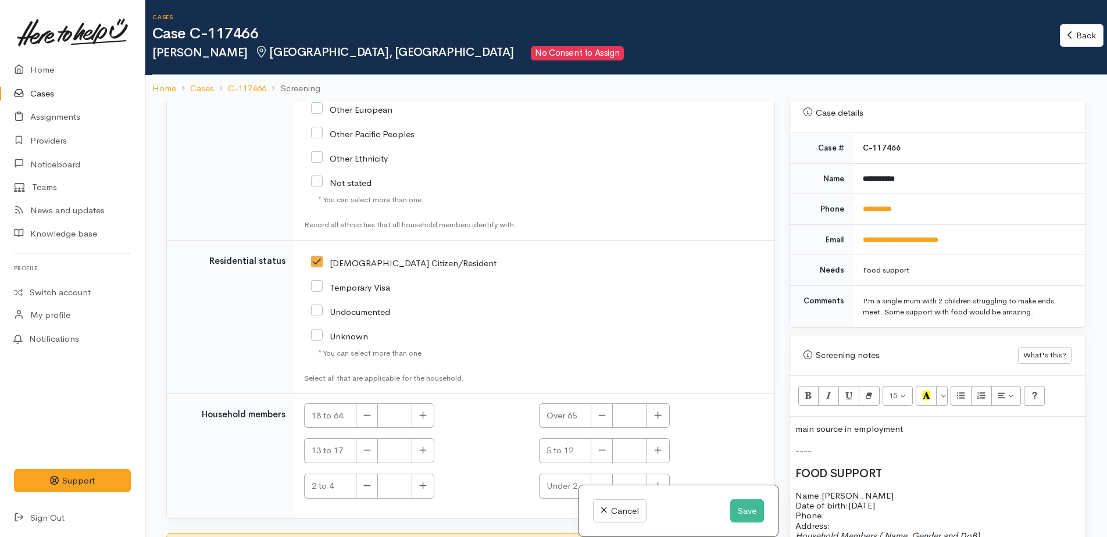
scroll to position [1979, 0]
click at [422, 411] on icon "button" at bounding box center [423, 414] width 7 height 7
type input "1"
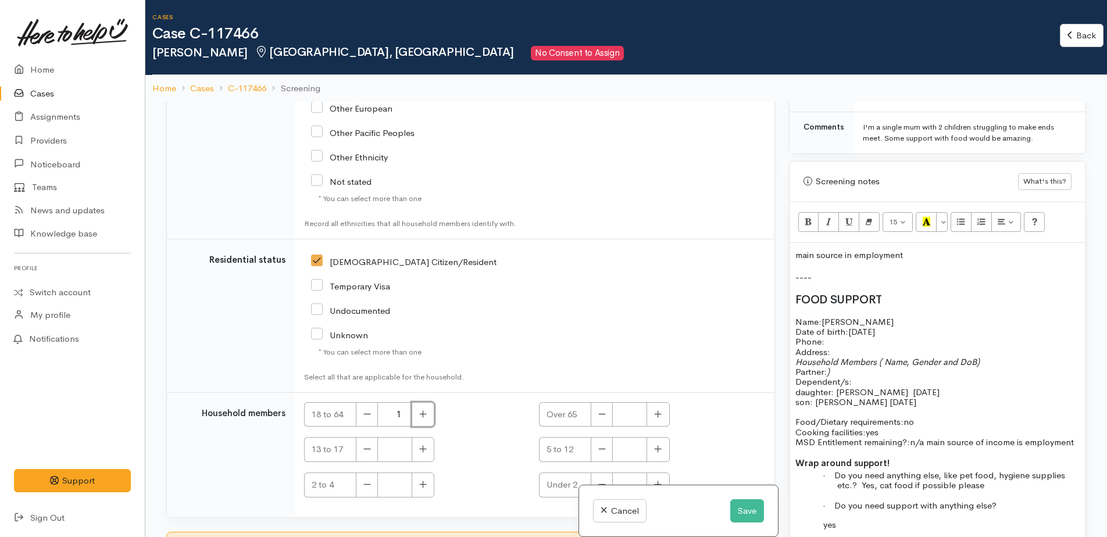
scroll to position [640, 0]
click at [426, 445] on icon "button" at bounding box center [423, 449] width 8 height 9
type input "1"
click at [655, 445] on button "button" at bounding box center [658, 449] width 23 height 25
type input "1"
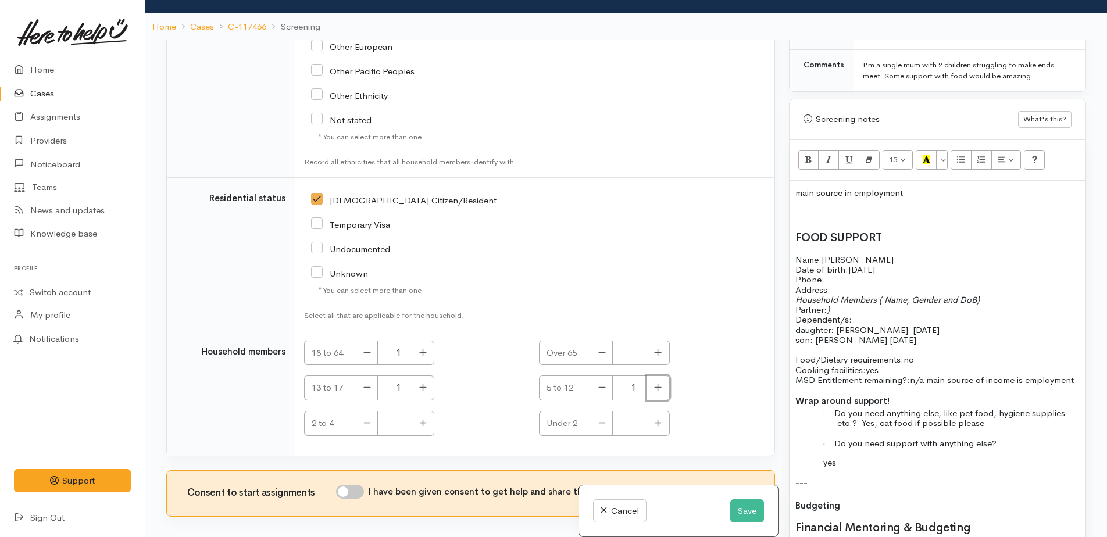
scroll to position [102, 0]
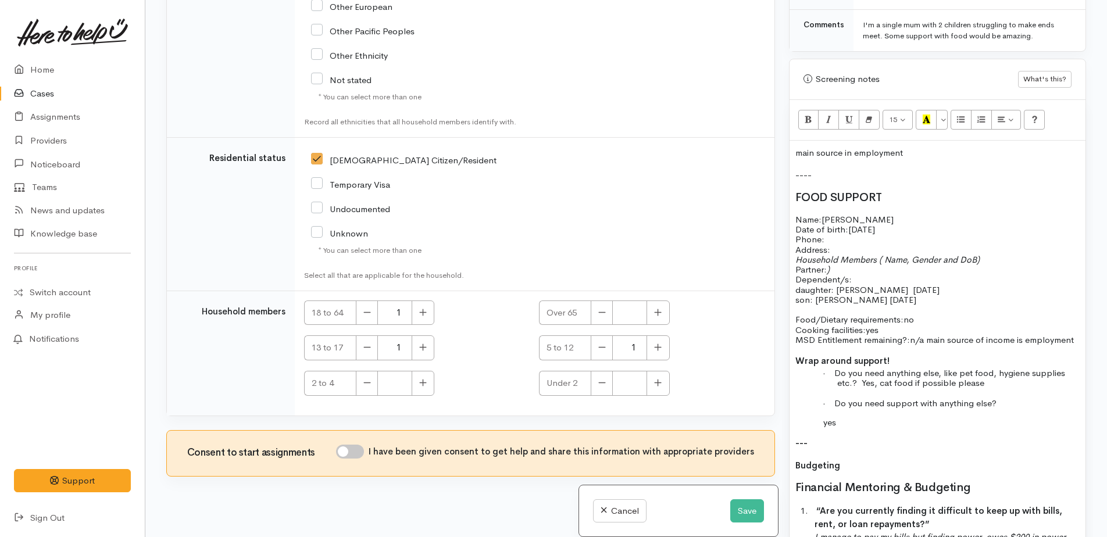
click at [345, 445] on input "I have been given consent to get help and share this information with appropria…" at bounding box center [350, 452] width 28 height 14
checkbox input "true"
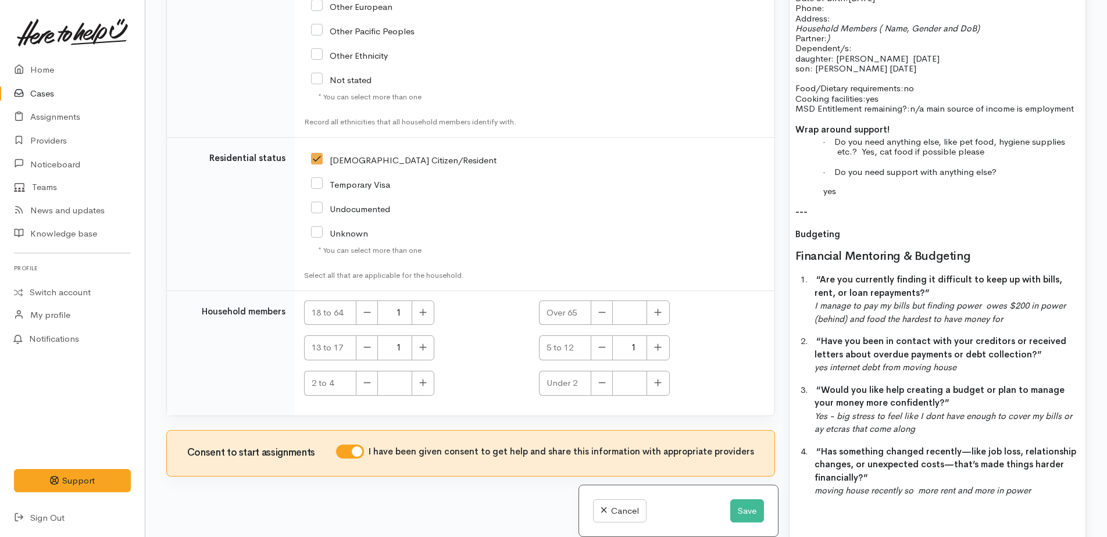
scroll to position [1047, 0]
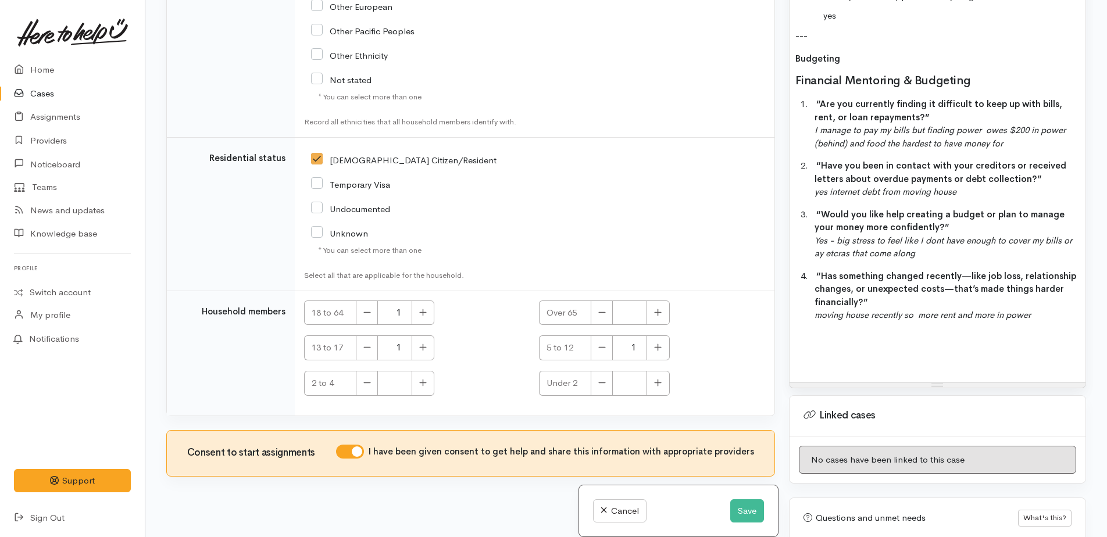
click at [811, 361] on div "main source in employment ---- FOOD SUPPORT Name: Dayna Allen Date of birth: 19…" at bounding box center [938, 58] width 296 height 648
drag, startPoint x: 518, startPoint y: 500, endPoint x: 555, endPoint y: 486, distance: 39.6
click at [518, 500] on div "Related cases There are other cases potentially from the same person, address o…" at bounding box center [470, 268] width 623 height 537
click at [735, 510] on button "Save" at bounding box center [747, 512] width 34 height 24
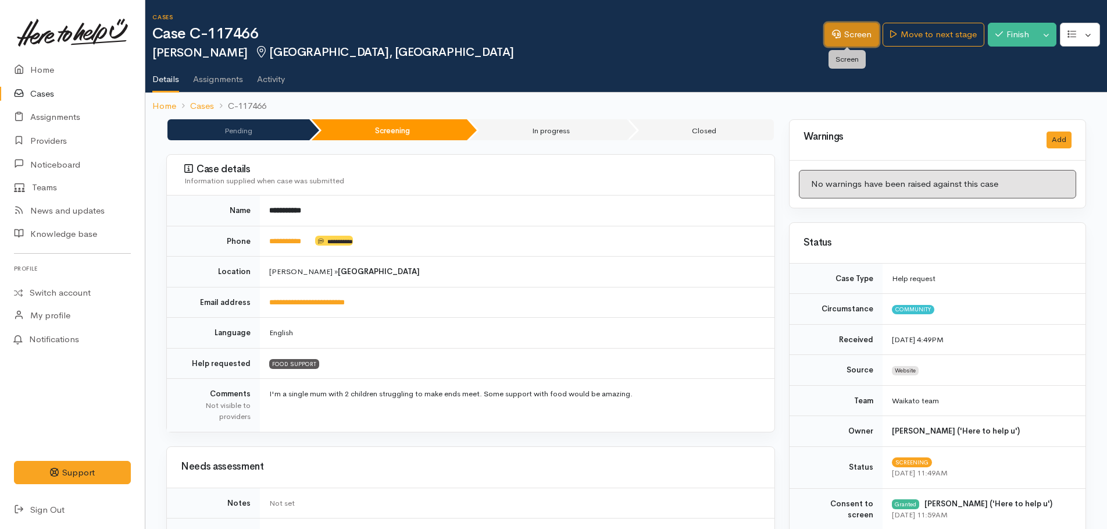
click at [840, 31] on link "Screen" at bounding box center [852, 35] width 55 height 24
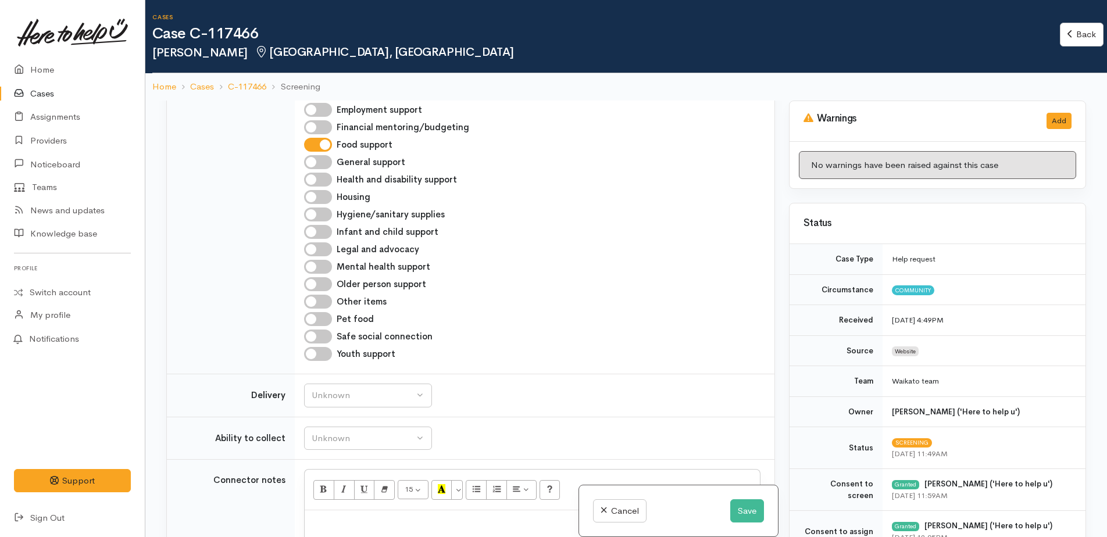
scroll to position [640, 0]
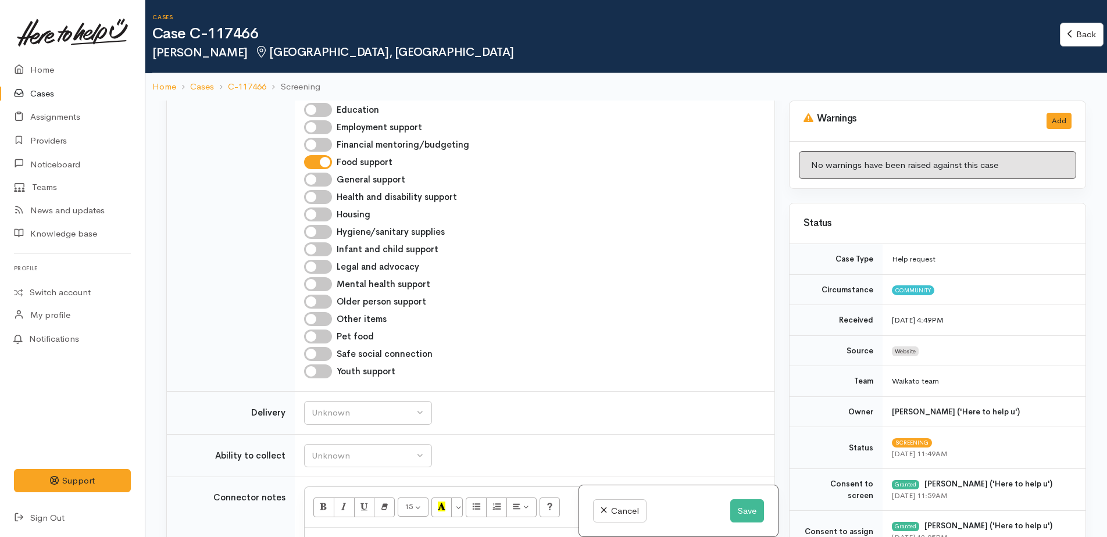
click at [308, 138] on input "Financial mentoring/budgeting" at bounding box center [318, 145] width 28 height 14
checkbox input "true"
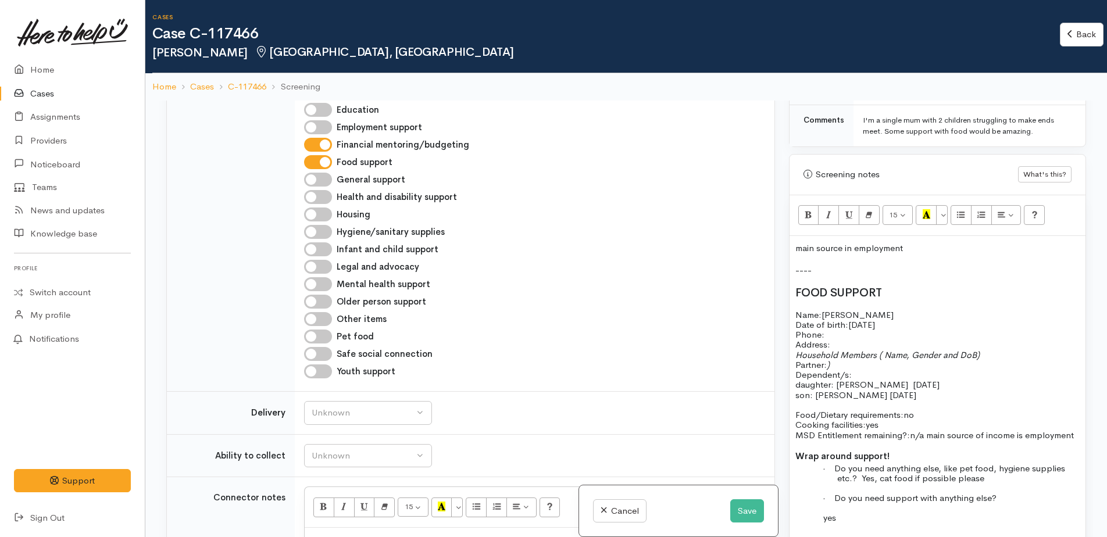
scroll to position [698, 0]
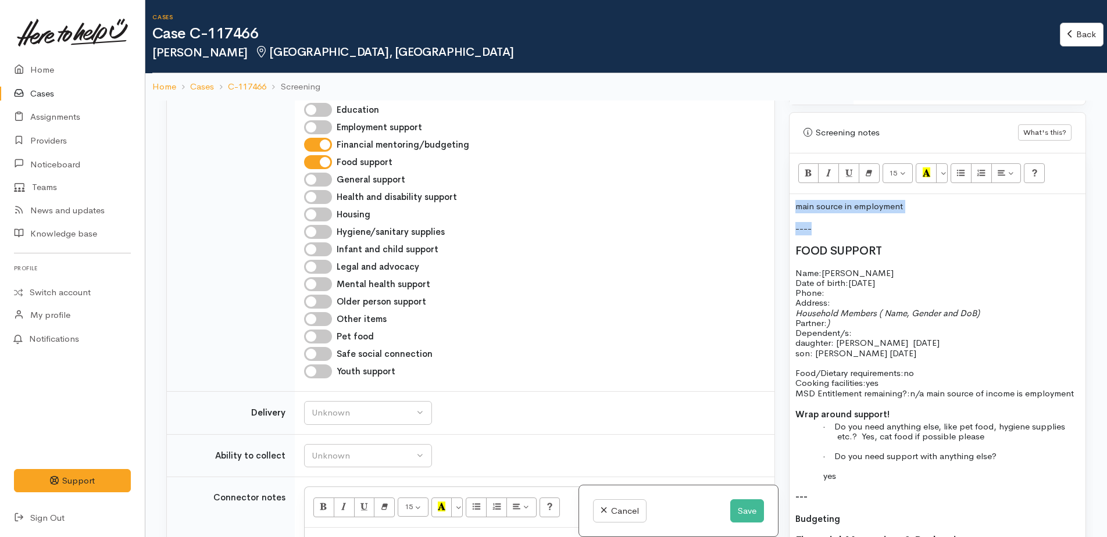
drag, startPoint x: 793, startPoint y: 205, endPoint x: 926, endPoint y: 218, distance: 133.8
click at [926, 218] on div "main source in employment ---- FOOD SUPPORT Name: Dayna Allen Date of birth: 19…" at bounding box center [938, 518] width 296 height 648
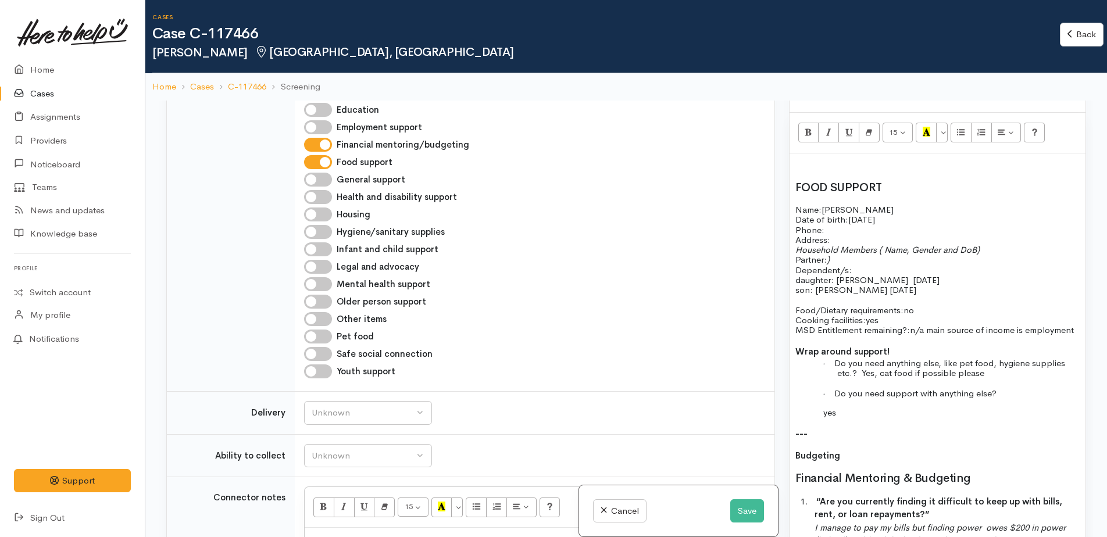
scroll to position [756, 0]
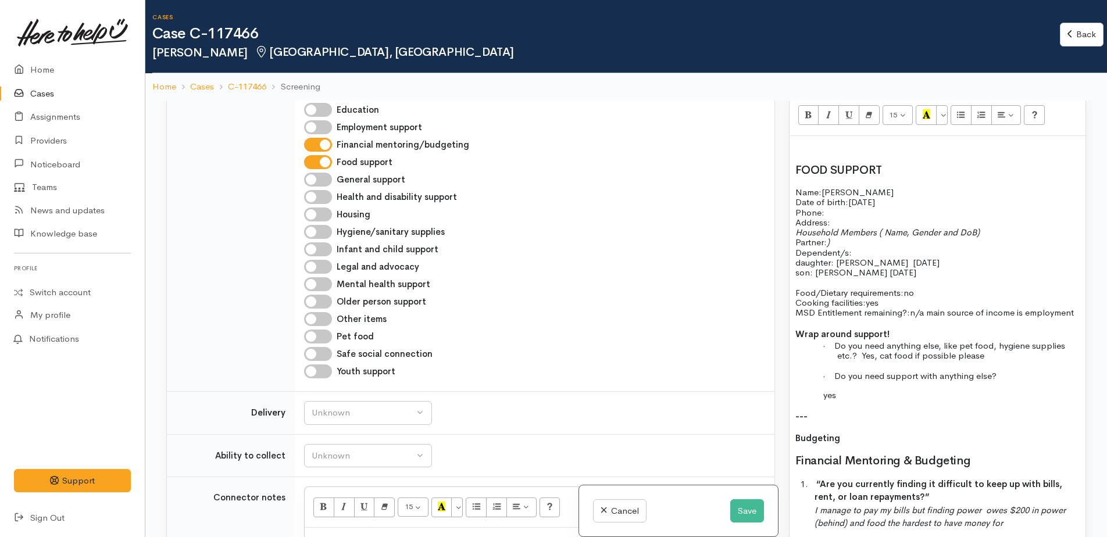
click at [857, 211] on p "Name: Dayna Allen Date of birth: 19/06/1992 Phone:" at bounding box center [938, 202] width 284 height 30
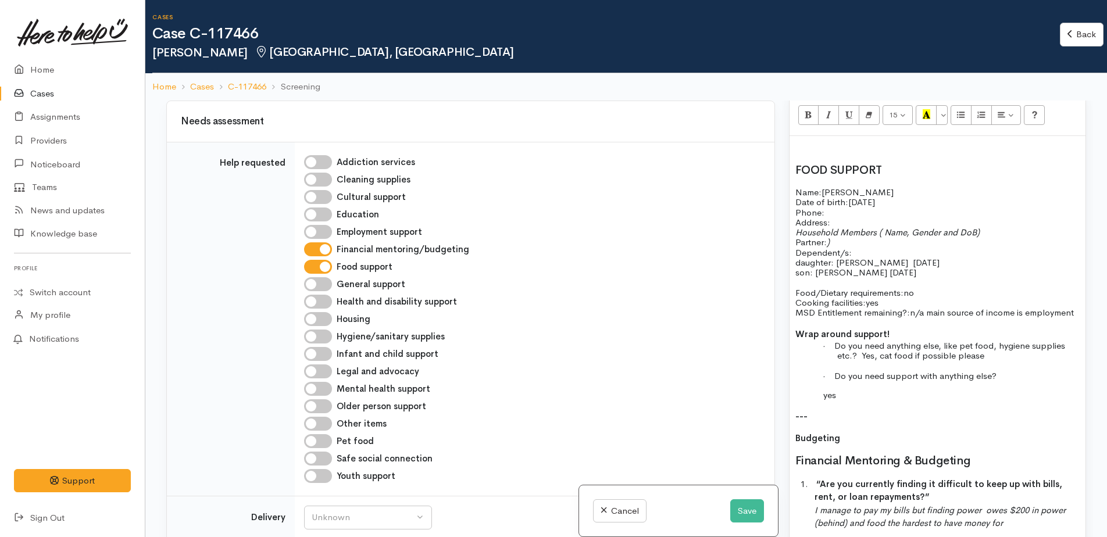
scroll to position [407, 0]
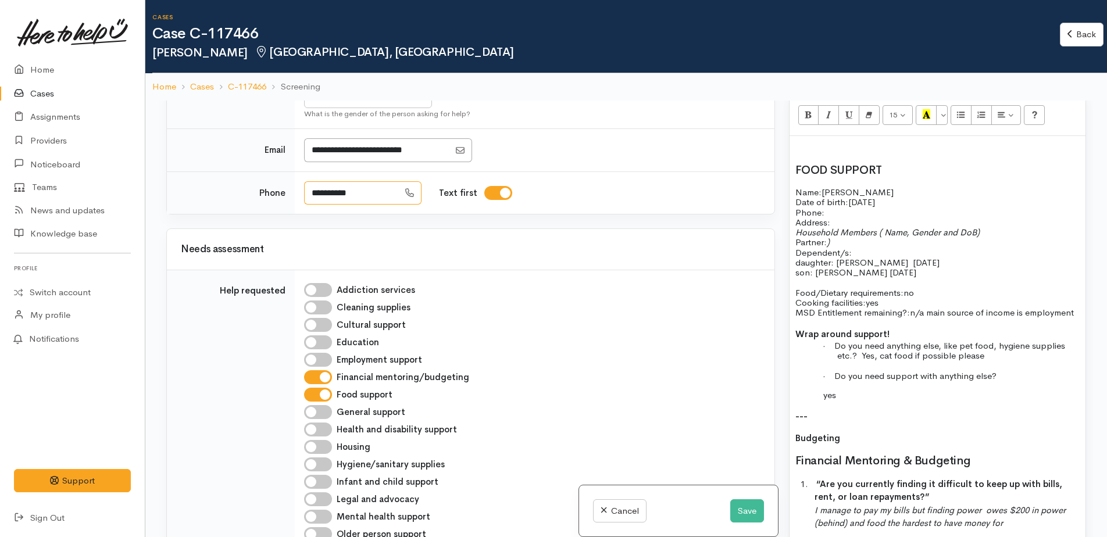
drag, startPoint x: 365, startPoint y: 178, endPoint x: 311, endPoint y: 180, distance: 54.1
click at [311, 181] on input "**********" at bounding box center [351, 193] width 95 height 24
click at [836, 223] on p "Address:" at bounding box center [938, 223] width 284 height 10
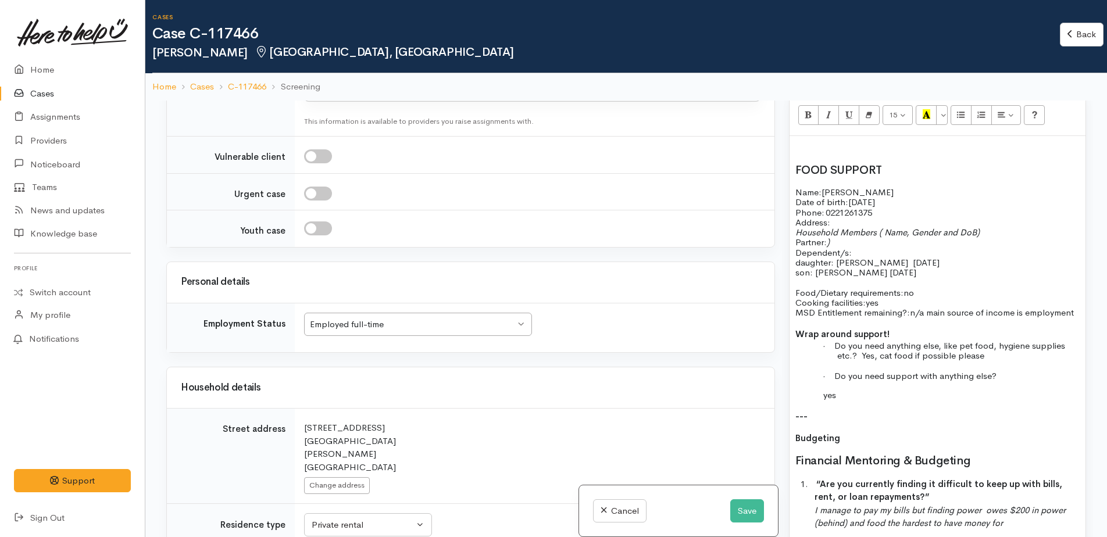
scroll to position [1279, 0]
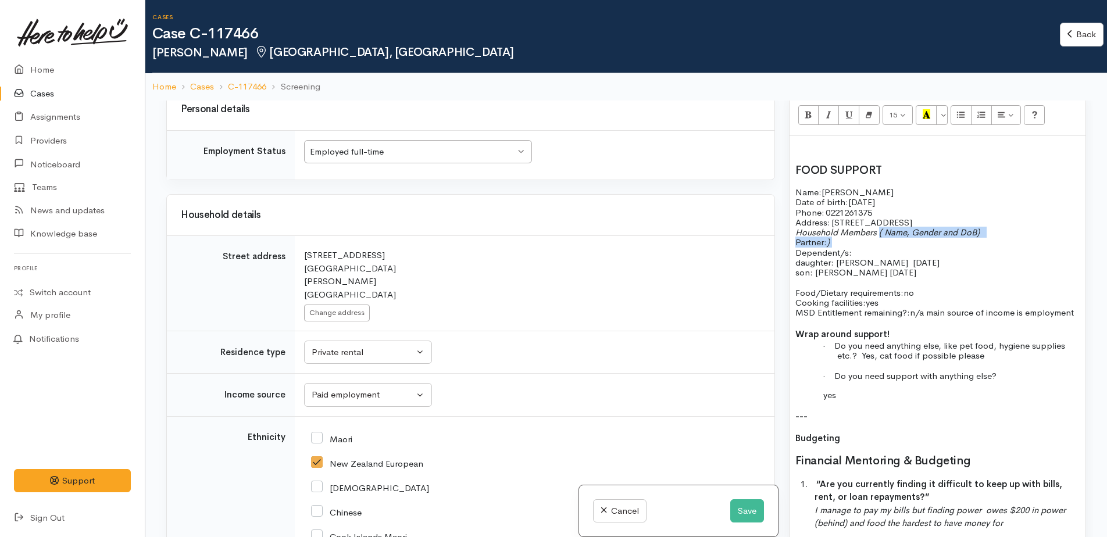
drag, startPoint x: 880, startPoint y: 233, endPoint x: 991, endPoint y: 239, distance: 111.3
click at [990, 239] on p "Household Members ( Name, Gender and DoB) Partner: ) Dependent/s:" at bounding box center [938, 242] width 284 height 30
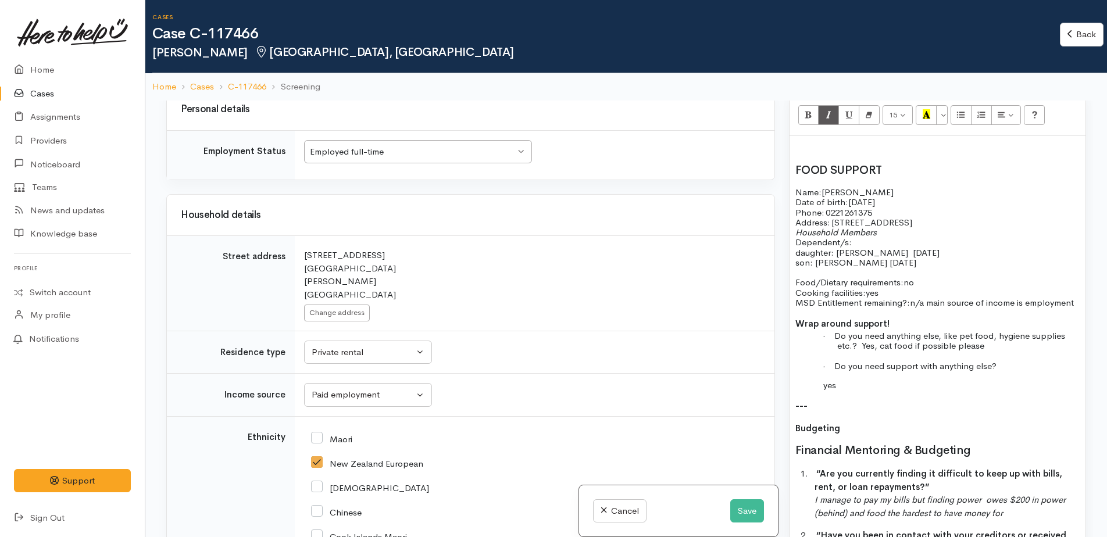
click at [947, 222] on p "Address:   13 Yorkshire Rd, Silverdale" at bounding box center [938, 223] width 284 height 10
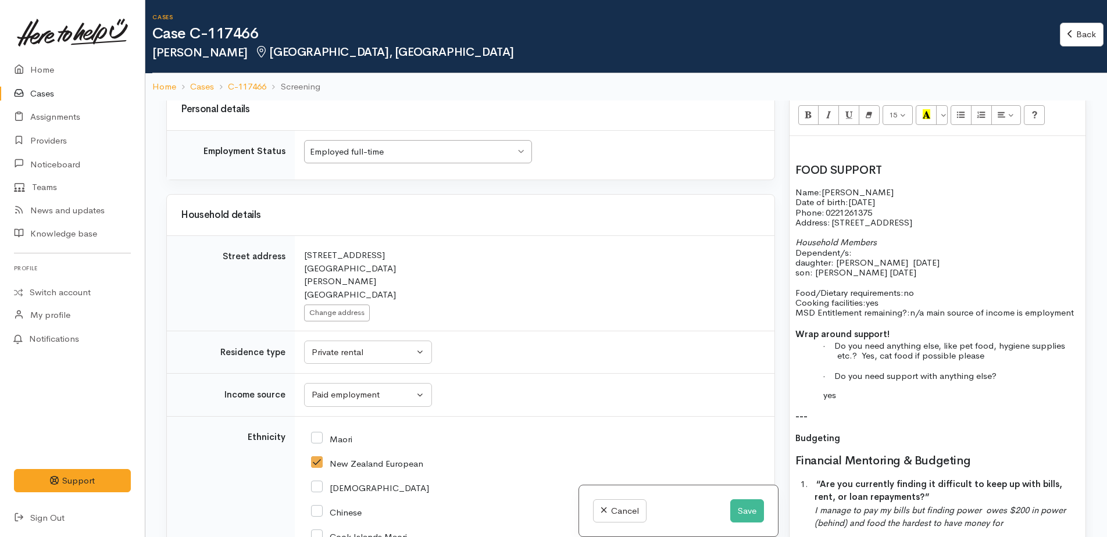
click at [860, 250] on p "Household Members Dependent/s:" at bounding box center [938, 247] width 284 height 20
click at [908, 264] on span "daughter: Tayla Allen, DOB: 23/2/2012" at bounding box center [919, 262] width 247 height 11
click at [871, 272] on span "son: Hunter Chubb 20/11/2017" at bounding box center [856, 272] width 121 height 11
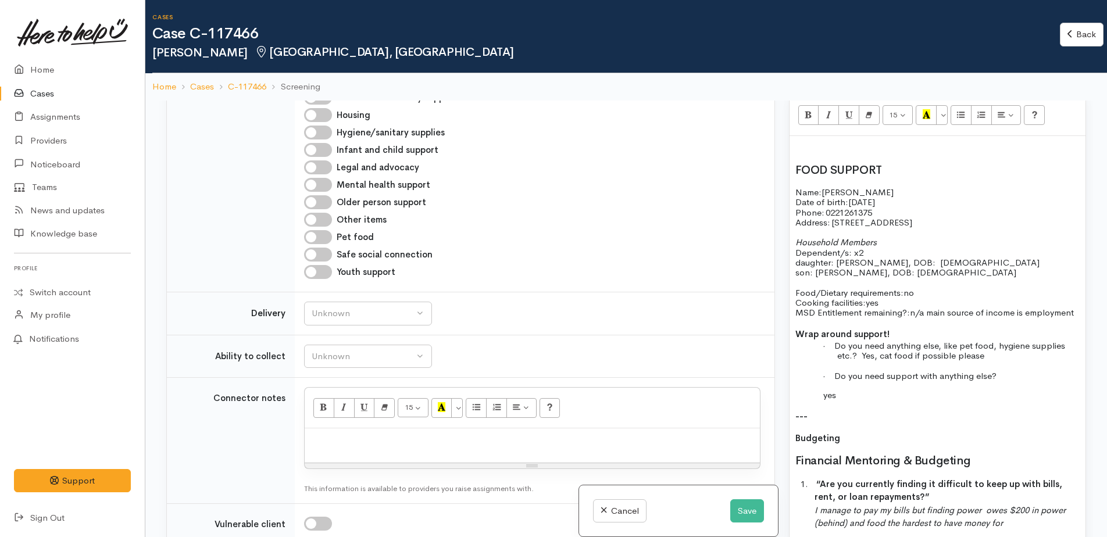
scroll to position [640, 0]
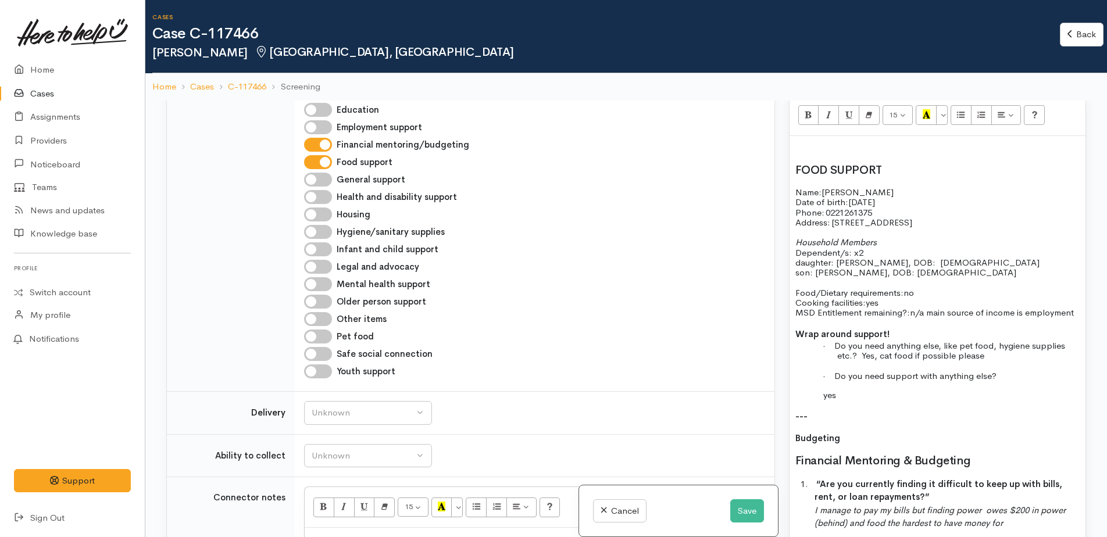
click at [309, 225] on input "Hygiene/sanitary supplies" at bounding box center [318, 232] width 28 height 14
checkbox input "true"
click at [315, 330] on input "Pet food" at bounding box center [318, 337] width 28 height 14
checkbox input "true"
click at [1001, 361] on p "· Do you need anything else, like pet food, hygiene supplies etc.? Yes, cat foo…" at bounding box center [958, 351] width 243 height 20
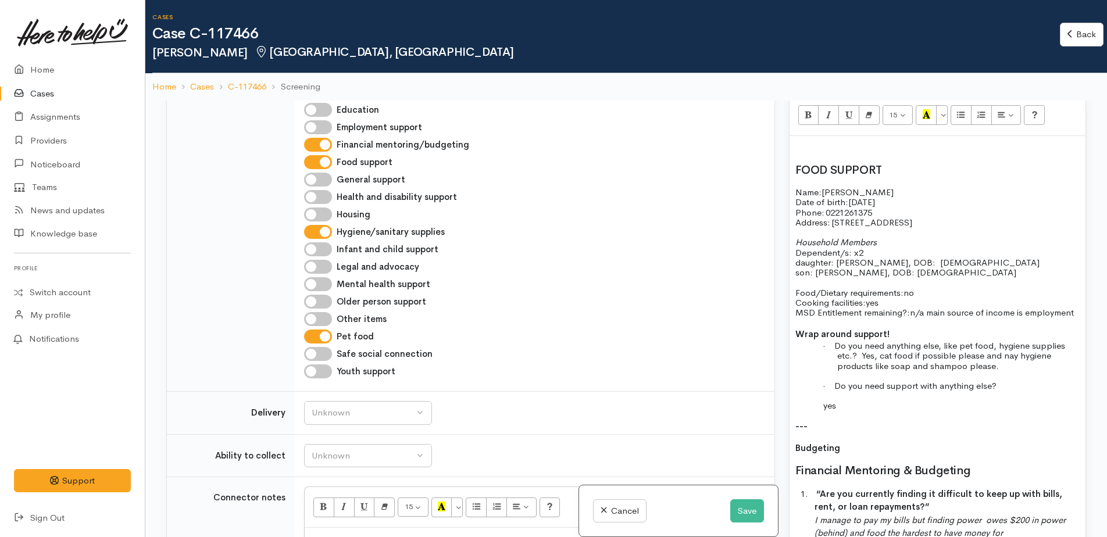
click at [1017, 369] on span "Do you need anything else, like pet food, hygiene supplies etc.? Yes, cat food …" at bounding box center [950, 355] width 231 height 31
click at [874, 361] on span "Do you need anything else, like pet food, hygiene supplies etc.? Yes, cat food …" at bounding box center [950, 350] width 231 height 21
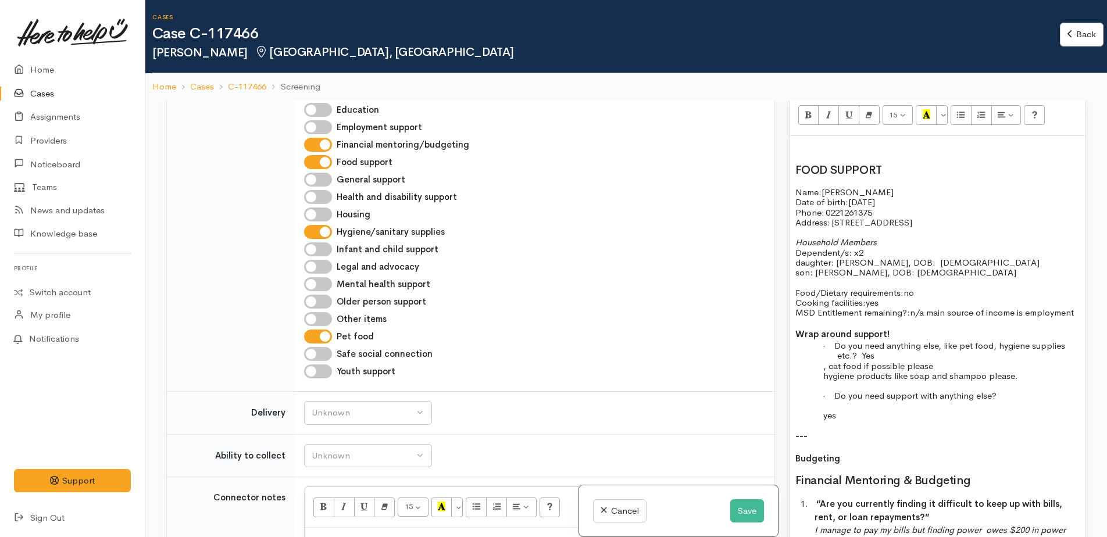
click at [827, 372] on span ", cat food if possible please" at bounding box center [879, 366] width 110 height 11
click at [825, 382] on span "hygiene products like soap and shampoo please." at bounding box center [921, 375] width 195 height 11
click at [842, 382] on span "- hygiene products like soap and shampoo please." at bounding box center [929, 375] width 211 height 11
click at [843, 420] on p "yes" at bounding box center [958, 416] width 243 height 10
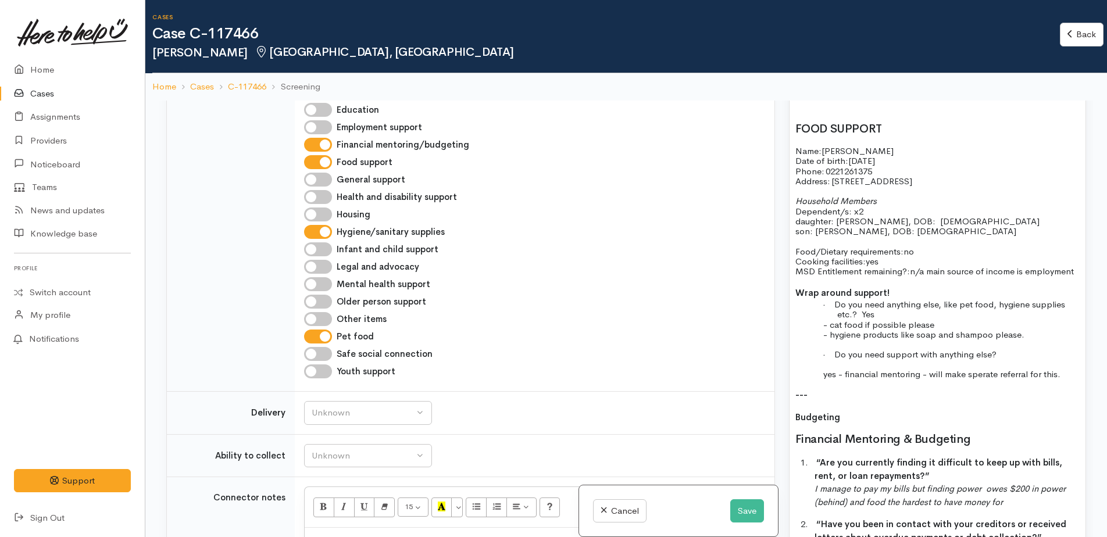
scroll to position [872, 0]
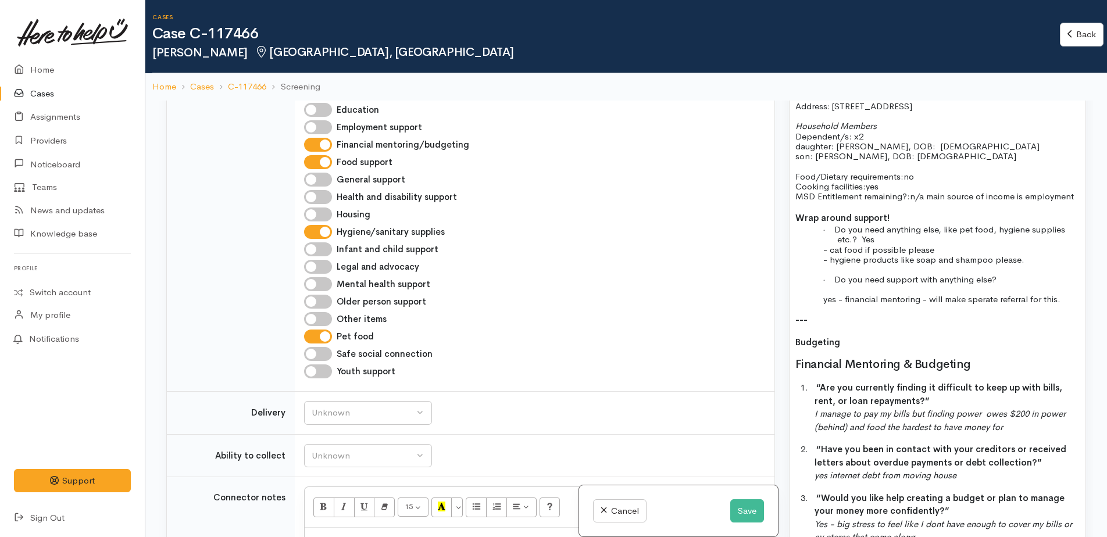
drag, startPoint x: 794, startPoint y: 348, endPoint x: 862, endPoint y: 347, distance: 68.1
click at [862, 347] on div "FOOD SUPPORT Name: Dayna Allen Date of birth: 19/06/1992 Phone:   0221261375 Ad…" at bounding box center [938, 343] width 296 height 646
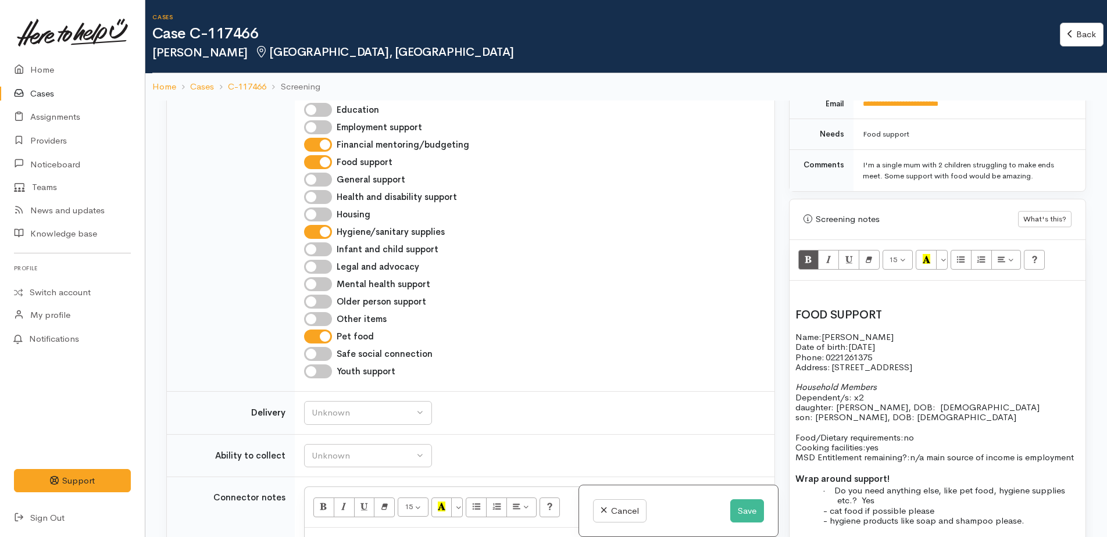
scroll to position [640, 0]
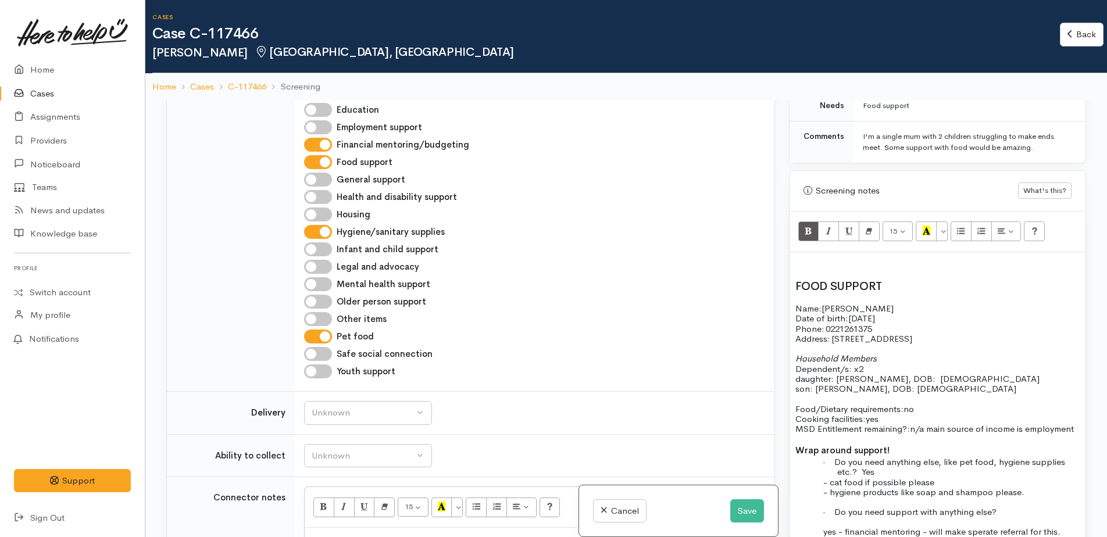
drag, startPoint x: 795, startPoint y: 310, endPoint x: 954, endPoint y: 337, distance: 161.7
copy div "Name: Dayna Allen Date of birth: 19/06/1992 Phone:   0221261375 Address:   13 Y…"
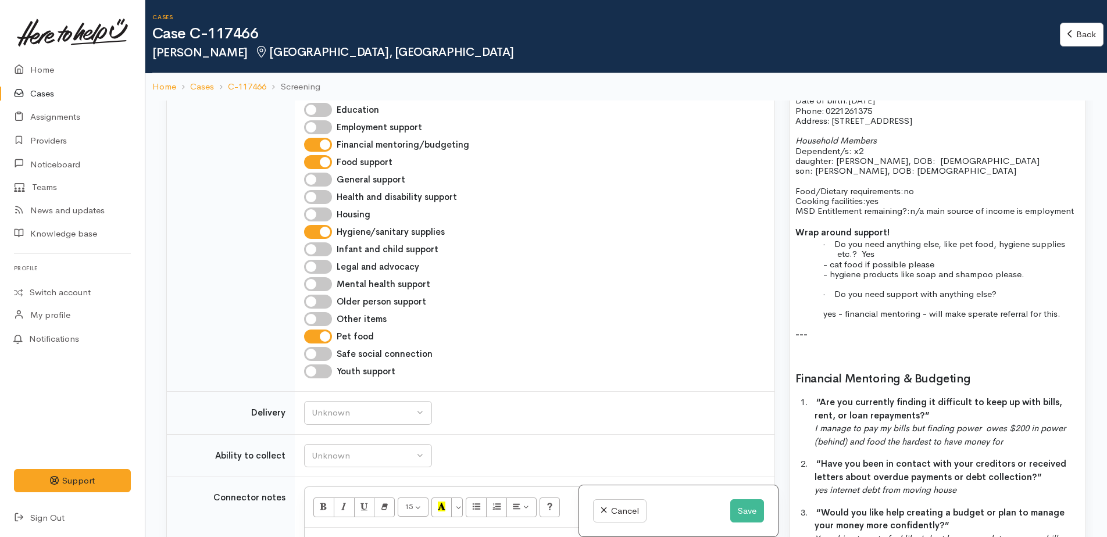
scroll to position [989, 0]
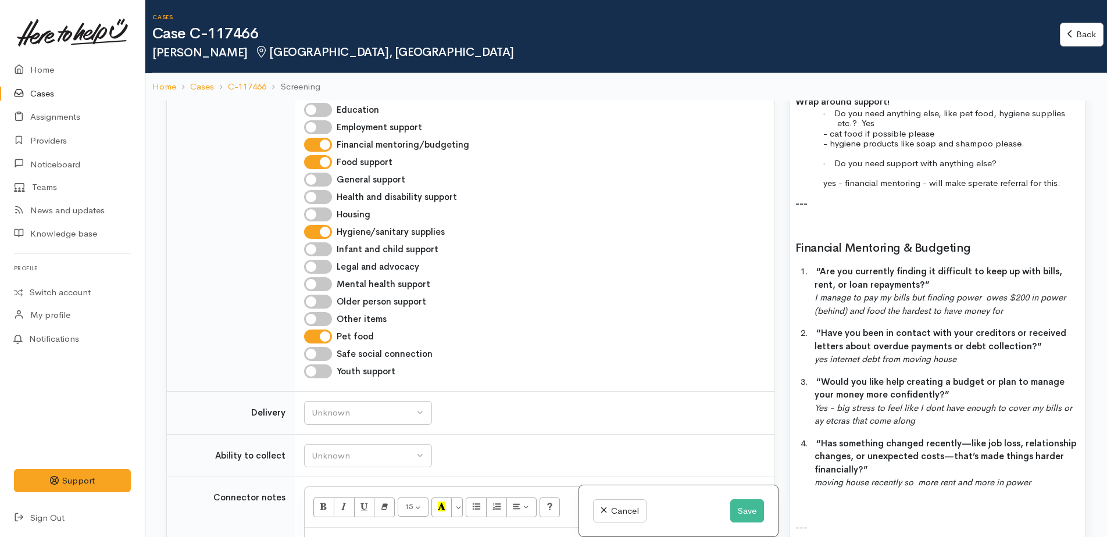
click at [979, 255] on h2 "Financial Mentoring & Budgeting" at bounding box center [938, 248] width 284 height 13
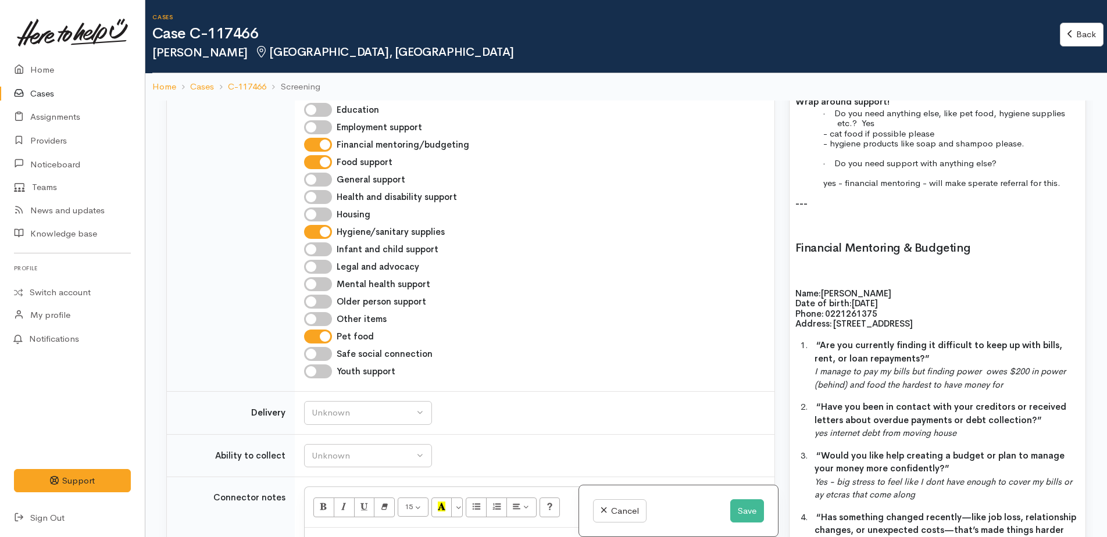
click at [810, 278] on h2 at bounding box center [938, 271] width 284 height 13
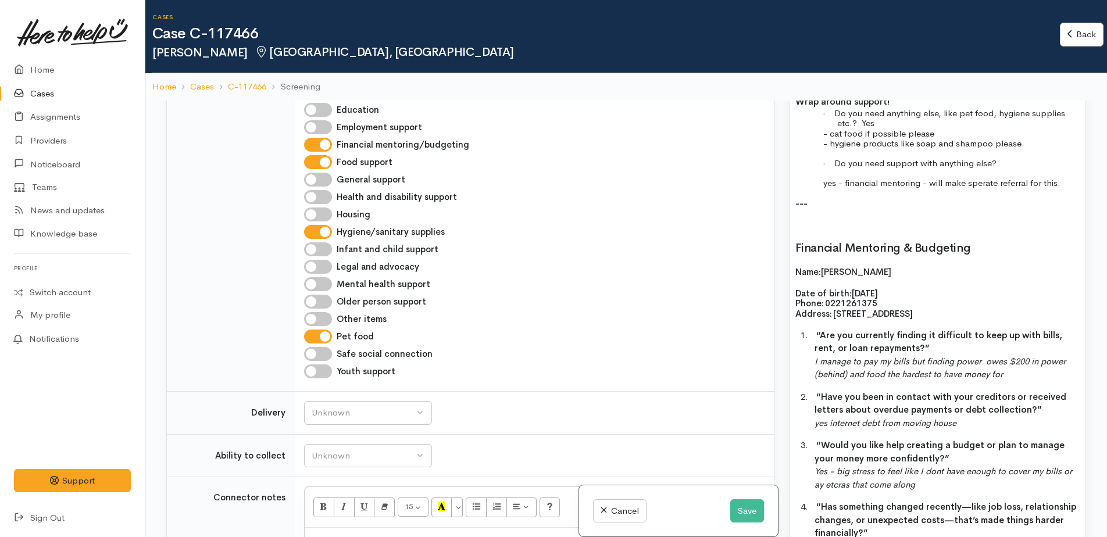
click at [924, 372] on icon "I manage to pay my bills but finding power owes $200 in power (behind) and food…" at bounding box center [940, 368] width 251 height 24
click at [936, 373] on icon "Owes $200 in power (behind) and food the hardest to have money for" at bounding box center [944, 368] width 259 height 24
click at [1069, 380] on icon "Owes $200 in power. Finding it harder to cover the bills and have enough left o…" at bounding box center [944, 368] width 258 height 24
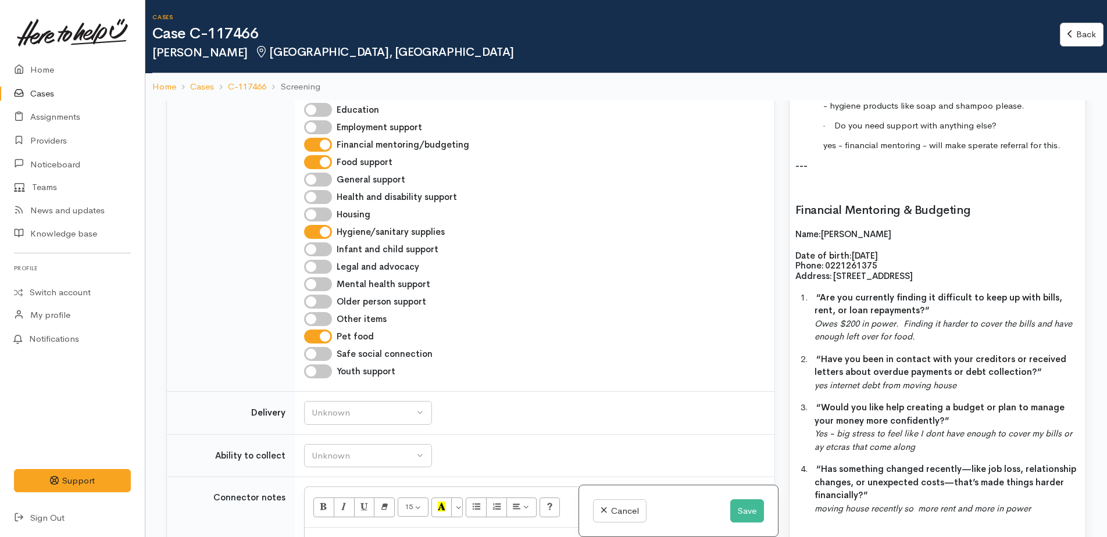
scroll to position [1047, 0]
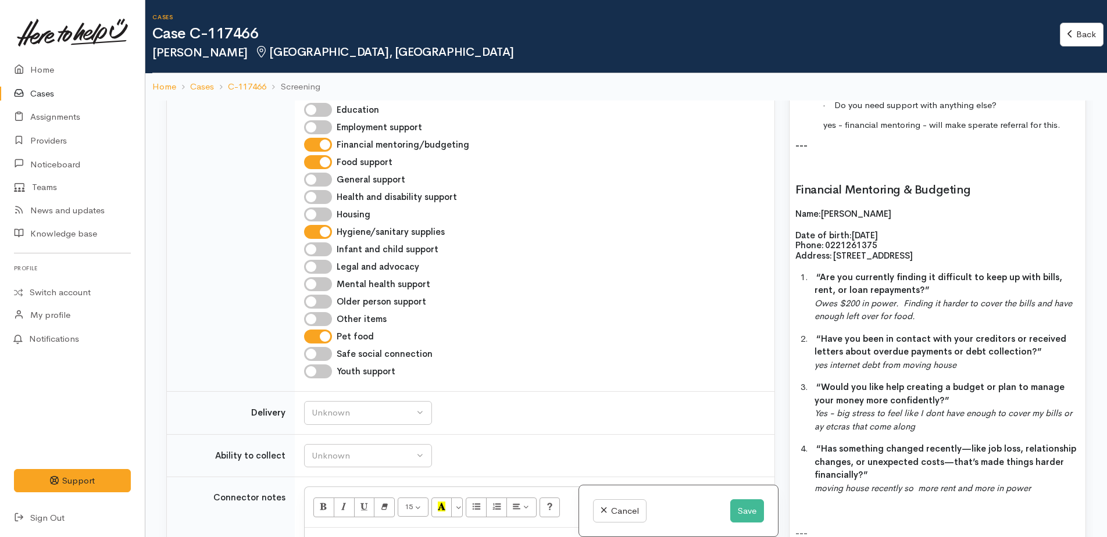
click at [965, 372] on p "2. “Have you been in contact with your creditors or received letters about over…" at bounding box center [947, 353] width 265 height 40
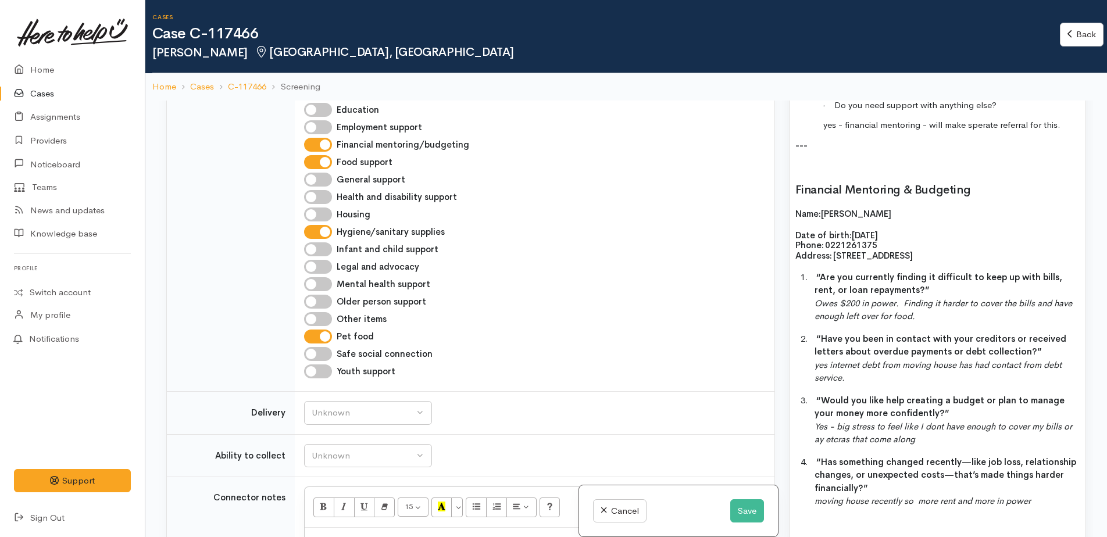
click at [839, 436] on icon "Yes - big stress to feel like I dont have enough to cover my bills or ay etcras…" at bounding box center [944, 433] width 258 height 24
click at [986, 447] on p "3. “Would you like help creating a budget or plan to manage your money more con…" at bounding box center [947, 420] width 265 height 52
drag, startPoint x: 963, startPoint y: 459, endPoint x: 953, endPoint y: 425, distance: 35.7
click at [910, 396] on div "FOOD SUPPORT Name: Dayna Allen Date of birth: 19/06/1992 Phone:   0221261375 Ad…" at bounding box center [938, 206] width 296 height 723
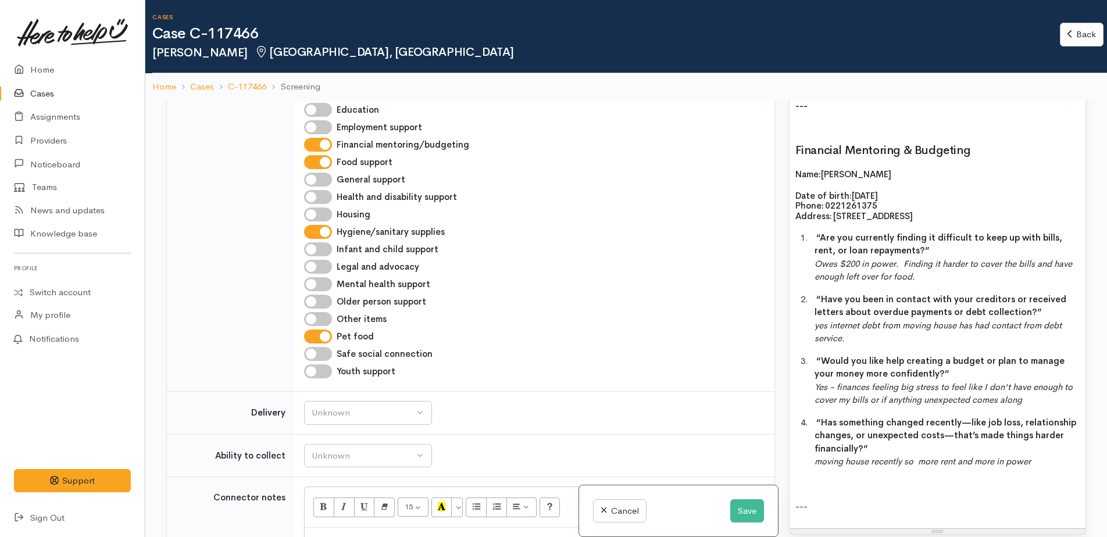
scroll to position [1163, 0]
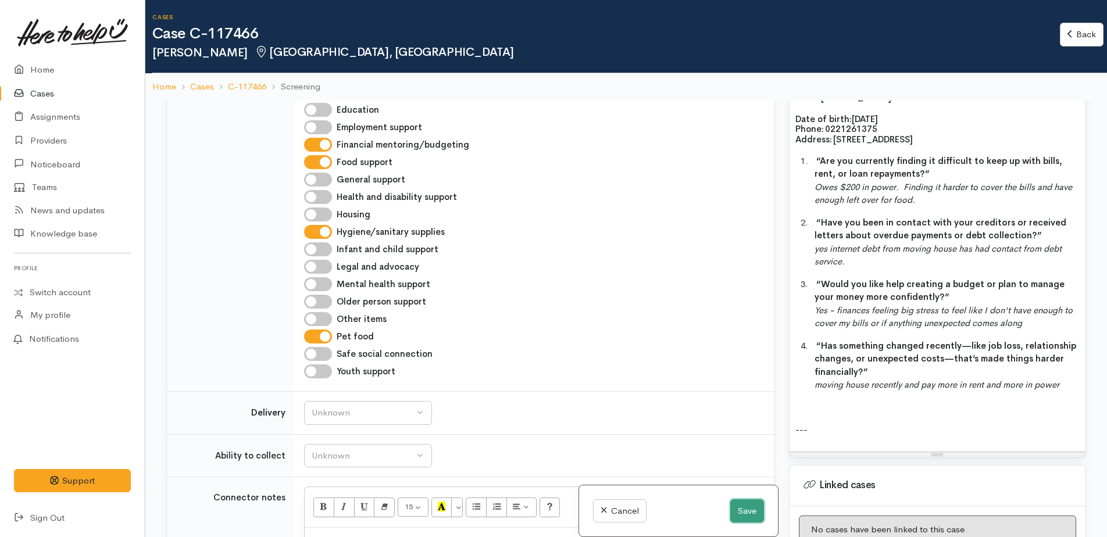
click at [745, 512] on button "Save" at bounding box center [747, 512] width 34 height 24
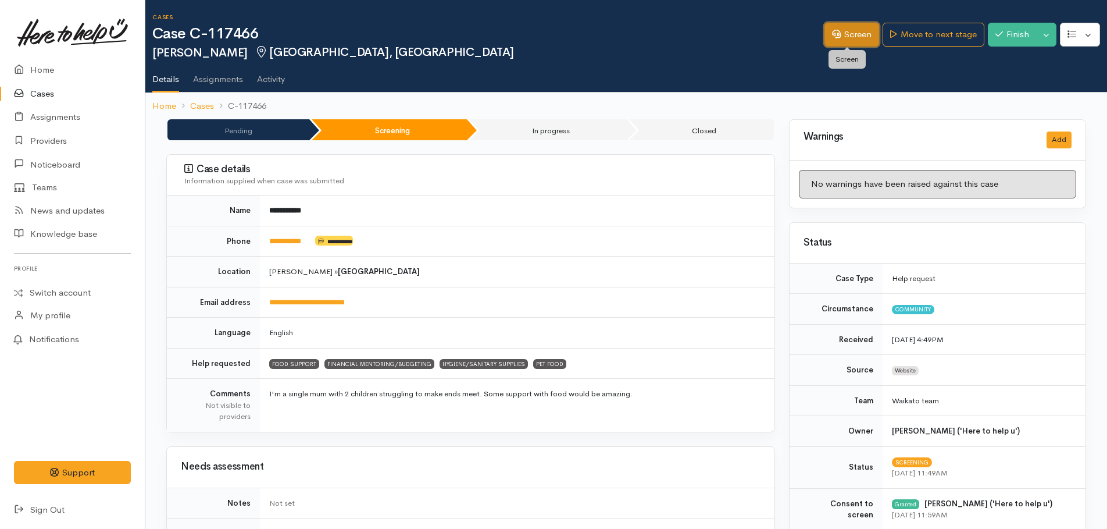
click at [846, 28] on link "Screen" at bounding box center [852, 35] width 55 height 24
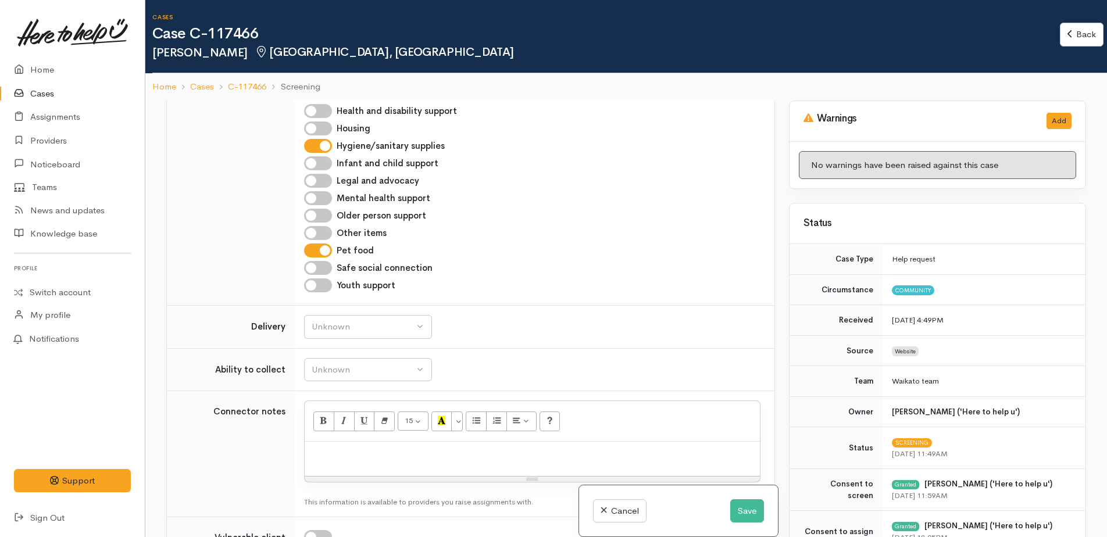
scroll to position [873, 0]
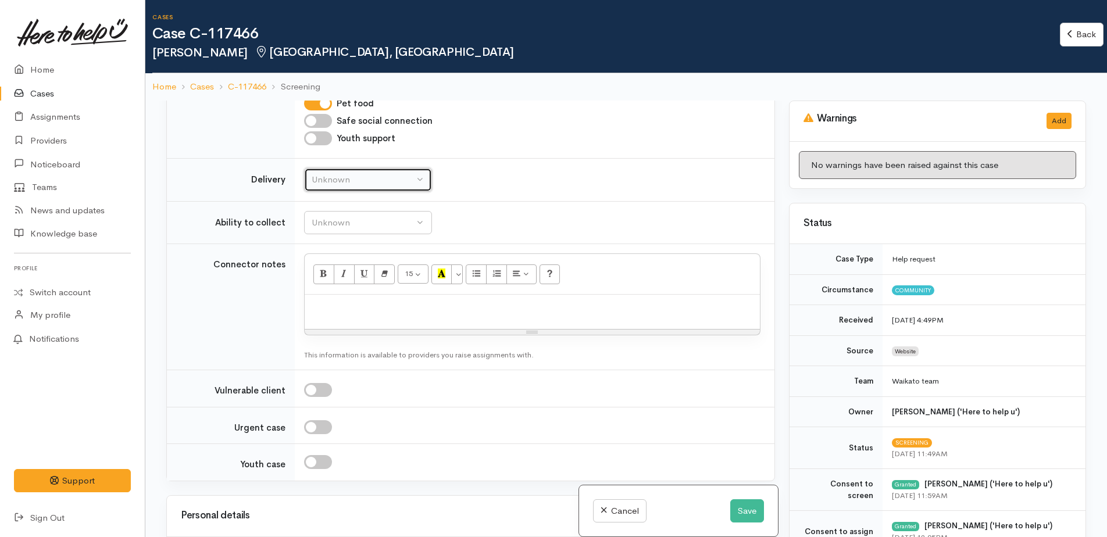
click at [335, 173] on div "Unknown" at bounding box center [363, 179] width 102 height 13
drag, startPoint x: 333, startPoint y: 276, endPoint x: 331, endPoint y: 251, distance: 25.1
click at [332, 280] on link "No" at bounding box center [368, 289] width 127 height 18
select select "1"
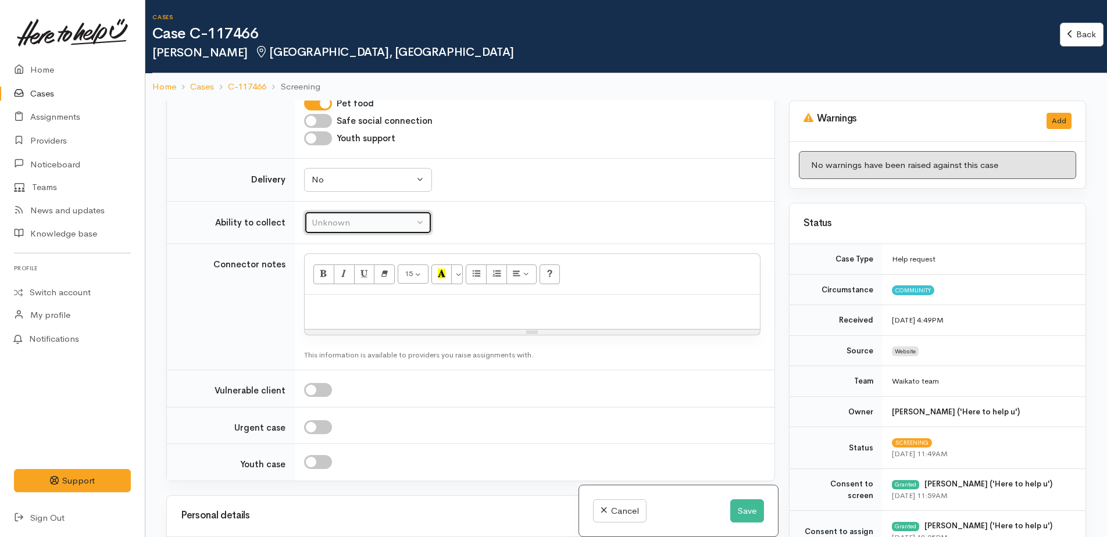
drag, startPoint x: 341, startPoint y: 207, endPoint x: 344, endPoint y: 214, distance: 7.4
click at [341, 216] on div "Unknown" at bounding box center [363, 222] width 102 height 13
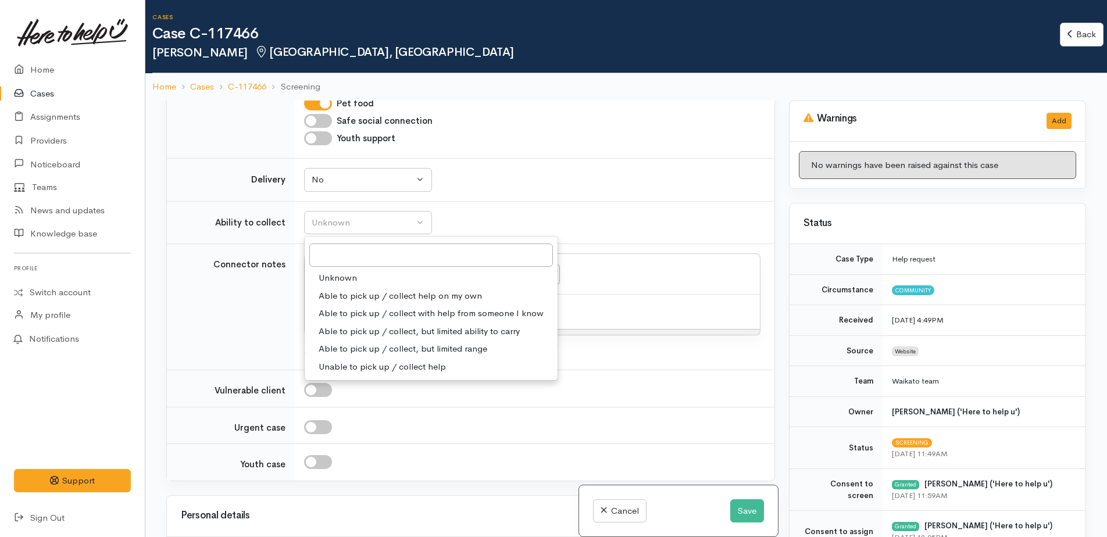
click at [351, 290] on span "Able to pick up / collect help on my own" at bounding box center [400, 296] width 163 height 13
select select "2"
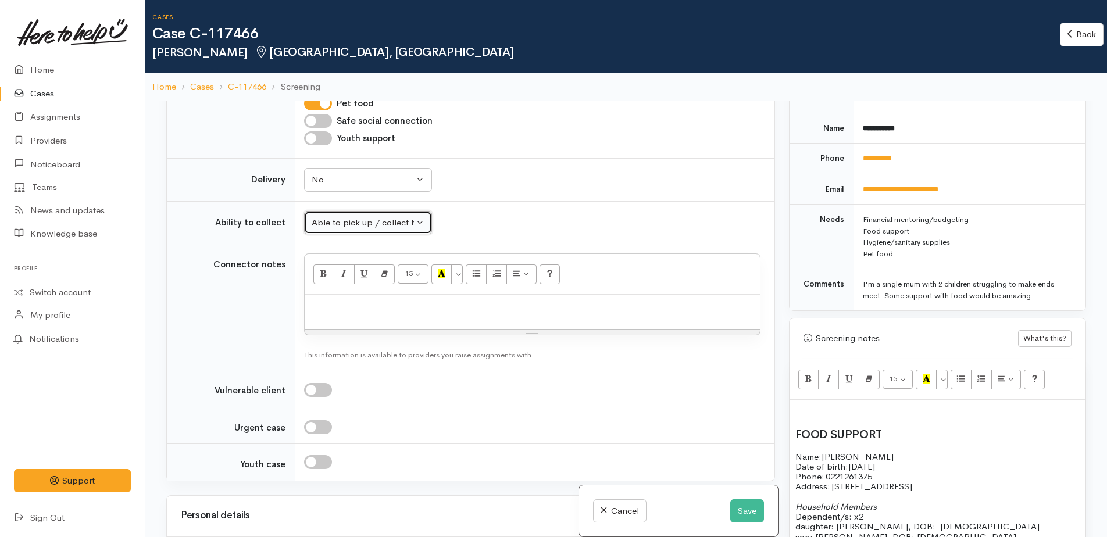
scroll to position [698, 0]
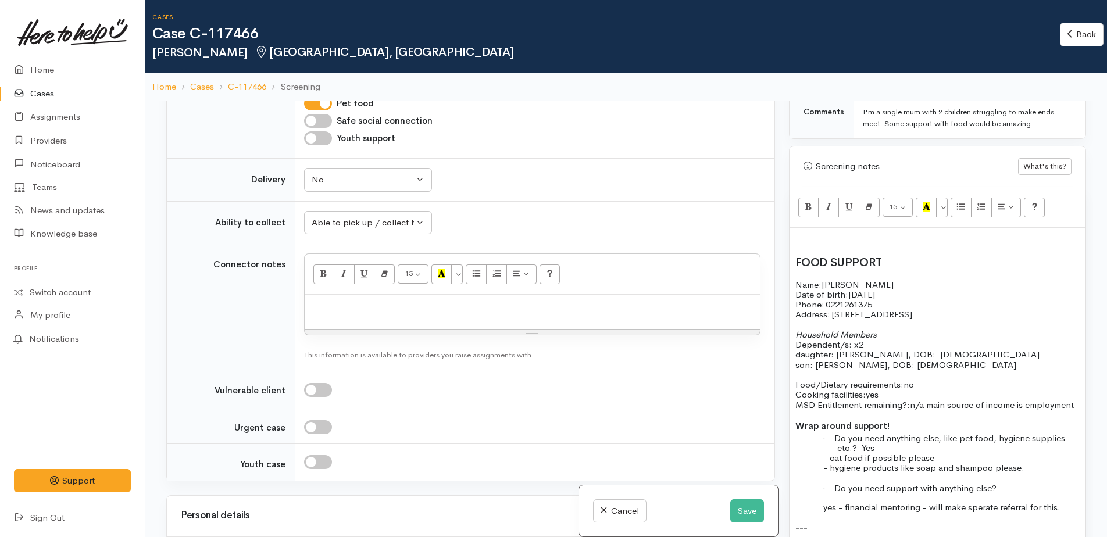
drag, startPoint x: 796, startPoint y: 285, endPoint x: 939, endPoint y: 313, distance: 146.3
copy div "Name: Dayna Allen Date of birth: 19/06/1992 Phone:   0221261375 Address:   13 Y…"
paste div
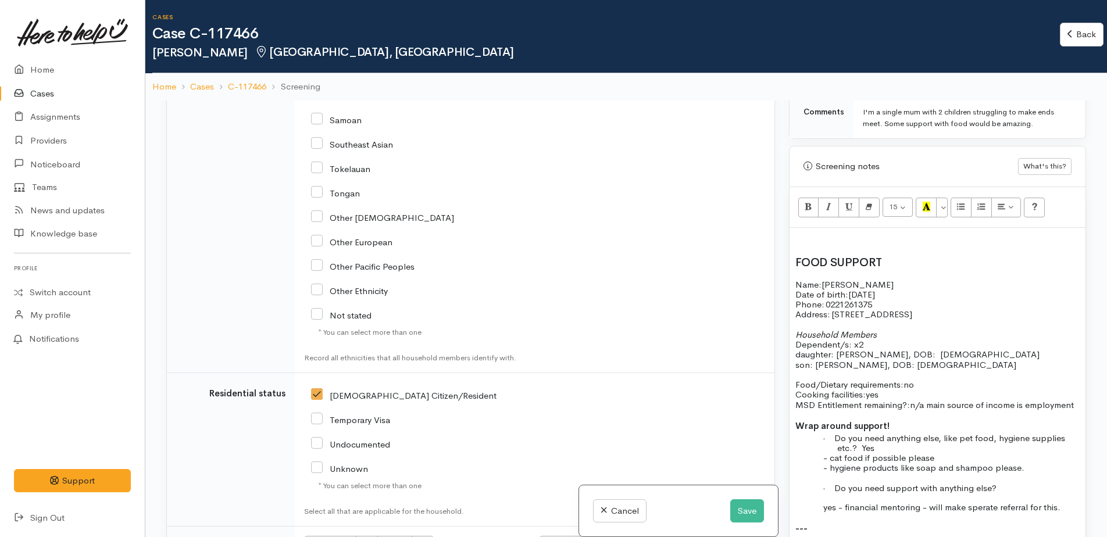
scroll to position [2003, 0]
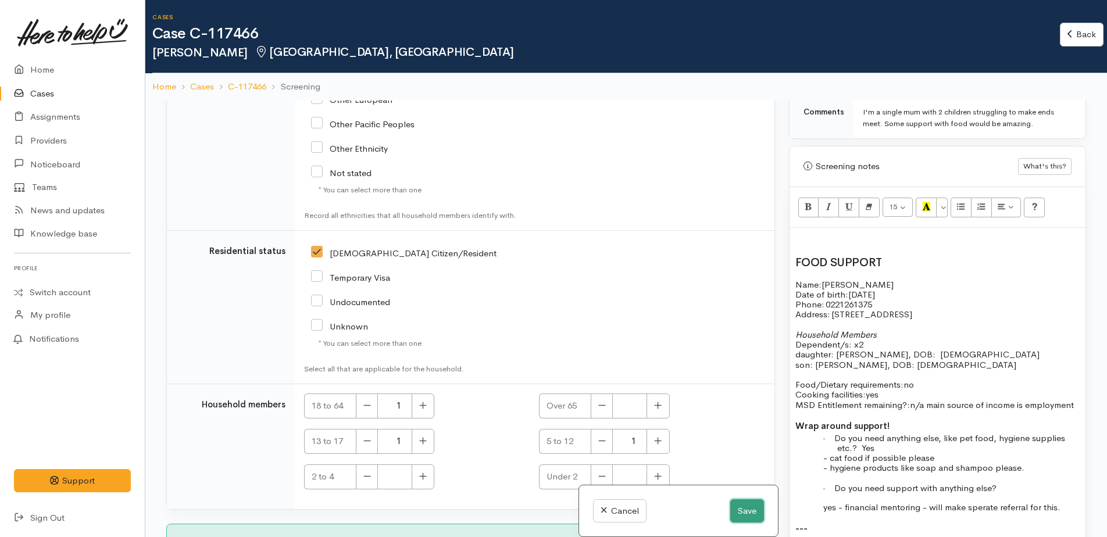
click at [737, 512] on button "Save" at bounding box center [747, 512] width 34 height 24
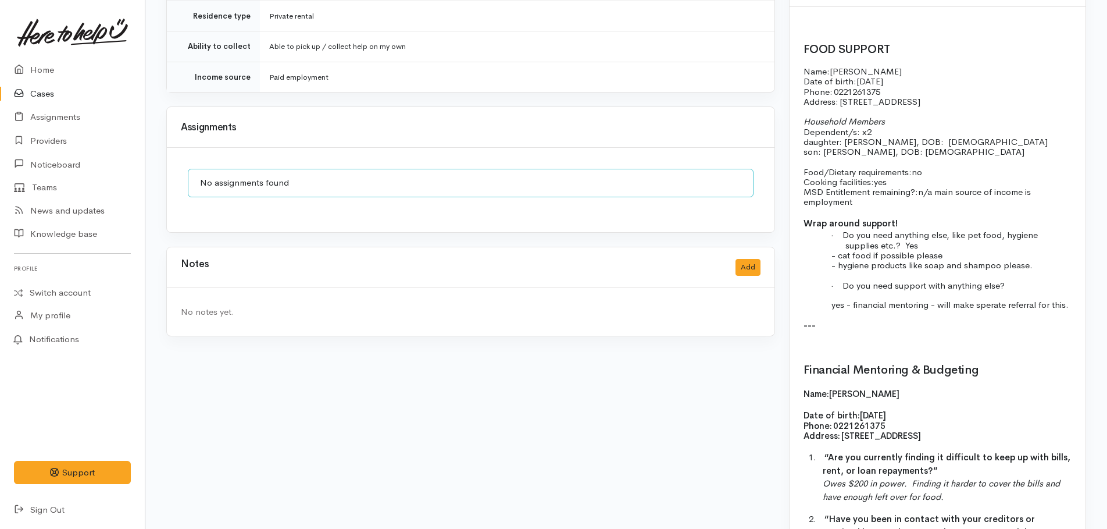
scroll to position [931, 0]
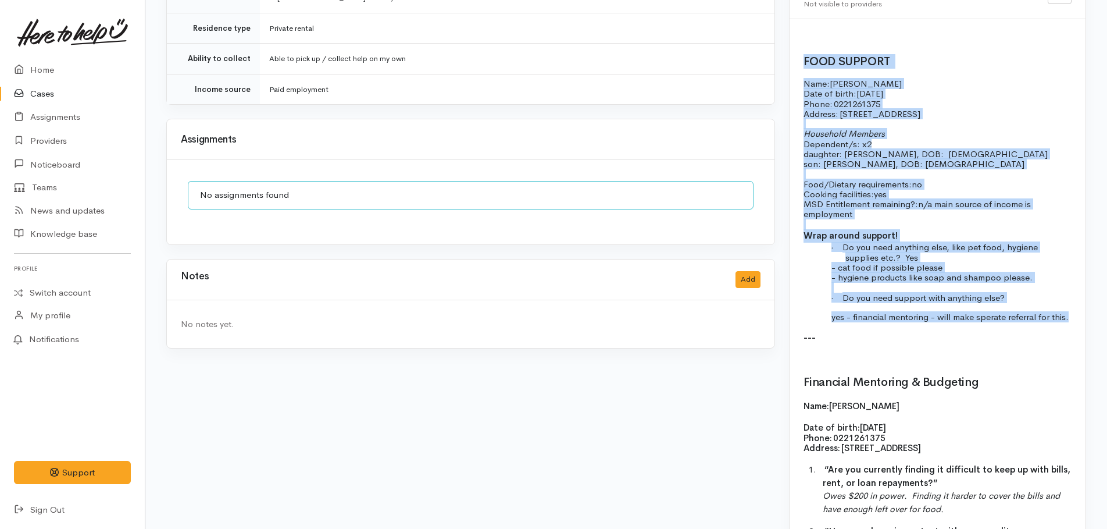
drag, startPoint x: 799, startPoint y: 52, endPoint x: 1067, endPoint y: 312, distance: 373.0
click at [1067, 312] on div "FOOD SUPPORT Name: Dayna Allen Date of birth: 19/06/1992 Phone:   0221261375 Ad…" at bounding box center [938, 400] width 296 height 762
copy div "FOOD SUPPORT Name: Dayna Allen Date of birth: 19/06/1992 Phone:   0221261375 Ad…"
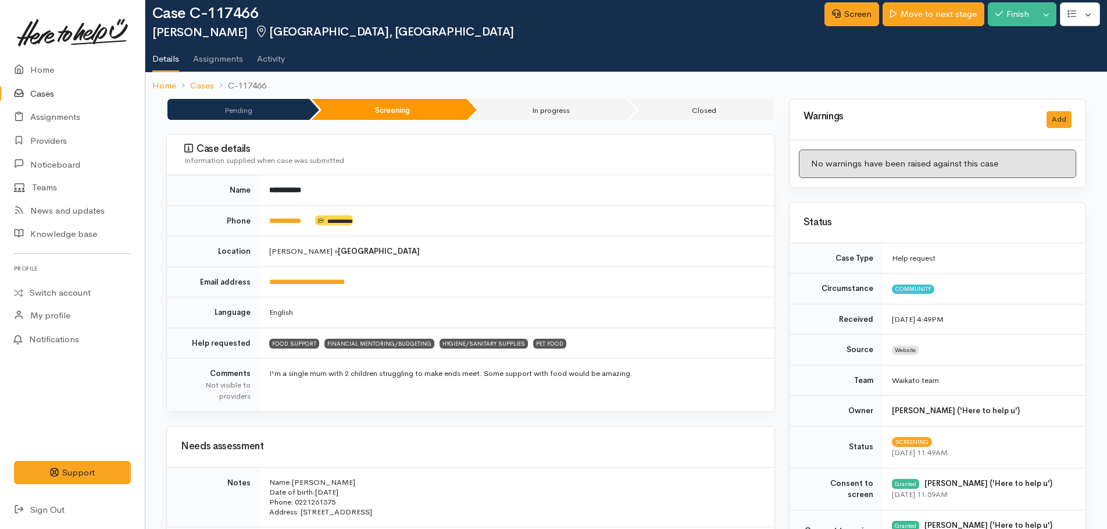
scroll to position [0, 0]
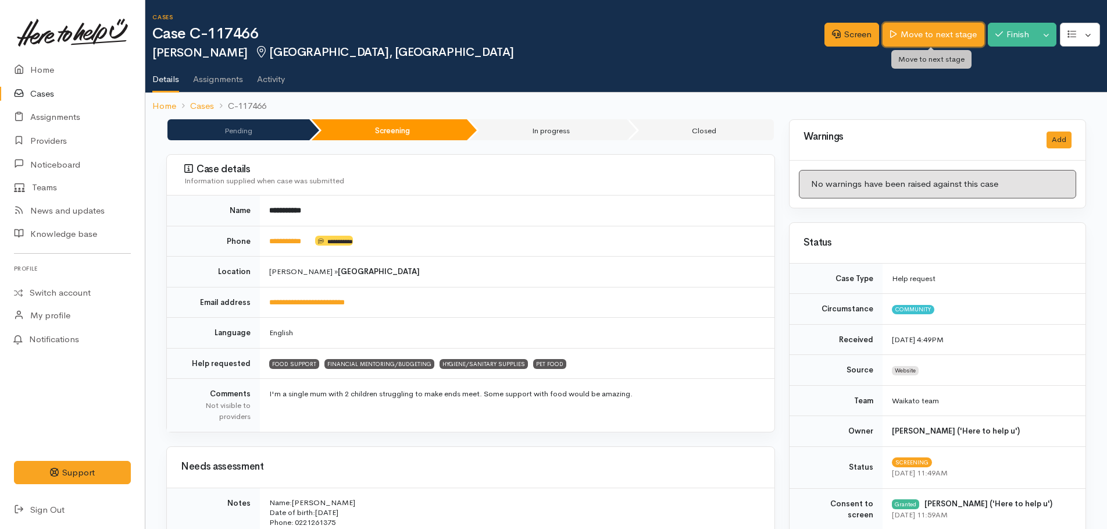
click at [923, 23] on link "Move to next stage" at bounding box center [933, 35] width 101 height 24
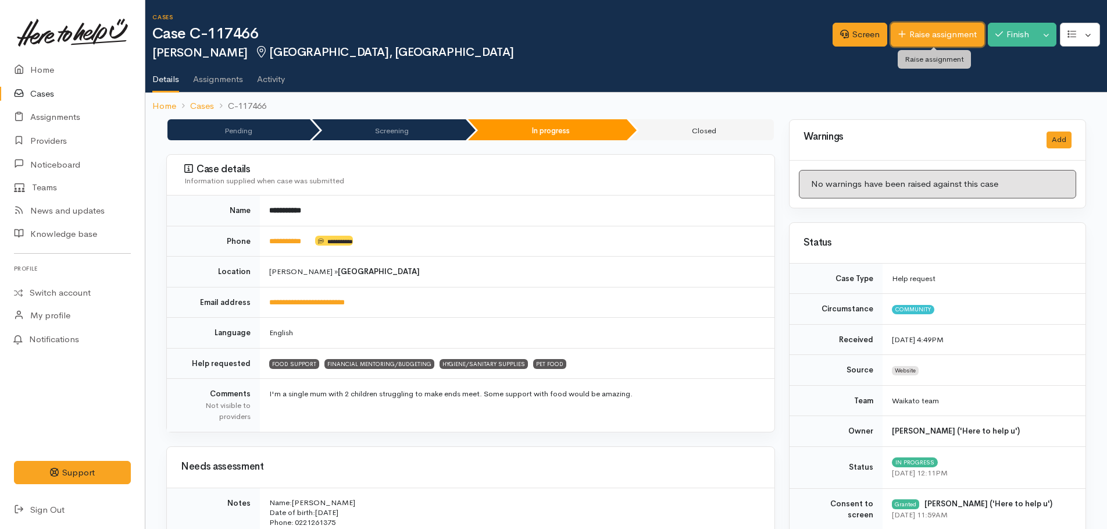
click at [922, 37] on link "Raise assignment" at bounding box center [938, 35] width 94 height 24
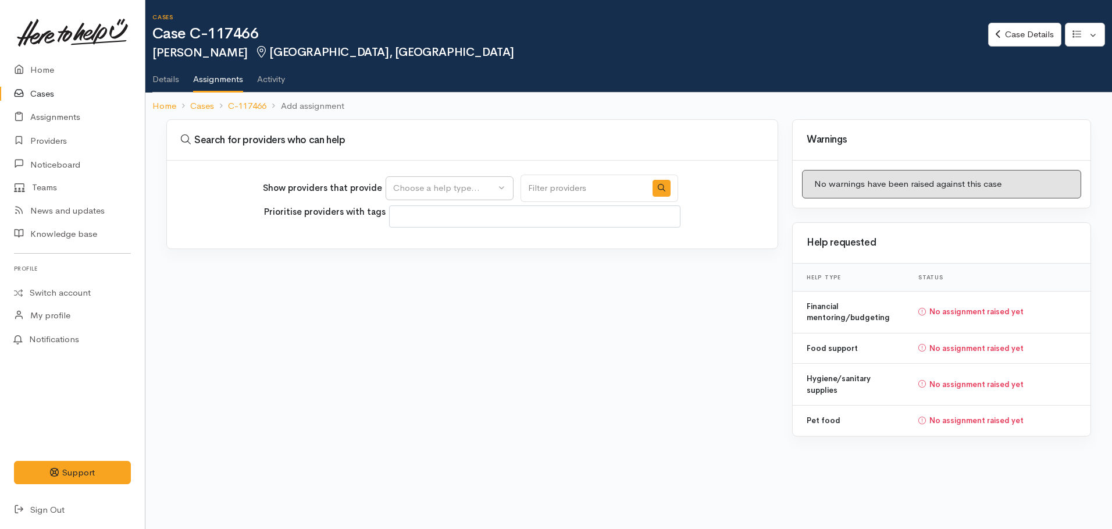
select select
drag, startPoint x: 413, startPoint y: 185, endPoint x: 418, endPoint y: 193, distance: 9.4
click at [416, 186] on div "Choose a help type..." at bounding box center [444, 187] width 102 height 13
click at [411, 243] on span "Food support" at bounding box center [427, 243] width 54 height 13
select select "3"
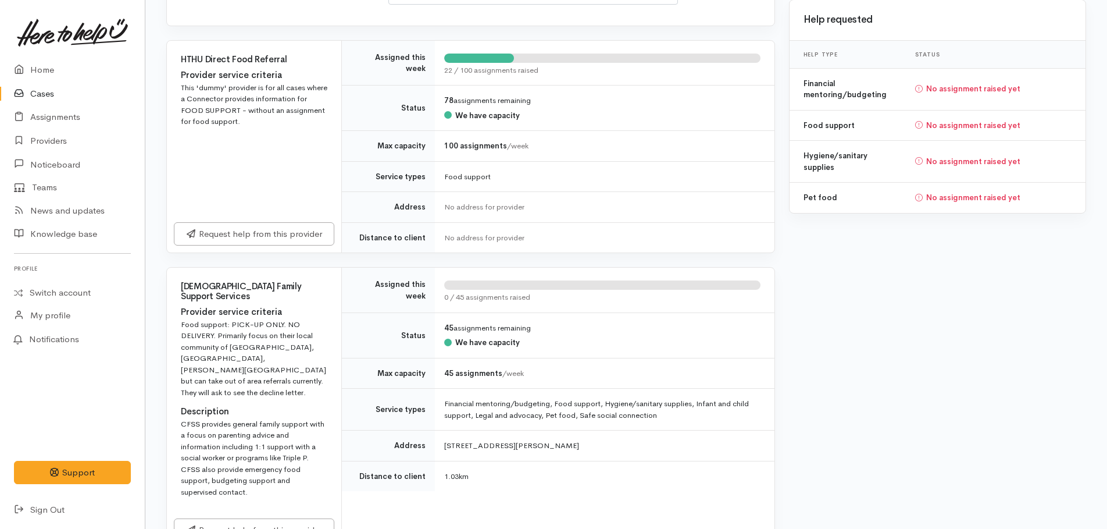
scroll to position [291, 0]
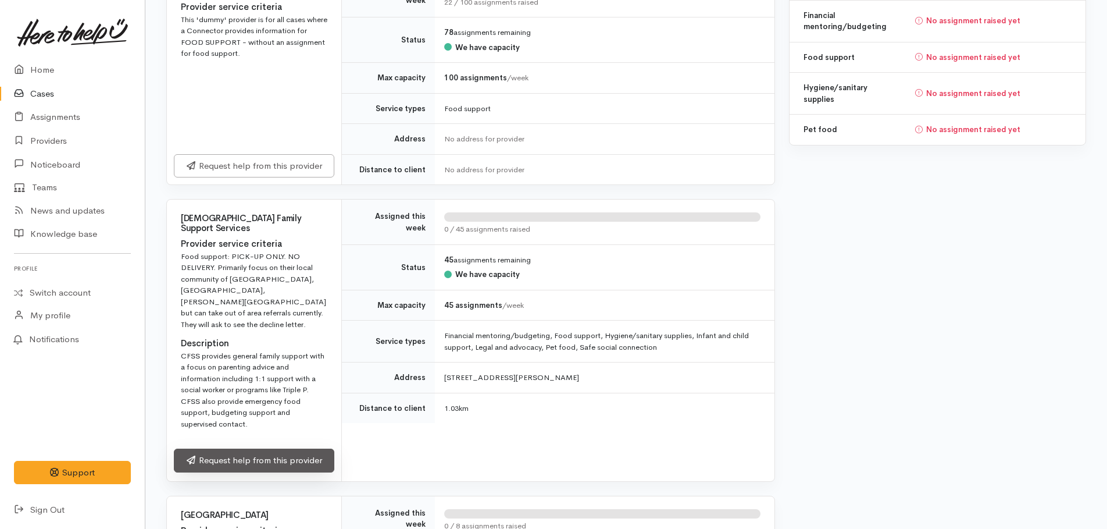
click at [271, 448] on link "Request help from this provider" at bounding box center [254, 460] width 161 height 24
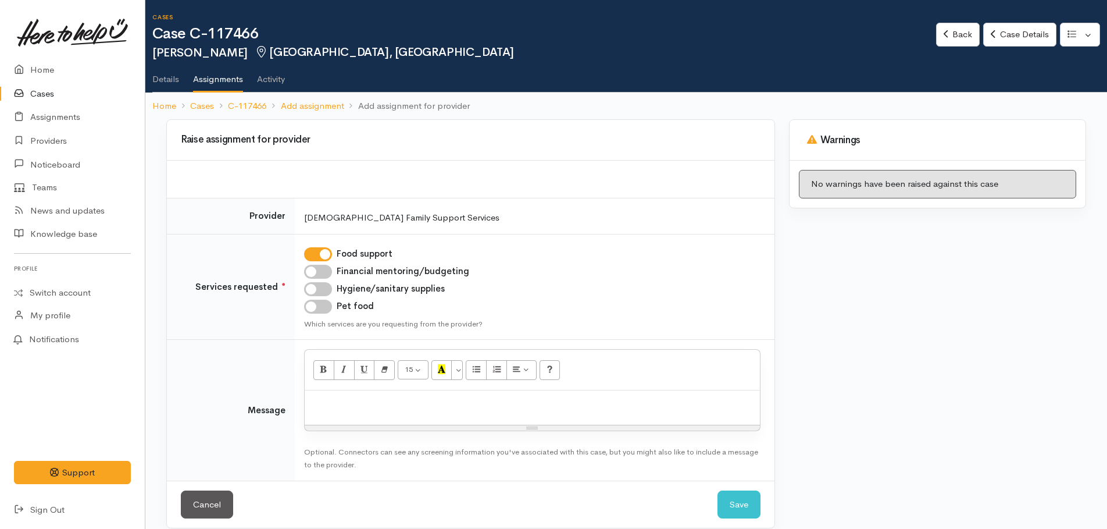
click at [316, 288] on input "Hygiene/sanitary supplies" at bounding box center [318, 289] width 28 height 14
checkbox input "true"
click at [315, 304] on input "Pet food" at bounding box center [318, 307] width 28 height 14
checkbox input "true"
click at [340, 393] on div at bounding box center [532, 407] width 455 height 34
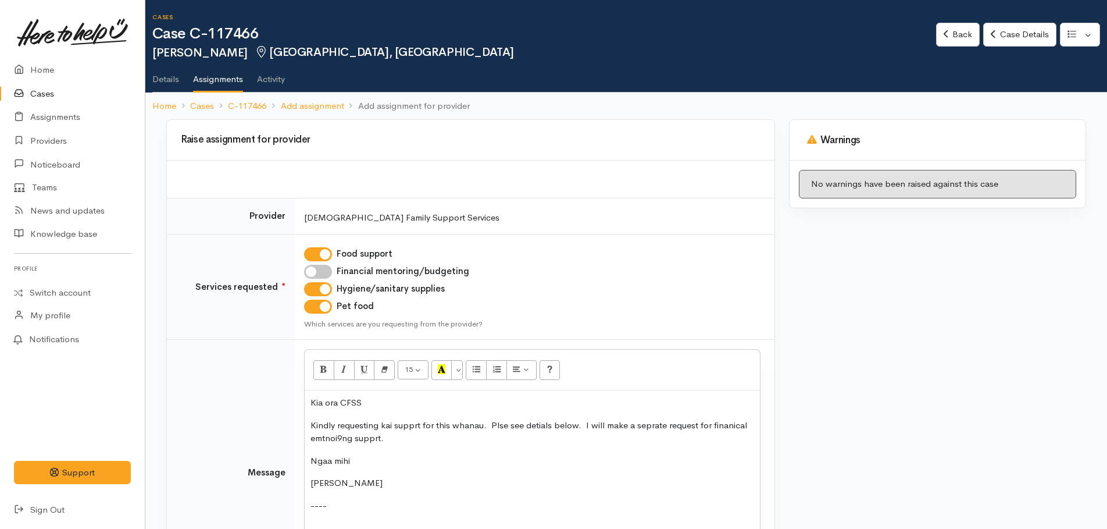
scroll to position [240, 0]
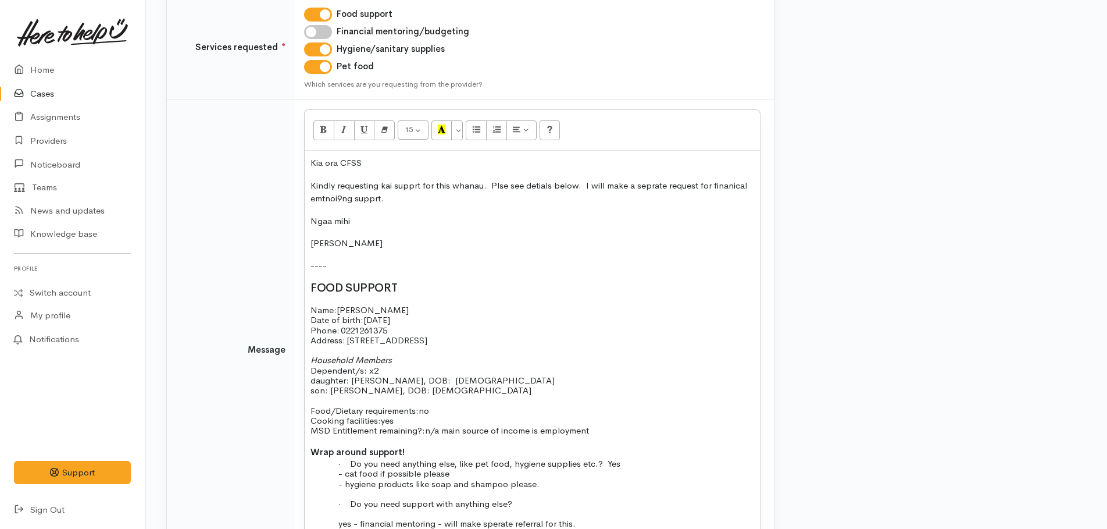
drag, startPoint x: 495, startPoint y: 189, endPoint x: 629, endPoint y: 225, distance: 138.5
click at [629, 225] on p "Ngaa mihi" at bounding box center [533, 221] width 444 height 13
click at [391, 200] on p "Kindly requesting kai supprt for this whanau. Please see details below. I will …" at bounding box center [533, 192] width 444 height 26
click at [407, 197] on p "Kindly requesting kai supprt for this whanau. Please see details below. I will …" at bounding box center [533, 192] width 444 height 26
click at [413, 190] on p "Kindly requesting kai supprt for this whanau. Please see details below. I will …" at bounding box center [533, 192] width 444 height 26
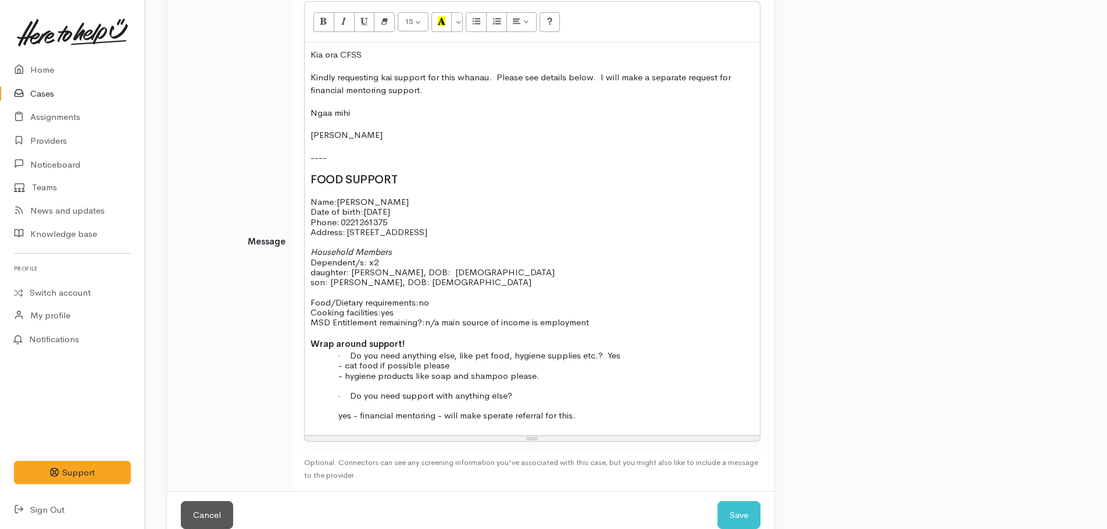
scroll to position [372, 0]
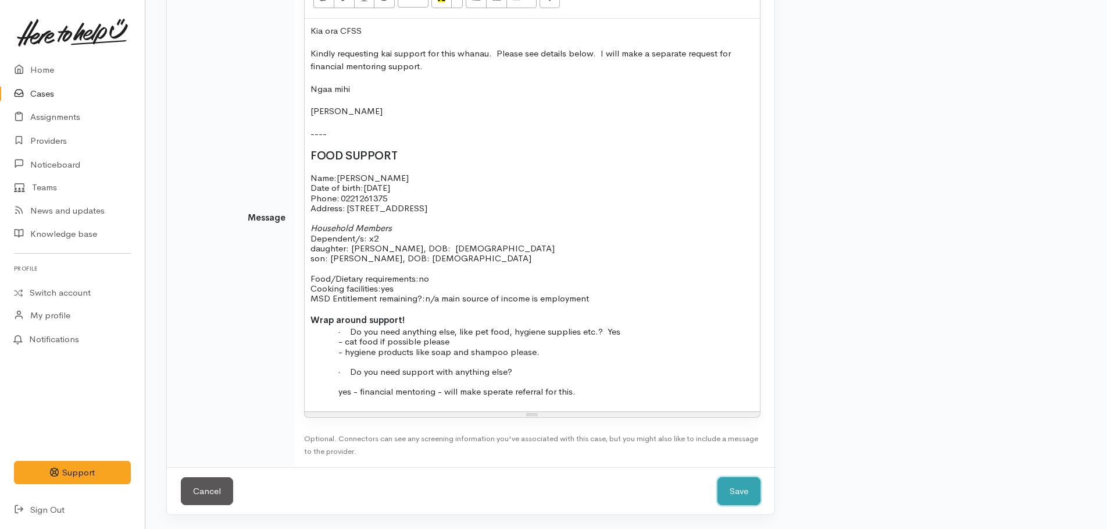
click at [739, 487] on button "Save" at bounding box center [739, 491] width 43 height 28
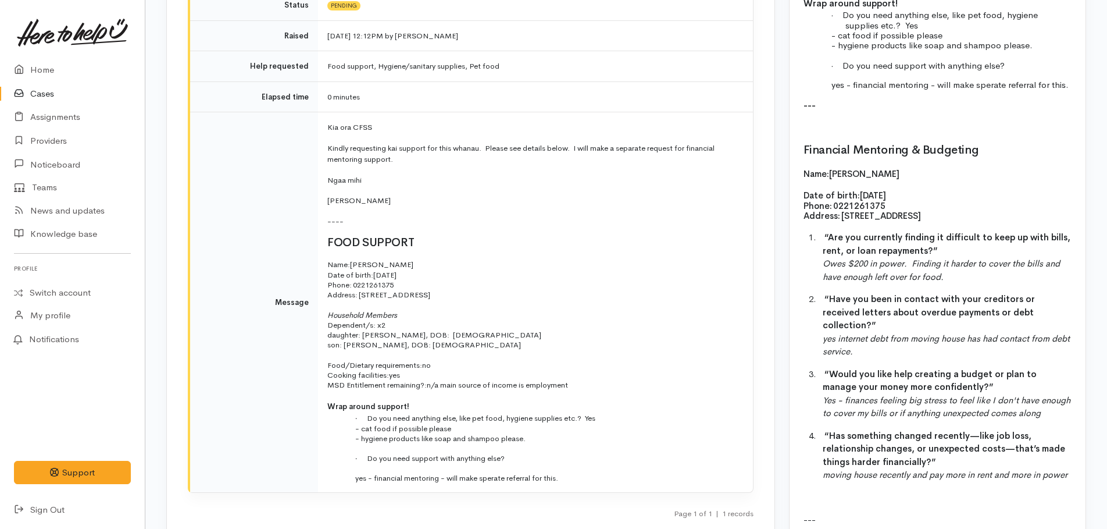
scroll to position [1236, 0]
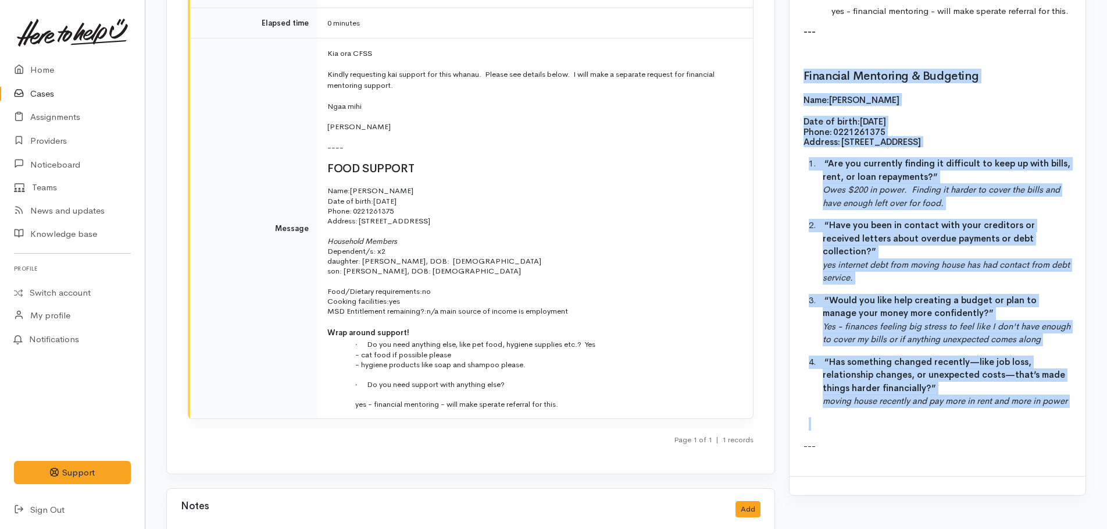
drag, startPoint x: 804, startPoint y: 262, endPoint x: 998, endPoint y: 412, distance: 245.4
click at [998, 412] on div "FOOD SUPPORT Name: [PERSON_NAME] Date of birth: [DEMOGRAPHIC_DATA] Phone:   022…" at bounding box center [938, 94] width 296 height 762
copy div "Financial Mentoring & Budgeting Name: [PERSON_NAME] Date of birth: [DEMOGRAPHIC…"
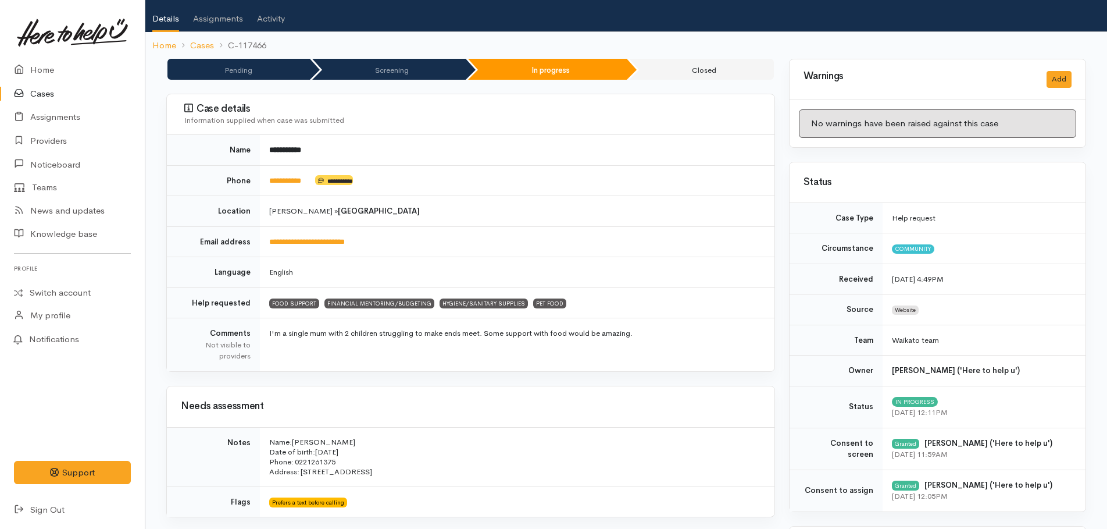
scroll to position [0, 0]
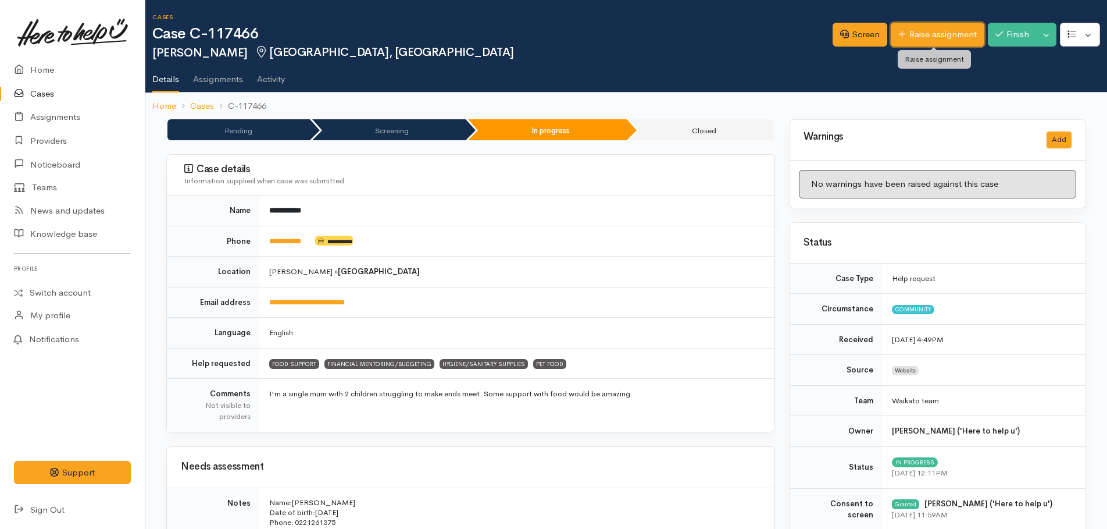
click at [931, 37] on link "Raise assignment" at bounding box center [938, 35] width 94 height 24
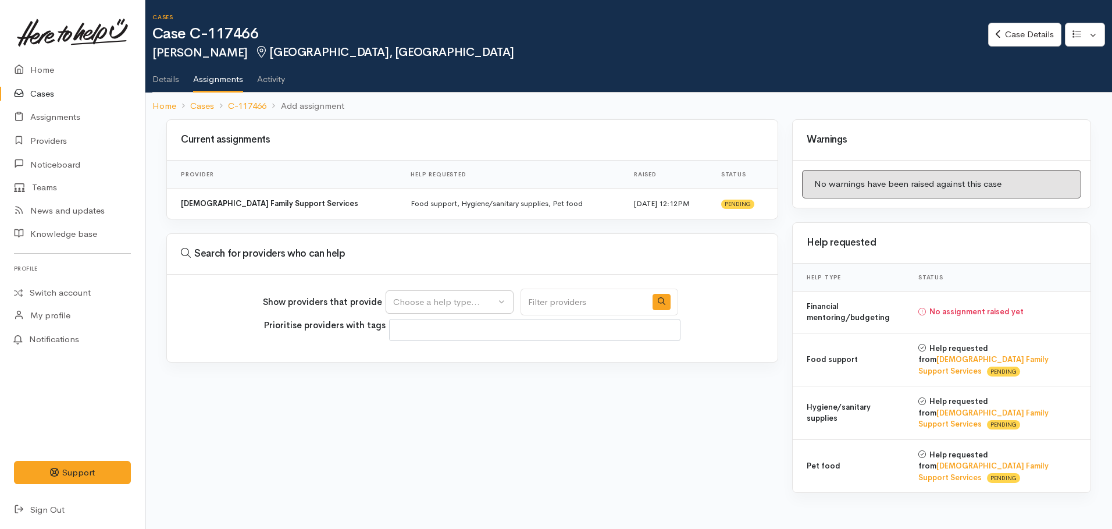
select select
drag, startPoint x: 427, startPoint y: 296, endPoint x: 435, endPoint y: 329, distance: 33.4
click at [428, 297] on div "Choose a help type..." at bounding box center [444, 301] width 102 height 13
click at [430, 373] on span "Financial mentoring/budgeting" at bounding box center [461, 375] width 123 height 13
select select "9"
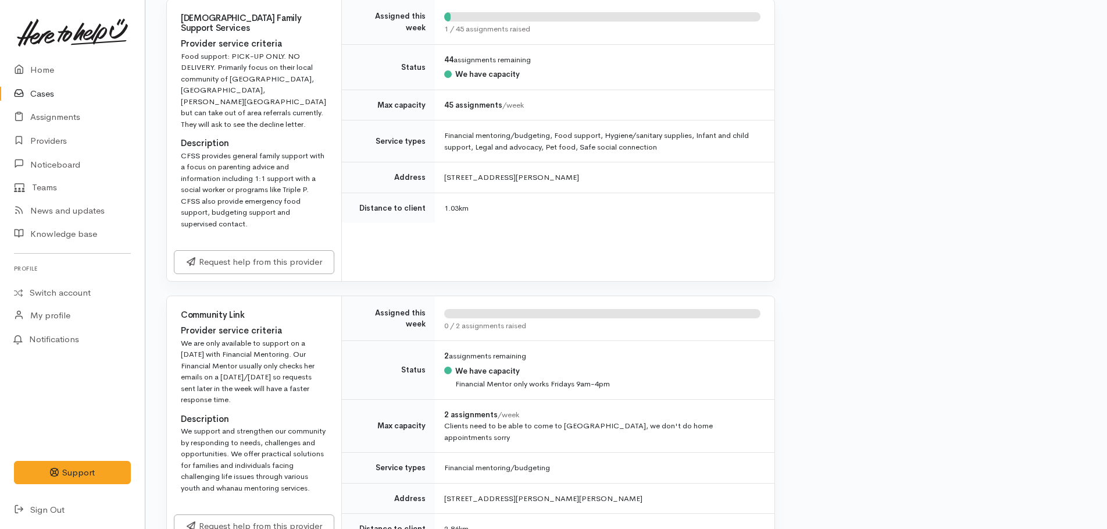
scroll to position [640, 0]
click at [248, 247] on link "Request help from this provider" at bounding box center [254, 259] width 161 height 24
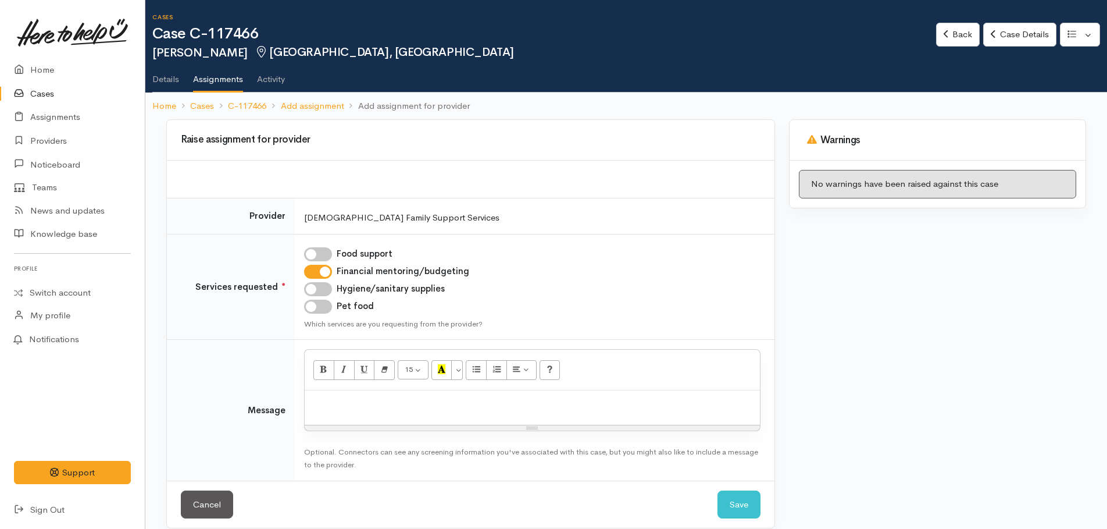
click at [381, 399] on p at bounding box center [533, 402] width 444 height 13
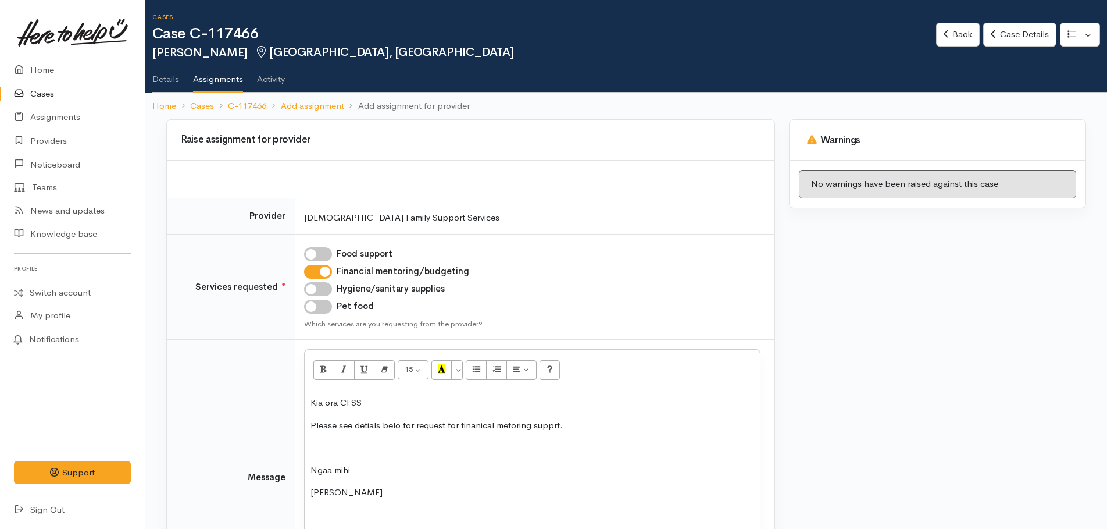
scroll to position [282, 0]
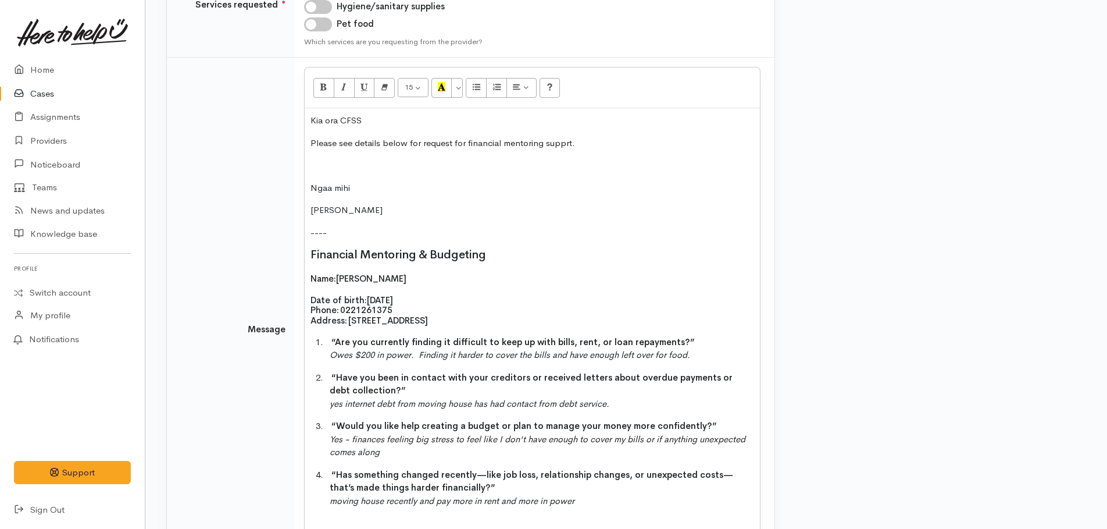
drag, startPoint x: 557, startPoint y: 142, endPoint x: 544, endPoint y: 174, distance: 33.9
click at [542, 196] on div "Kia ora CFSS Please see details below for request for financial mentoring suppr…" at bounding box center [532, 326] width 455 height 437
click at [564, 143] on p "Please see details below for request for financial mentoring supprt." at bounding box center [533, 143] width 444 height 13
click at [323, 167] on p at bounding box center [533, 165] width 444 height 13
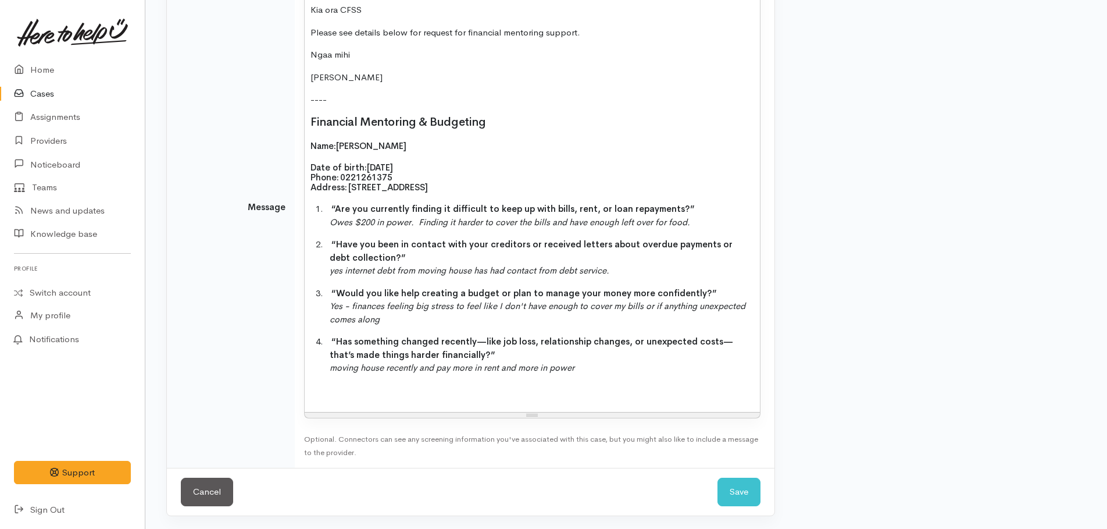
scroll to position [394, 0]
click at [741, 490] on button "Save" at bounding box center [739, 490] width 43 height 28
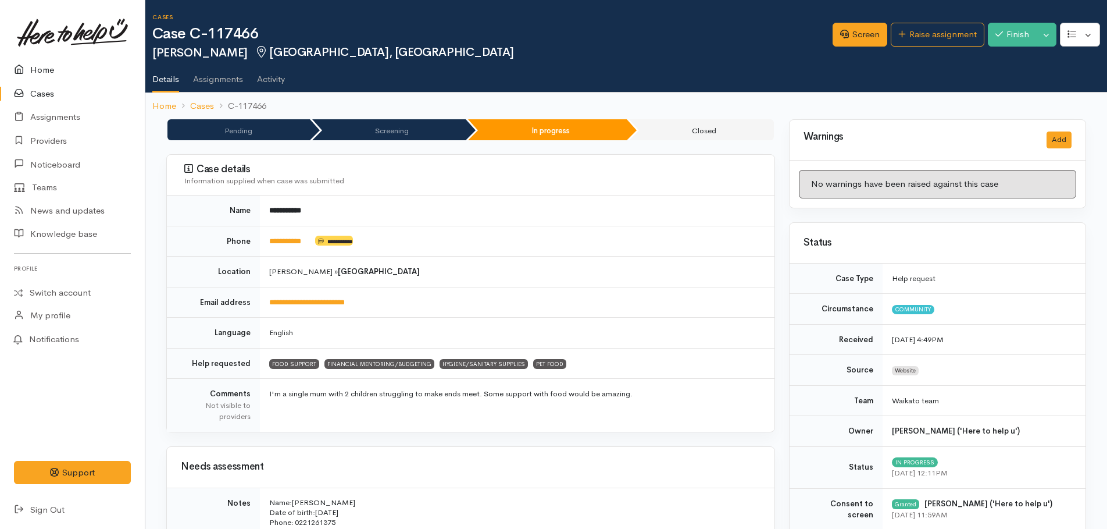
click at [48, 72] on link "Home" at bounding box center [72, 70] width 145 height 24
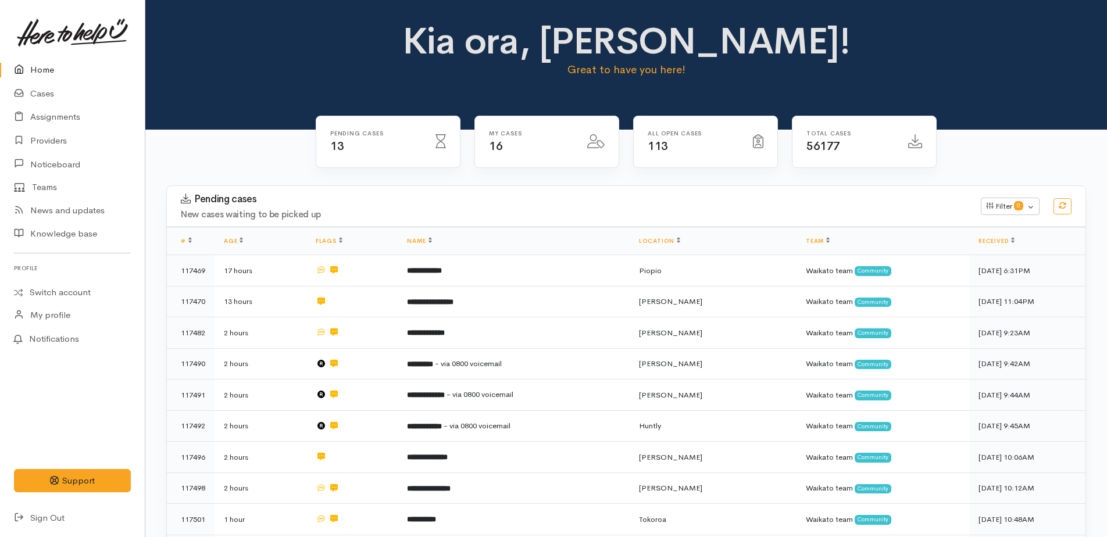
click at [41, 70] on link "Home" at bounding box center [72, 70] width 145 height 24
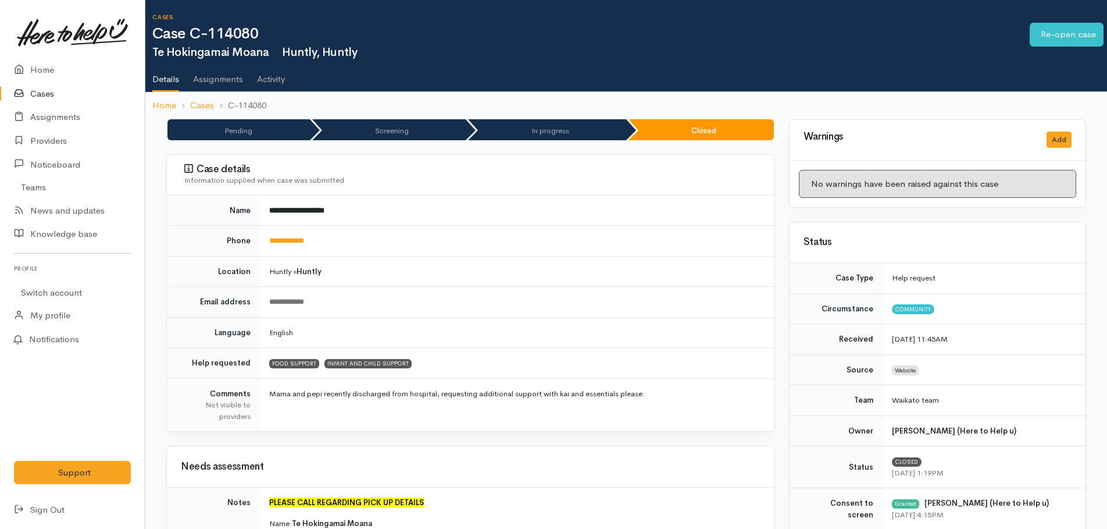
scroll to position [349, 0]
